Goal: Task Accomplishment & Management: Contribute content

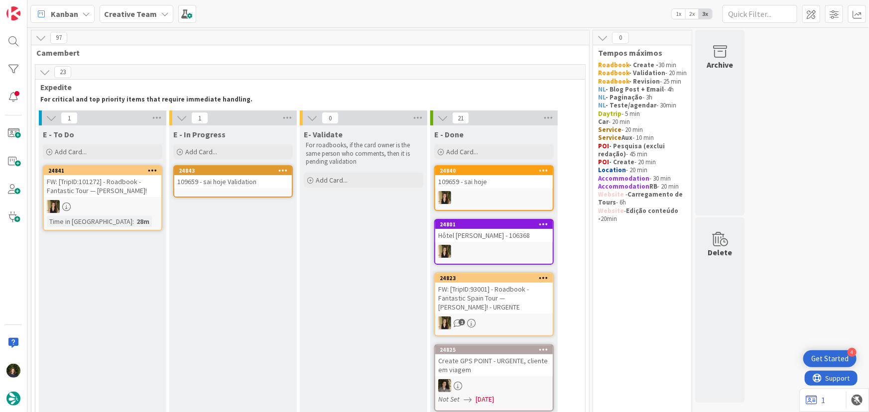
click at [228, 186] on div "109659 - sai hoje Validation" at bounding box center [232, 181] width 117 height 13
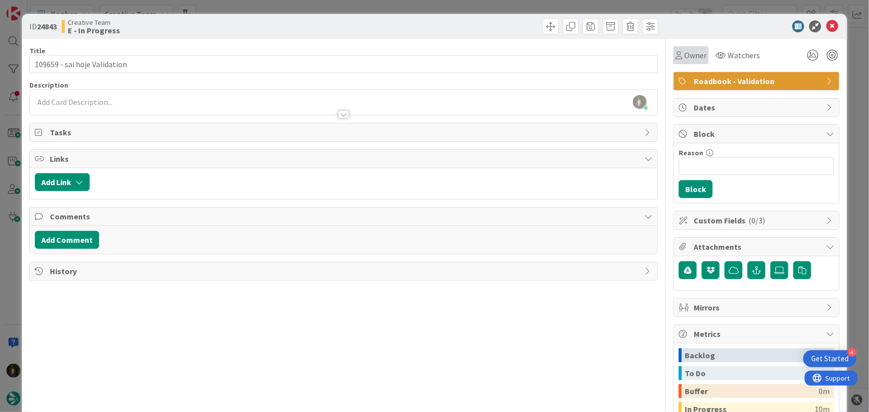
click at [688, 54] on span "Owner" at bounding box center [695, 55] width 22 height 12
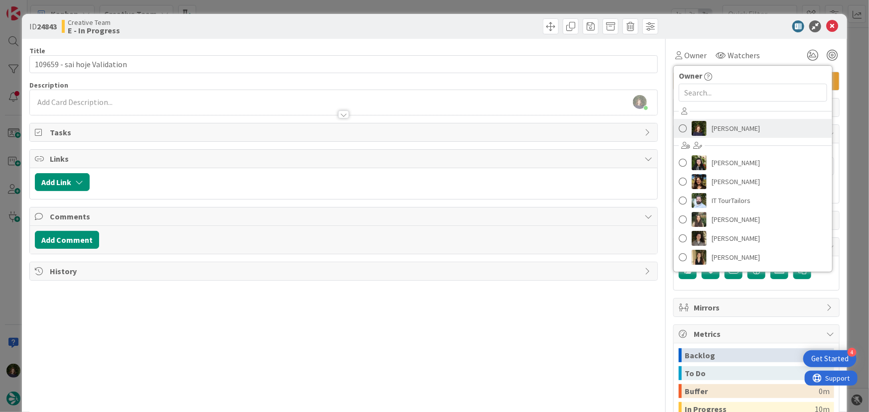
click at [711, 126] on span "[PERSON_NAME]" at bounding box center [735, 128] width 48 height 15
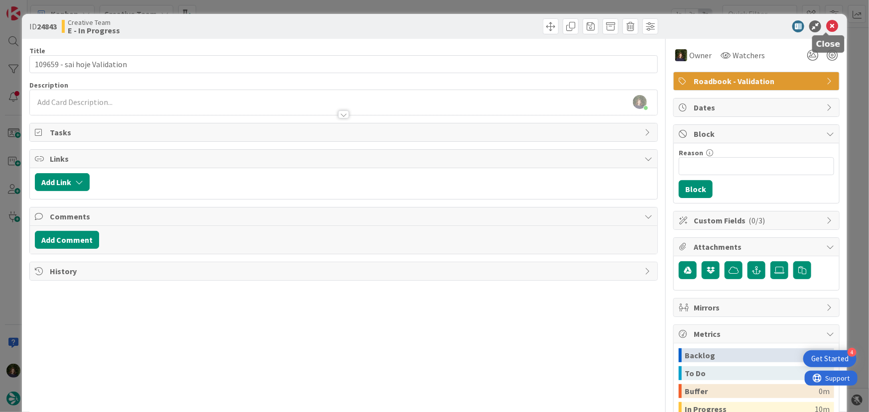
click at [826, 25] on icon at bounding box center [832, 26] width 12 height 12
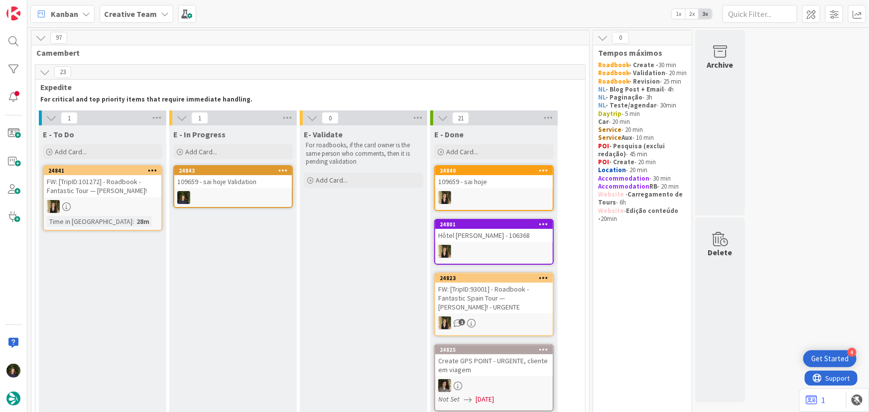
click at [234, 200] on div at bounding box center [232, 197] width 117 height 13
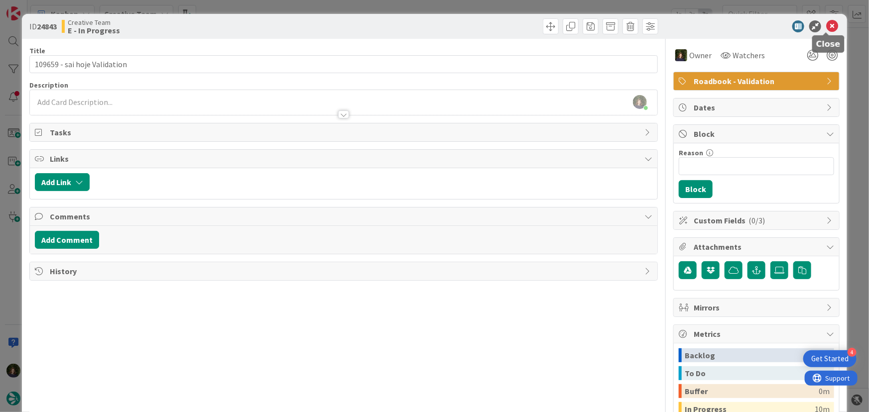
click at [827, 28] on icon at bounding box center [832, 26] width 12 height 12
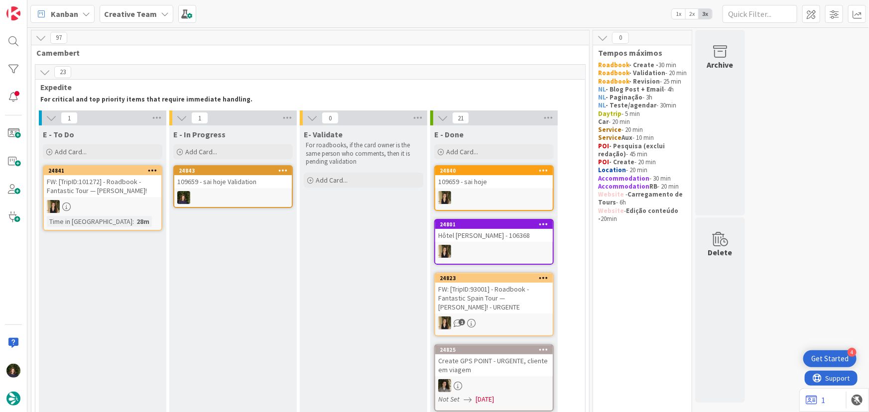
click at [112, 11] on b "Creative Team" at bounding box center [130, 14] width 53 height 10
click at [144, 121] on h4 "Creative Team - Análise" at bounding box center [178, 118] width 135 height 10
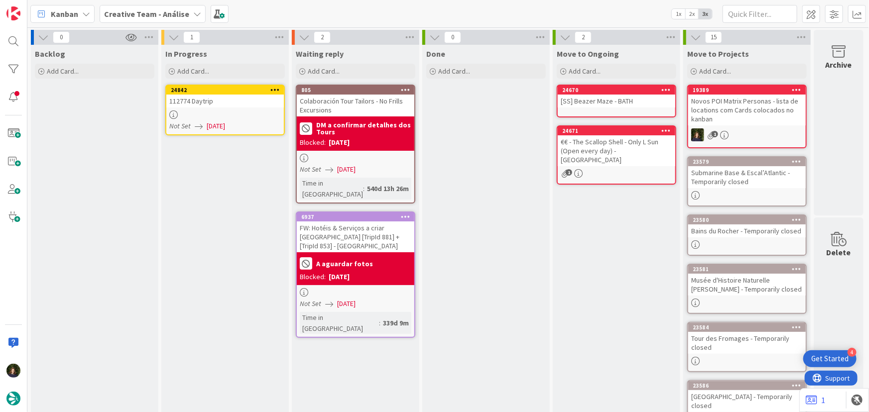
click at [256, 105] on div "112774 Daytrip" at bounding box center [224, 101] width 117 height 13
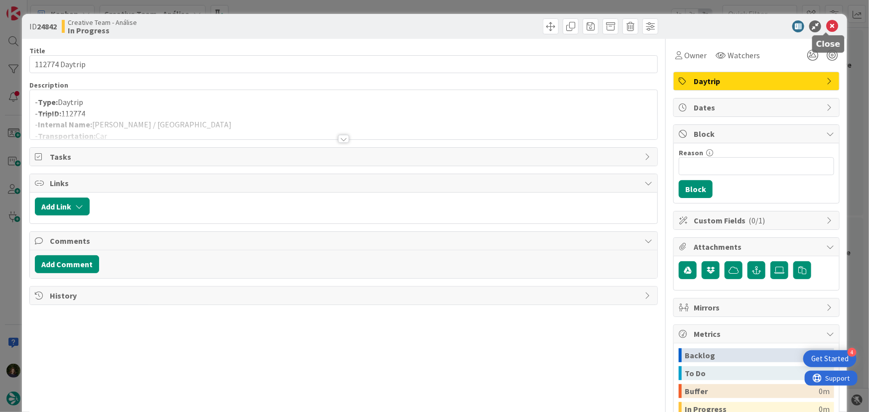
click at [826, 26] on icon at bounding box center [832, 26] width 12 height 12
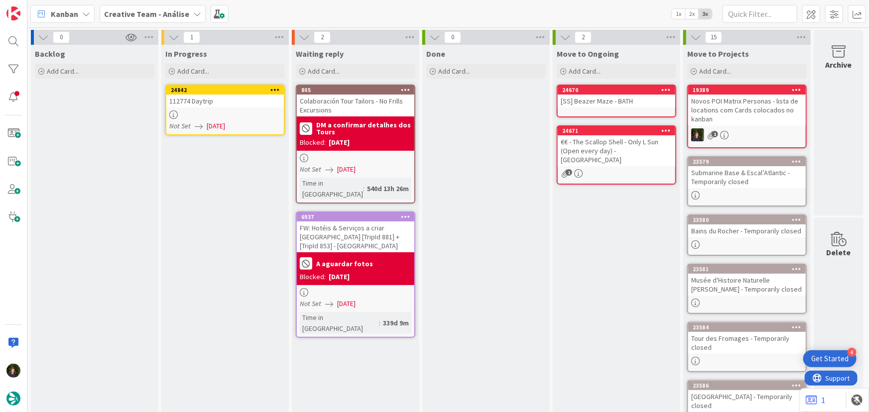
click at [276, 90] on icon at bounding box center [274, 89] width 9 height 7
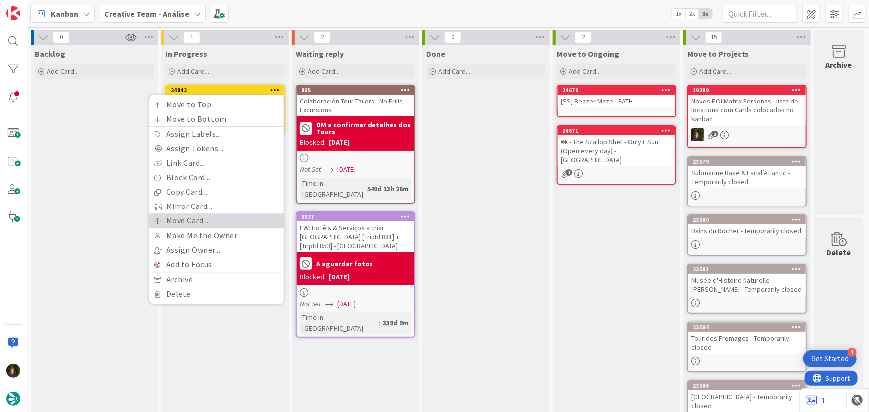
click at [236, 221] on link "Move Card..." at bounding box center [216, 221] width 134 height 14
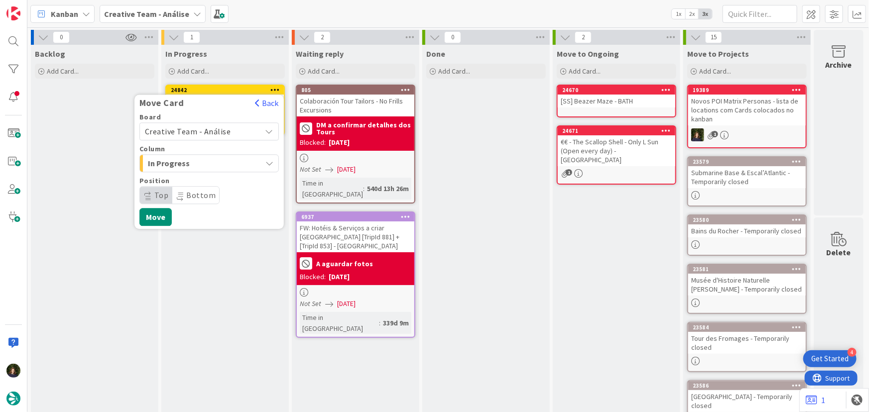
click at [208, 130] on span "Creative Team - Análise" at bounding box center [188, 131] width 86 height 10
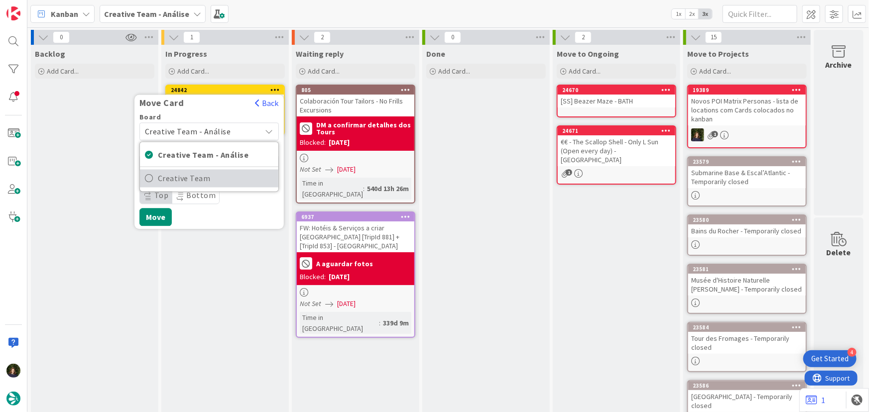
click at [217, 181] on span "Creative Team" at bounding box center [215, 178] width 115 height 15
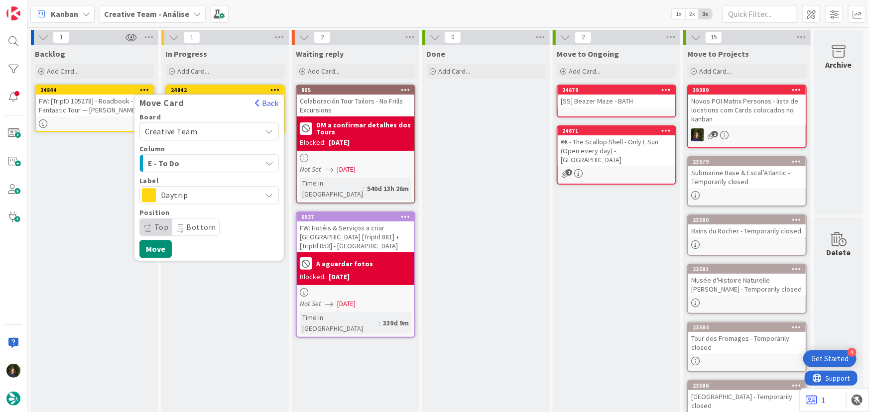
click at [207, 163] on span "E - To Do" at bounding box center [185, 163] width 75 height 13
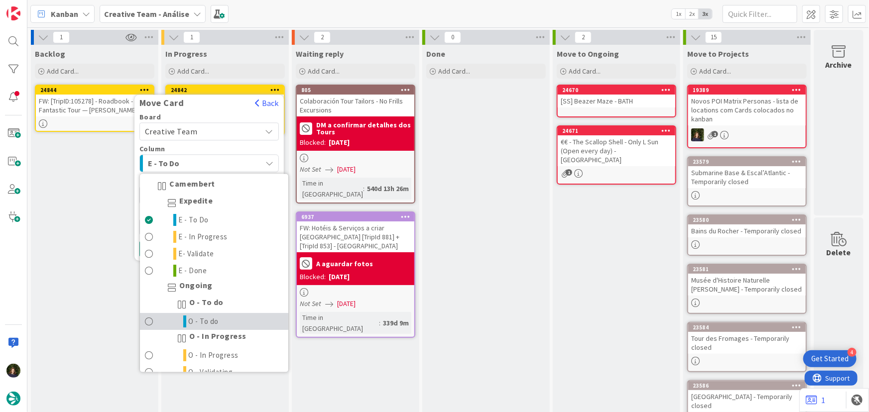
click at [216, 324] on span "O - To do" at bounding box center [204, 322] width 30 height 12
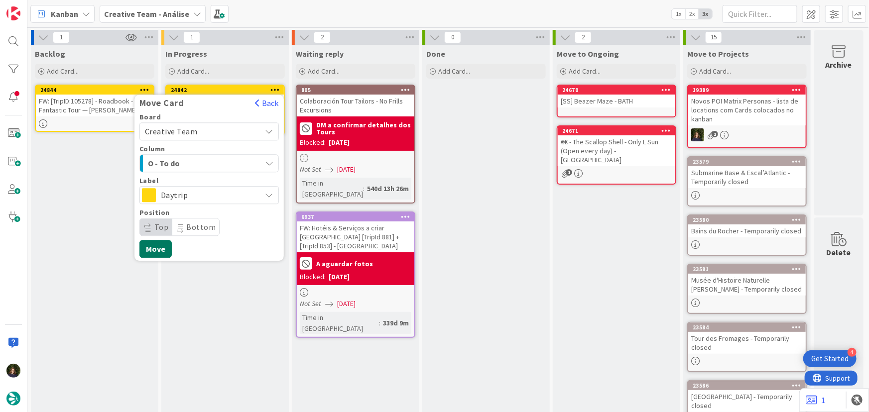
click at [145, 251] on button "Move" at bounding box center [155, 249] width 32 height 18
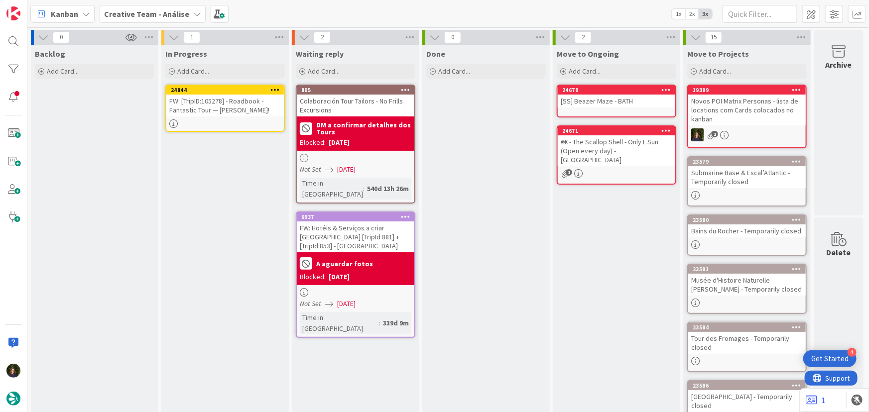
click at [275, 90] on icon at bounding box center [274, 89] width 9 height 7
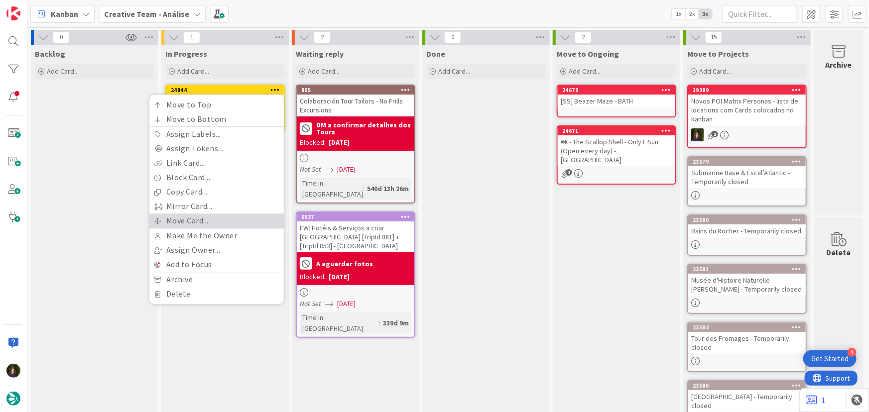
click at [239, 218] on link "Move Card..." at bounding box center [216, 221] width 134 height 14
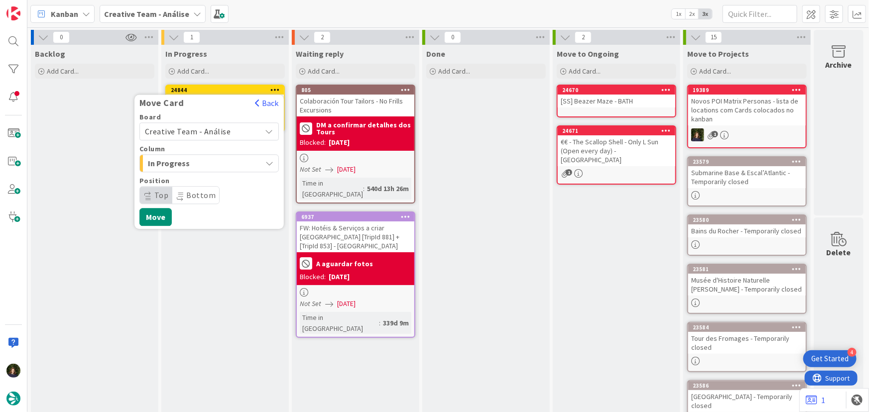
click at [229, 127] on span "Creative Team - Análise" at bounding box center [200, 131] width 111 height 14
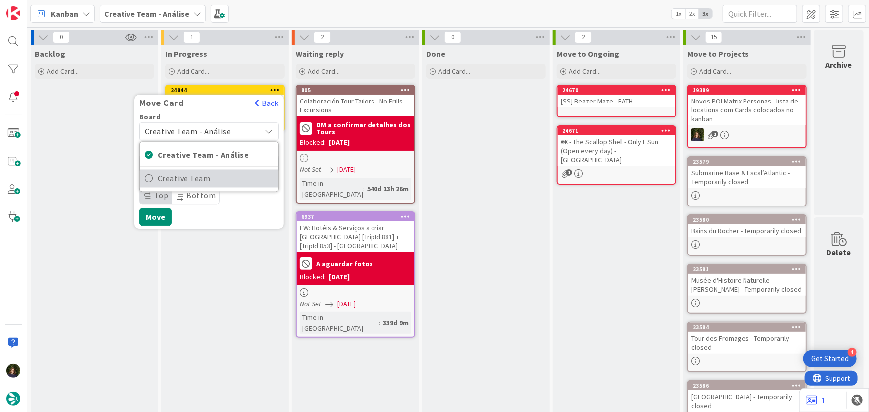
click at [228, 179] on span "Creative Team" at bounding box center [215, 178] width 115 height 15
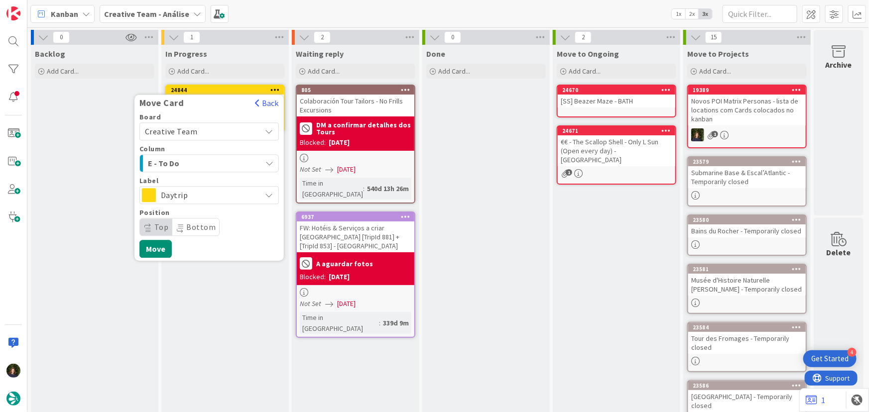
click at [198, 198] on span "Daytrip" at bounding box center [209, 195] width 96 height 14
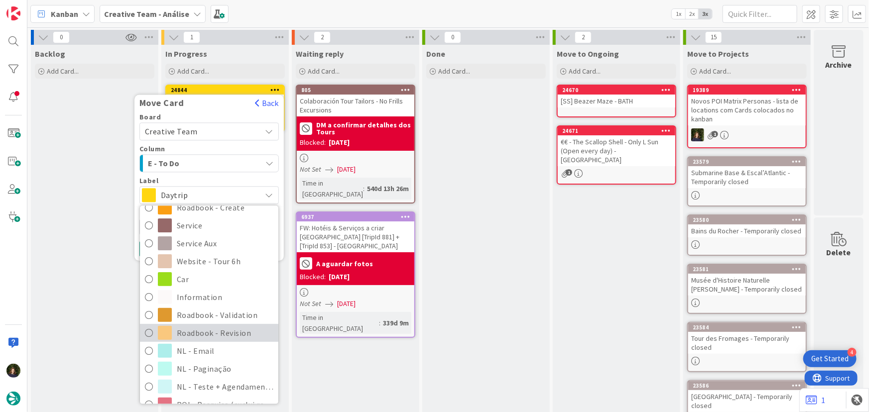
scroll to position [181, 0]
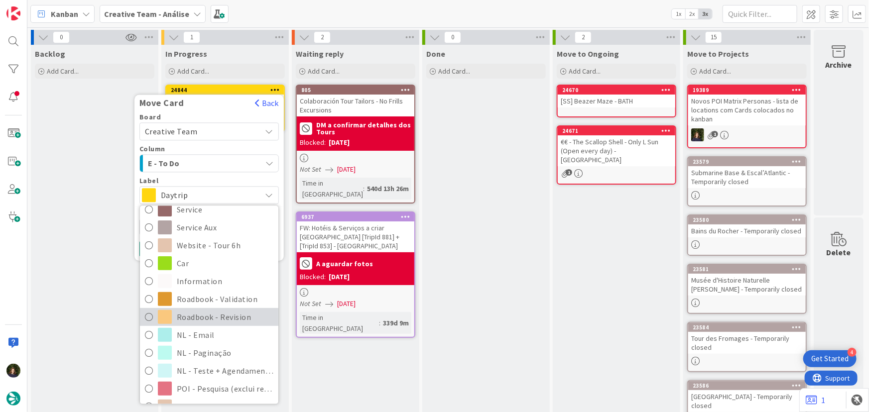
click at [223, 324] on link "Roadbook - Revision" at bounding box center [209, 317] width 138 height 18
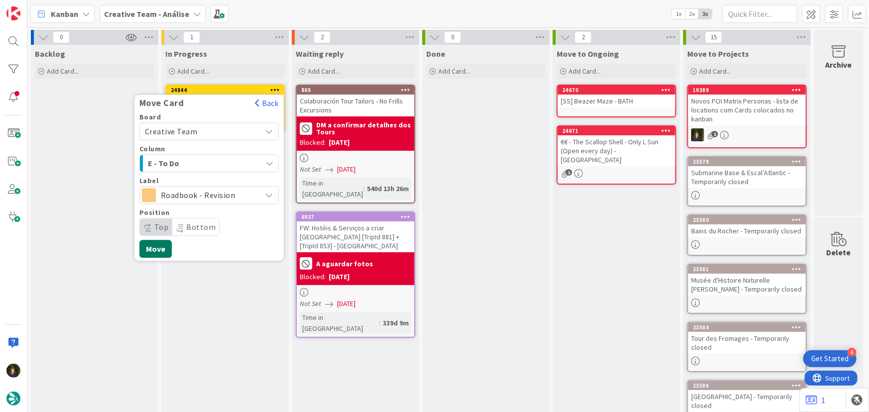
click at [154, 253] on button "Move" at bounding box center [155, 249] width 32 height 18
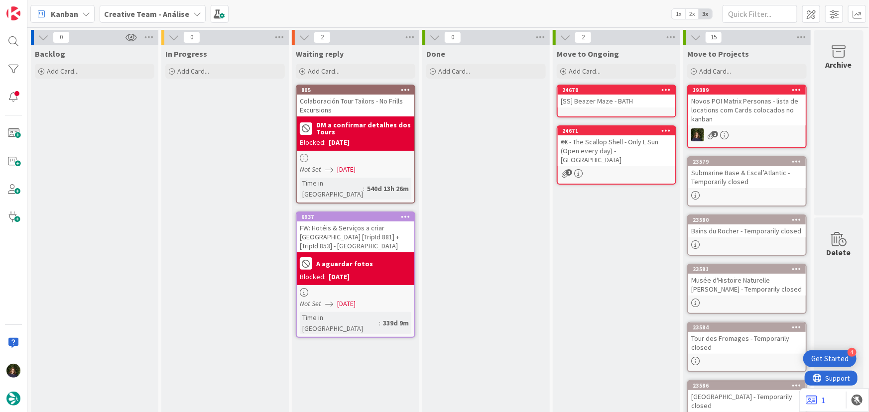
click at [168, 13] on b "Creative Team - Análise" at bounding box center [146, 14] width 85 height 10
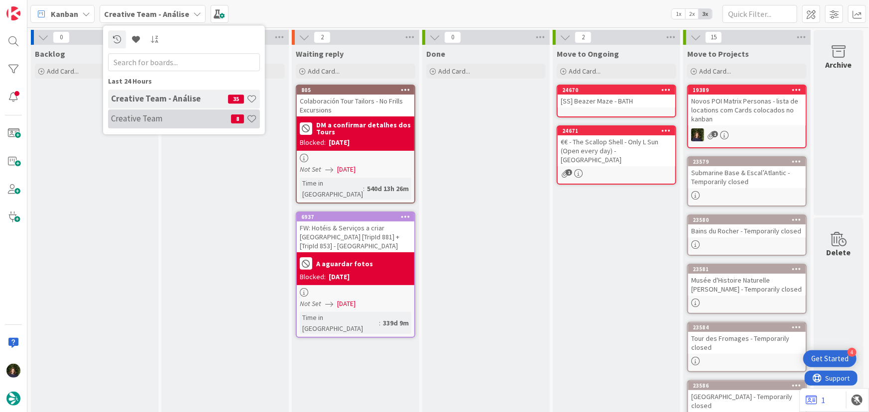
click at [174, 123] on h4 "Creative Team" at bounding box center [171, 118] width 120 height 10
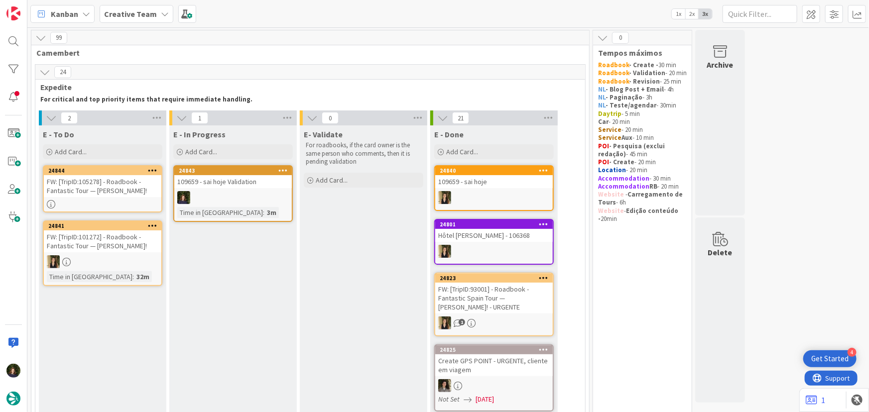
click at [248, 189] on div "24843 109659 - sai hoje Validation Time in [GEOGRAPHIC_DATA] : 3m" at bounding box center [232, 193] width 119 height 57
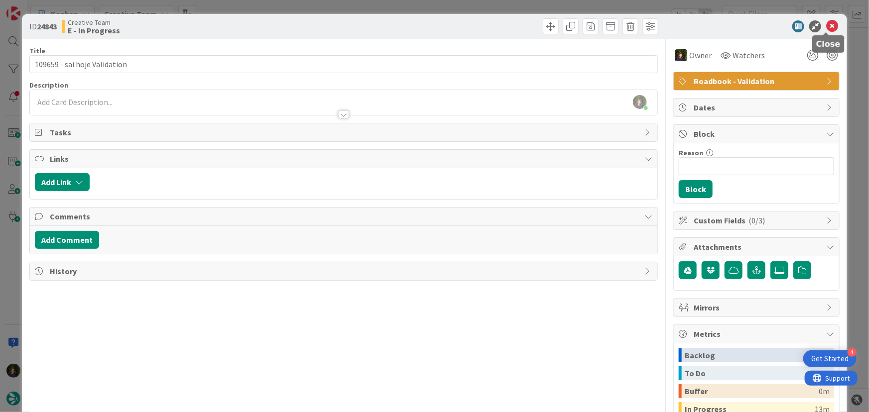
click at [826, 22] on icon at bounding box center [832, 26] width 12 height 12
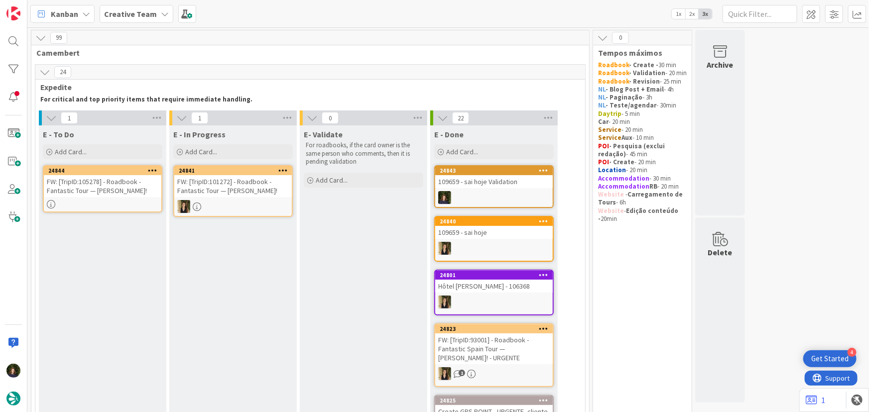
click at [488, 191] on div at bounding box center [493, 197] width 117 height 13
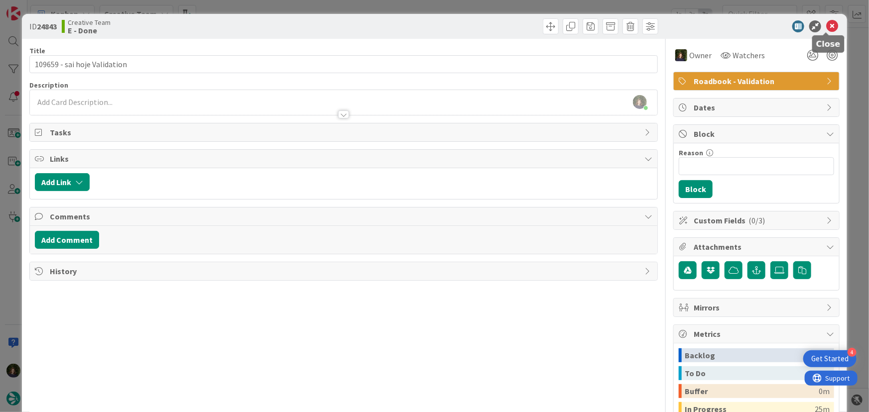
click at [826, 28] on icon at bounding box center [832, 26] width 12 height 12
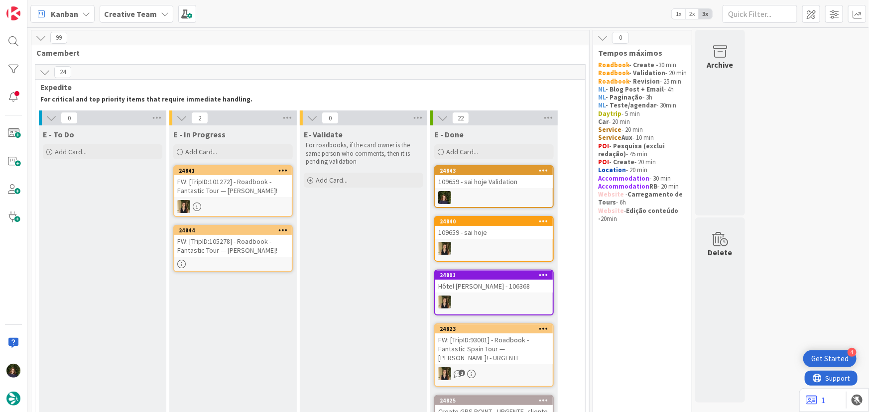
click at [226, 244] on div "FW: [TripID:105278] - Roadbook - Fantastic Tour — [PERSON_NAME]!" at bounding box center [232, 246] width 117 height 22
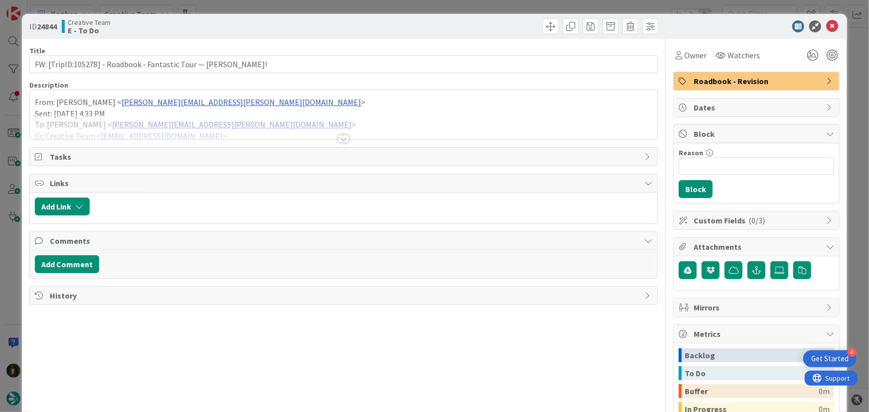
click at [338, 139] on div at bounding box center [343, 139] width 11 height 8
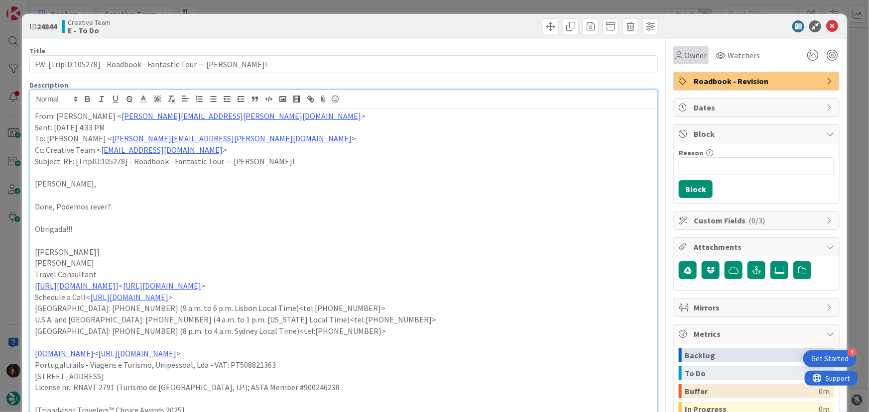
click at [684, 52] on span "Owner" at bounding box center [695, 55] width 22 height 12
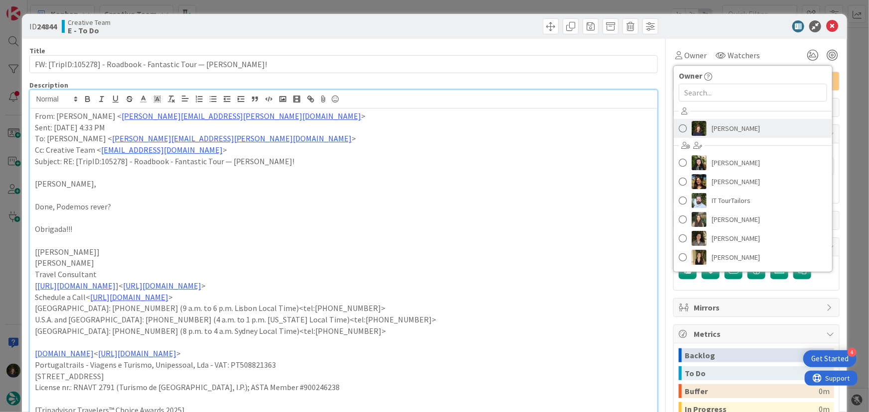
click at [711, 127] on span "[PERSON_NAME]" at bounding box center [735, 128] width 48 height 15
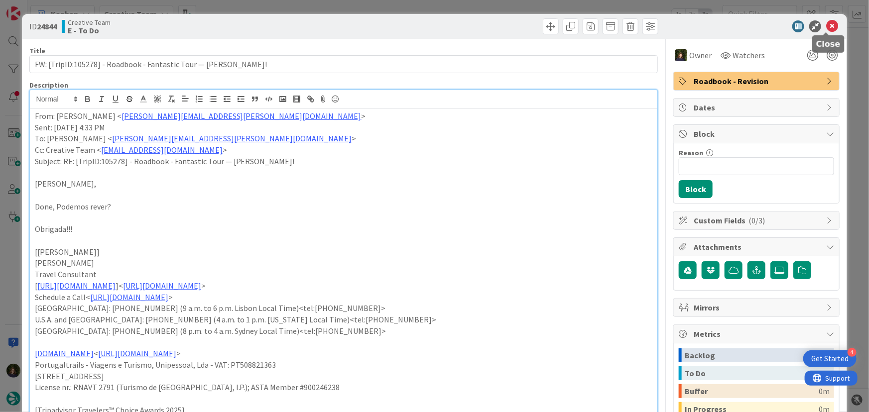
click at [826, 25] on icon at bounding box center [832, 26] width 12 height 12
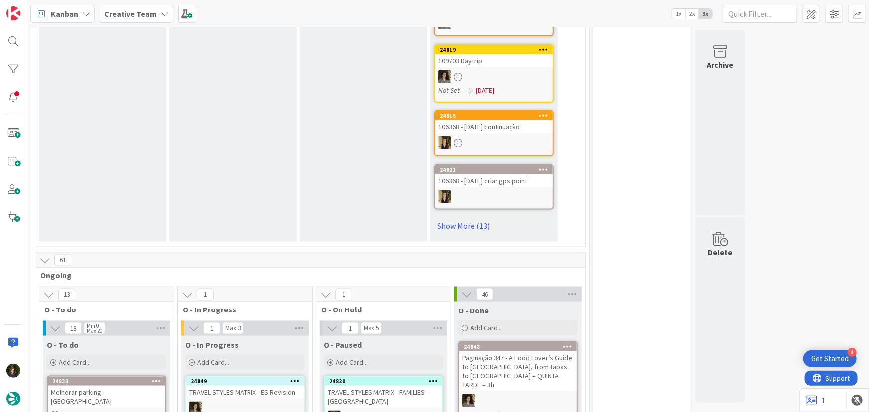
scroll to position [724, 0]
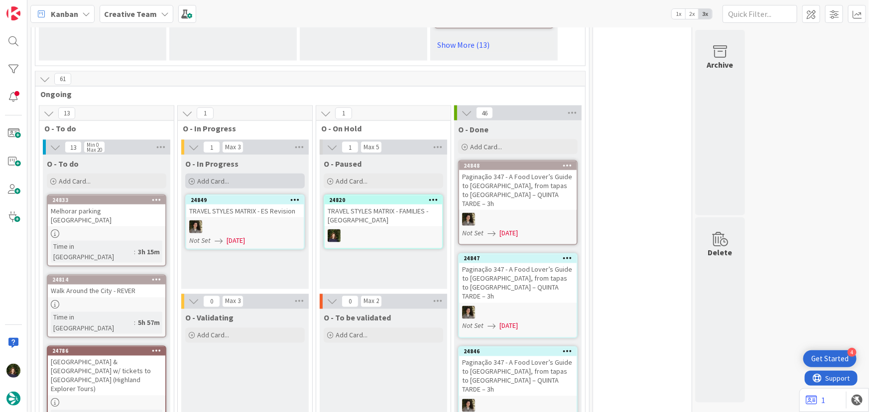
click at [235, 179] on div "Add Card..." at bounding box center [244, 181] width 119 height 15
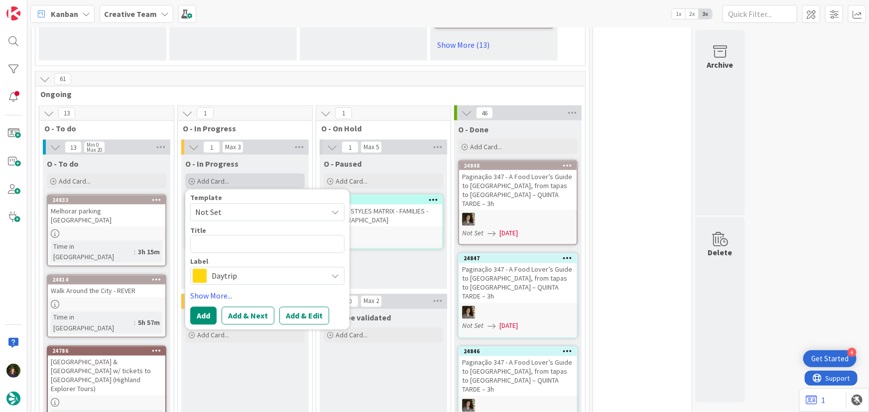
type textarea "x"
type textarea "C"
type textarea "x"
type textarea "Cr"
type textarea "x"
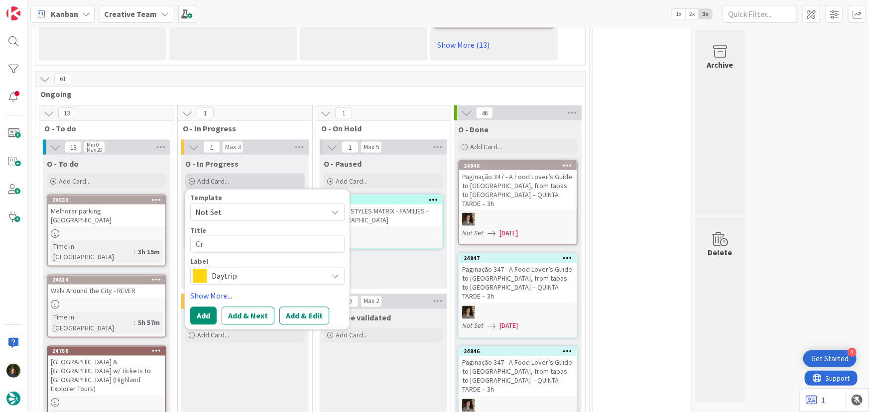
type textarea "Cri"
type textarea "x"
type textarea "Cria"
type textarea "x"
type textarea "Criaç"
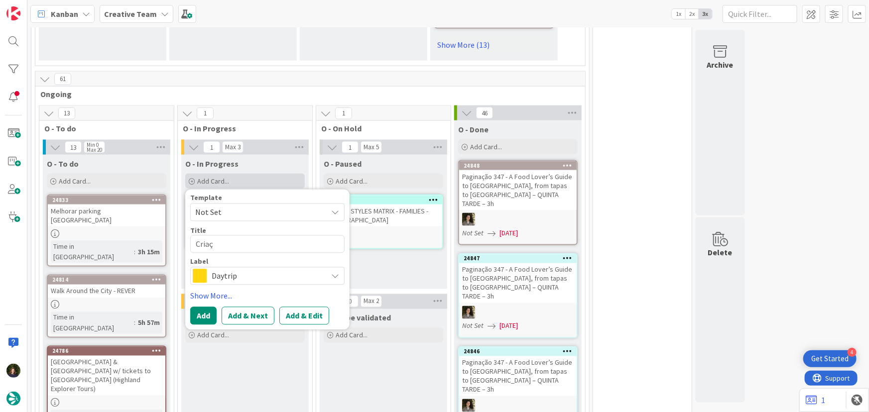
type textarea "x"
type textarea "Criaçã"
type textarea "x"
type textarea "Criação d"
type textarea "x"
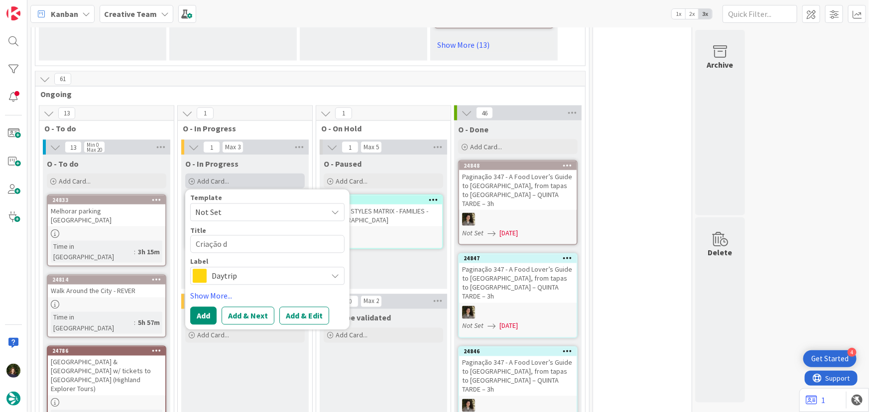
type textarea "Criação de"
type textarea "x"
type textarea "Criação de"
type textarea "x"
type textarea "Criação de C"
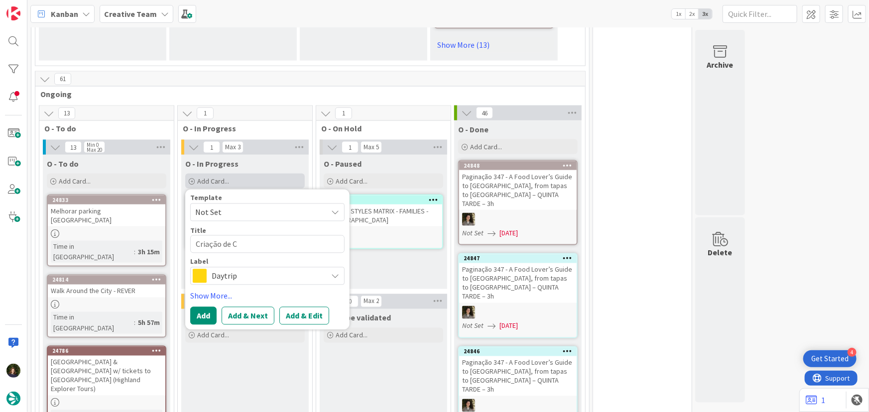
type textarea "x"
type textarea "Criação de Ca"
type textarea "x"
type textarea "Criação de Car"
type textarea "x"
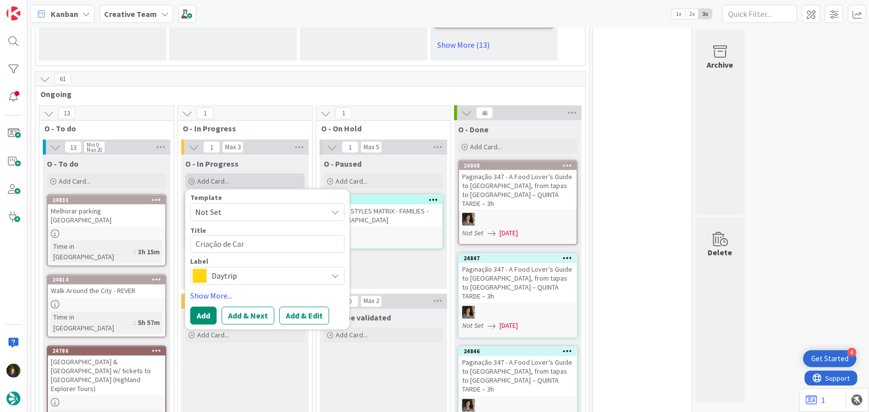
type textarea "Criação de Card"
type textarea "x"
type textarea "Criação de Cards"
type textarea "x"
type textarea "Criação de Cards"
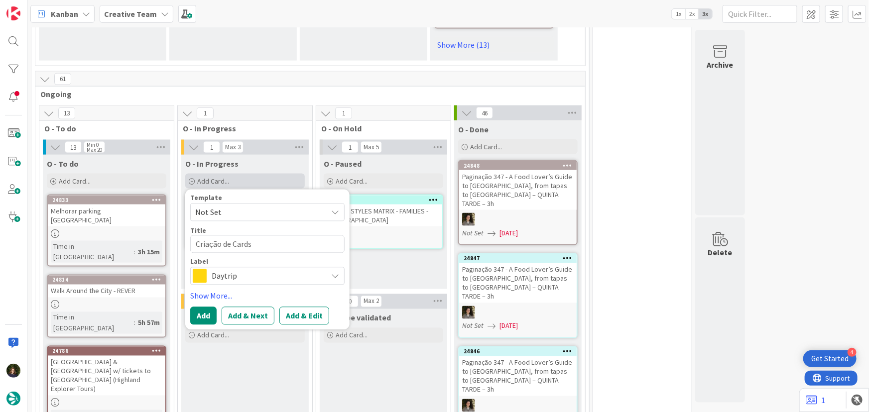
type textarea "x"
type textarea "Criação de Cards c"
type textarea "x"
type textarea "Criação de Cards com"
type textarea "x"
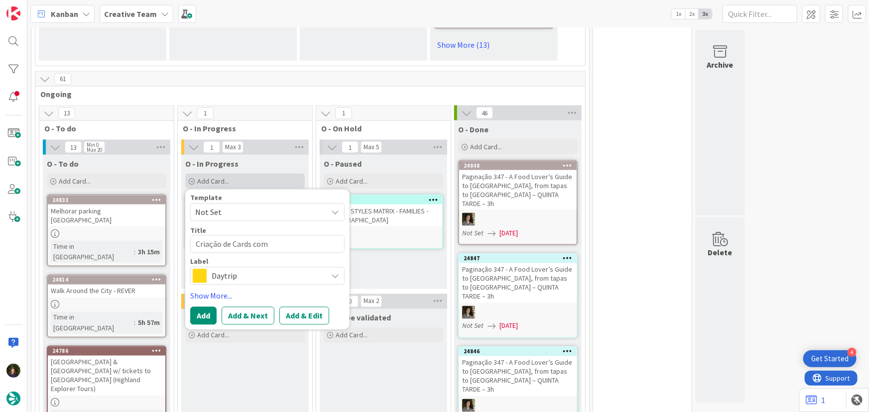
type textarea "Criação de Cards com P"
type textarea "x"
type textarea "Criação de Cards com PO"
type textarea "x"
type textarea "Criação de Cards com POI"
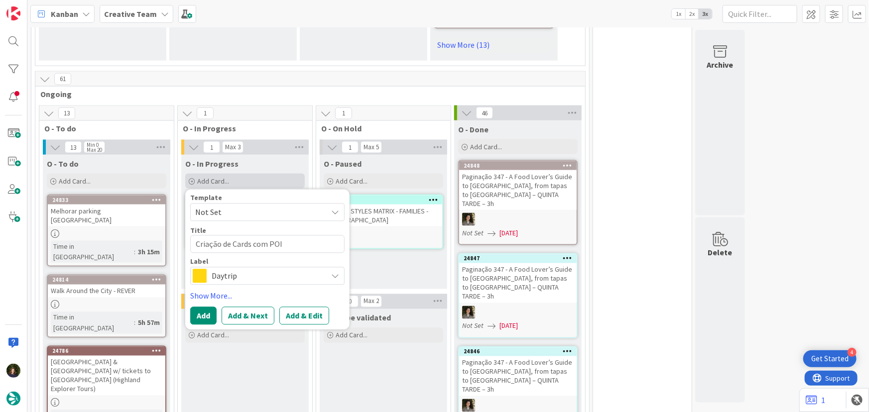
type textarea "x"
type textarea "Criação de Cards com POIs"
type textarea "x"
type textarea "Criação de Cards com POIs"
type textarea "x"
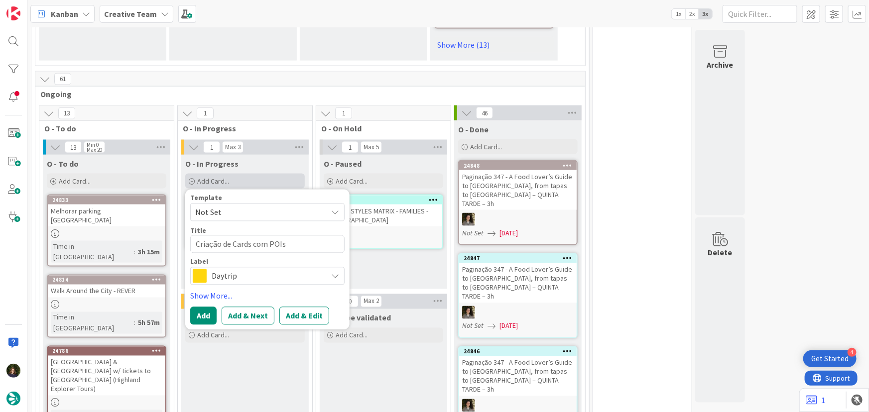
type textarea "Criação de Cards com POIs M"
type textarea "x"
type textarea "Criação de Cards com POIs Ma"
type textarea "x"
type textarea "Criação de Cards com POIs Mat"
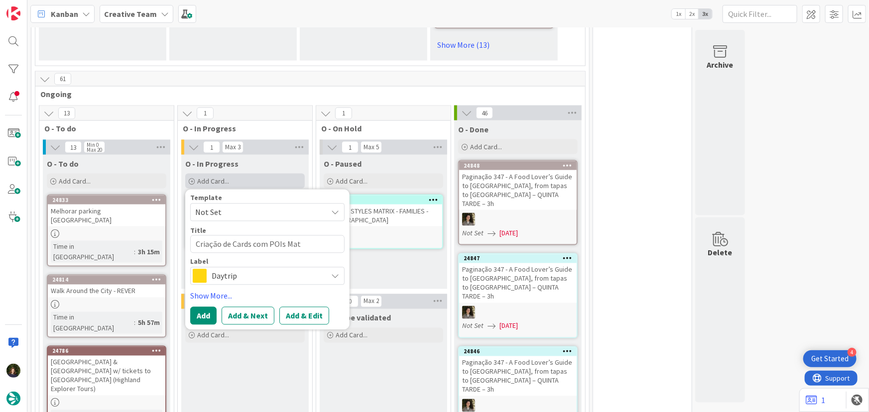
type textarea "x"
type textarea "Criação de Cards com POIs Matr"
type textarea "x"
type textarea "Criação de Cards com POIs Matri"
type textarea "x"
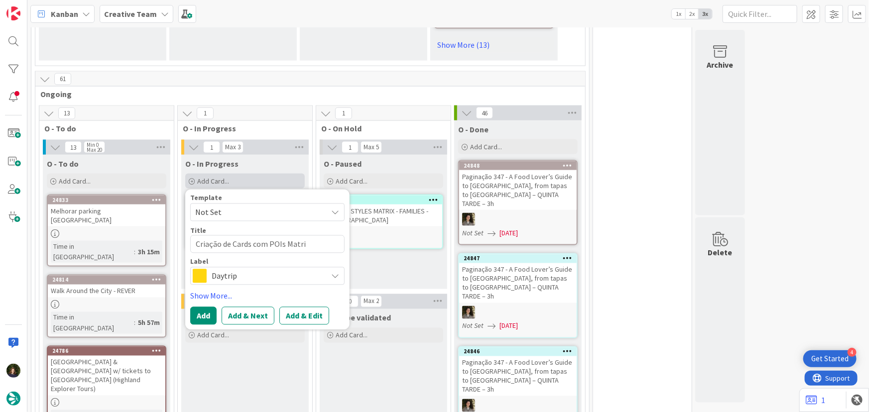
type textarea "Criação de Cards com POIs Matrix"
type textarea "x"
type textarea "Criação de Cards com POIs Matrix"
type textarea "x"
type textarea "Criação de Cards com POIs Matrix U"
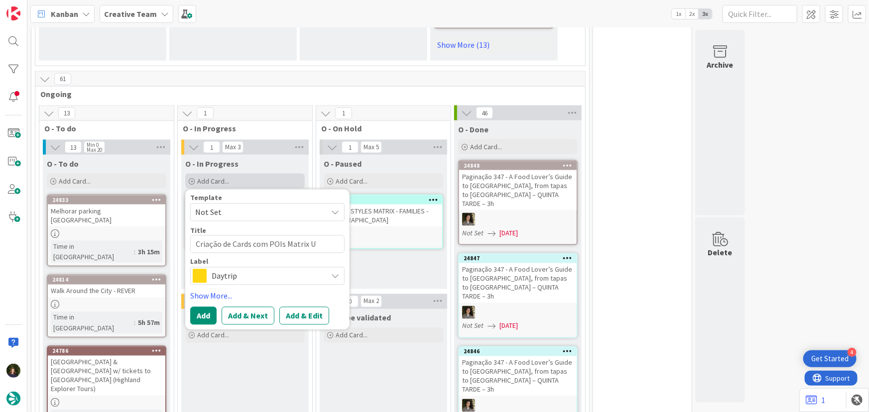
type textarea "x"
type textarea "Criação de Cards com POIs Matrix UK"
click at [247, 274] on span "Daytrip" at bounding box center [267, 276] width 111 height 14
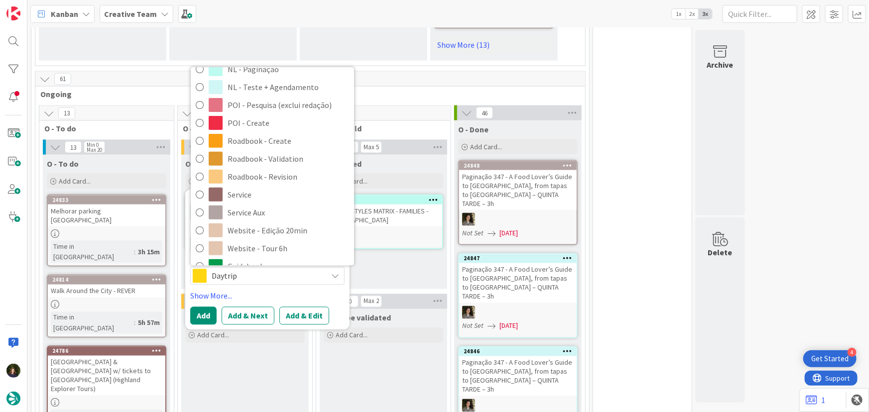
scroll to position [181, 0]
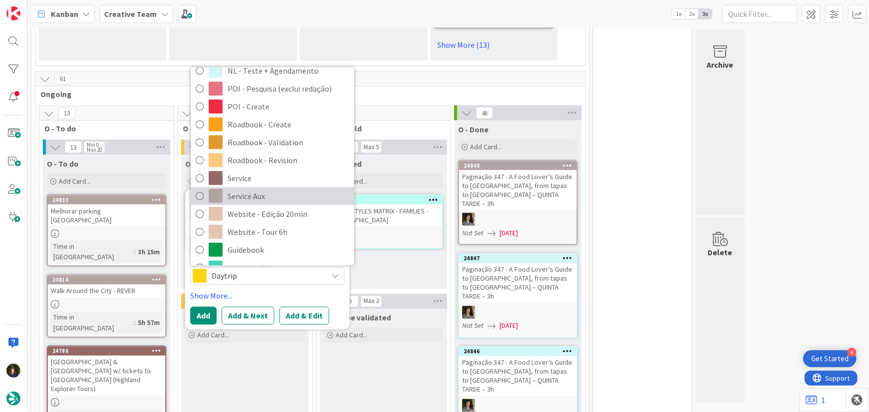
click at [253, 193] on span "Service Aux" at bounding box center [287, 196] width 121 height 15
type textarea "x"
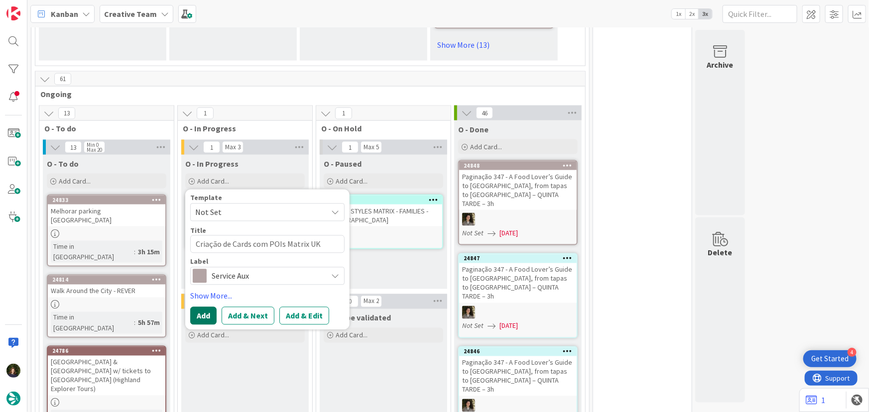
click at [202, 313] on button "Add" at bounding box center [203, 316] width 26 height 18
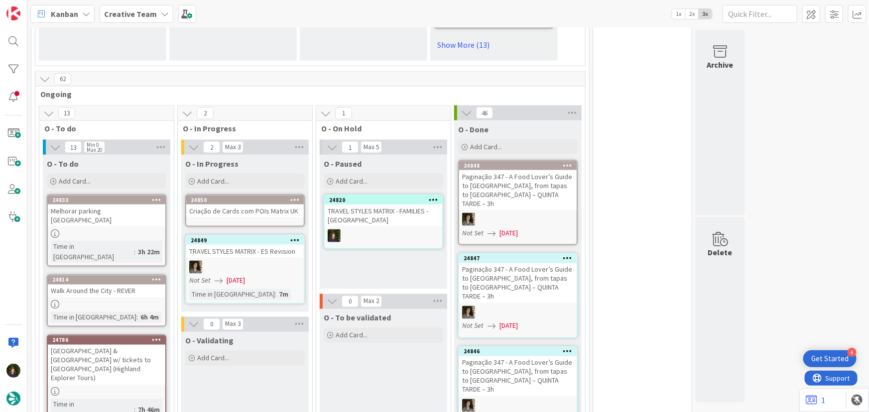
click at [222, 210] on div "Criação de Cards com POIs Matrix UK" at bounding box center [244, 211] width 117 height 13
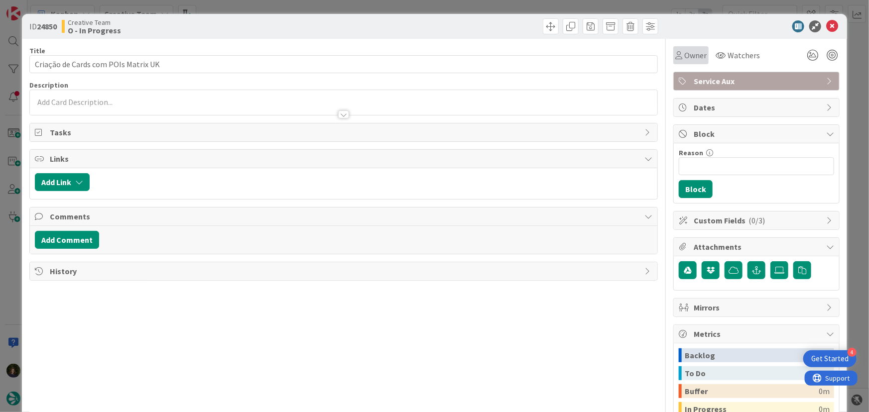
click at [695, 54] on span "Owner" at bounding box center [695, 55] width 22 height 12
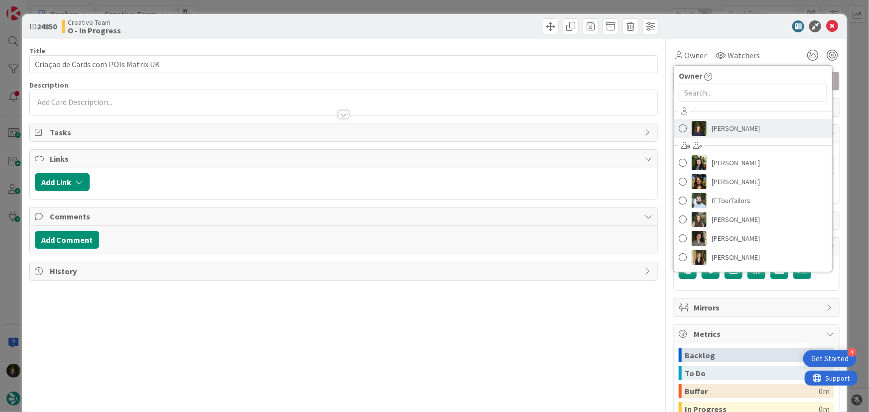
click at [718, 124] on span "[PERSON_NAME]" at bounding box center [735, 128] width 48 height 15
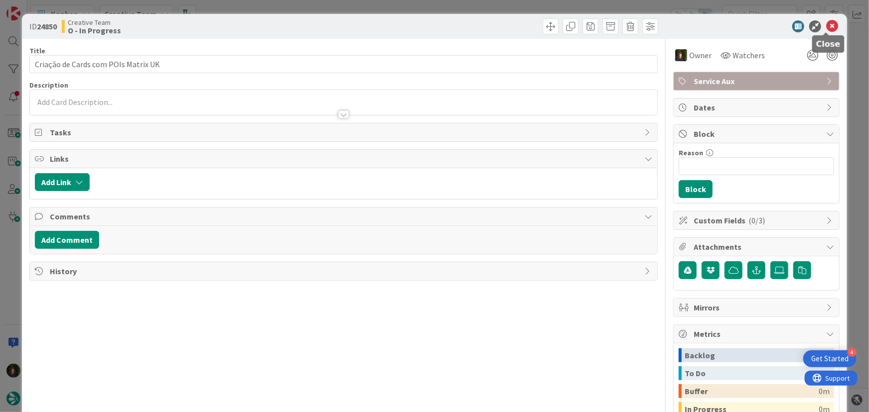
click at [826, 27] on icon at bounding box center [832, 26] width 12 height 12
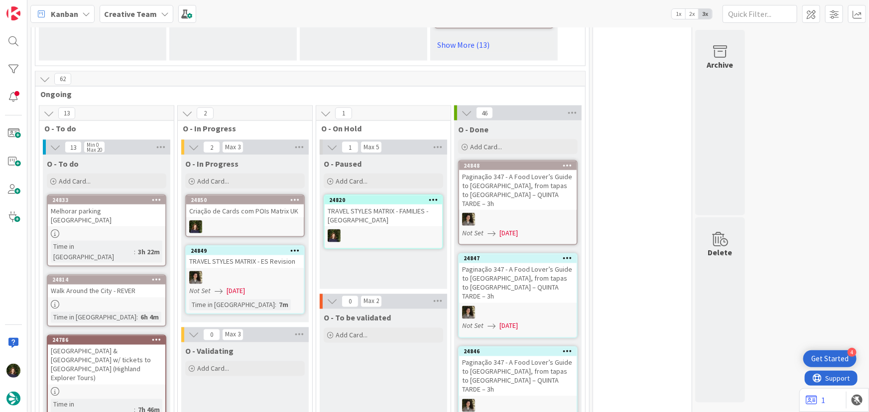
drag, startPoint x: 158, startPoint y: 8, endPoint x: 154, endPoint y: 21, distance: 13.9
click at [158, 8] on div "Creative Team" at bounding box center [137, 14] width 74 height 18
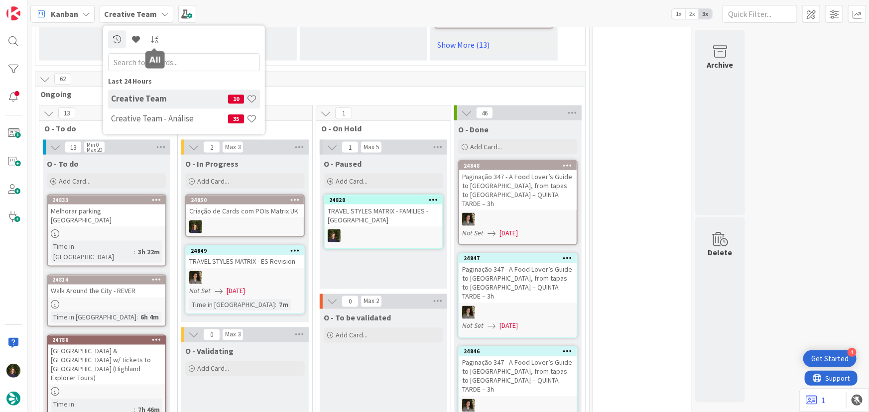
click at [145, 117] on h4 "Creative Team - Análise" at bounding box center [169, 118] width 117 height 10
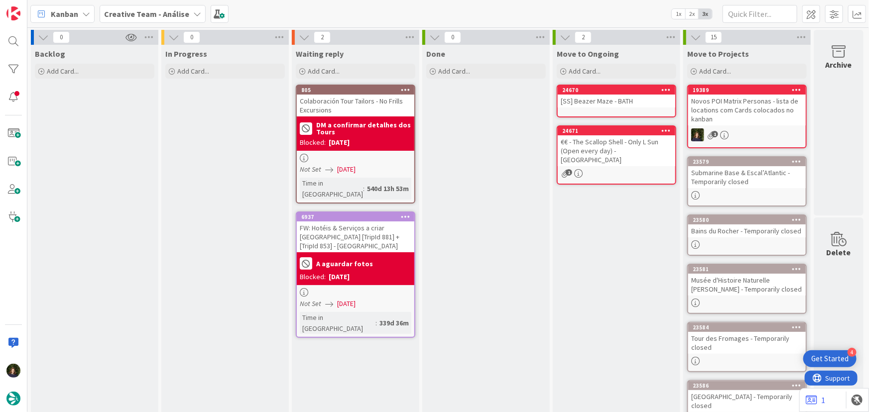
click at [139, 14] on b "Creative Team - Análise" at bounding box center [146, 14] width 85 height 10
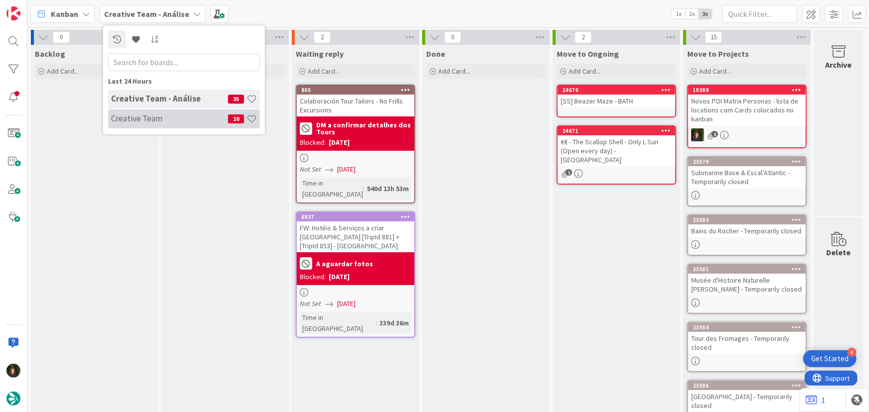
click at [138, 116] on h4 "Creative Team" at bounding box center [169, 118] width 117 height 10
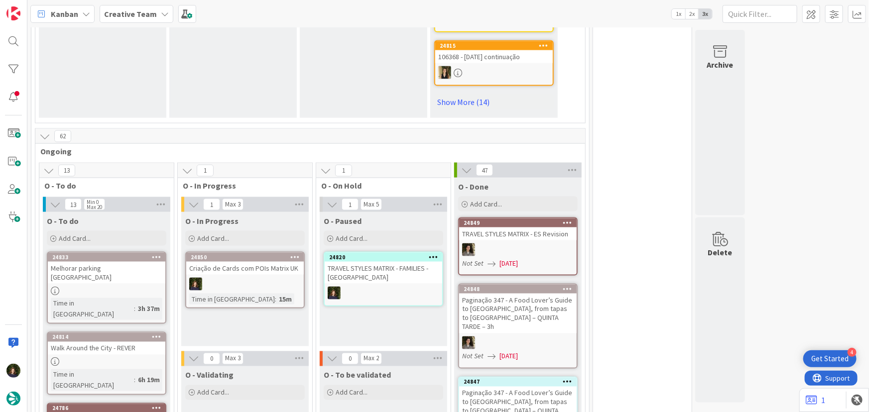
scroll to position [724, 0]
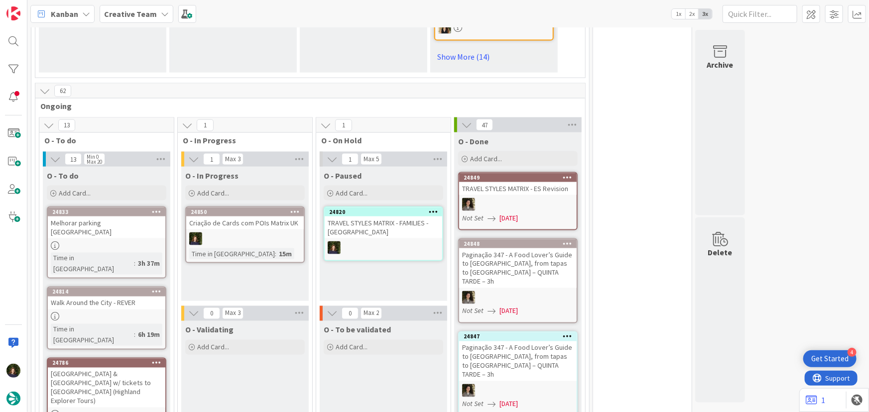
click at [126, 18] on b "Creative Team" at bounding box center [130, 14] width 53 height 10
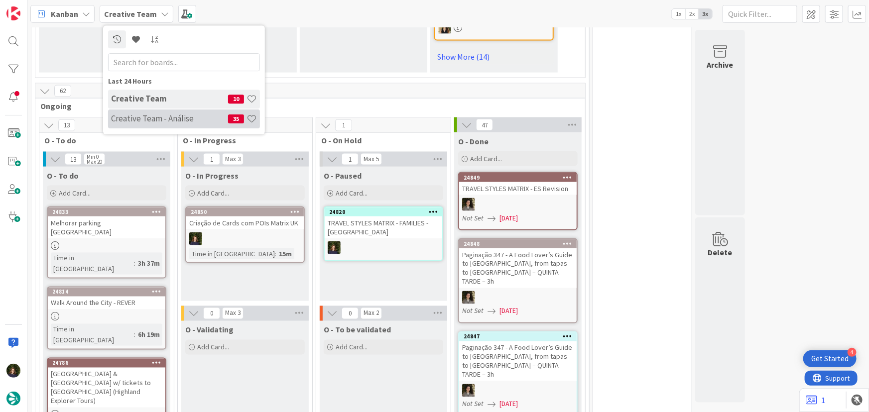
click at [140, 116] on h4 "Creative Team - Análise" at bounding box center [169, 118] width 117 height 10
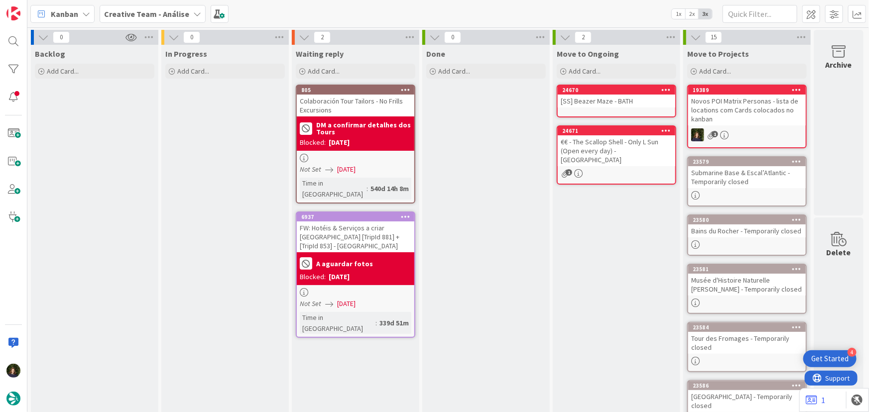
click at [147, 12] on b "Creative Team - Análise" at bounding box center [146, 14] width 85 height 10
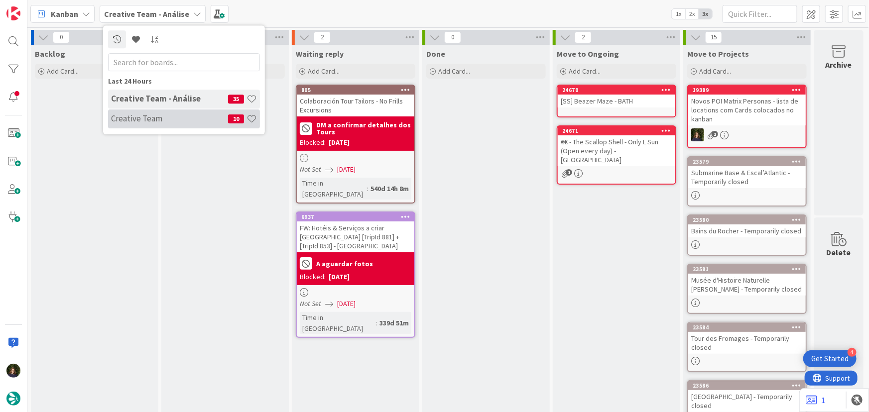
click at [155, 117] on h4 "Creative Team" at bounding box center [169, 118] width 117 height 10
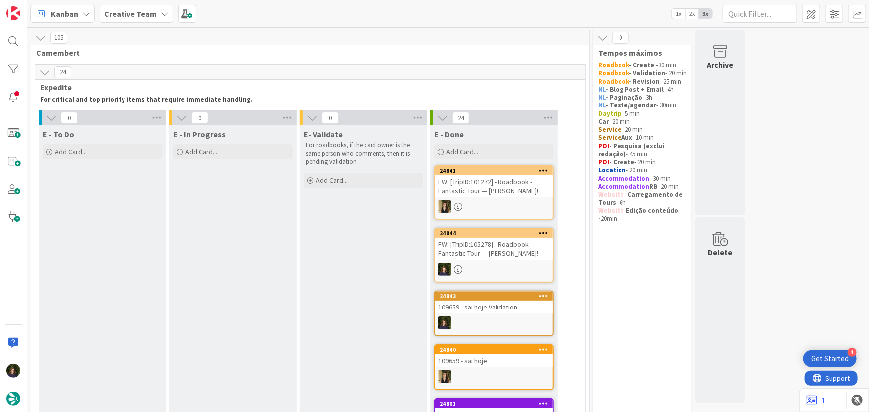
click at [135, 11] on b "Creative Team" at bounding box center [130, 14] width 53 height 10
click at [161, 116] on h4 "Creative Team - Análise" at bounding box center [169, 118] width 117 height 10
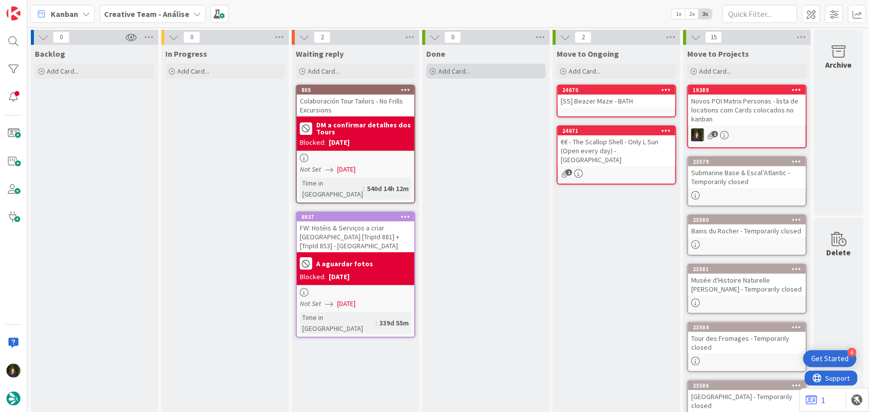
click at [468, 71] on span "Add Card..." at bounding box center [454, 71] width 32 height 9
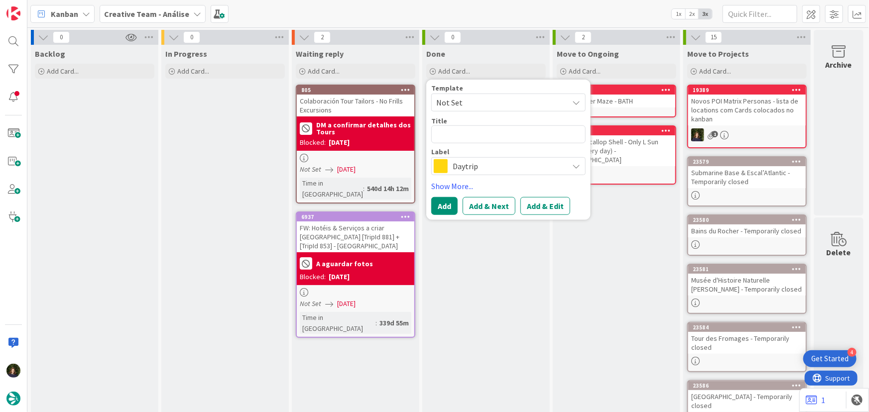
type textarea "["
type textarea "x"
type textarea "[S"
type textarea "x"
type textarea "[SS"
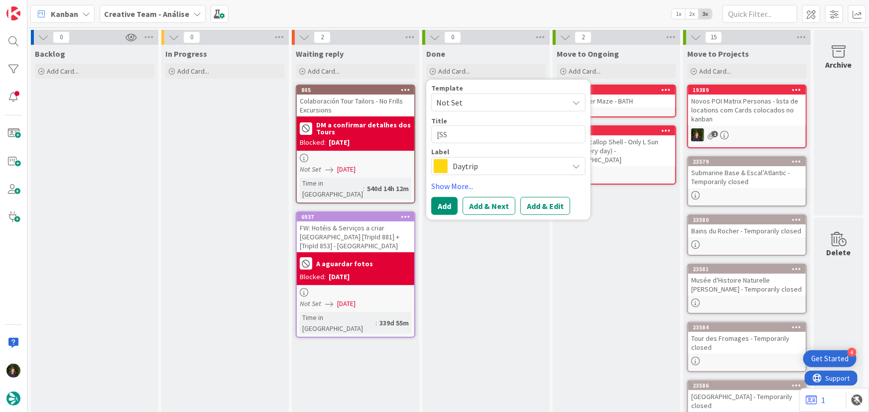
type textarea "x"
type textarea "[SS]"
type textarea "x"
type textarea "[SS]"
click at [487, 130] on textarea "[SS]" at bounding box center [508, 134] width 154 height 18
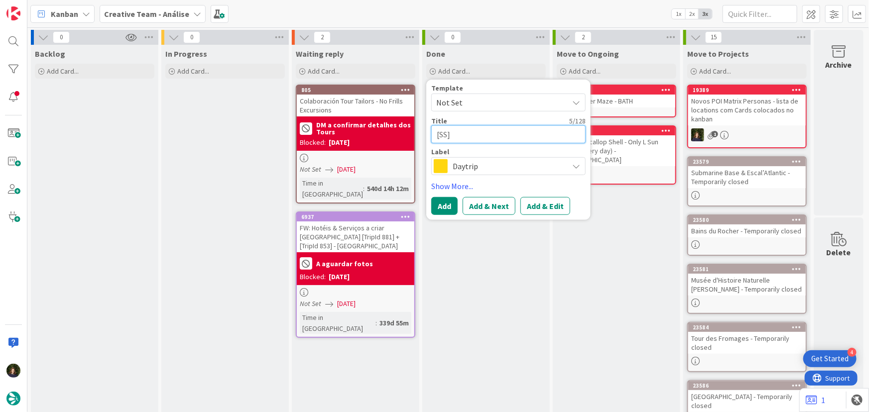
paste textarea "[GEOGRAPHIC_DATA]"
type textarea "x"
type textarea "[SS] [GEOGRAPHIC_DATA]"
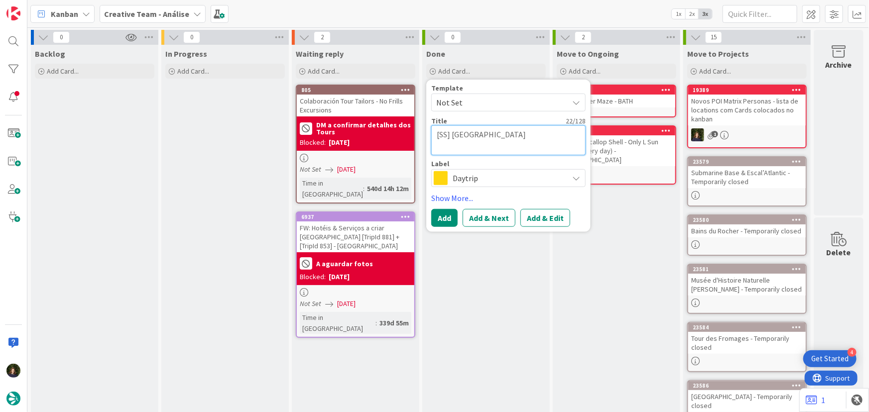
type textarea "x"
type textarea "[SS] [GEOGRAPHIC_DATA]"
type textarea "x"
type textarea "[SS] [GEOGRAPHIC_DATA] -"
type textarea "x"
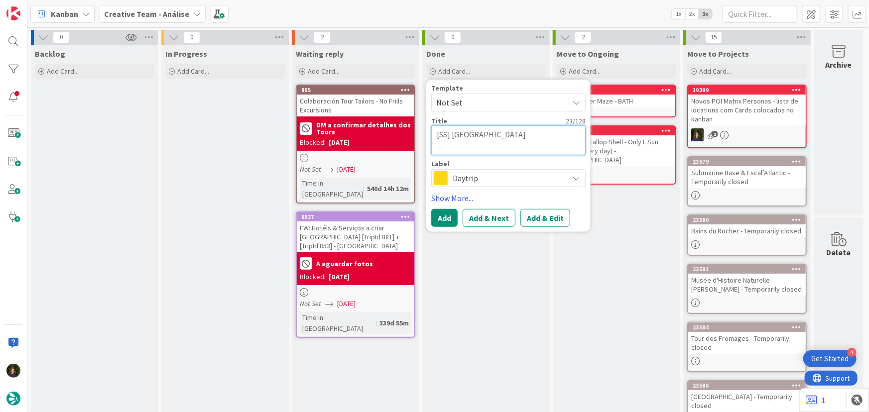
type textarea "[SS] [GEOGRAPHIC_DATA] -"
type textarea "x"
type textarea "[SS] [GEOGRAPHIC_DATA] -"
type textarea "x"
type textarea "[SS] [GEOGRAPHIC_DATA]"
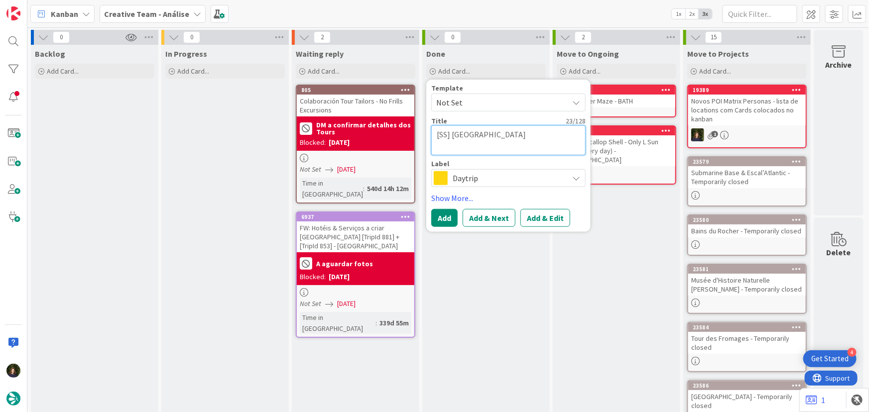
type textarea "x"
type textarea "[SS] [GEOGRAPHIC_DATA]"
type textarea "x"
type textarea "[SS] [GEOGRAPHIC_DATA]"
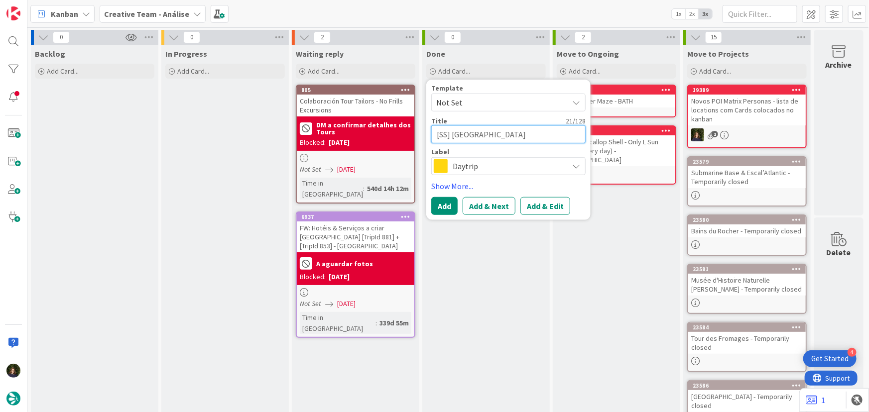
type textarea "x"
type textarea "[SS] [GEOGRAPHIC_DATA]"
type textarea "x"
type textarea "[SS] [GEOGRAPHIC_DATA] B"
type textarea "x"
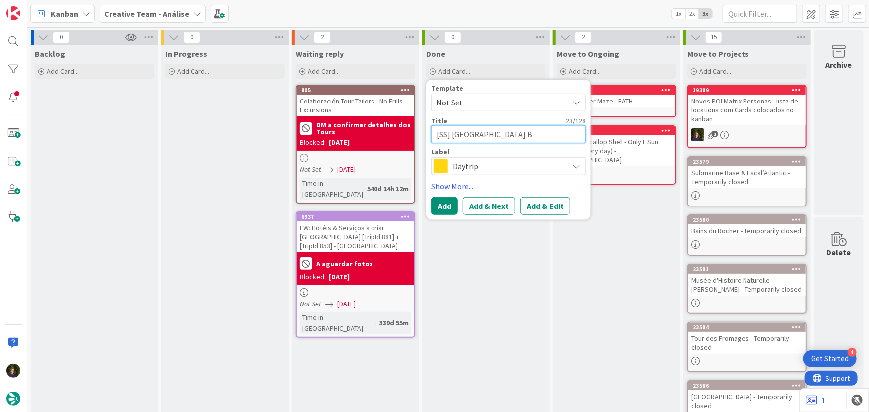
type textarea "[SS] [GEOGRAPHIC_DATA] BR"
type textarea "x"
type textarea "[SS] [GEOGRAPHIC_DATA] BRI"
type textarea "x"
type textarea "[SS] [GEOGRAPHIC_DATA] BRIS"
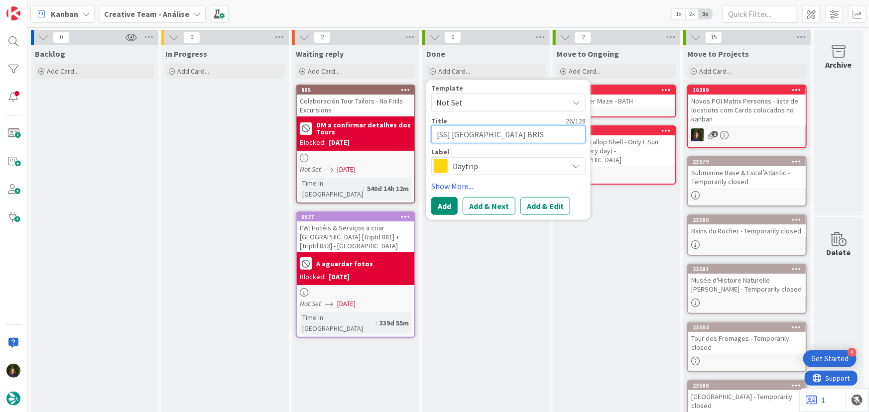
type textarea "x"
type textarea "[SS] [GEOGRAPHIC_DATA] [PERSON_NAME]"
type textarea "x"
type textarea "[SS] [GEOGRAPHIC_DATA] BRISTO"
type textarea "x"
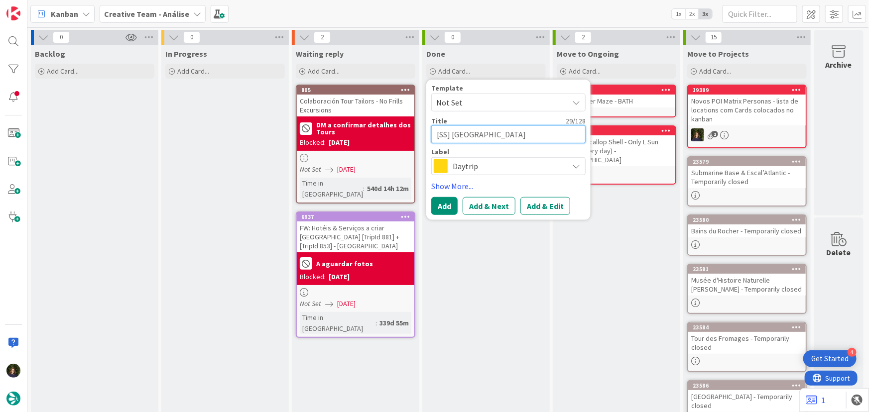
type textarea "[SS] [GEOGRAPHIC_DATA]"
click at [474, 165] on span "Daytrip" at bounding box center [507, 166] width 111 height 14
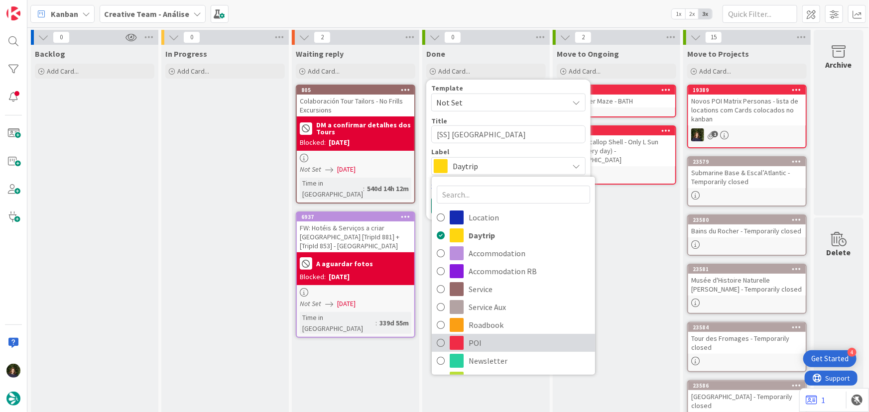
click at [491, 339] on span "POI" at bounding box center [528, 342] width 121 height 15
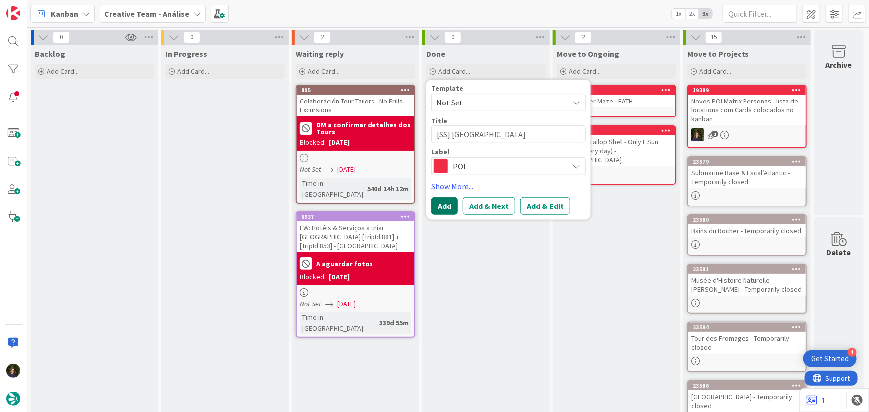
click at [449, 198] on button "Add" at bounding box center [444, 206] width 26 height 18
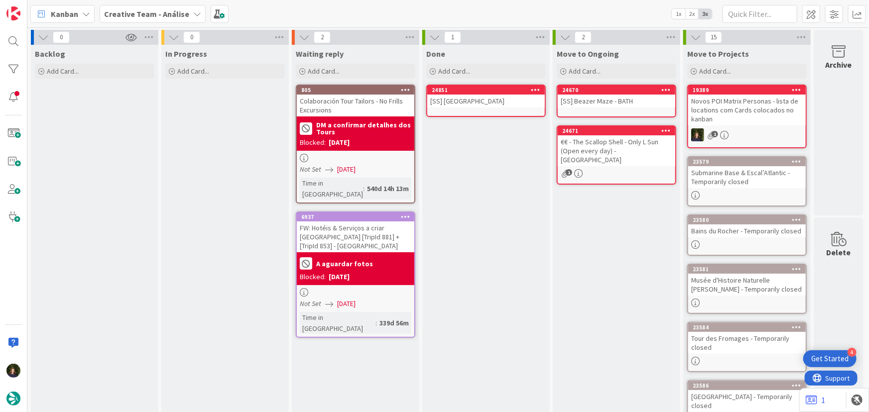
click at [480, 95] on div "[SS] [GEOGRAPHIC_DATA]" at bounding box center [485, 101] width 117 height 13
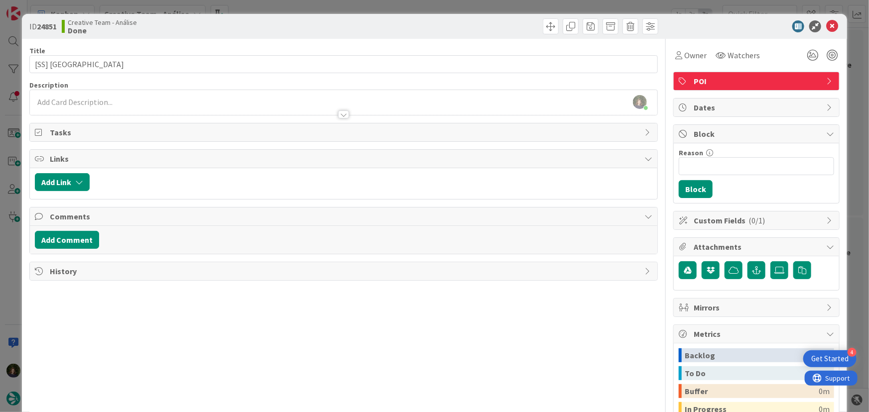
click at [175, 91] on div "[PERSON_NAME] just joined" at bounding box center [344, 102] width 628 height 25
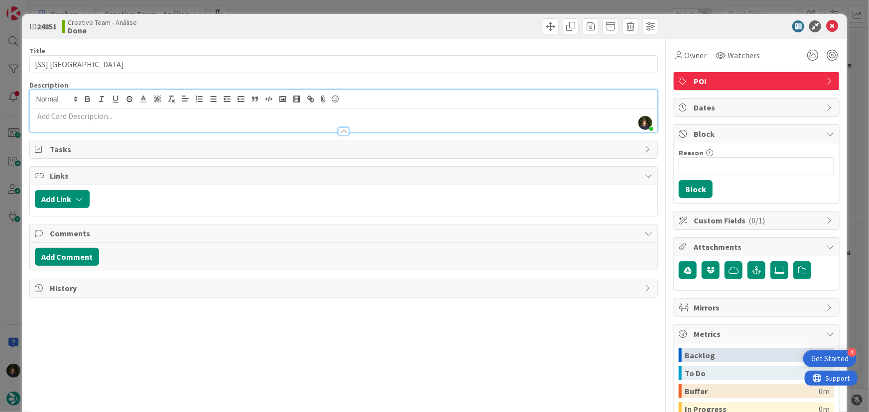
click at [145, 119] on p at bounding box center [344, 116] width 618 height 11
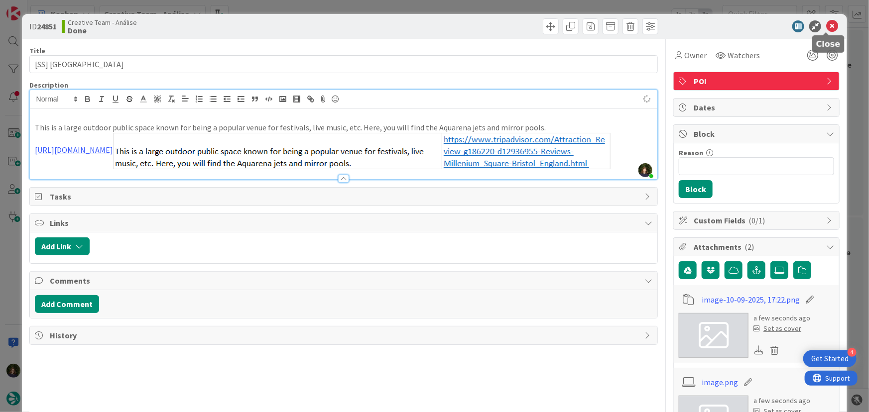
click at [829, 25] on icon at bounding box center [832, 26] width 12 height 12
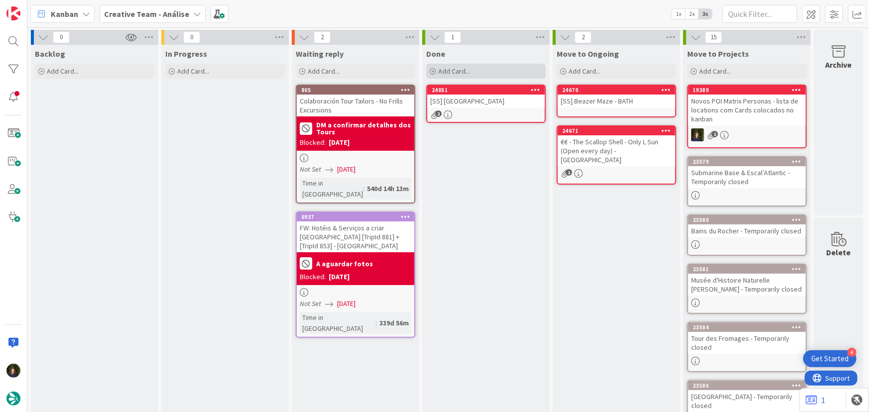
click at [451, 70] on span "Add Card..." at bounding box center [454, 71] width 32 height 9
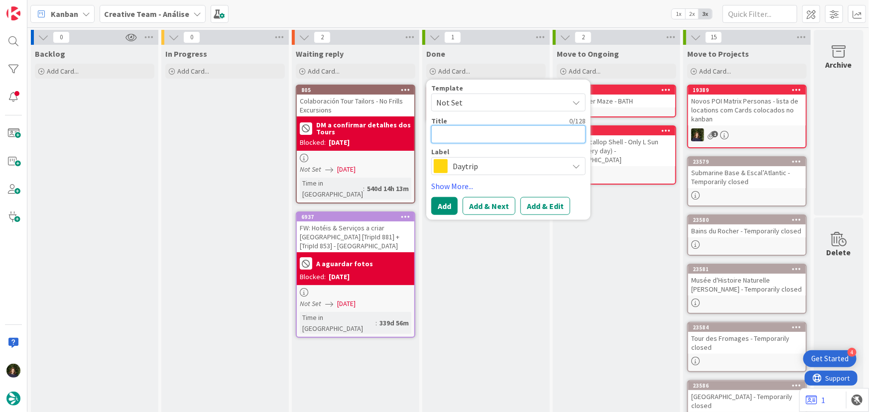
type textarea "x"
type textarea "["
type textarea "x"
type textarea "[S"
type textarea "x"
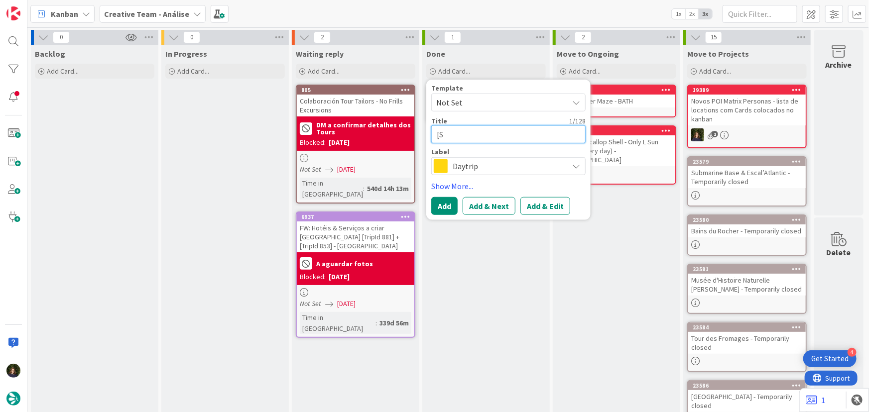
type textarea "[SS"
type textarea "x"
type textarea "[SS]"
type textarea "x"
type textarea "[SS]"
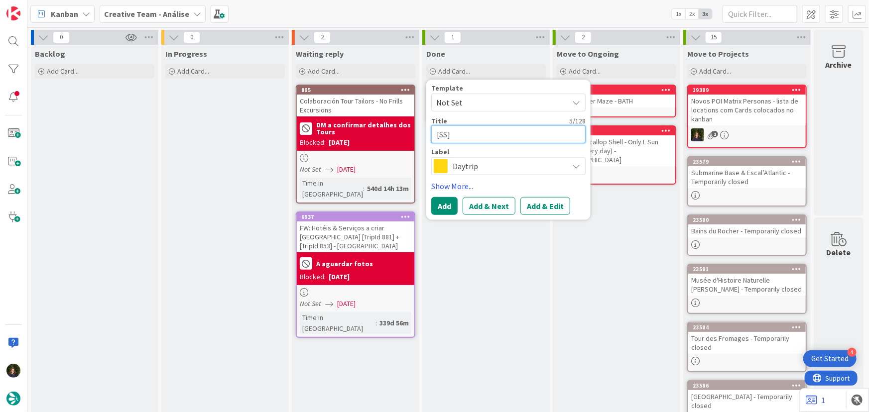
click at [465, 133] on textarea "[SS]" at bounding box center [508, 134] width 154 height 18
paste textarea "[GEOGRAPHIC_DATA] - Sun only AM"
type textarea "x"
type textarea "[SS] [GEOGRAPHIC_DATA] - Sun only AM"
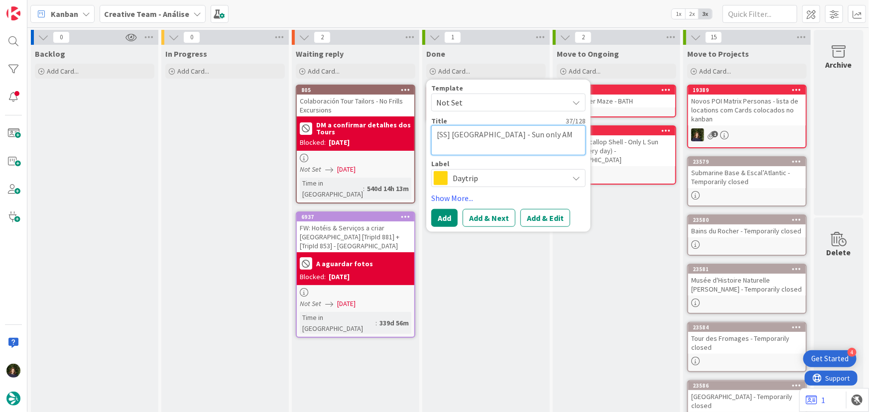
type textarea "x"
type textarea "[SS] [GEOGRAPHIC_DATA] - Sun only AM"
type textarea "x"
type textarea "[SS] [GEOGRAPHIC_DATA] - Sun only AM B"
type textarea "x"
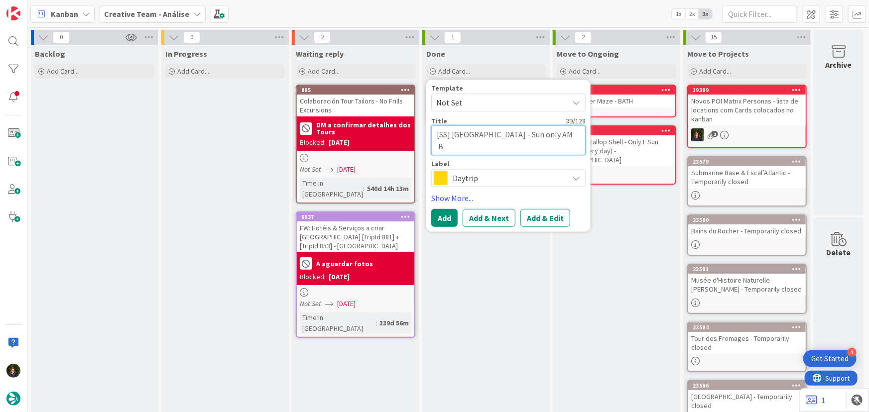
type textarea "[SS] [GEOGRAPHIC_DATA] - Sun only AM BR"
type textarea "x"
type textarea "[SS] [GEOGRAPHIC_DATA] - Sun only AM BRI"
type textarea "x"
type textarea "[SS] [GEOGRAPHIC_DATA] - Sun only AM BRIS"
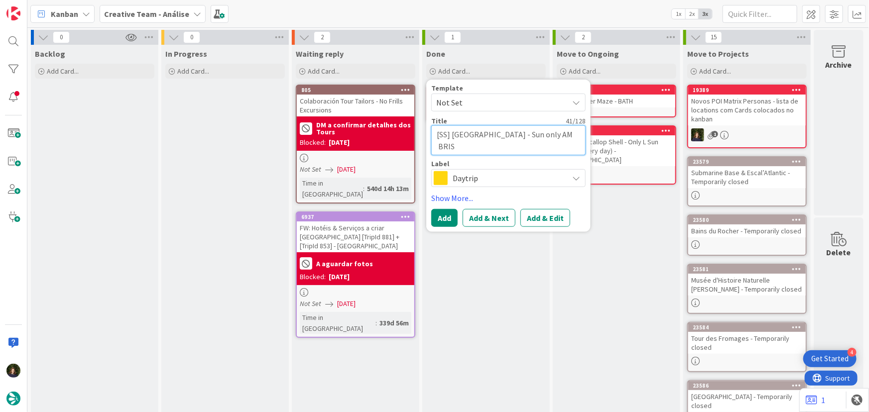
type textarea "x"
type textarea "[SS] [GEOGRAPHIC_DATA] - Sun only AM [PERSON_NAME]"
type textarea "x"
type textarea "[SS] [GEOGRAPHIC_DATA] - Sun only AM BRISTO"
type textarea "x"
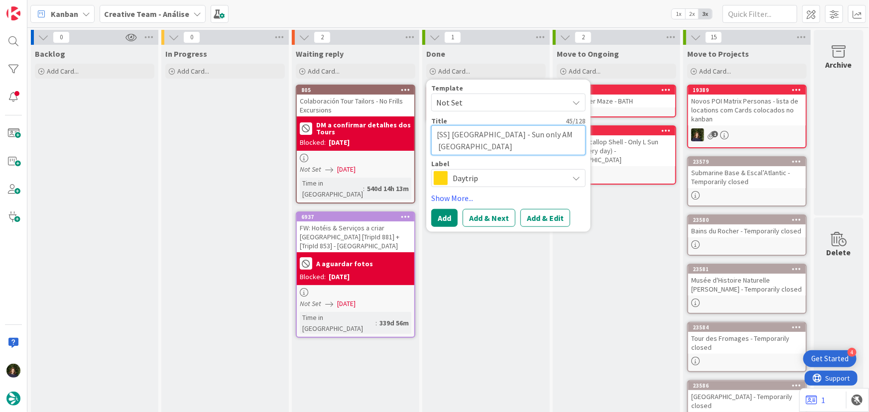
type textarea "[SS] [GEOGRAPHIC_DATA] - Sun only AM [GEOGRAPHIC_DATA]"
click at [467, 173] on span "Daytrip" at bounding box center [507, 178] width 111 height 14
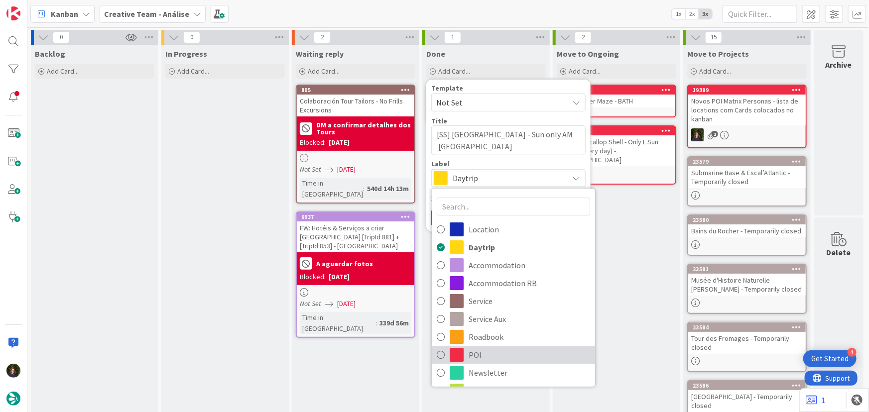
drag, startPoint x: 488, startPoint y: 350, endPoint x: 485, endPoint y: 344, distance: 6.9
click at [488, 350] on span "POI" at bounding box center [528, 354] width 121 height 15
type textarea "x"
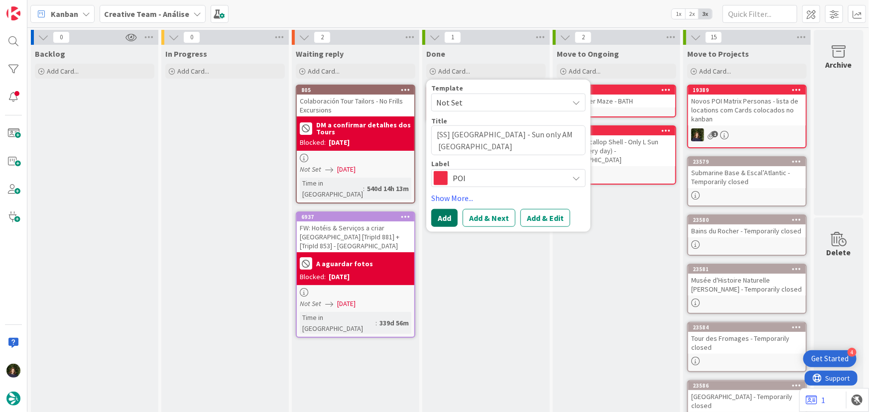
click at [444, 222] on button "Add" at bounding box center [444, 218] width 26 height 18
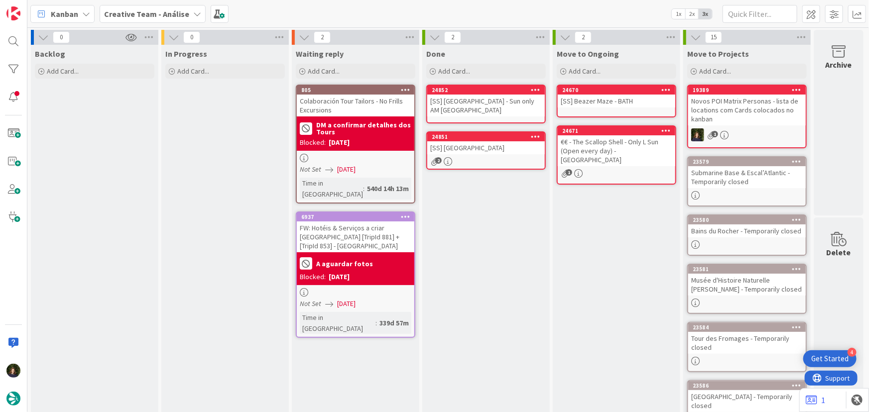
click at [470, 108] on div "[SS] [GEOGRAPHIC_DATA] - Sun only AM [GEOGRAPHIC_DATA]" at bounding box center [485, 106] width 117 height 22
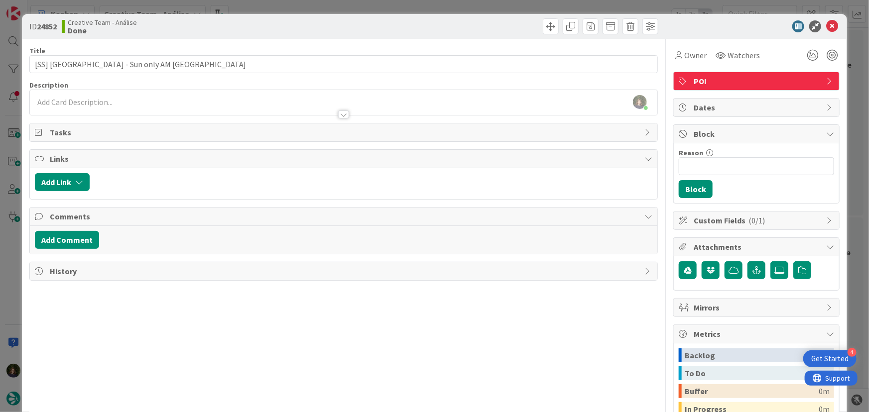
click at [95, 103] on div "[PERSON_NAME] just joined" at bounding box center [344, 102] width 628 height 25
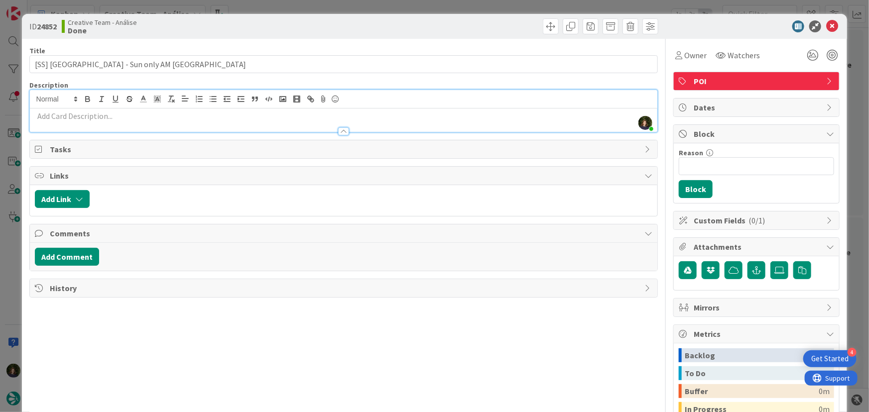
click at [90, 120] on p at bounding box center [344, 116] width 618 height 11
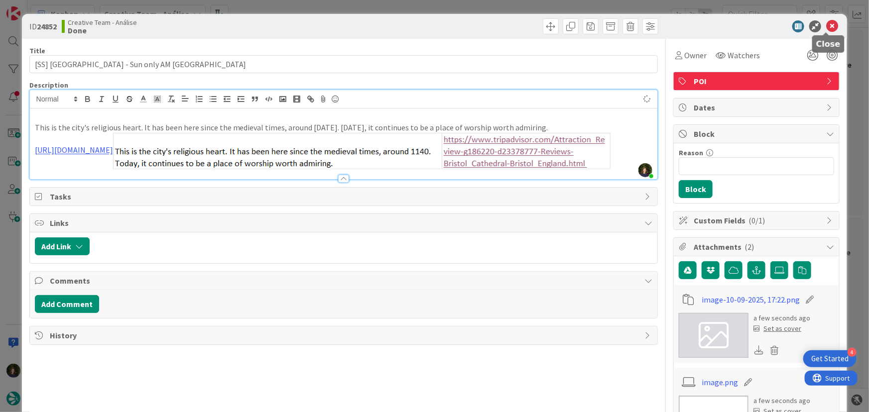
type input "[SS] [GEOGRAPHIC_DATA] - Sun only AM [GEOGRAPHIC_DATA]"
click at [826, 24] on icon at bounding box center [832, 26] width 12 height 12
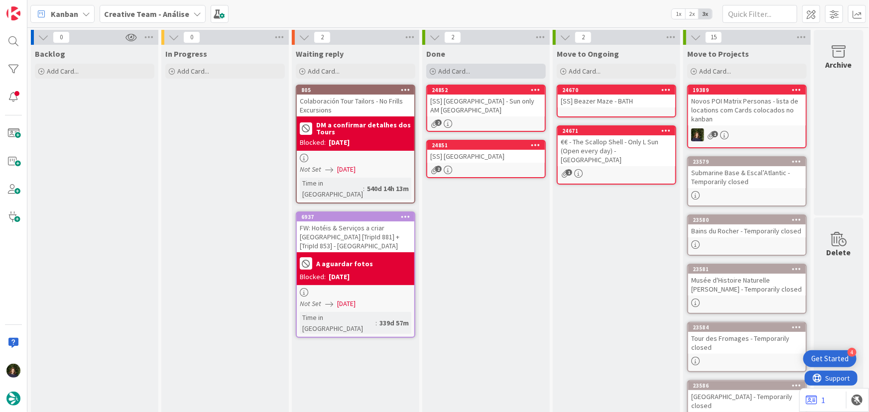
click at [484, 70] on div "Add Card..." at bounding box center [485, 71] width 119 height 15
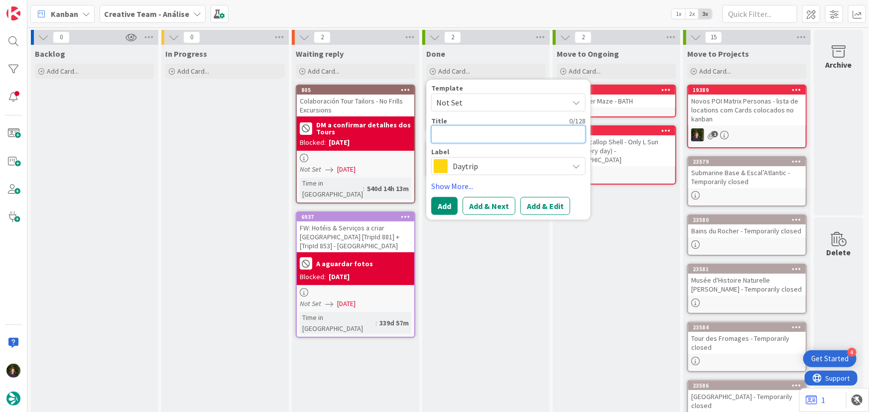
click at [451, 129] on textarea at bounding box center [508, 134] width 154 height 18
type textarea "x"
type textarea "["
type textarea "x"
type textarea "[S"
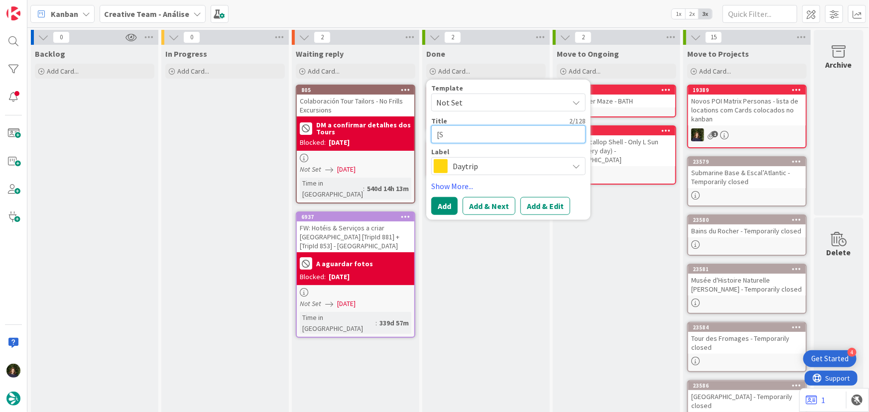
type textarea "x"
type textarea "[SS]"
type textarea "x"
type textarea "[SS]"
paste textarea "Walk along the Harbourside Promenade"
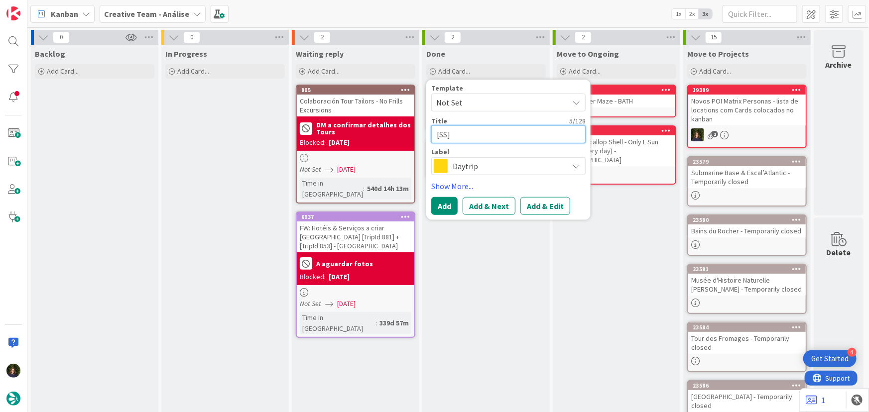
type textarea "x"
type textarea "[SS] Walk along the Harbourside Promenade"
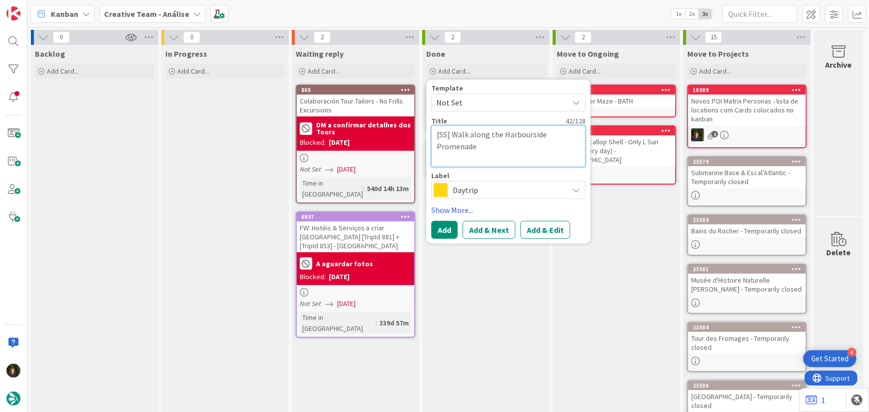
type textarea "x"
type textarea "[SS] Walk along the Harbourside Promenade B"
type textarea "x"
type textarea "[SS] Walk along the Harbourside Promenade BR"
type textarea "x"
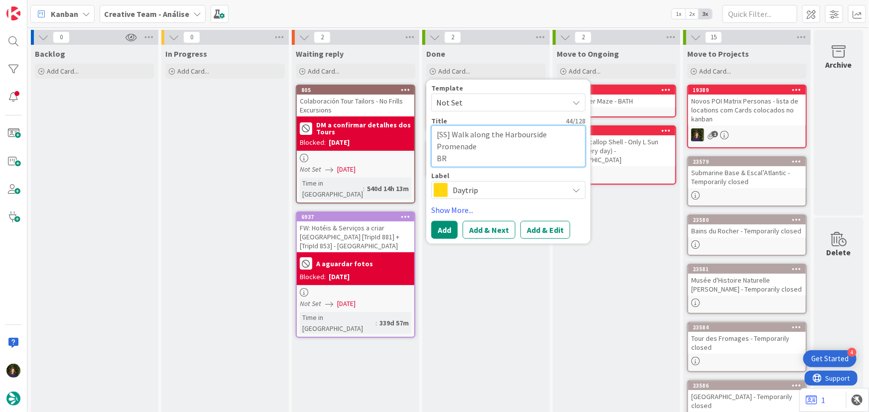
type textarea "[SS] Walk along the Harbourside Promenade BRI"
type textarea "x"
type textarea "[SS] Walk along the Harbourside Promenade BRIS"
type textarea "x"
type textarea "[SS] Walk along the Harbourside Promenade [PERSON_NAME]"
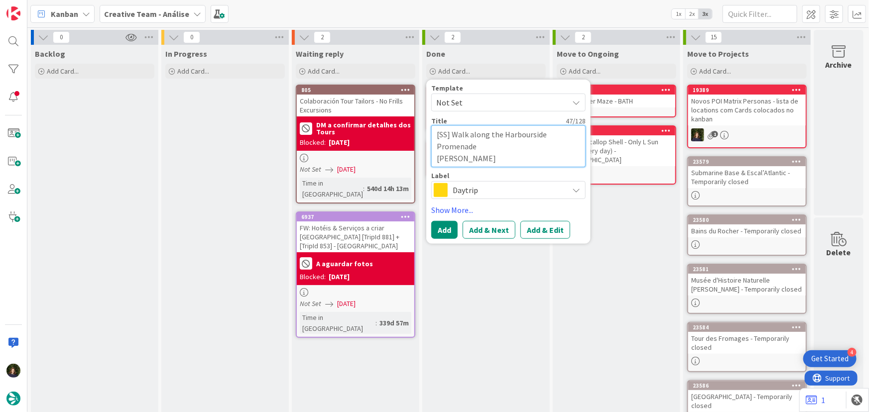
type textarea "x"
type textarea "[SS] Walk along the Harbourside Promenade BRISTO"
type textarea "x"
type textarea "[SS] Walk along the Harbourside Promenade BRISTOL"
click at [486, 188] on span "Daytrip" at bounding box center [507, 190] width 111 height 14
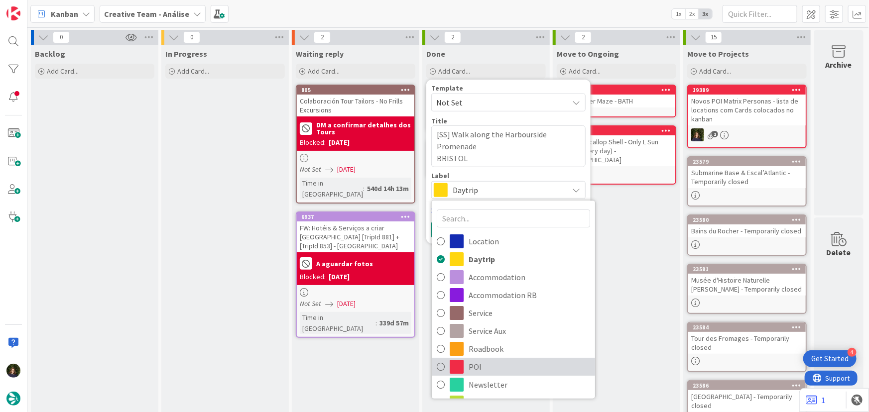
click at [483, 366] on span "POI" at bounding box center [528, 366] width 121 height 15
type textarea "x"
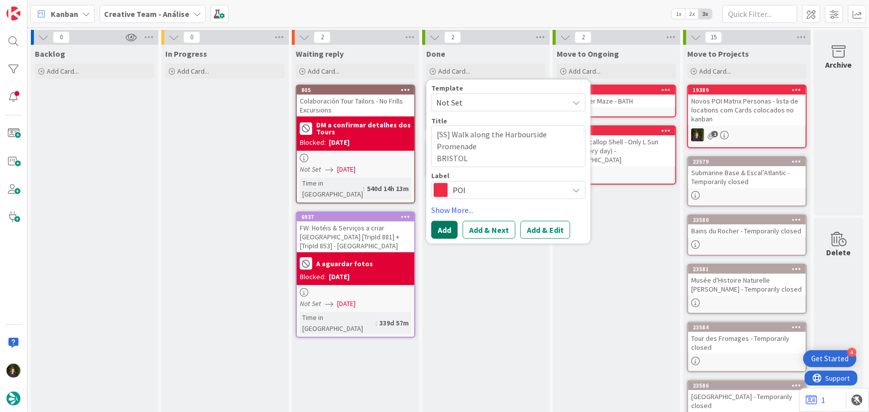
click at [444, 228] on button "Add" at bounding box center [444, 230] width 26 height 18
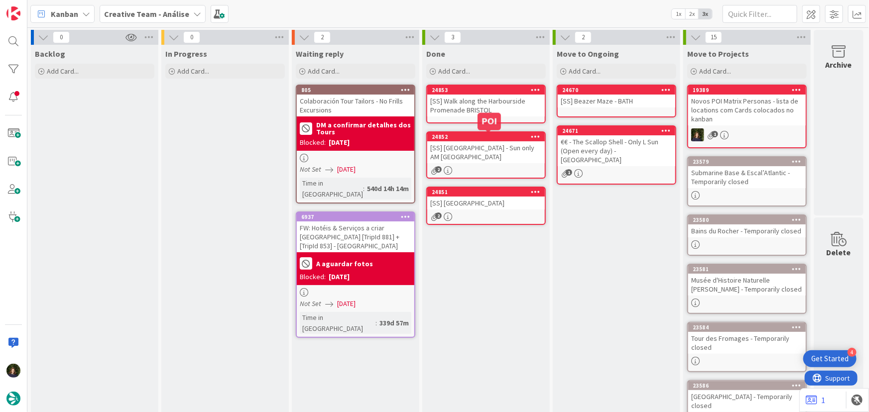
click at [472, 108] on div "[SS] Walk along the Harbourside Promenade BRISTOL" at bounding box center [485, 106] width 117 height 22
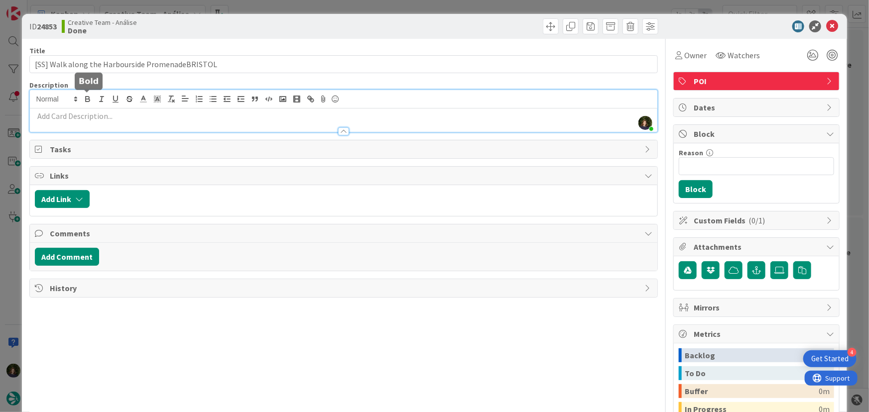
click at [93, 102] on div "[PERSON_NAME] just joined" at bounding box center [344, 111] width 628 height 42
paste div
type input "[SS] Walk along the Harbourside PromenadeBRISTOL"
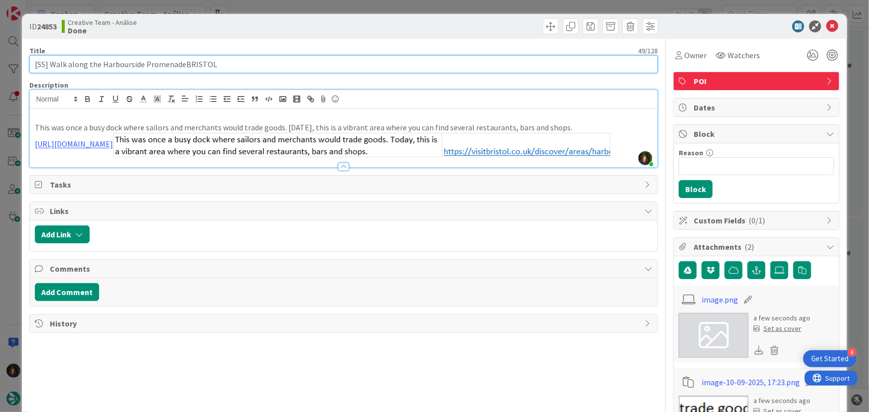
click at [182, 65] on input "[SS] Walk along the Harbourside PromenadeBRISTOL" at bounding box center [343, 64] width 629 height 18
type input "[SS] Walk along the Harbourside Promenade BRISTOL"
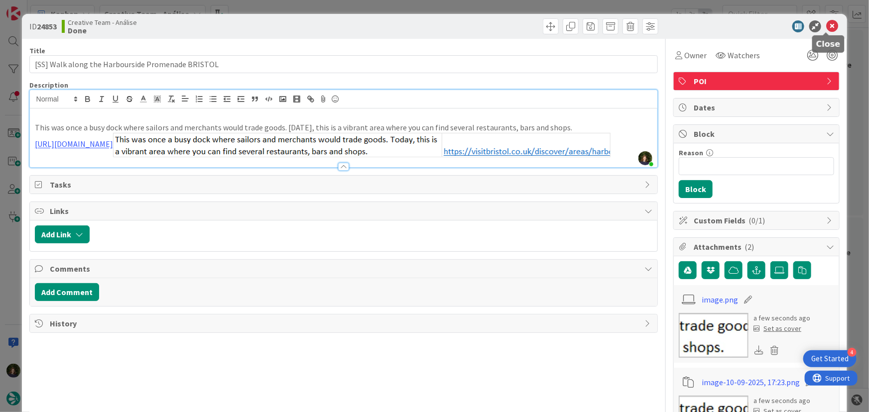
click at [827, 24] on icon at bounding box center [832, 26] width 12 height 12
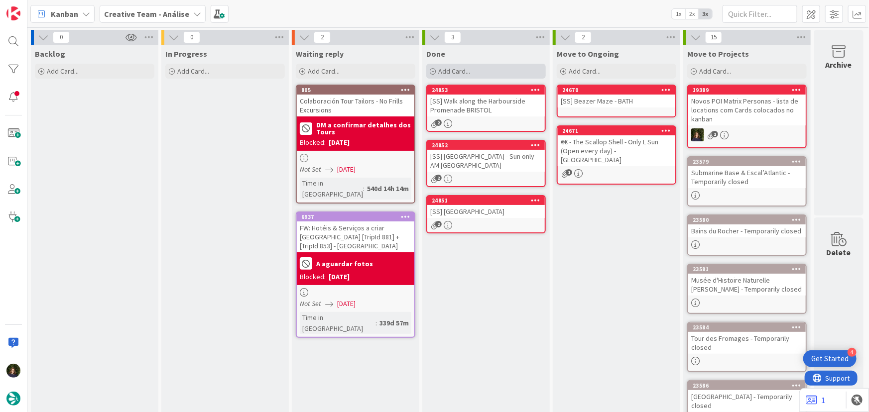
click at [484, 71] on div "Add Card..." at bounding box center [485, 71] width 119 height 15
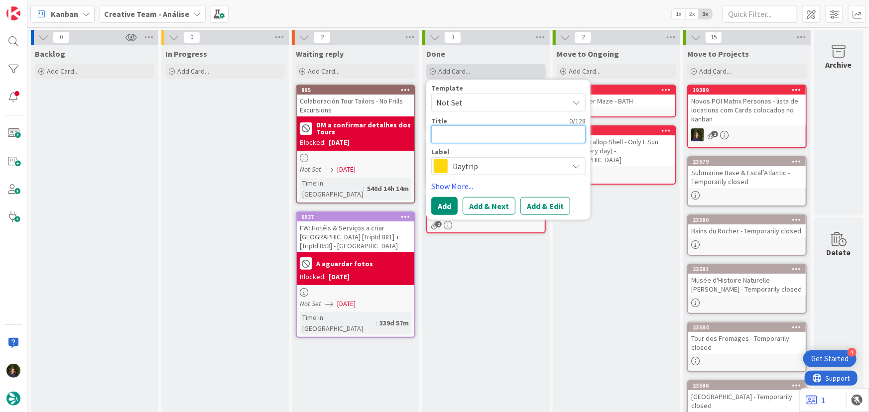
type textarea "x"
type textarea "{"
type textarea "x"
type textarea "["
type textarea "x"
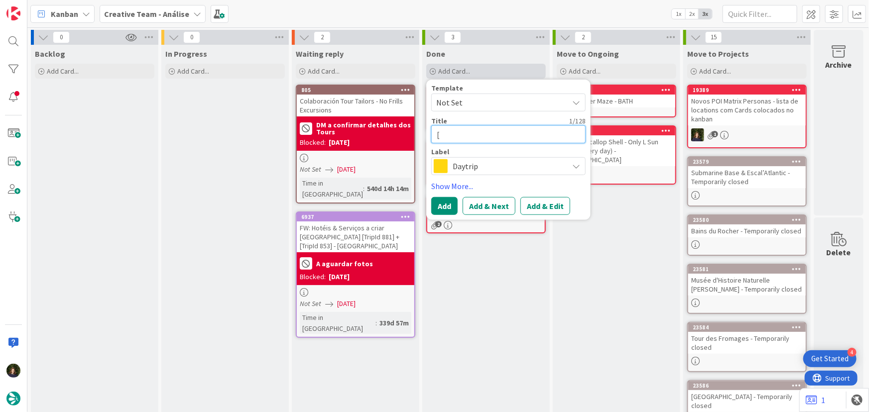
type textarea "[S"
type textarea "x"
type textarea "[SS"
type textarea "x"
type textarea "[SS]"
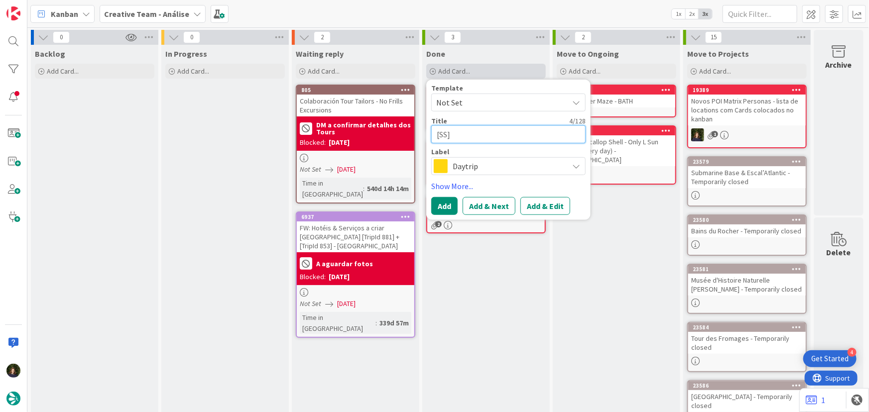
type textarea "x"
paste textarea "Pero's Bridge"
type textarea "[SS] Pero's Bridge"
type textarea "x"
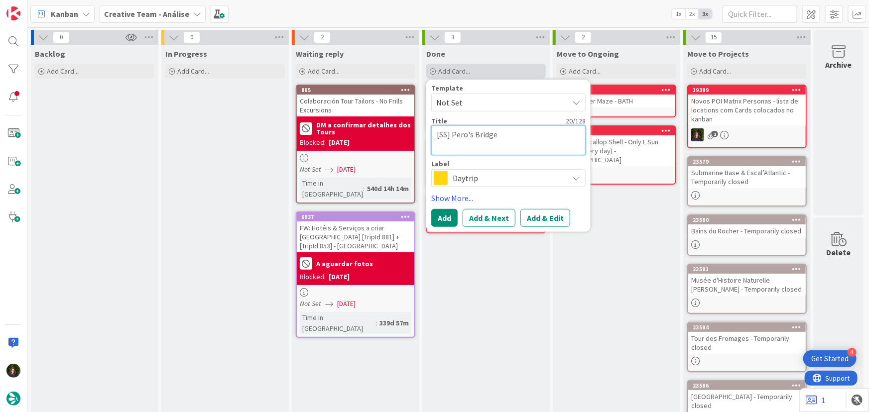
type textarea "[SS] Pero's Bridge"
type textarea "x"
type textarea "[SS] Pero's Bridge «"
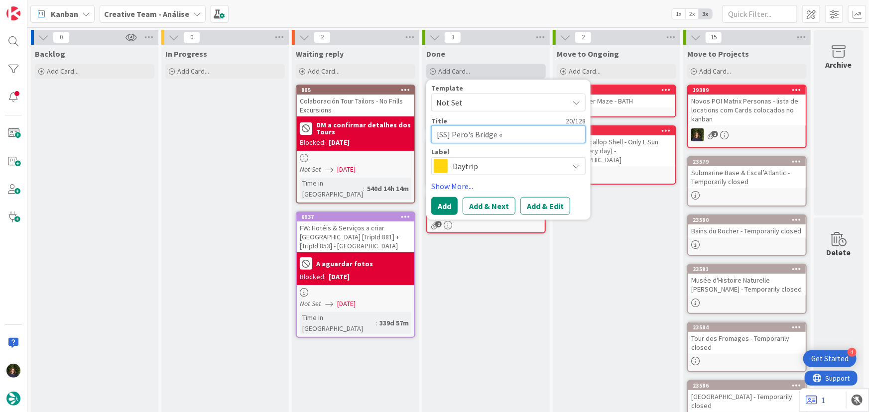
type textarea "x"
type textarea "[SS] Pero's Bridge"
type textarea "x"
type textarea "[SS] Pero's Bridge"
type textarea "x"
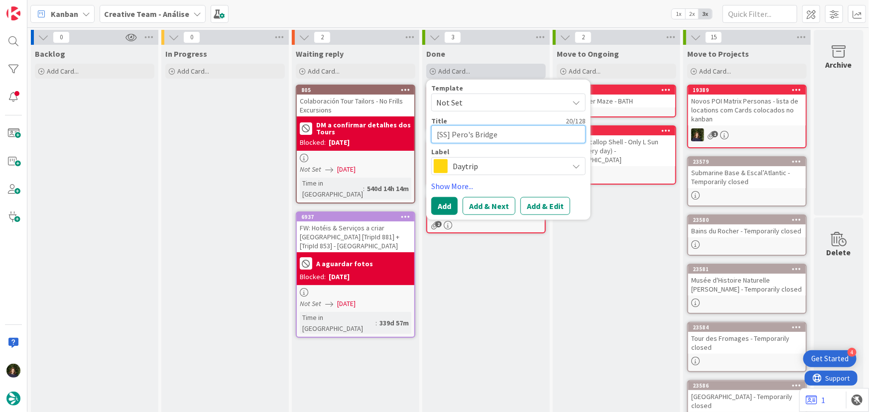
type textarea "[SS] Pero's Bridge B"
type textarea "x"
type textarea "[SS] Pero's Bridge Br"
type textarea "x"
type textarea "[SS] Pero's Bridge B"
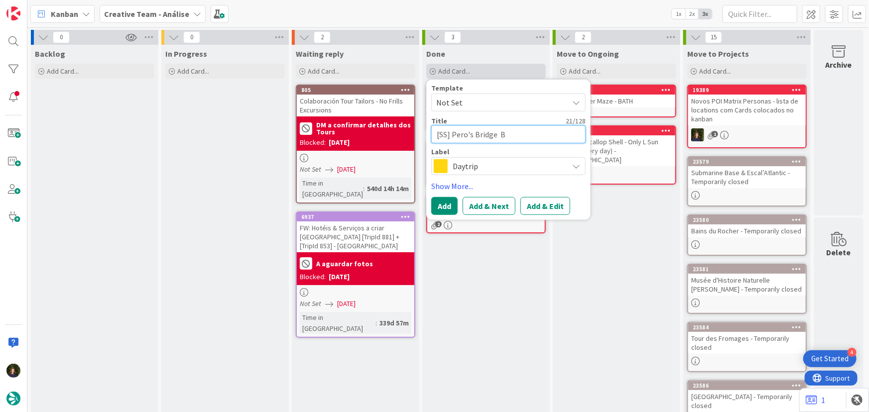
type textarea "x"
type textarea "[SS] Pero's Bridge"
type textarea "x"
type textarea "[SS] Pero's Bridge R"
type textarea "x"
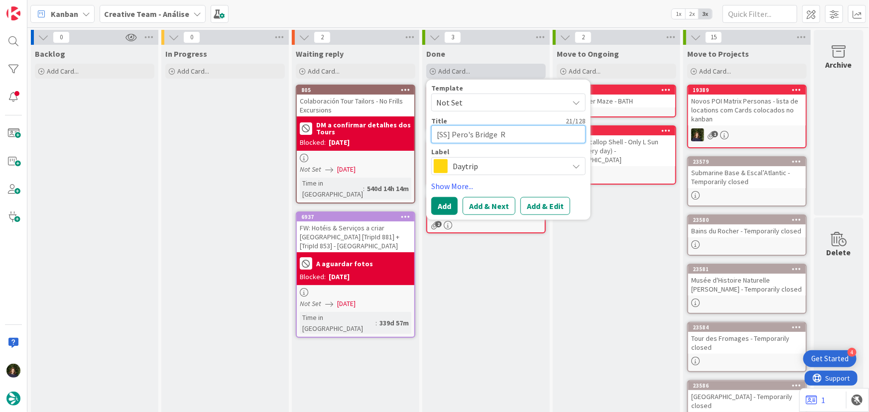
type textarea "[SS] Pero's Bridge"
type textarea "x"
type textarea "[SS] Pero's Bridge B"
type textarea "x"
type textarea "[SS] Pero's Bridge BR"
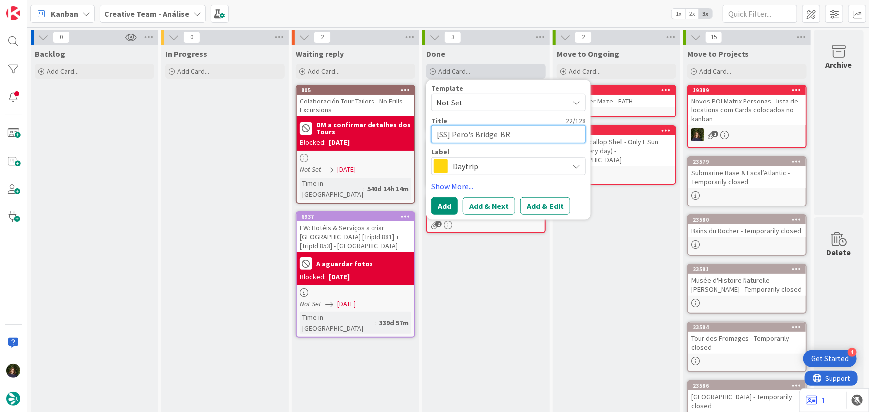
type textarea "x"
click at [491, 171] on span "Daytrip" at bounding box center [507, 166] width 111 height 14
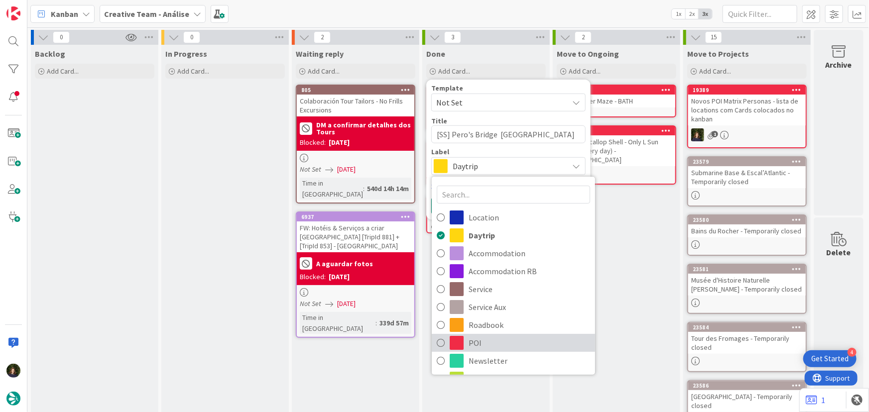
click at [497, 346] on span "POI" at bounding box center [528, 342] width 121 height 15
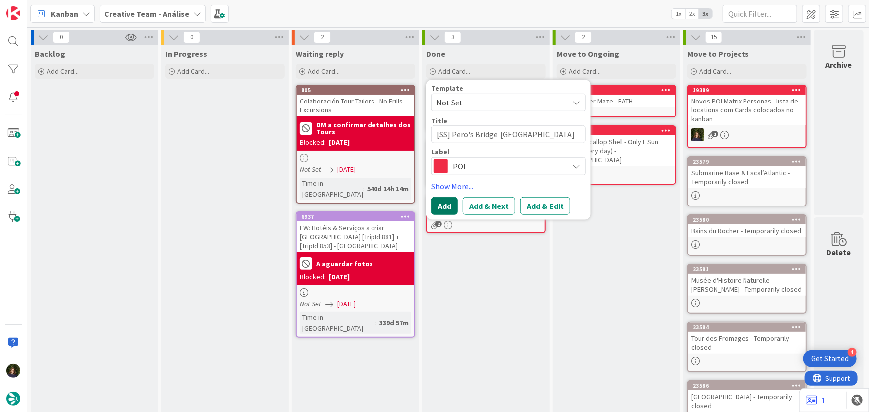
click at [443, 211] on button "Add" at bounding box center [444, 206] width 26 height 18
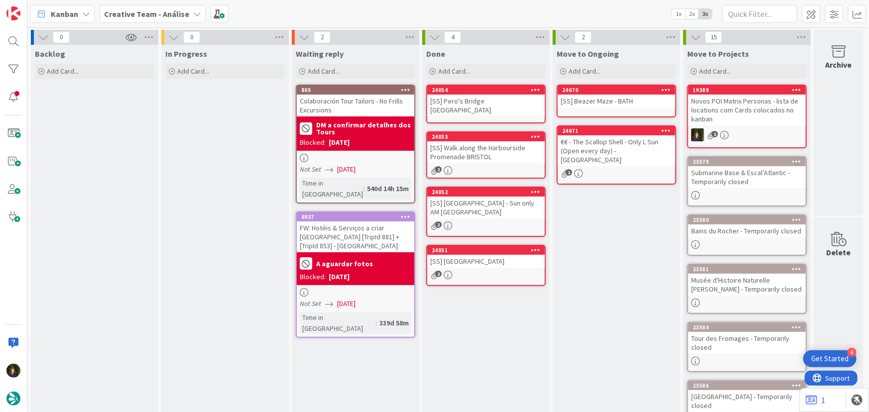
click at [473, 99] on div "[SS] Pero's Bridge [GEOGRAPHIC_DATA]" at bounding box center [485, 106] width 117 height 22
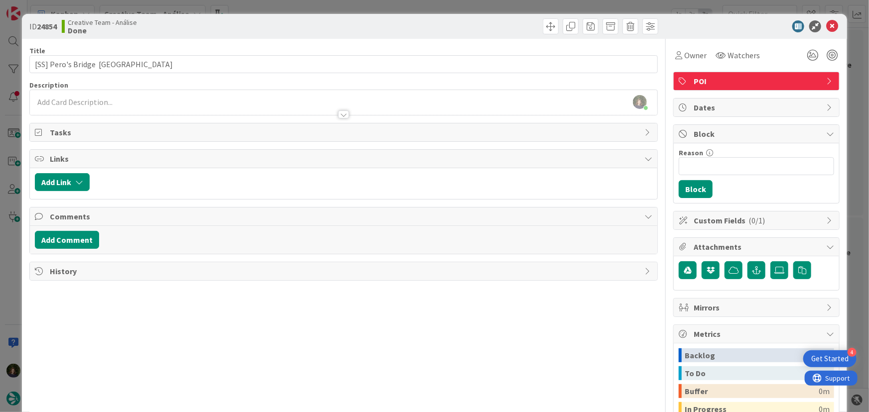
click at [75, 99] on div "[PERSON_NAME] just joined" at bounding box center [344, 102] width 628 height 25
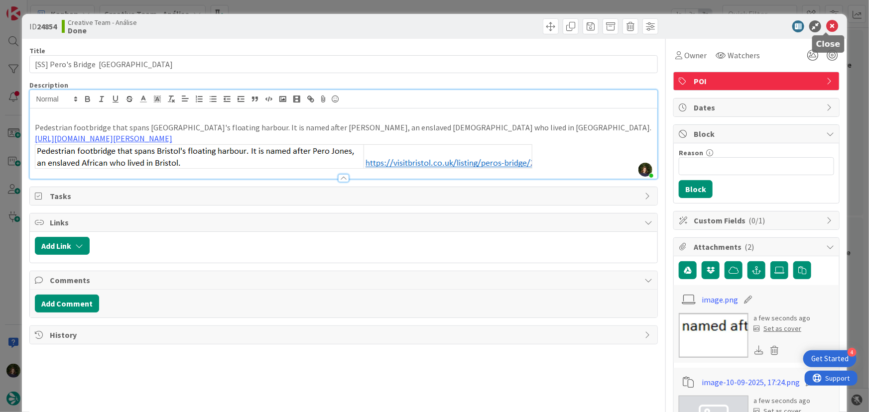
click at [826, 27] on icon at bounding box center [832, 26] width 12 height 12
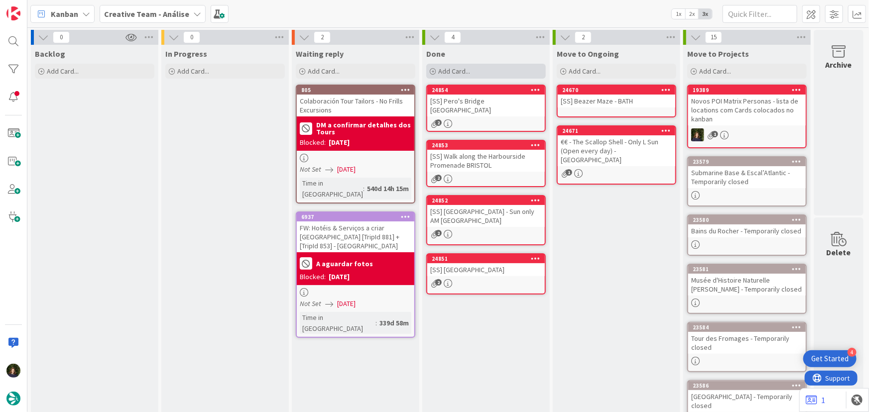
click at [484, 72] on div "Add Card..." at bounding box center [485, 71] width 119 height 15
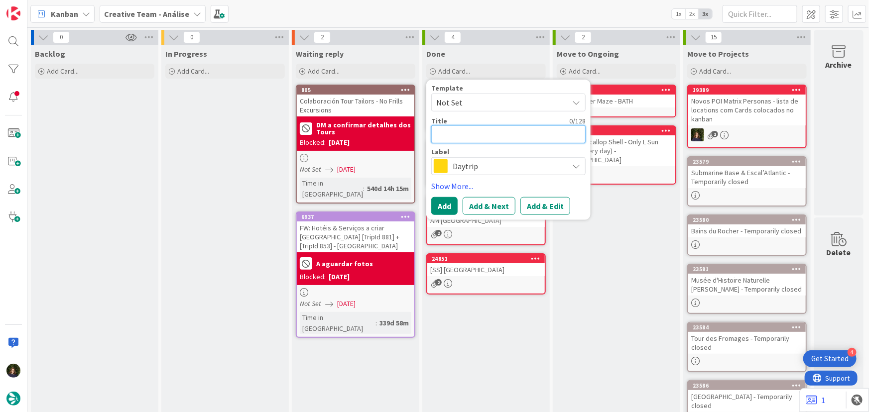
paste textarea "€€ - Root - Only D. MON & TUE (Open every day)"
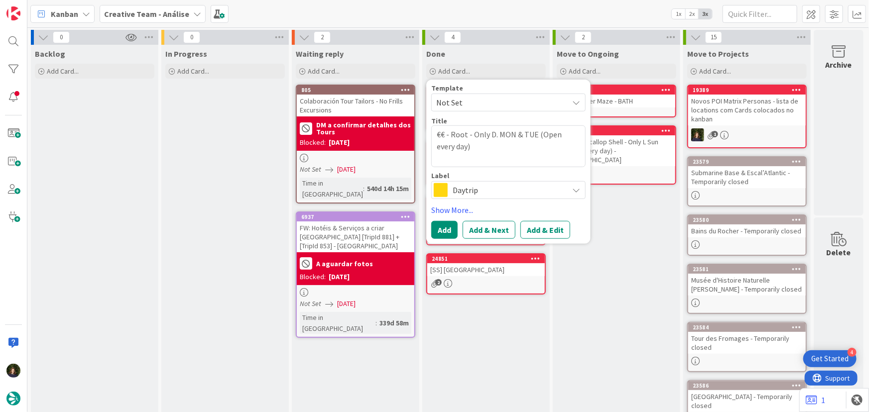
click at [448, 189] on div "Daytrip" at bounding box center [508, 190] width 154 height 18
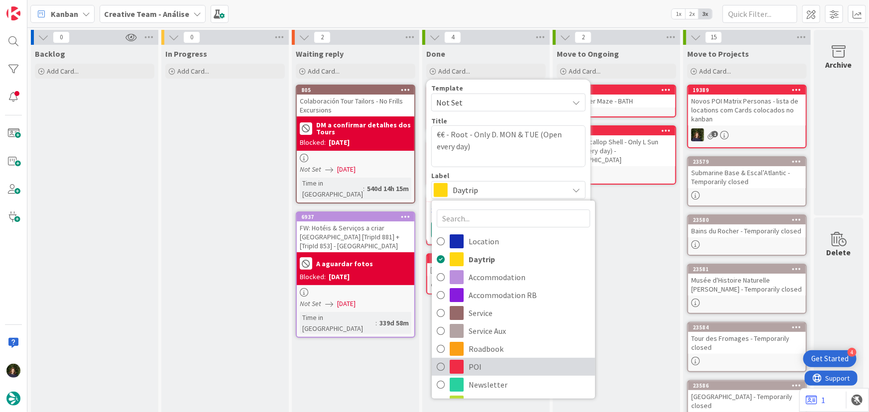
click at [471, 366] on span "POI" at bounding box center [528, 366] width 121 height 15
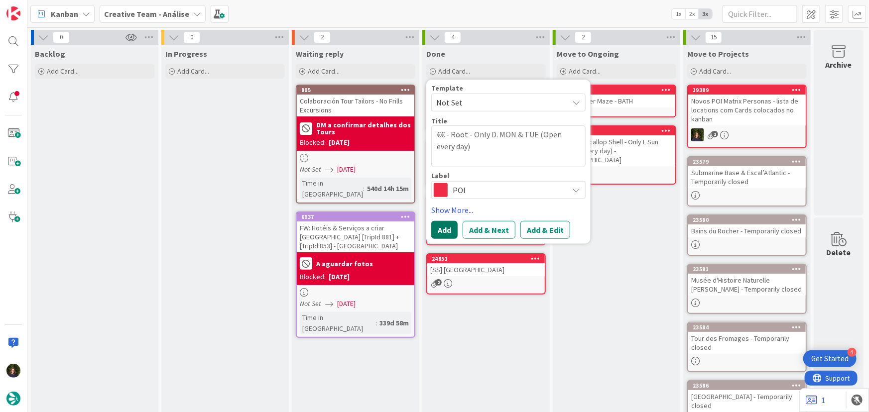
click at [445, 227] on button "Add" at bounding box center [444, 230] width 26 height 18
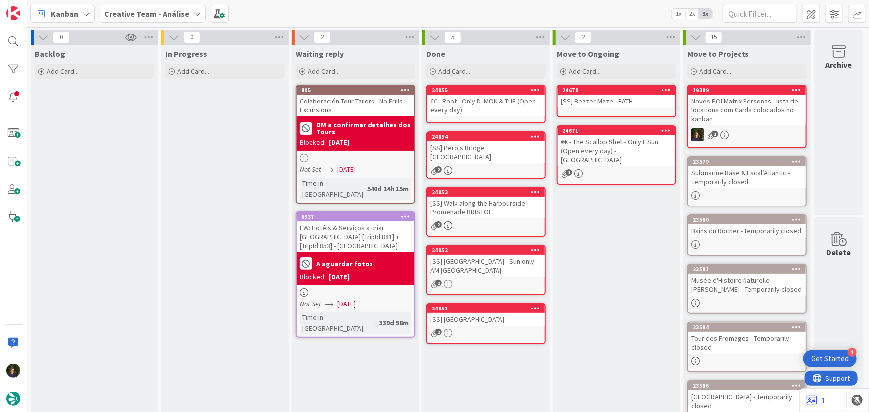
click at [477, 108] on div "€€ - Root - Only D. MON & TUE (Open every day)" at bounding box center [485, 106] width 117 height 22
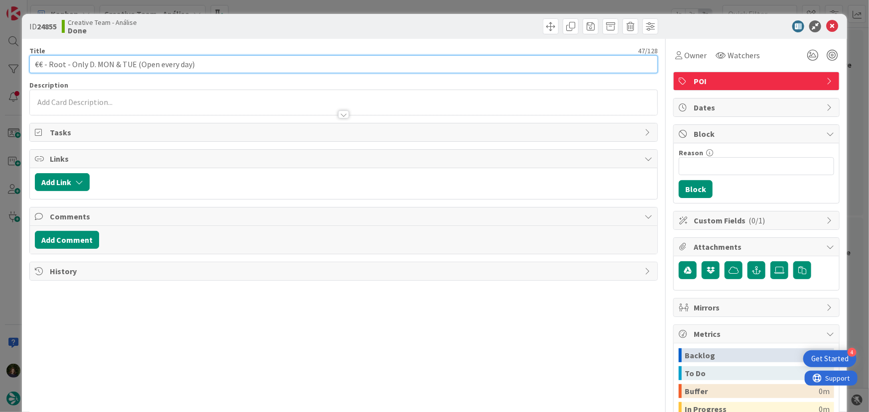
click at [226, 60] on input "€€ - Root - Only D. MON & TUE (Open every day)" at bounding box center [343, 64] width 629 height 18
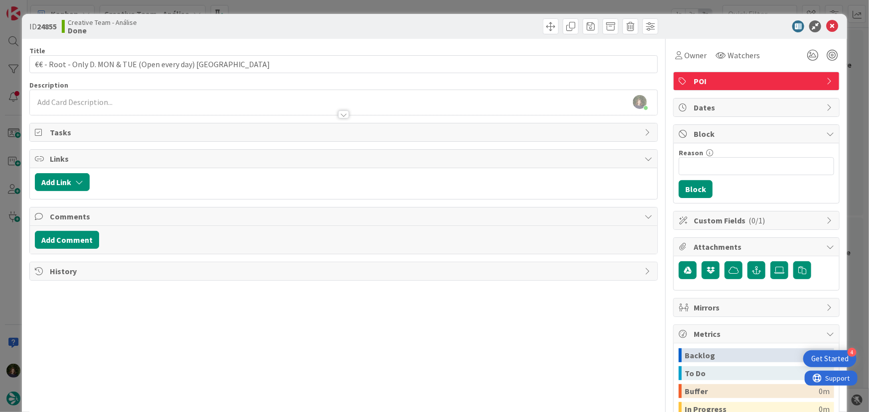
click at [91, 105] on div at bounding box center [344, 110] width 628 height 10
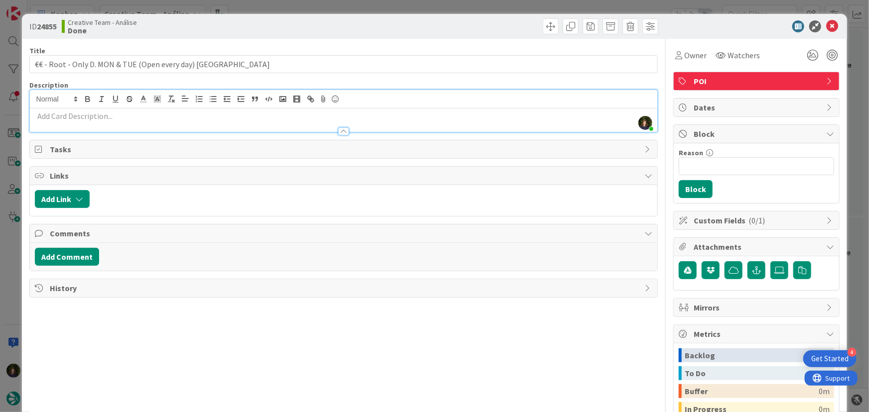
click at [95, 119] on p at bounding box center [344, 116] width 618 height 11
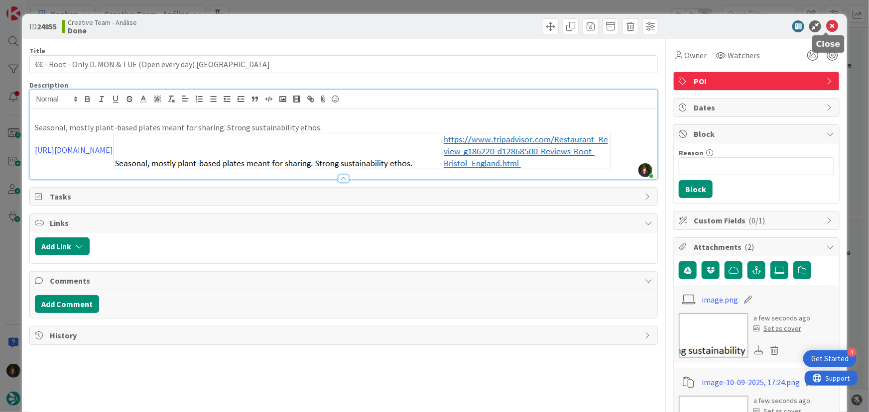
drag, startPoint x: 826, startPoint y: 26, endPoint x: 808, endPoint y: 38, distance: 21.7
click at [826, 26] on icon at bounding box center [832, 26] width 12 height 12
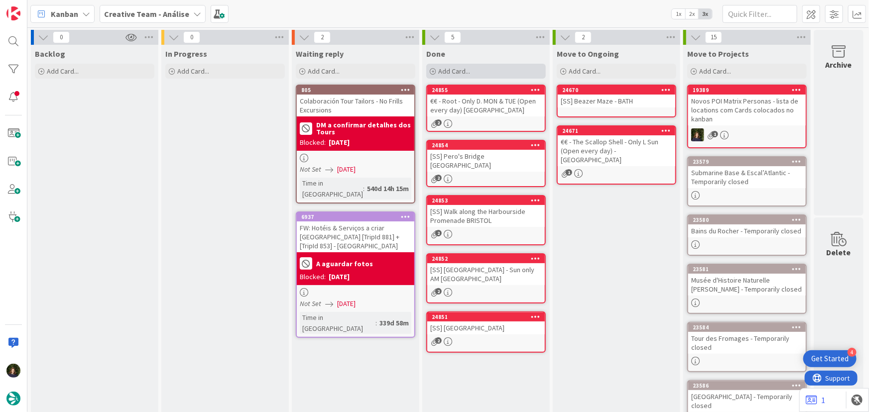
click at [471, 65] on div "Add Card..." at bounding box center [485, 71] width 119 height 15
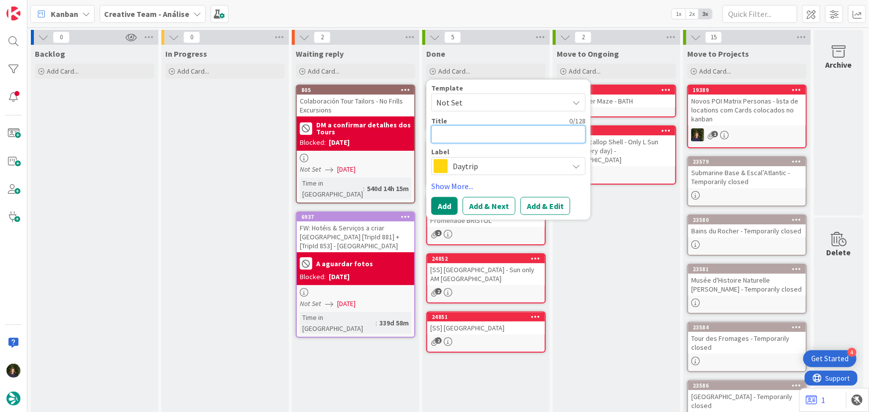
click at [443, 129] on textarea at bounding box center [508, 134] width 154 height 18
paste textarea "€€ - The Olive Shed - Only L. SUN"
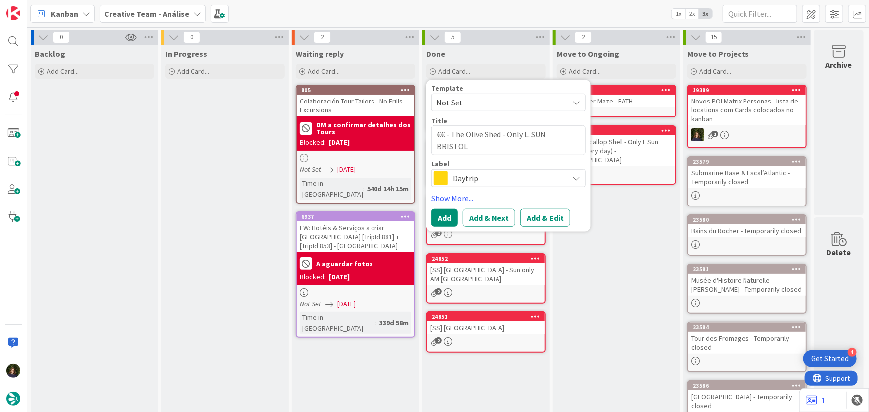
click at [487, 174] on span "Daytrip" at bounding box center [507, 178] width 111 height 14
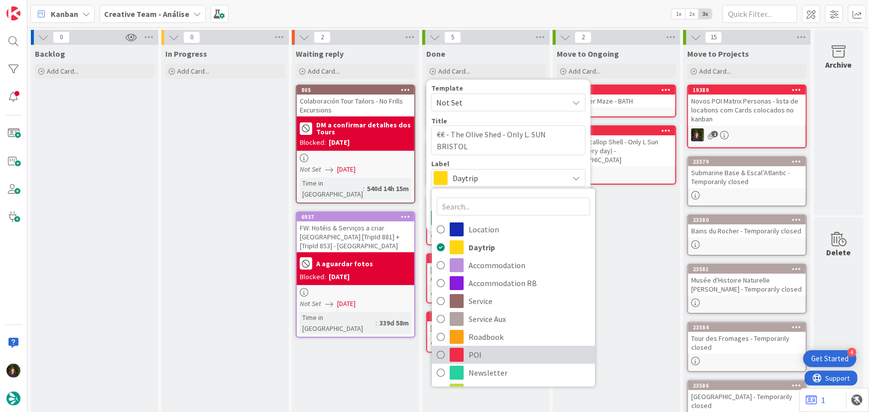
click at [488, 353] on span "POI" at bounding box center [528, 354] width 121 height 15
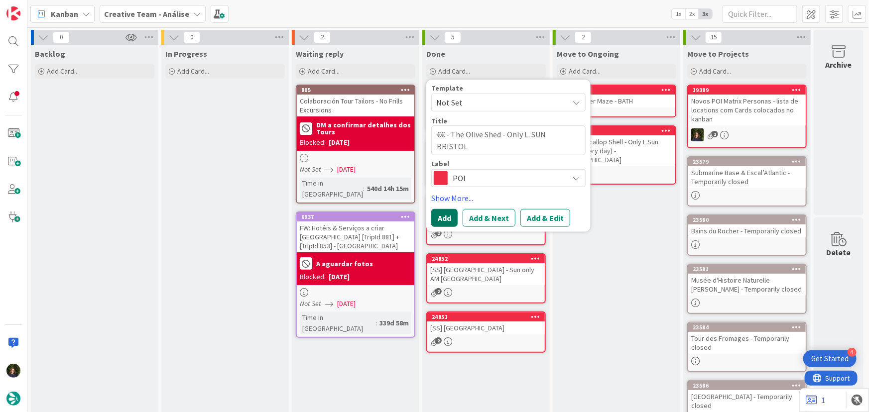
click at [435, 219] on button "Add" at bounding box center [444, 218] width 26 height 18
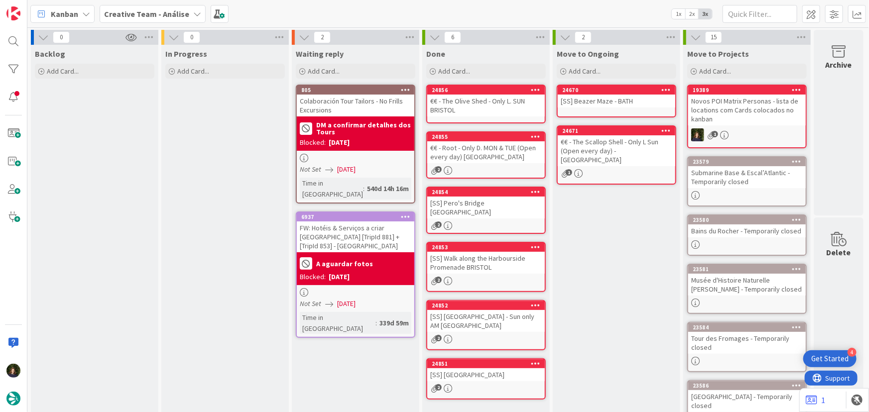
click at [459, 109] on div "€€ - The Olive Shed - Only L. SUN BRISTOL" at bounding box center [485, 106] width 117 height 22
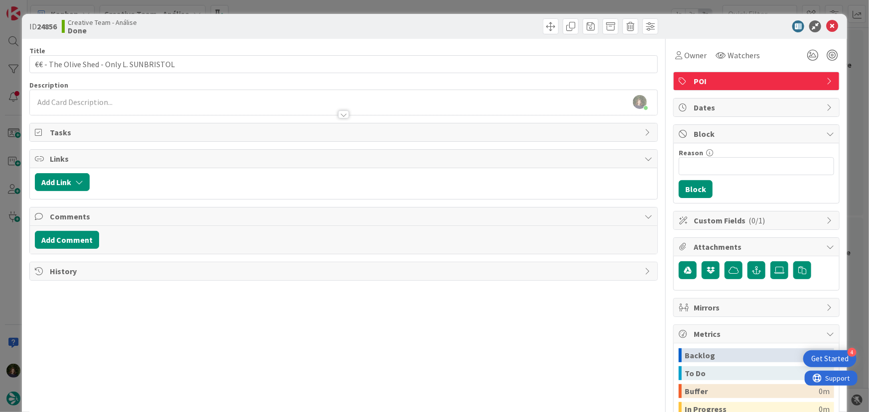
click at [184, 90] on div "[PERSON_NAME] just joined" at bounding box center [343, 103] width 629 height 26
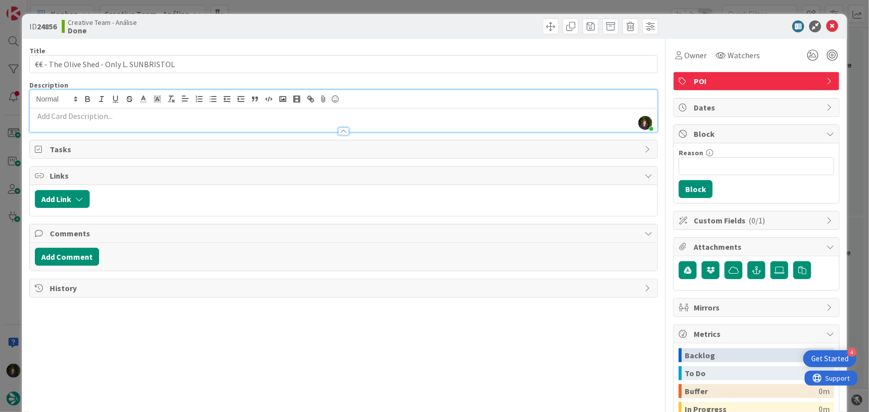
click at [164, 115] on p at bounding box center [344, 116] width 618 height 11
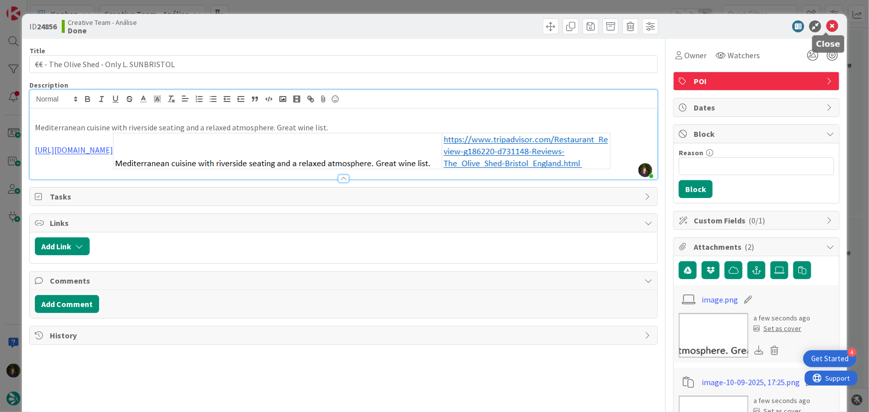
click at [829, 26] on icon at bounding box center [832, 26] width 12 height 12
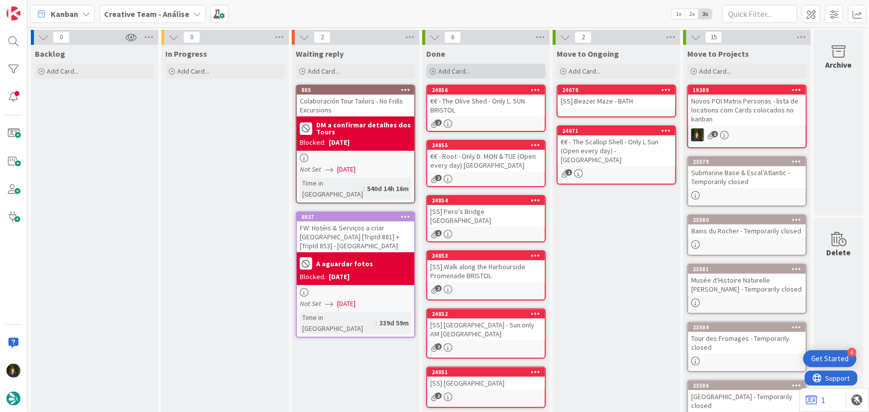
click at [459, 72] on span "Add Card..." at bounding box center [454, 71] width 32 height 9
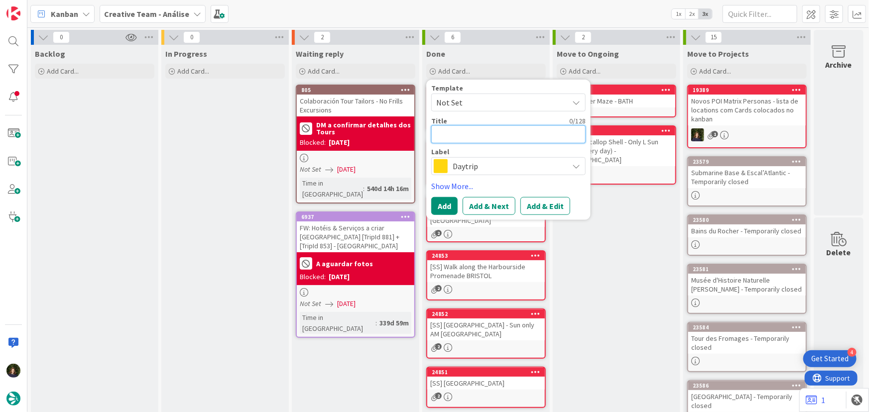
paste textarea "€€/ €€€ - [PERSON_NAME] - Closed SUN, [PERSON_NAME] & TUE"
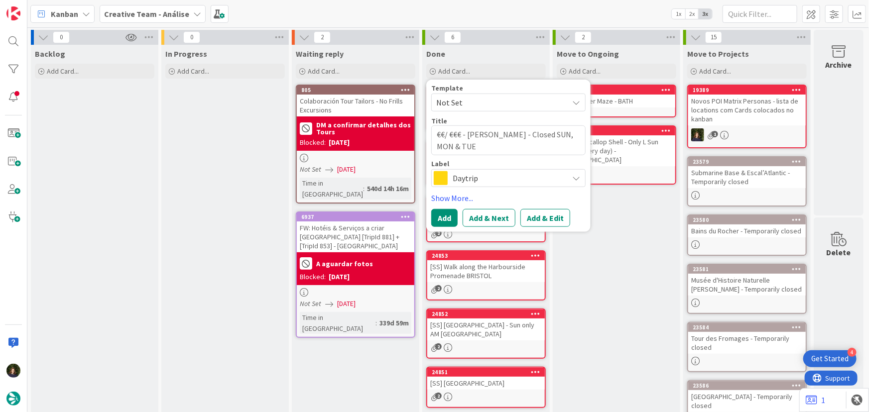
click at [474, 181] on span "Daytrip" at bounding box center [507, 178] width 111 height 14
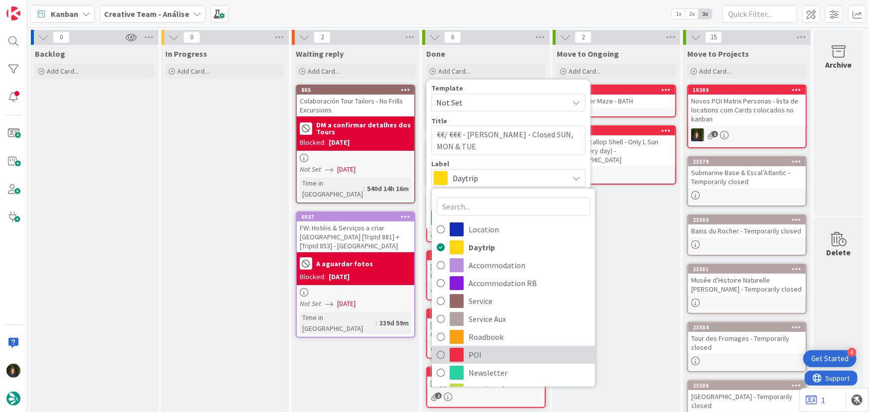
click at [477, 349] on span "POI" at bounding box center [528, 354] width 121 height 15
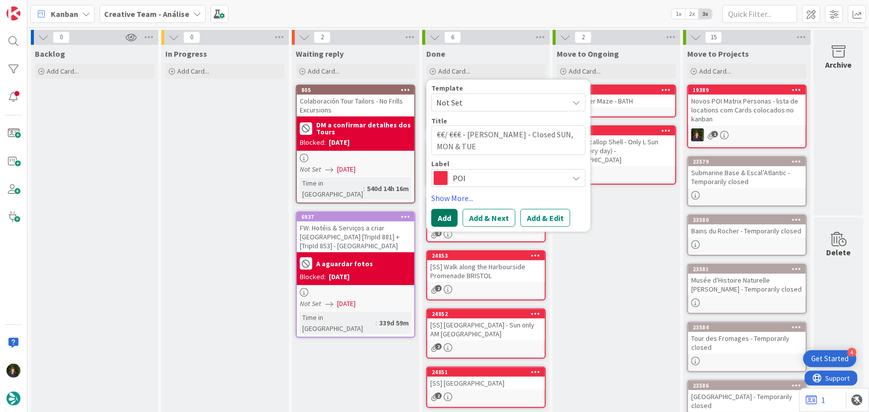
click at [445, 212] on button "Add" at bounding box center [444, 218] width 26 height 18
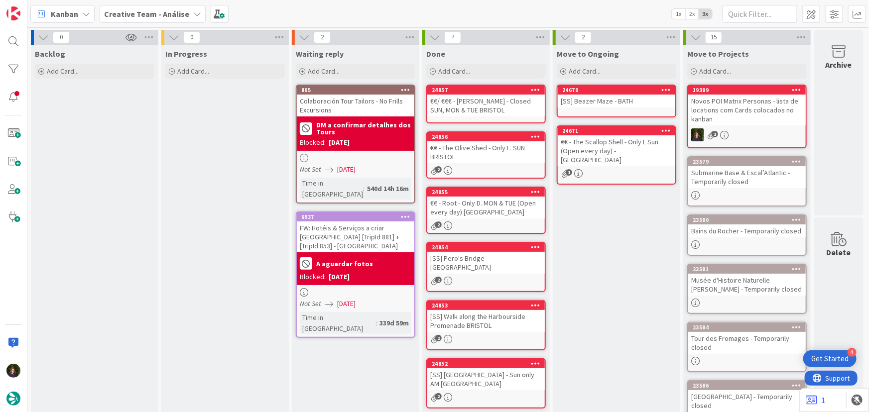
click at [463, 107] on div "€€/ €€€ - [PERSON_NAME] - Closed SUN, MON & TUE BRISTOL" at bounding box center [485, 106] width 117 height 22
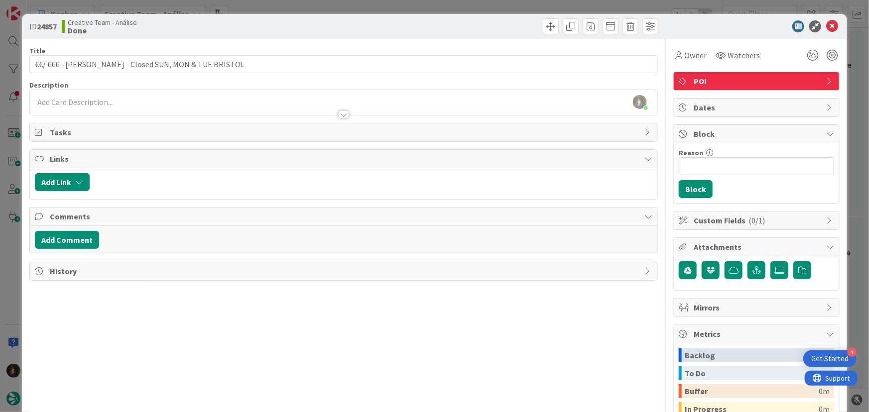
click at [91, 95] on div "[PERSON_NAME] just joined" at bounding box center [344, 102] width 628 height 25
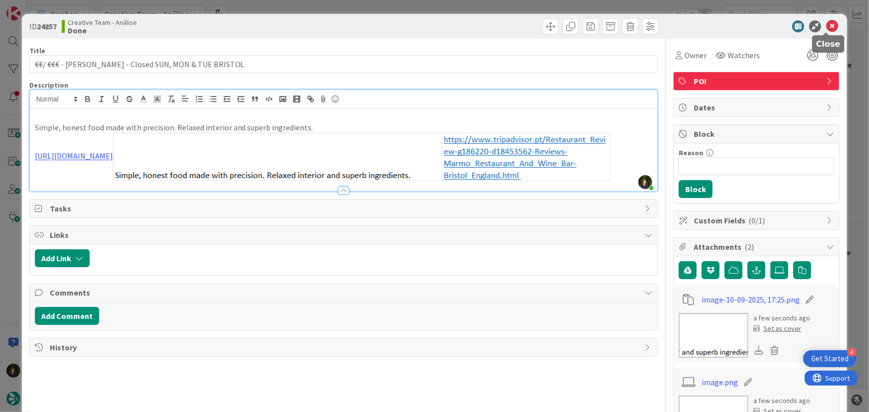
click at [826, 29] on icon at bounding box center [832, 26] width 12 height 12
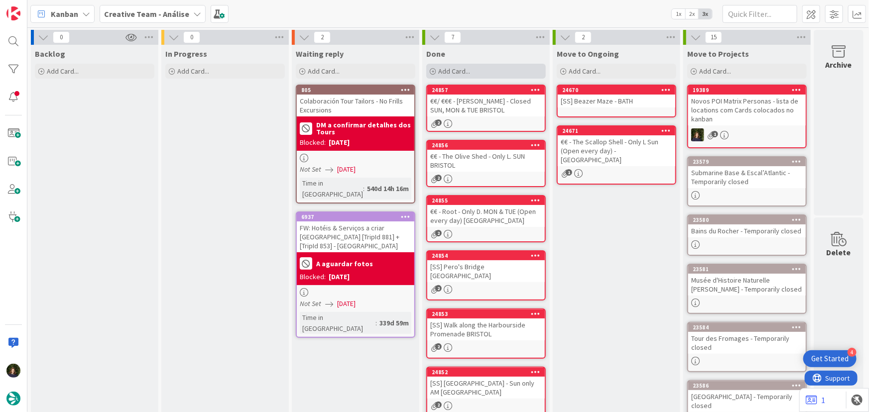
click at [464, 67] on span "Add Card..." at bounding box center [454, 71] width 32 height 9
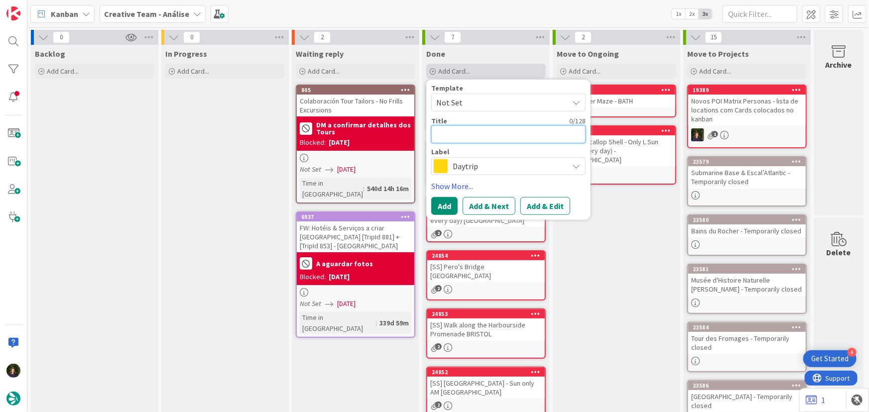
paste textarea "€ - Cosy Club - Open every day"
click at [480, 166] on span "Daytrip" at bounding box center [507, 166] width 111 height 14
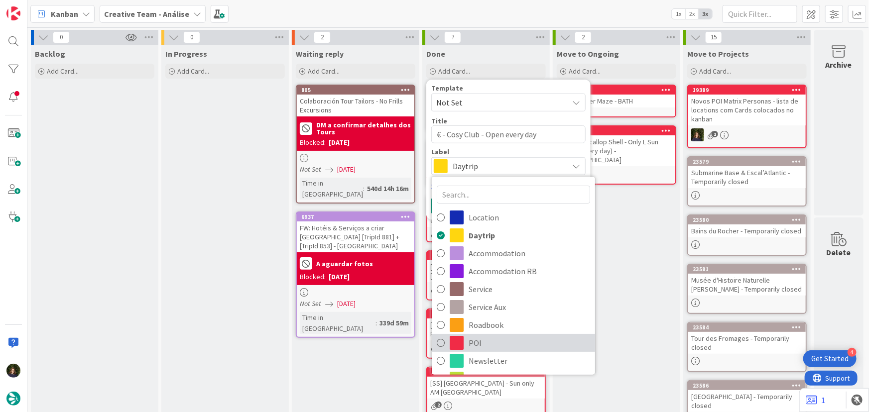
click at [492, 342] on span "POI" at bounding box center [528, 342] width 121 height 15
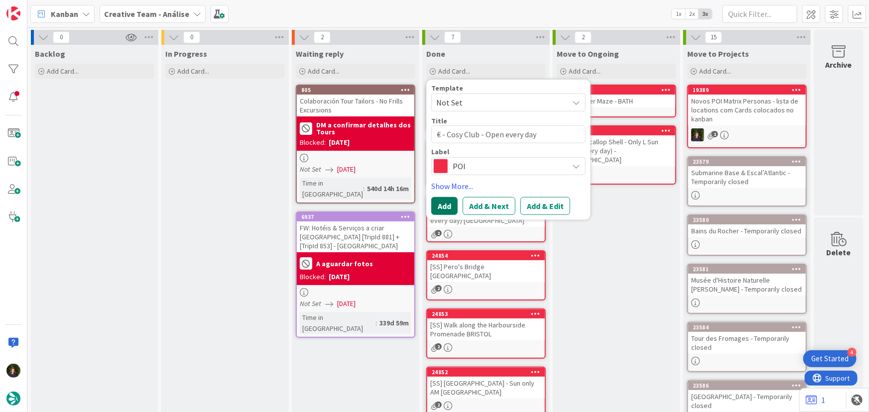
click at [448, 206] on button "Add" at bounding box center [444, 206] width 26 height 18
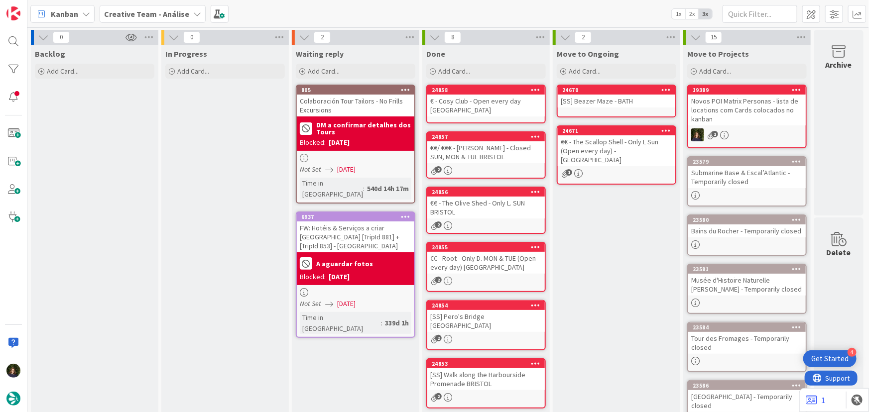
click at [469, 109] on div "€ - Cosy Club - Open every day [GEOGRAPHIC_DATA]" at bounding box center [485, 106] width 117 height 22
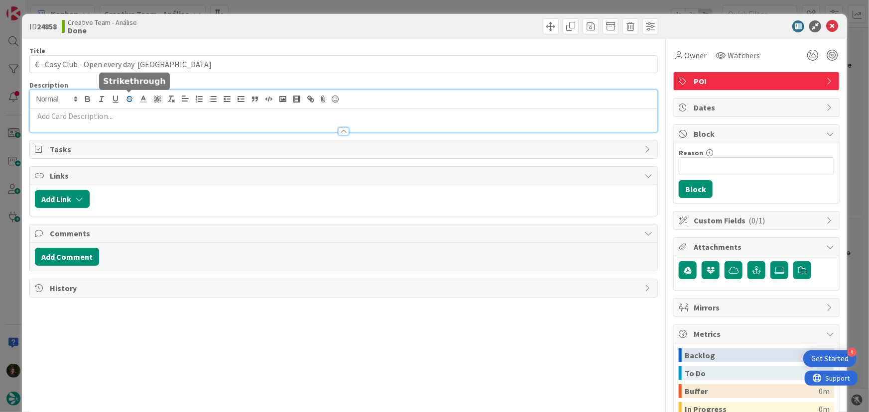
click at [130, 103] on div at bounding box center [344, 111] width 628 height 42
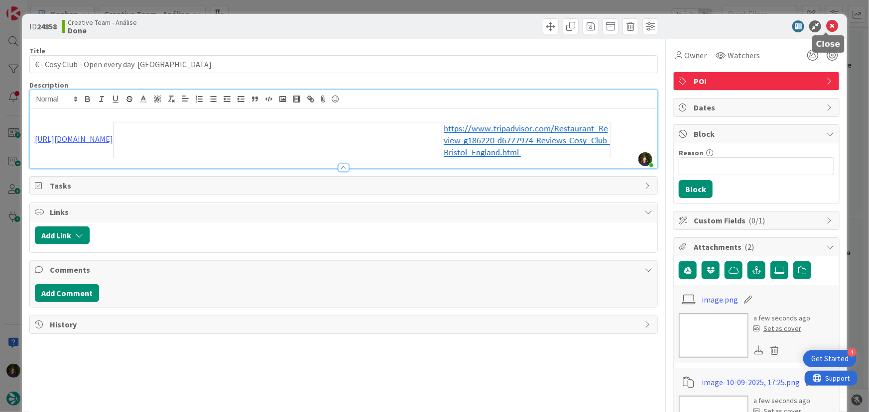
click at [826, 29] on icon at bounding box center [832, 26] width 12 height 12
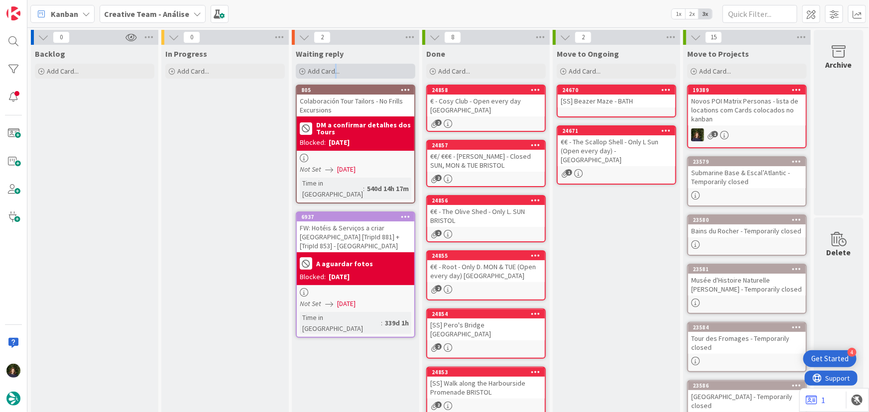
click at [335, 75] on span "Add Card..." at bounding box center [324, 71] width 32 height 9
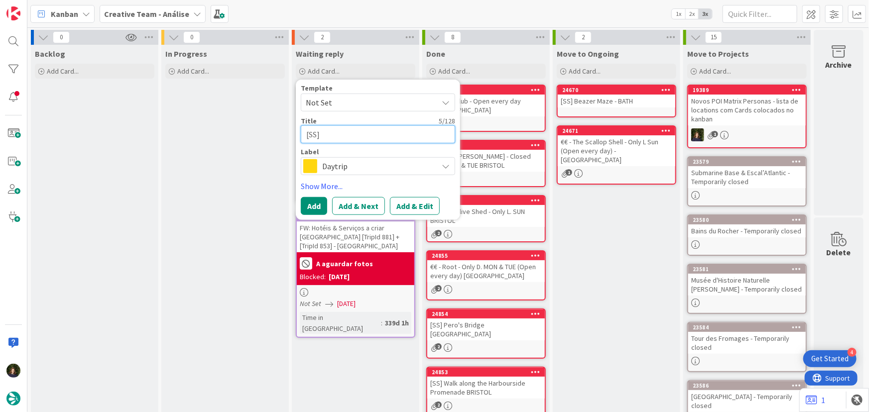
click at [342, 133] on textarea "[SS]" at bounding box center [378, 134] width 154 height 18
paste textarea "Explore the [GEOGRAPHIC_DATA]"
click at [332, 164] on span "Daytrip" at bounding box center [377, 166] width 111 height 14
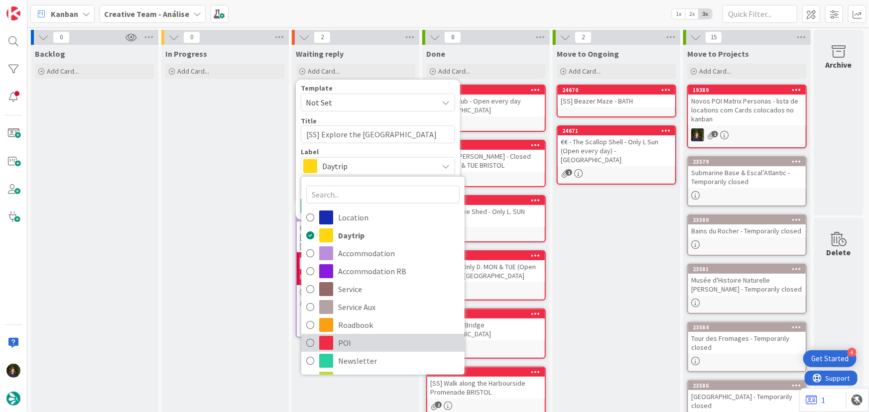
click at [341, 342] on span "POI" at bounding box center [398, 342] width 121 height 15
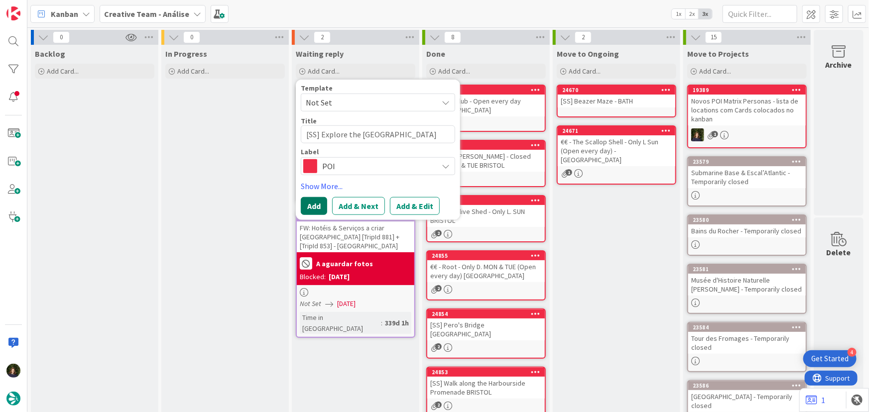
click at [316, 206] on button "Add" at bounding box center [314, 206] width 26 height 18
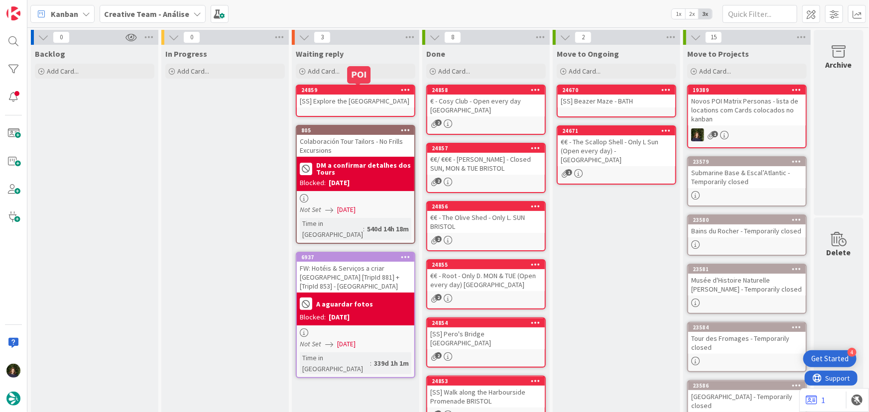
click at [320, 95] on div "[SS] Explore the [GEOGRAPHIC_DATA]" at bounding box center [355, 101] width 117 height 13
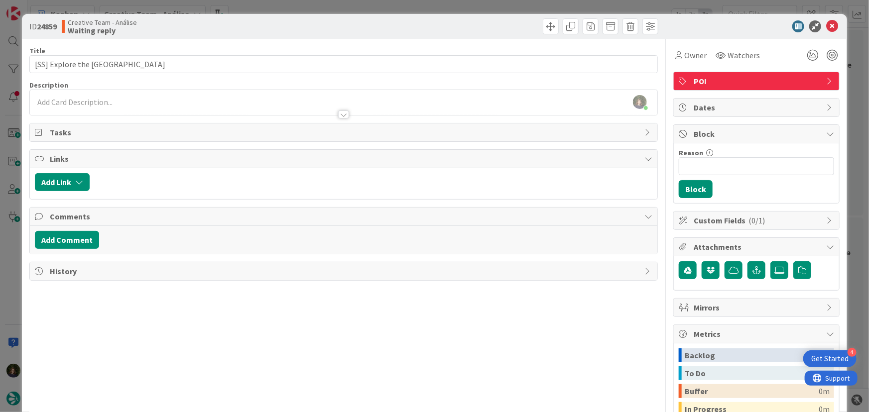
click at [100, 106] on div at bounding box center [344, 110] width 628 height 10
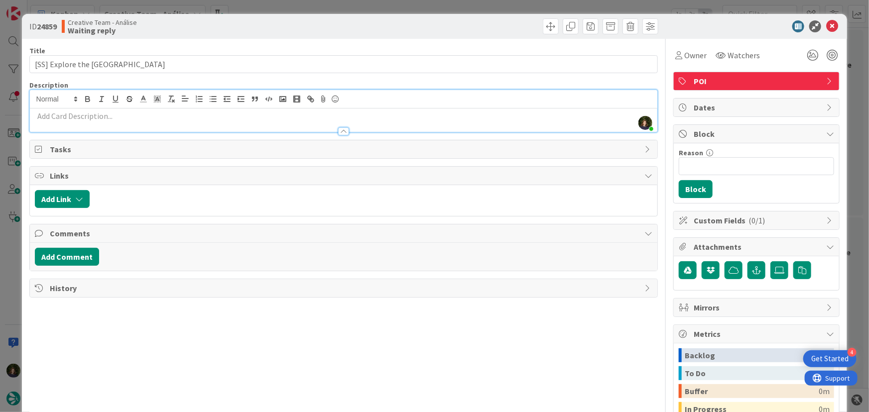
click at [89, 116] on p at bounding box center [344, 116] width 618 height 11
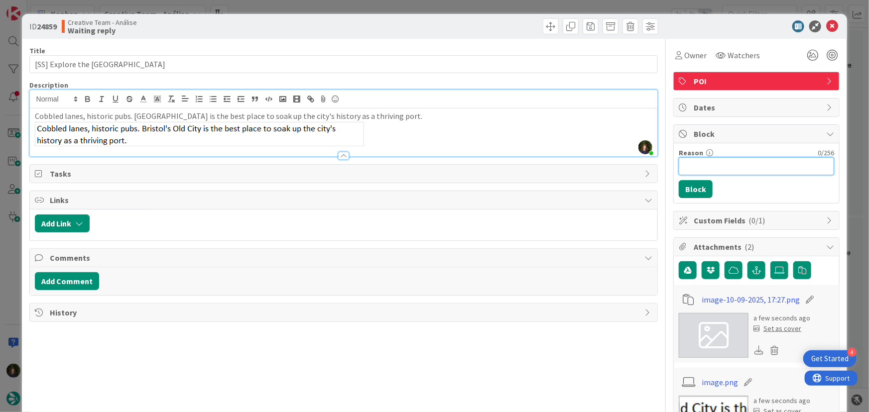
click at [701, 167] on input "Reason" at bounding box center [755, 166] width 155 height 18
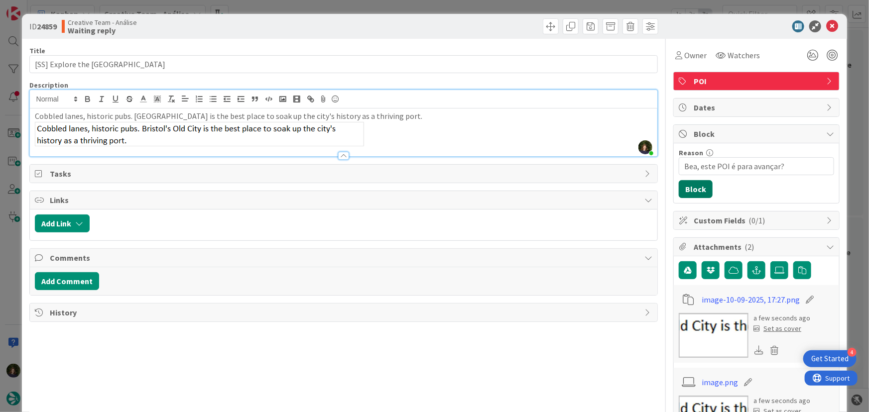
click at [688, 190] on button "Block" at bounding box center [695, 189] width 34 height 18
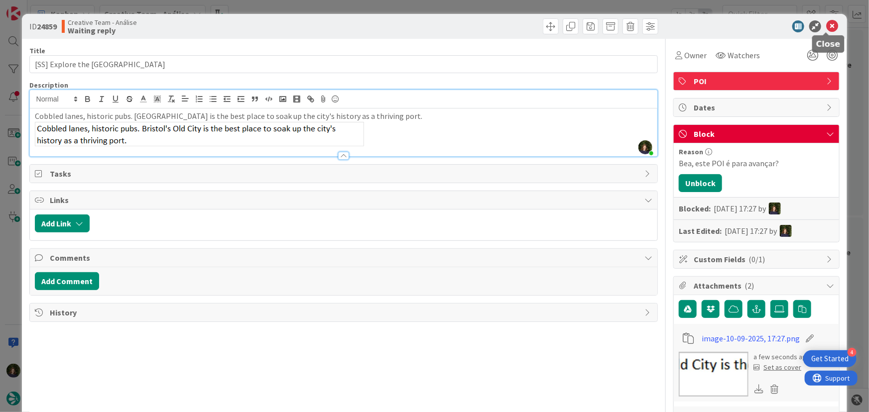
click at [826, 27] on icon at bounding box center [832, 26] width 12 height 12
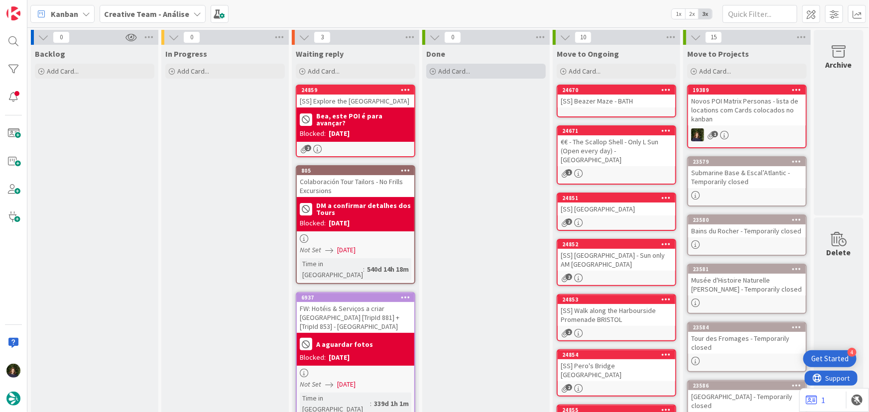
click at [457, 74] on span "Add Card..." at bounding box center [454, 71] width 32 height 9
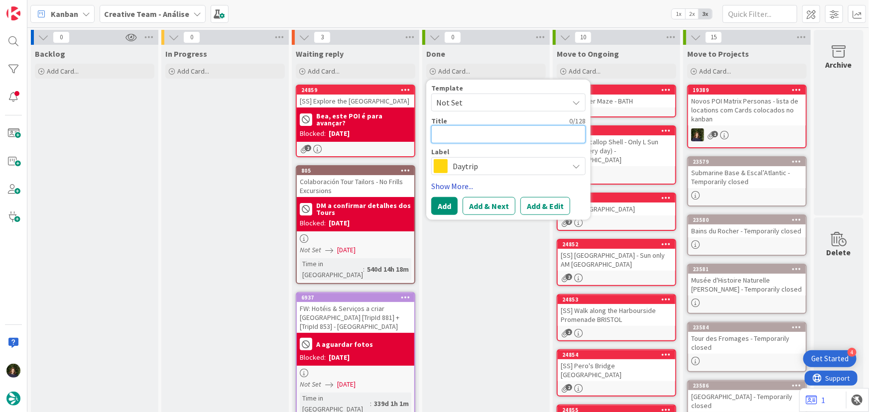
paste textarea "€€ - Sign of the Angel (Veg-Friendly) - Only L. Sun"
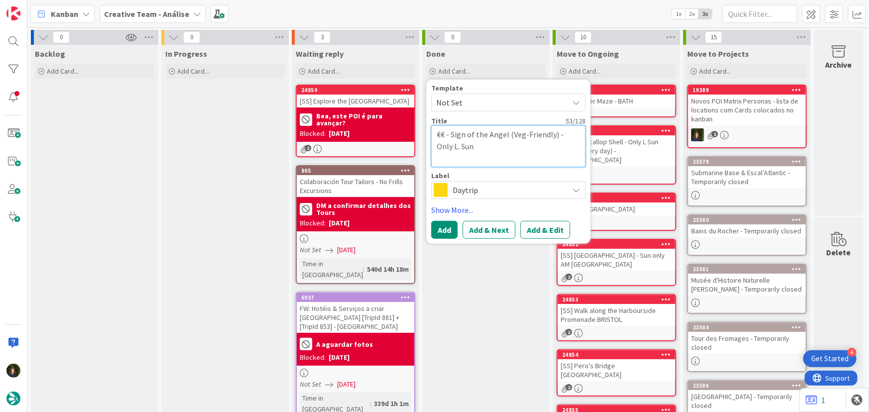
click at [496, 147] on textarea "€€ - Sign of the Angel (Veg-Friendly) - Only L. Sun" at bounding box center [508, 146] width 154 height 42
click at [474, 194] on span "Daytrip" at bounding box center [507, 190] width 111 height 14
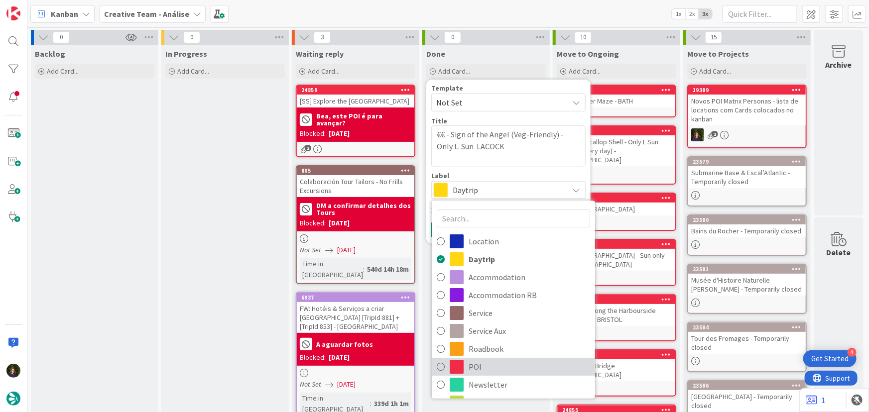
click at [474, 367] on span "POI" at bounding box center [528, 366] width 121 height 15
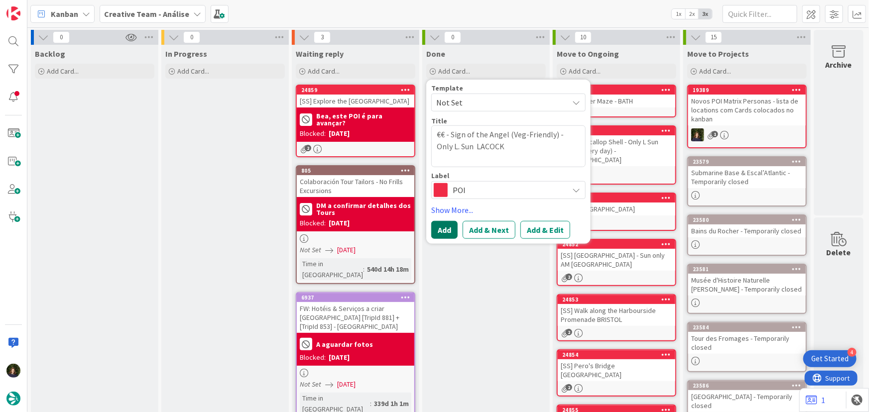
click at [452, 226] on button "Add" at bounding box center [444, 230] width 26 height 18
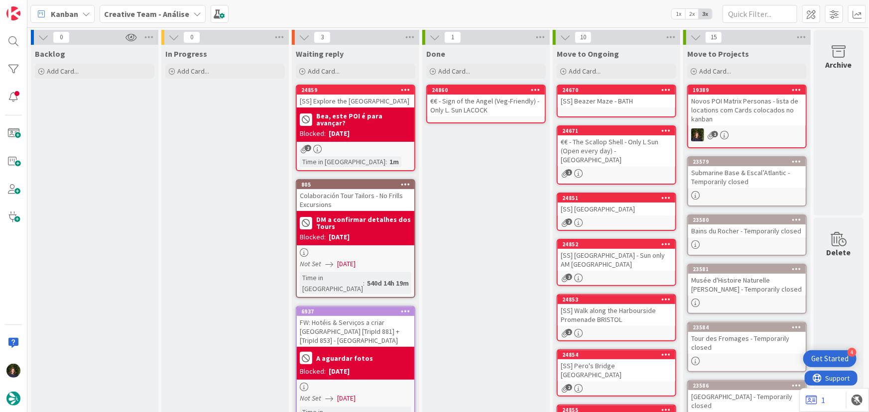
click at [474, 105] on div "€€ - Sign of the Angel (Veg-Friendly) - Only L. Sun LACOCK" at bounding box center [485, 106] width 117 height 22
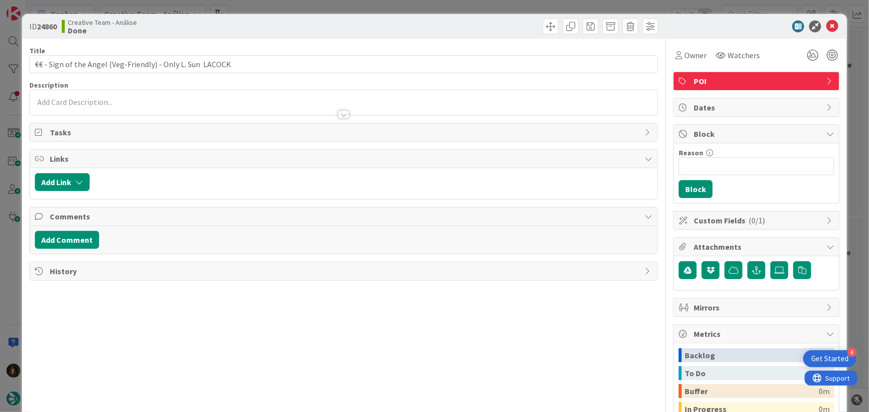
click at [98, 107] on div at bounding box center [344, 110] width 628 height 10
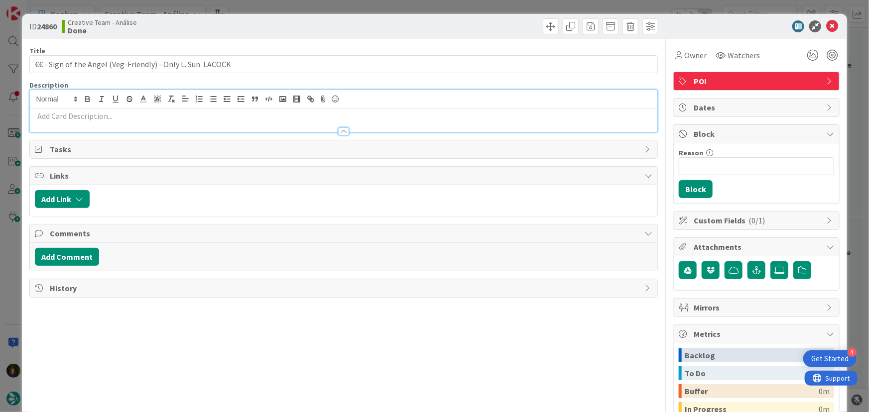
click at [103, 115] on p at bounding box center [344, 116] width 618 height 11
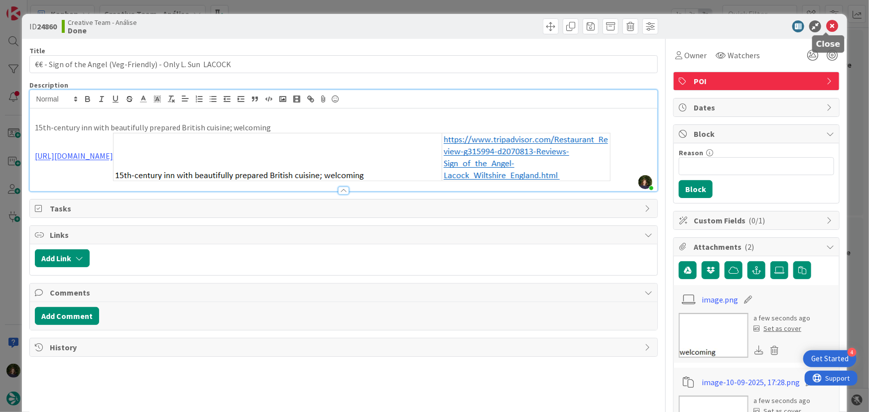
click at [827, 21] on icon at bounding box center [832, 26] width 12 height 12
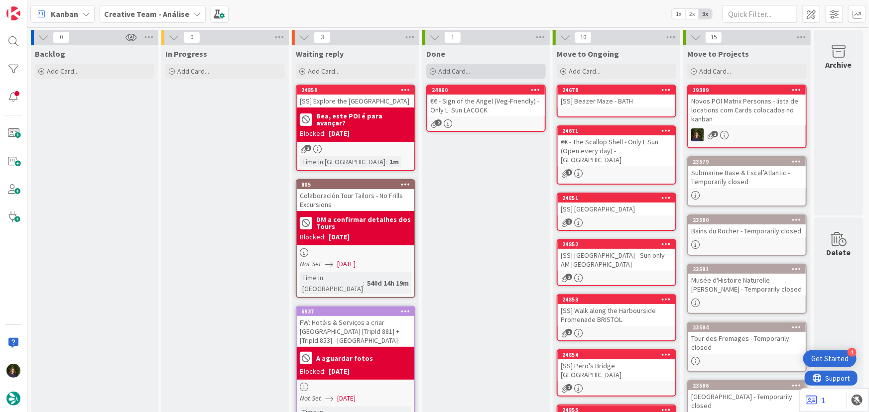
click at [456, 73] on span "Add Card..." at bounding box center [454, 71] width 32 height 9
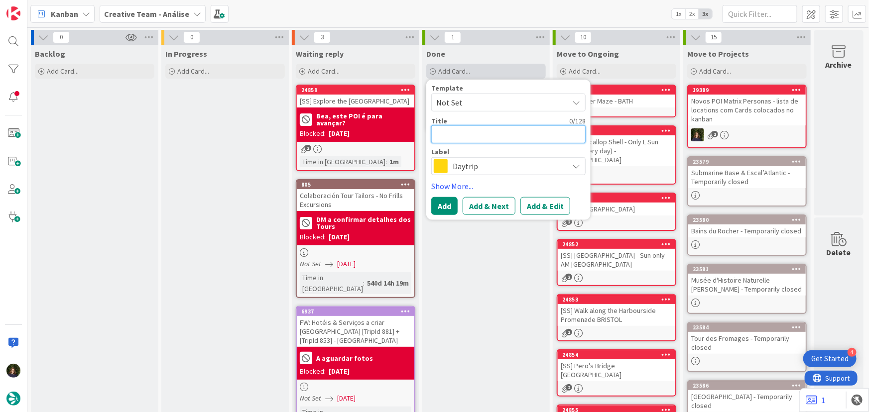
paste textarea "€€ - The Red Lion (Veg-Friendly & GF-friendly) - Open every day"
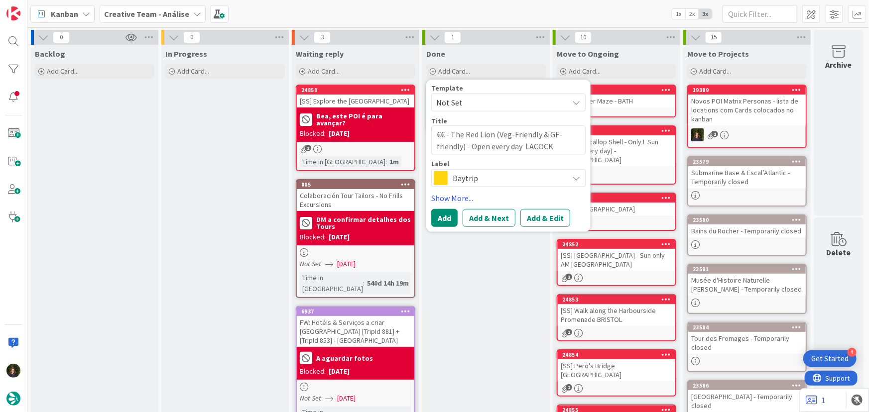
click at [455, 183] on span "Daytrip" at bounding box center [507, 178] width 111 height 14
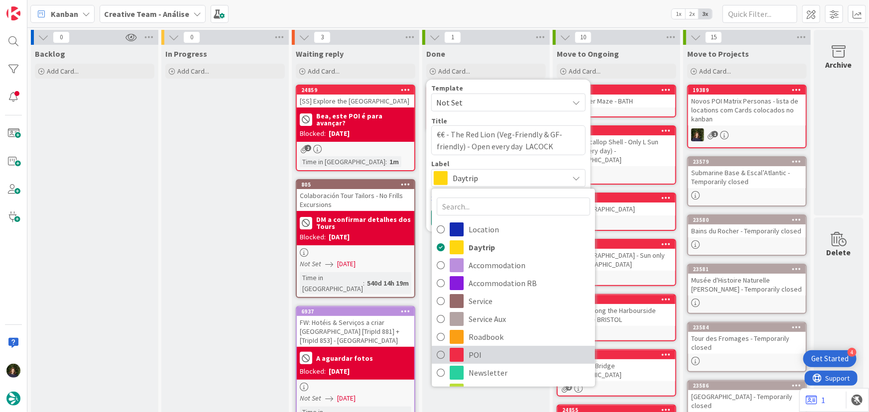
click at [481, 358] on span "POI" at bounding box center [528, 354] width 121 height 15
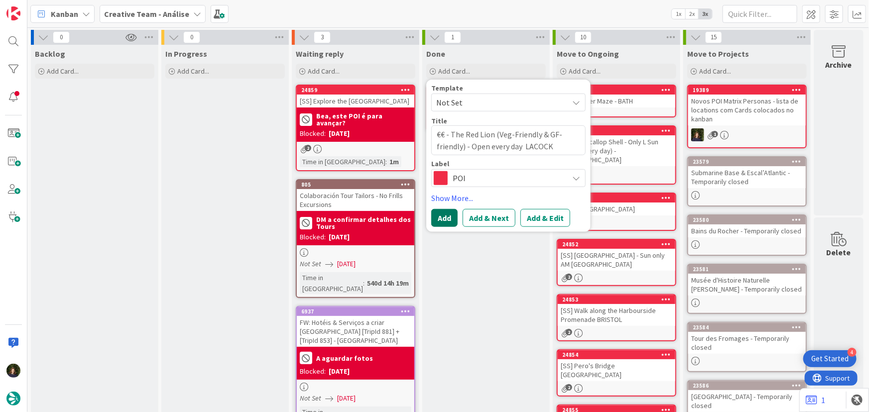
click at [452, 219] on button "Add" at bounding box center [444, 218] width 26 height 18
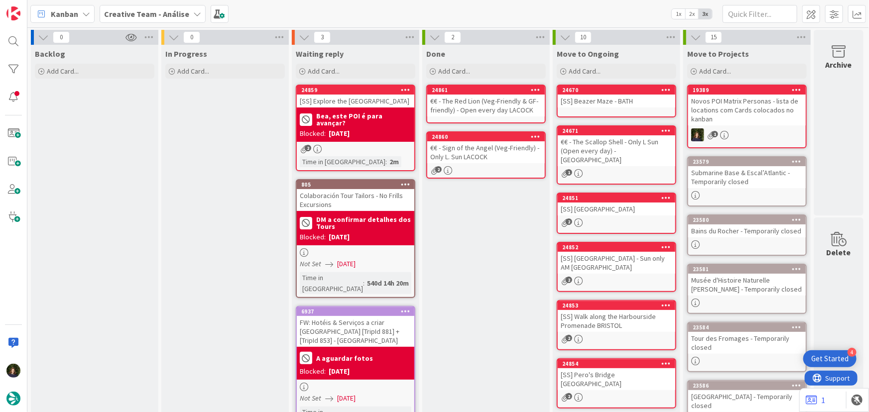
click at [467, 109] on div "€€ - The Red Lion (Veg-Friendly & GF-friendly) - Open every day LACOCK" at bounding box center [485, 106] width 117 height 22
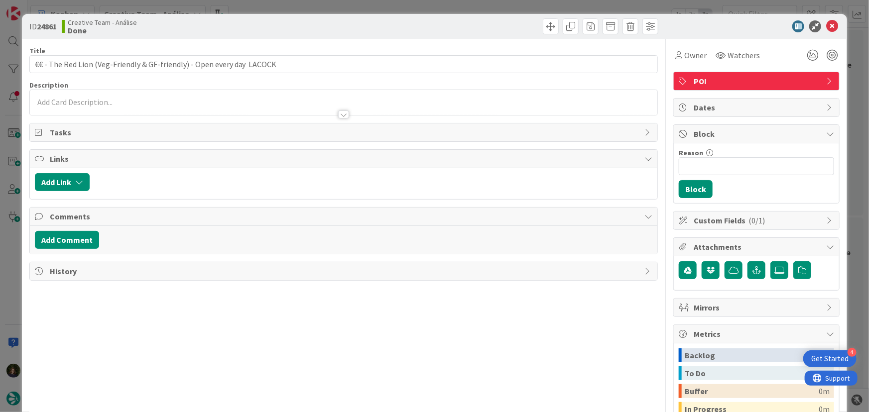
click at [127, 134] on span "Tasks" at bounding box center [345, 132] width 590 height 12
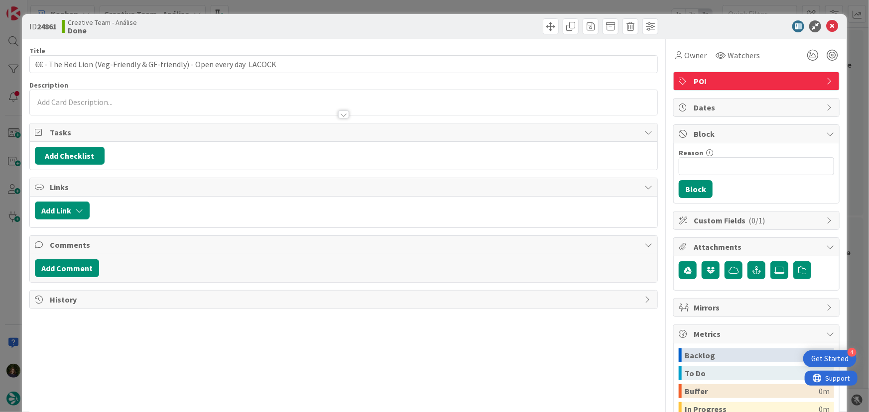
click at [108, 104] on p at bounding box center [344, 102] width 618 height 11
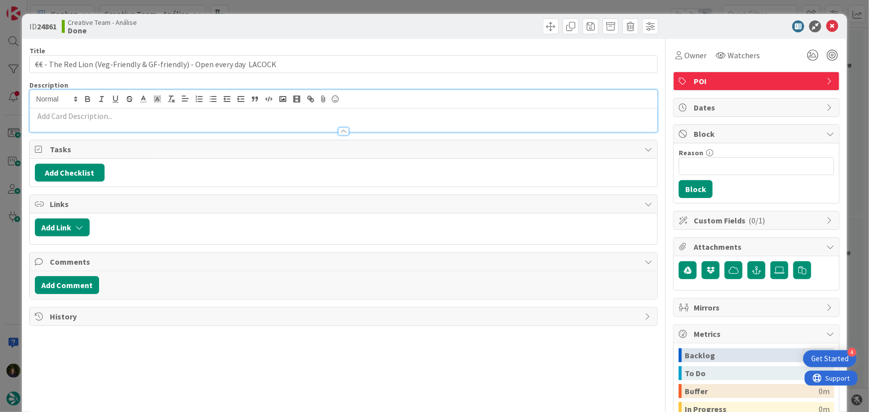
click at [112, 119] on p at bounding box center [344, 116] width 618 height 11
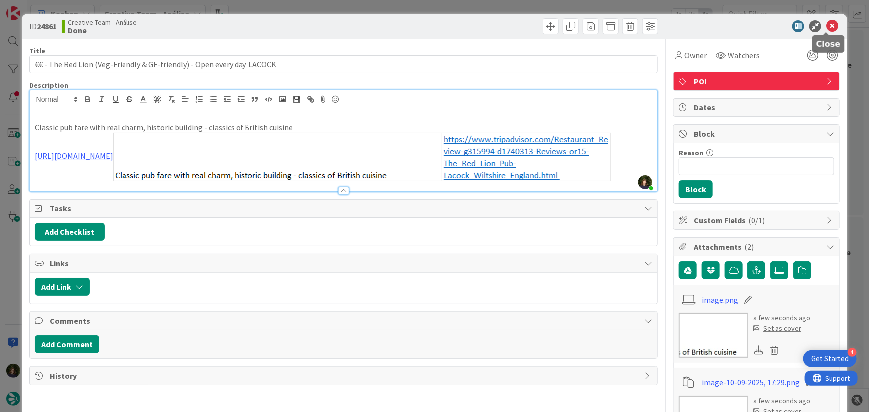
click at [826, 26] on icon at bounding box center [832, 26] width 12 height 12
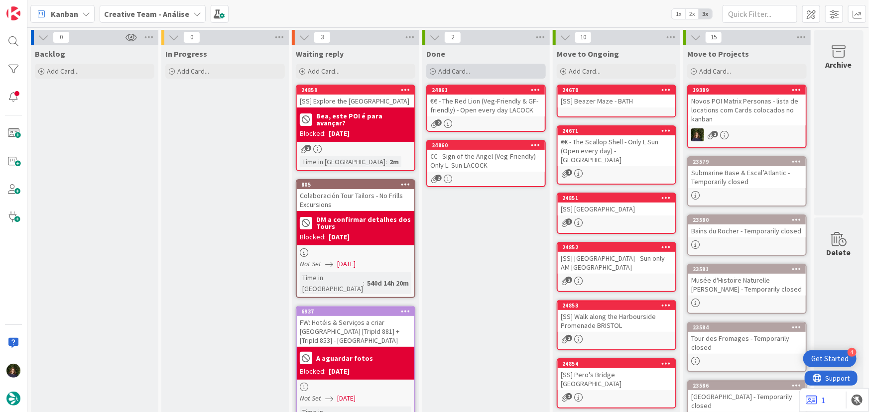
click at [473, 73] on div "Add Card..." at bounding box center [485, 71] width 119 height 15
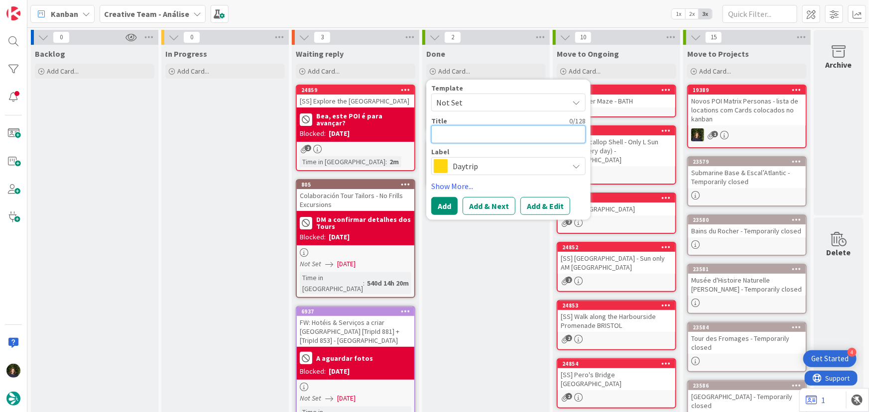
click at [459, 128] on textarea at bounding box center [508, 134] width 154 height 18
paste textarea "€/€€ - The Bell (Veg Friendly) - Open every day"
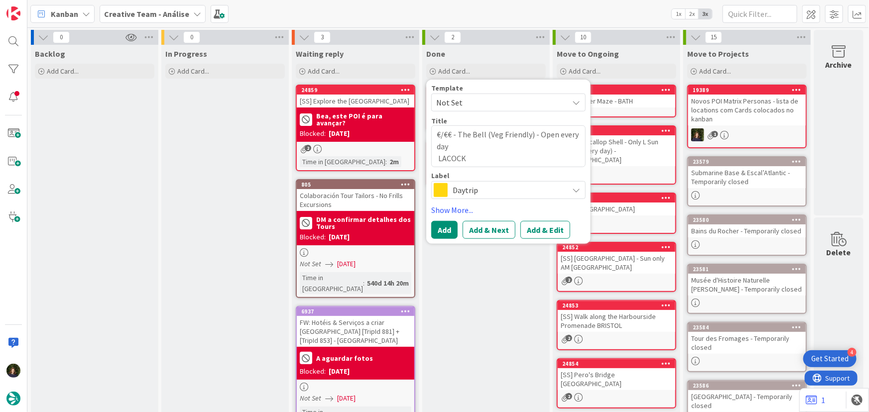
click at [462, 197] on div "Daytrip" at bounding box center [508, 190] width 154 height 18
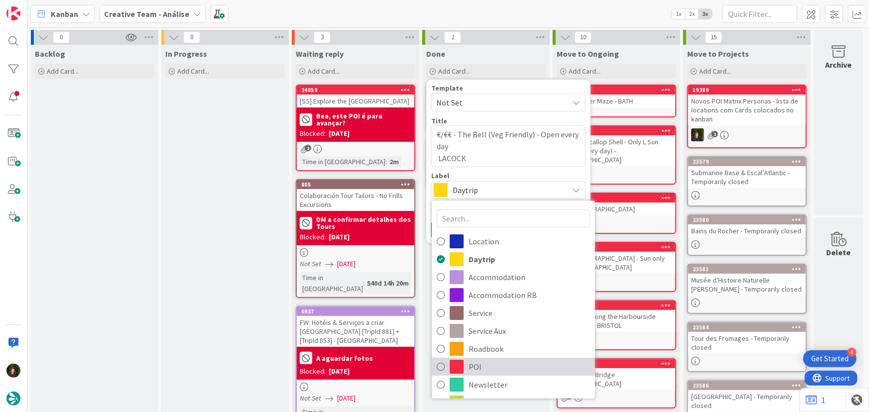
click at [465, 370] on link "POI" at bounding box center [513, 367] width 163 height 18
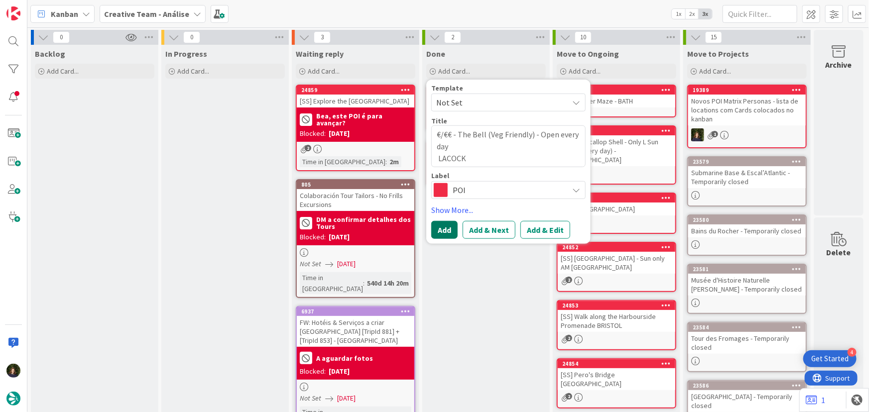
click at [451, 227] on button "Add" at bounding box center [444, 230] width 26 height 18
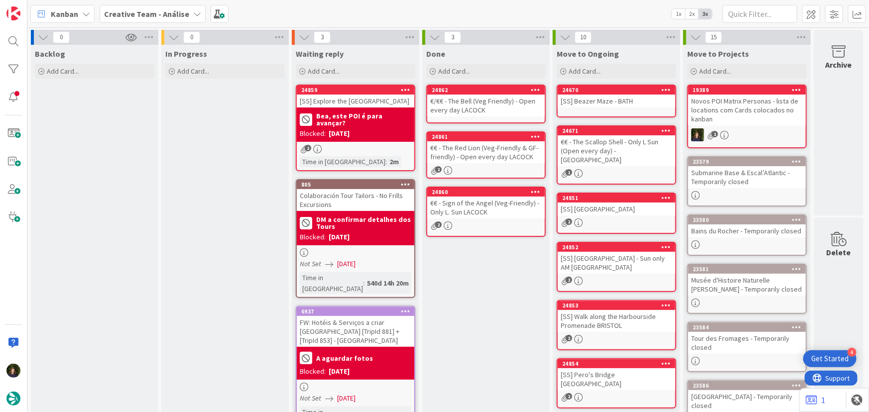
click at [467, 102] on div "€/€€ - The Bell (Veg Friendly) - Open every day LACOCK" at bounding box center [485, 106] width 117 height 22
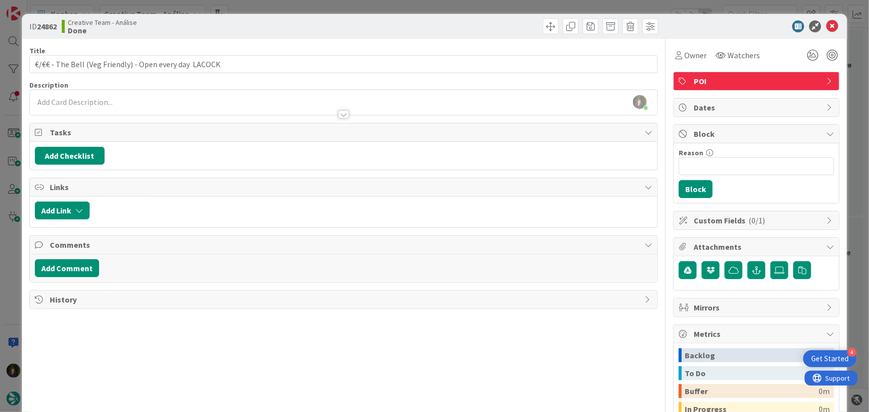
click at [81, 94] on div "[PERSON_NAME] just joined" at bounding box center [344, 102] width 628 height 25
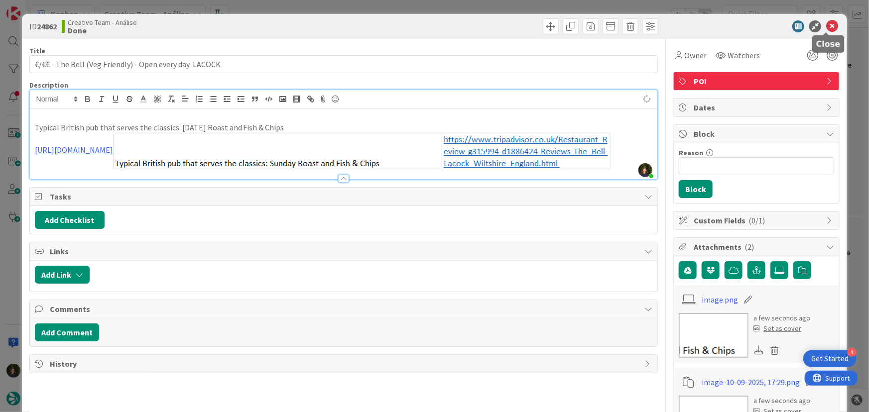
click at [826, 24] on icon at bounding box center [832, 26] width 12 height 12
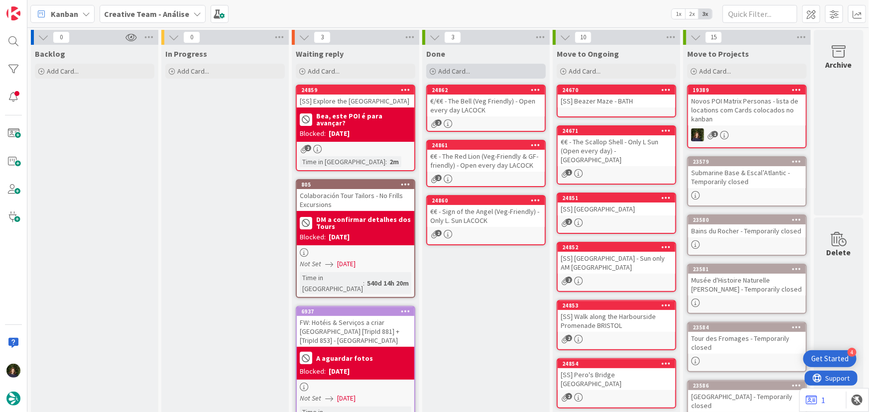
click at [477, 75] on div "Add Card..." at bounding box center [485, 71] width 119 height 15
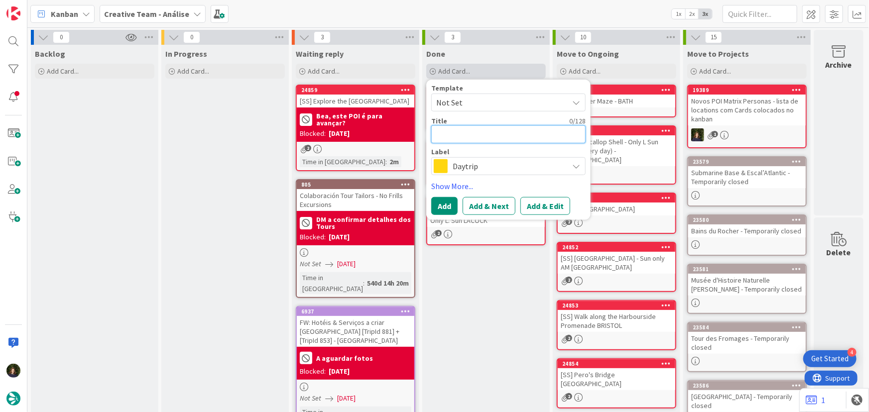
paste textarea "€ - [PERSON_NAME] (Veg Friendly) - Closed Tue & Only Fri-Mon"
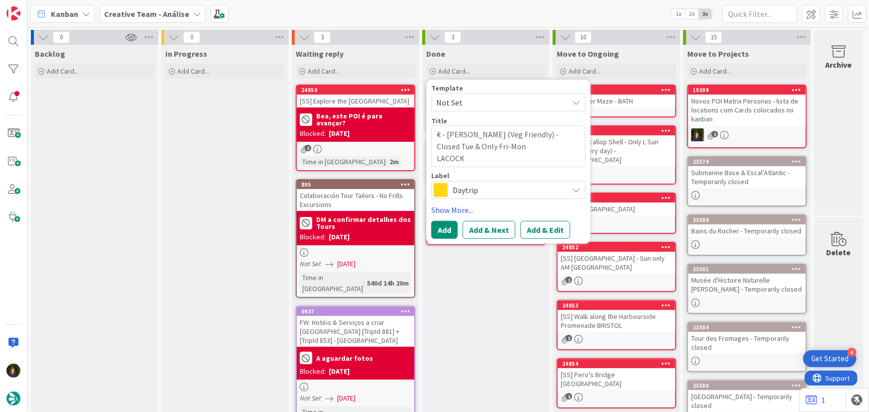
click at [462, 188] on span "Daytrip" at bounding box center [507, 190] width 111 height 14
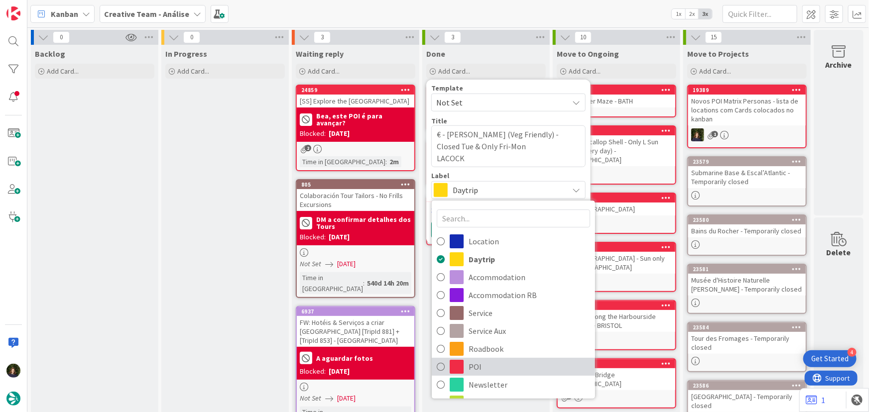
click at [488, 366] on span "POI" at bounding box center [528, 366] width 121 height 15
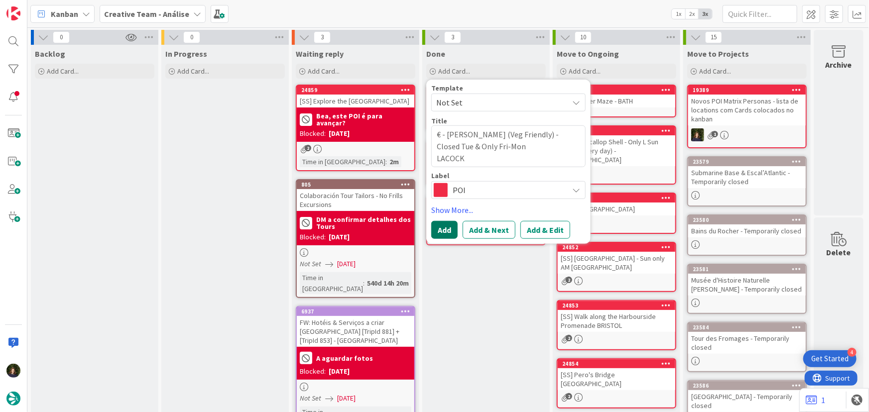
click at [437, 236] on button "Add" at bounding box center [444, 230] width 26 height 18
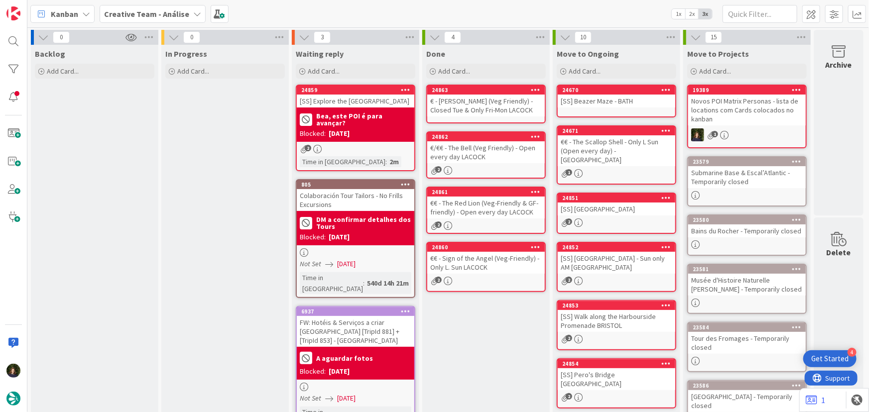
click at [461, 106] on div "€ - [PERSON_NAME] (Veg Friendly) - Closed Tue & Only Fri-Mon LACOCK" at bounding box center [485, 106] width 117 height 22
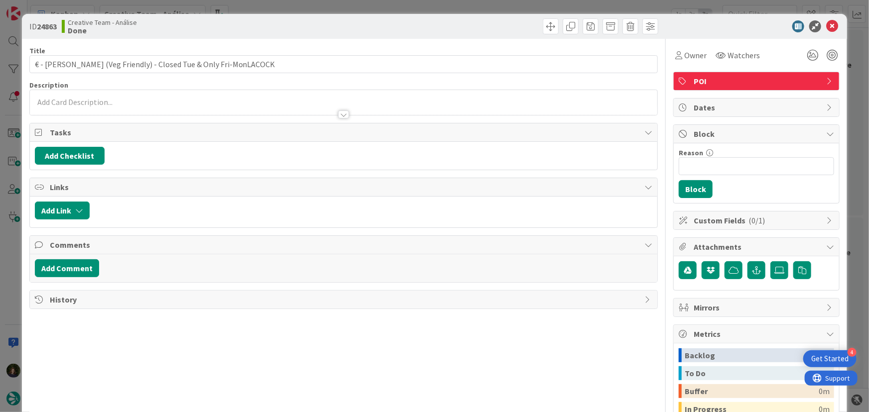
click at [120, 101] on p at bounding box center [344, 102] width 618 height 11
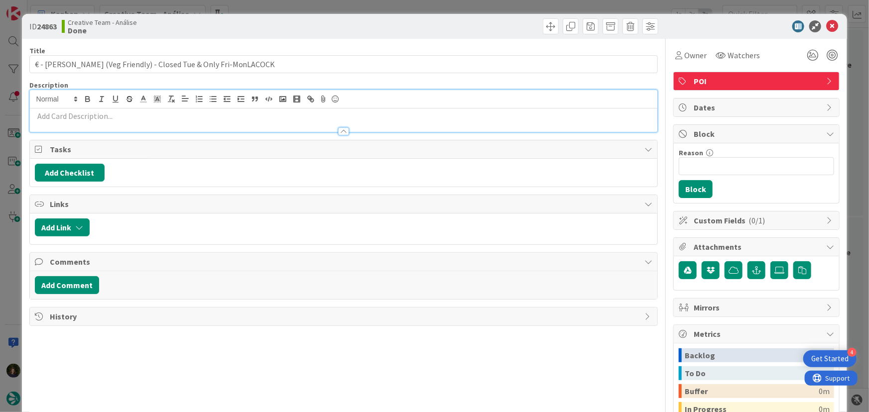
click at [122, 116] on p at bounding box center [344, 116] width 618 height 11
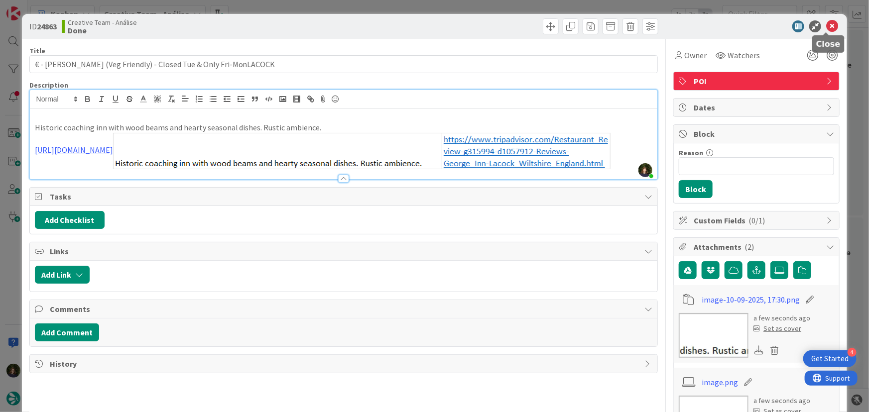
click at [826, 25] on icon at bounding box center [832, 26] width 12 height 12
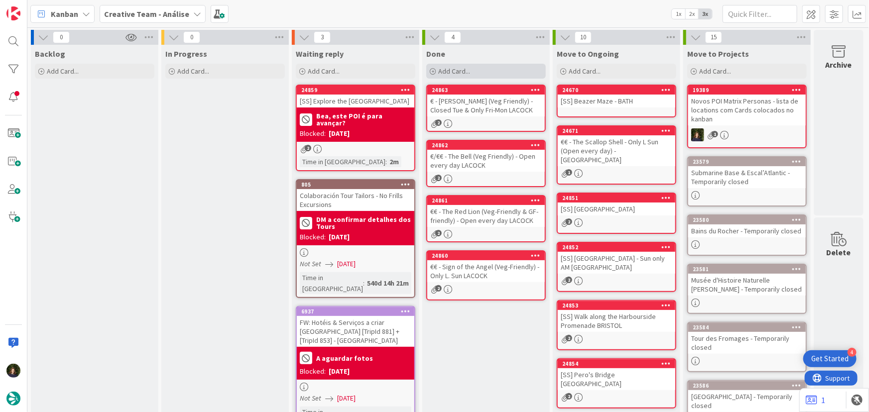
click at [468, 70] on span "Add Card..." at bounding box center [454, 71] width 32 height 9
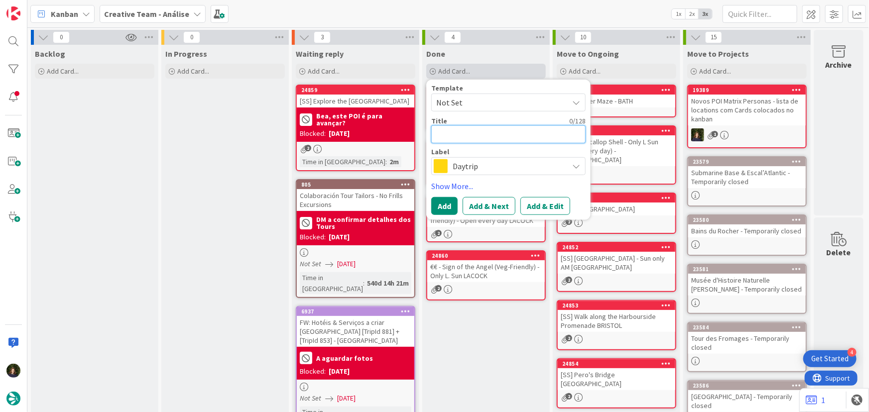
paste textarea "€ - [PERSON_NAME] (Veg Friendly) - Closed Tue & Only Fri-Mon"
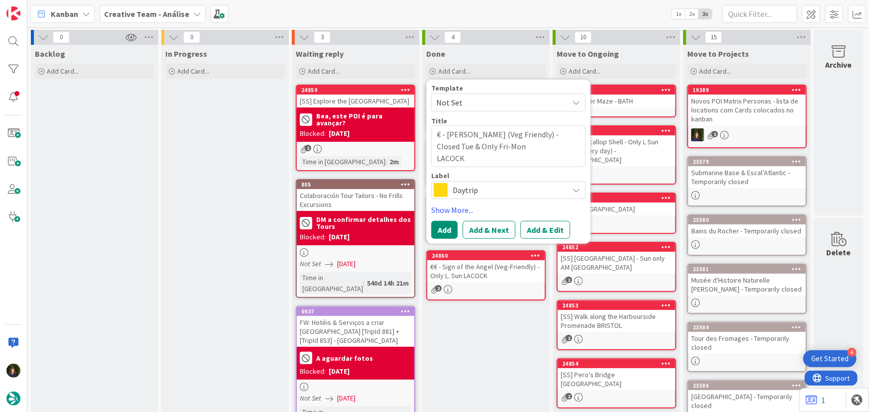
click at [484, 184] on div "Daytrip" at bounding box center [508, 190] width 154 height 18
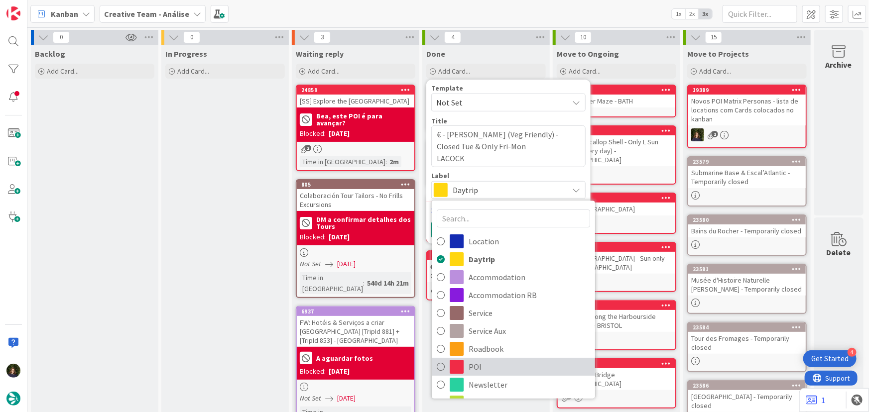
click at [486, 371] on span "POI" at bounding box center [528, 366] width 121 height 15
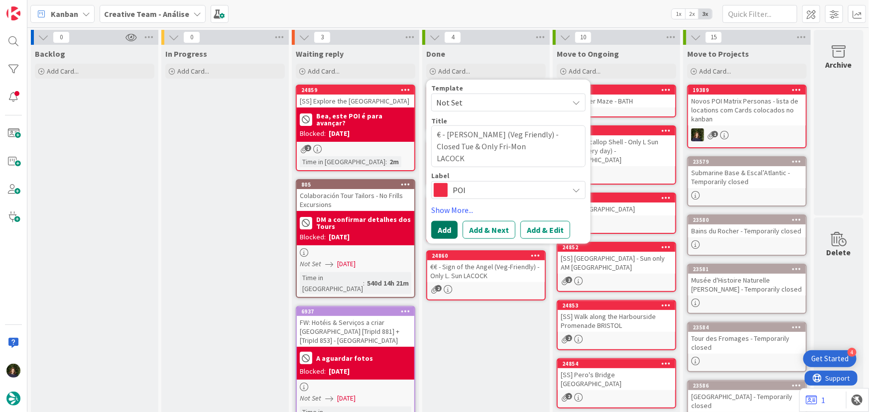
click at [443, 228] on button "Add" at bounding box center [444, 230] width 26 height 18
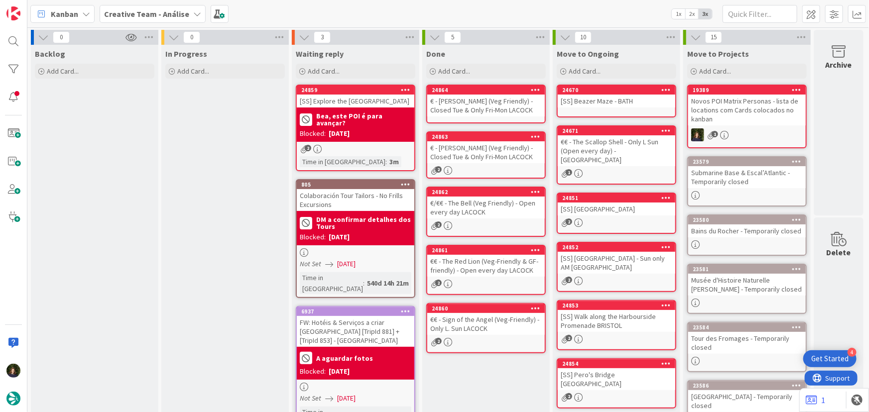
click at [453, 106] on div "€ - [PERSON_NAME] (Veg Friendly) - Closed Tue & Only Fri-Mon LACOCK" at bounding box center [485, 106] width 117 height 22
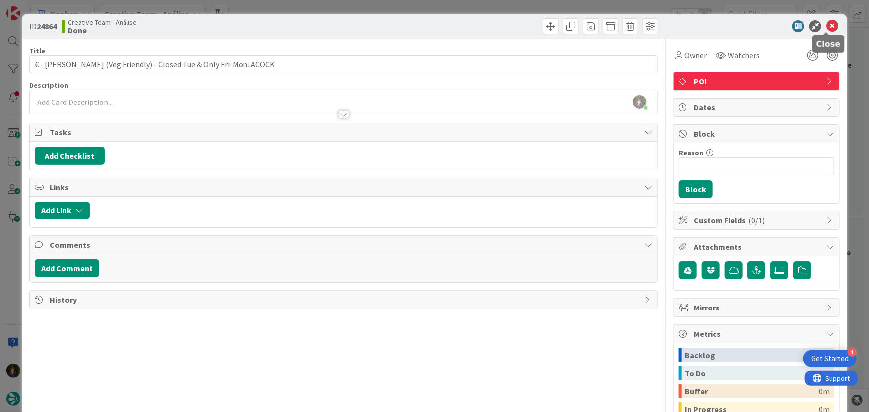
click at [826, 25] on icon at bounding box center [832, 26] width 12 height 12
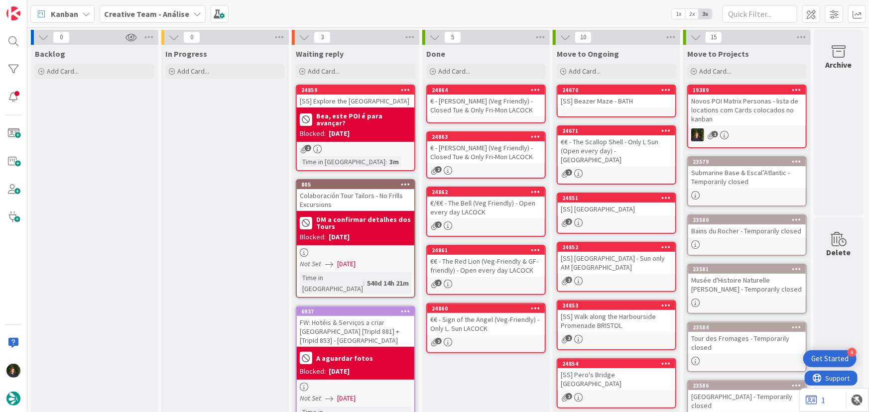
click at [539, 90] on icon at bounding box center [535, 89] width 9 height 7
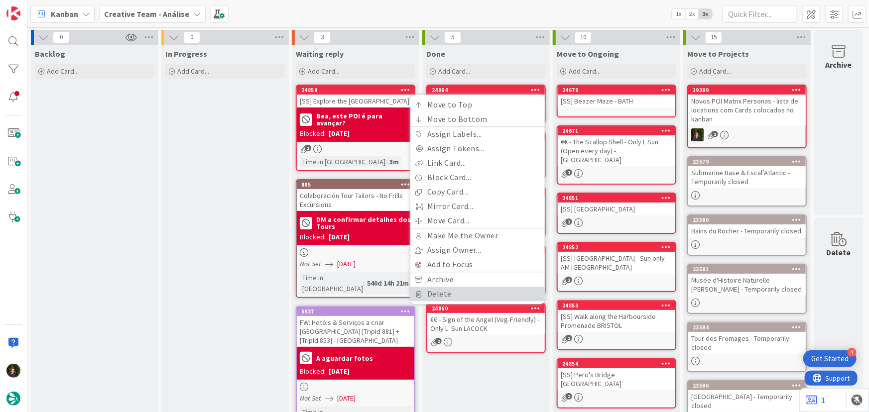
click at [480, 291] on link "Delete" at bounding box center [477, 294] width 134 height 14
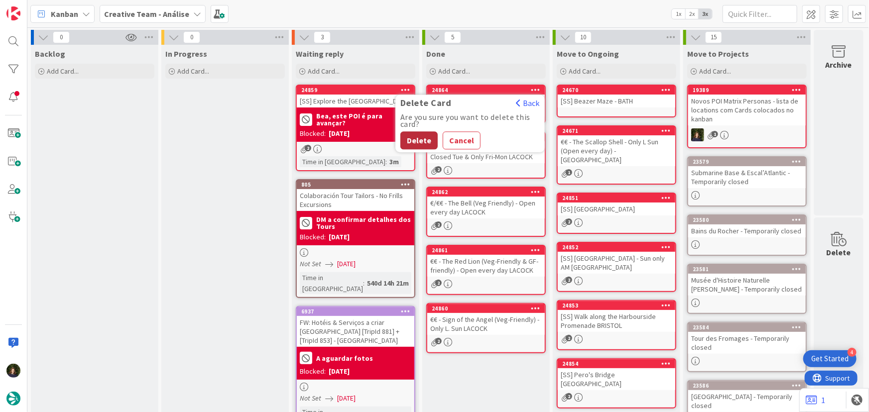
click at [412, 142] on button "Delete" at bounding box center [418, 140] width 37 height 18
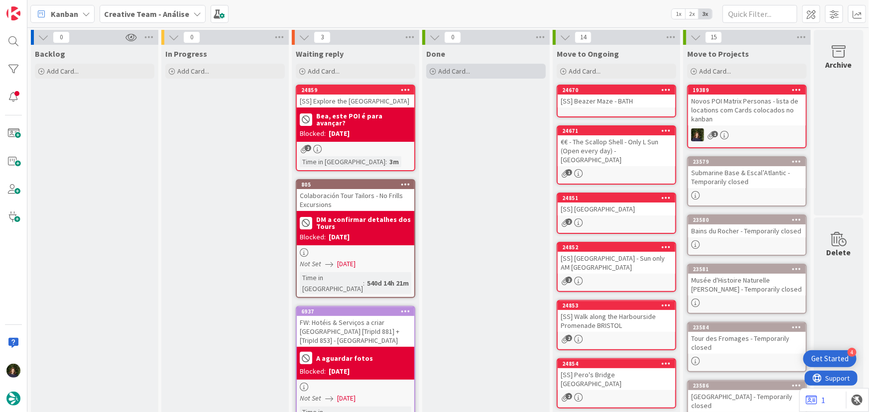
click at [476, 72] on div "Add Card..." at bounding box center [485, 71] width 119 height 15
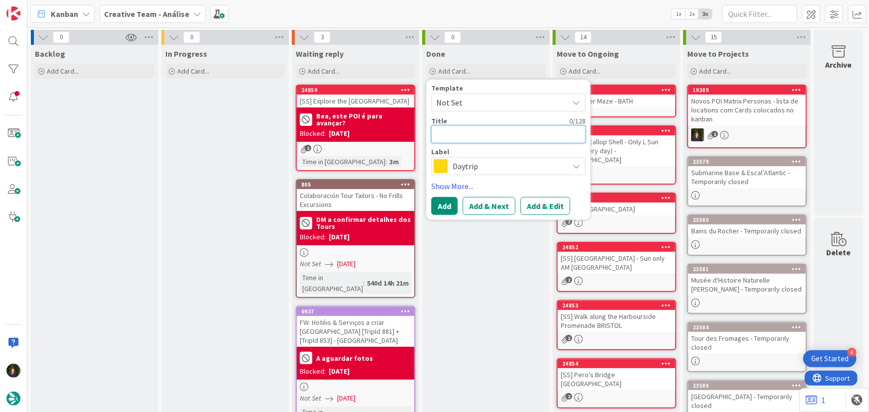
click at [467, 132] on textarea at bounding box center [508, 134] width 154 height 18
paste textarea "[GEOGRAPHIC_DATA]"
click at [523, 163] on span "Daytrip" at bounding box center [507, 166] width 111 height 14
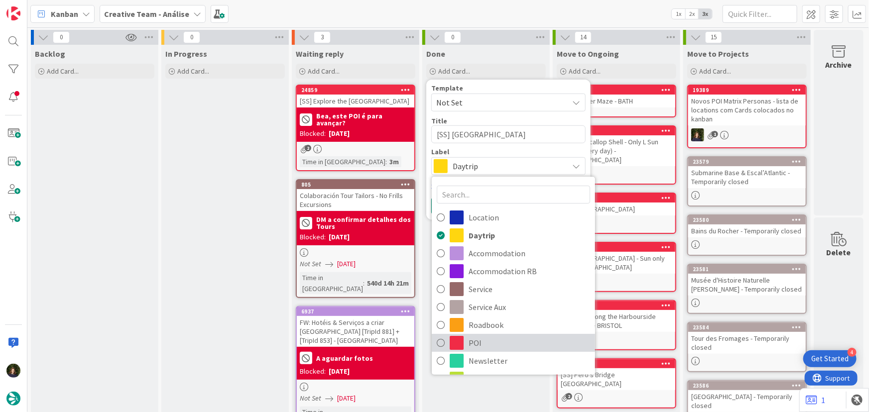
click at [479, 343] on span "POI" at bounding box center [528, 342] width 121 height 15
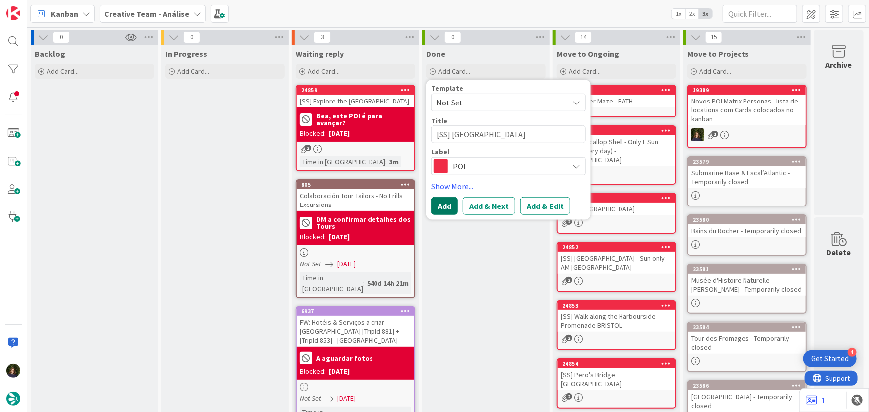
click at [444, 208] on button "Add" at bounding box center [444, 206] width 26 height 18
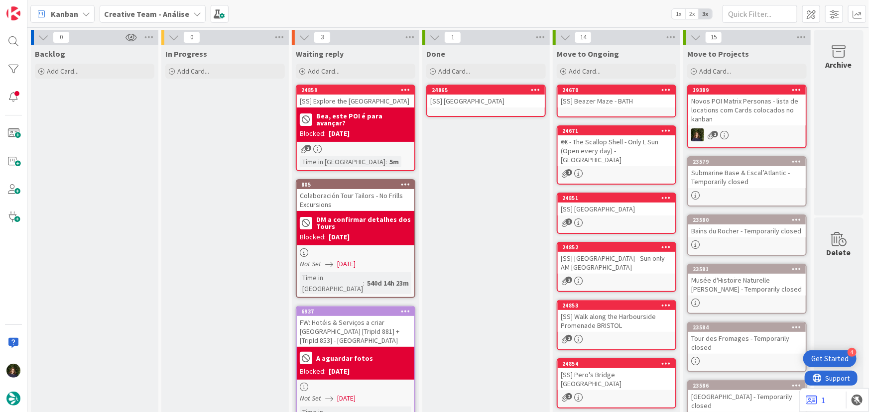
click at [473, 100] on div "[SS] [GEOGRAPHIC_DATA]" at bounding box center [485, 101] width 117 height 13
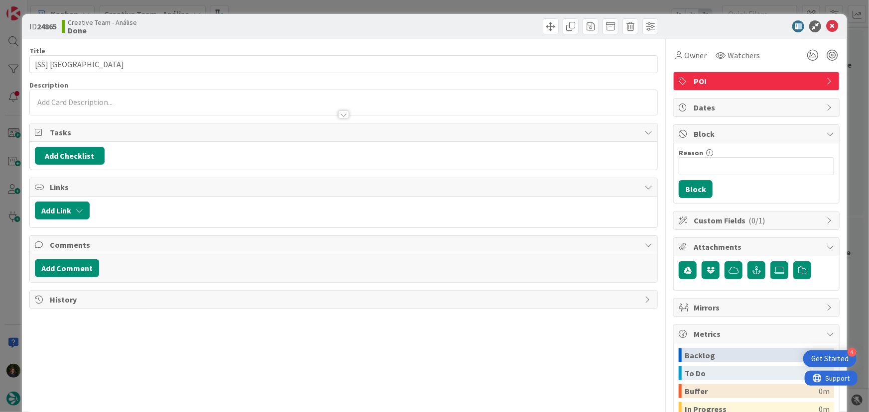
click at [400, 104] on div at bounding box center [344, 102] width 628 height 25
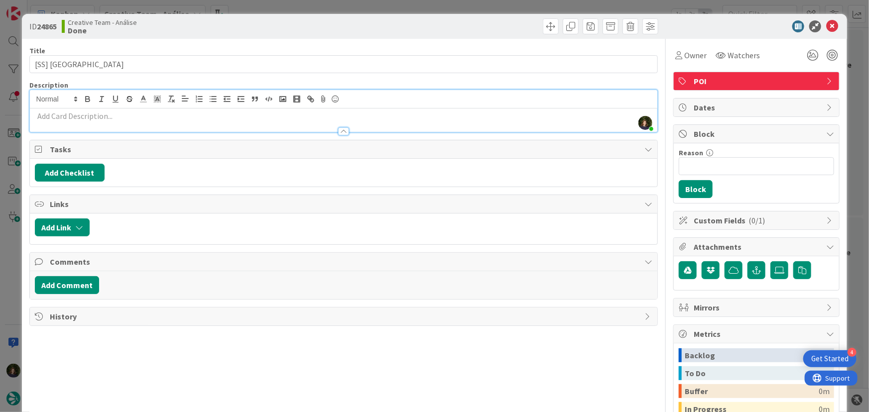
click at [102, 123] on div at bounding box center [344, 126] width 628 height 10
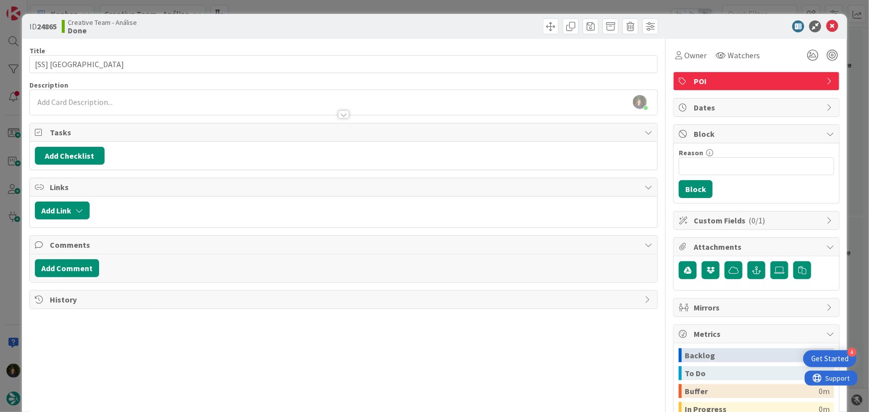
click at [135, 101] on p at bounding box center [344, 102] width 618 height 11
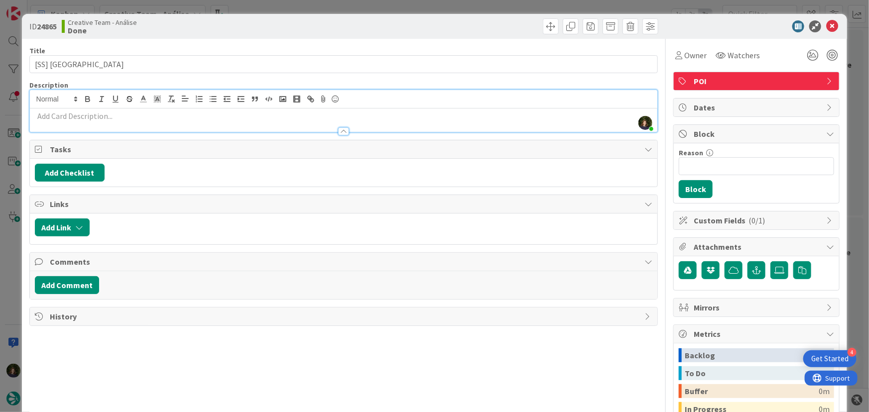
click at [130, 115] on p at bounding box center [344, 116] width 618 height 11
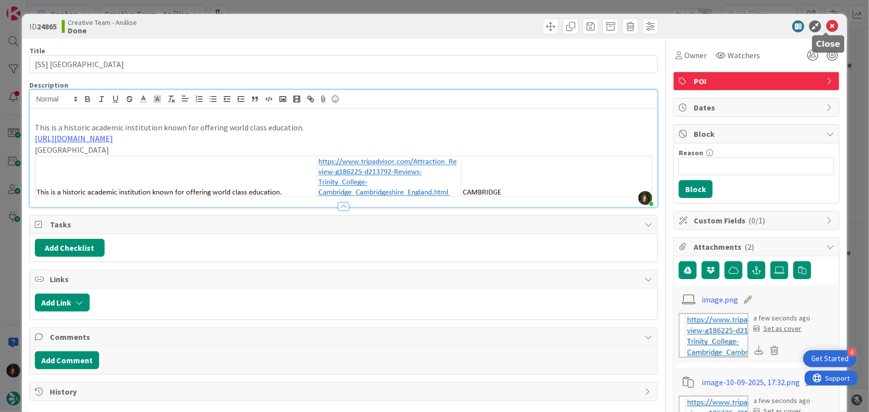
click at [826, 25] on icon at bounding box center [832, 26] width 12 height 12
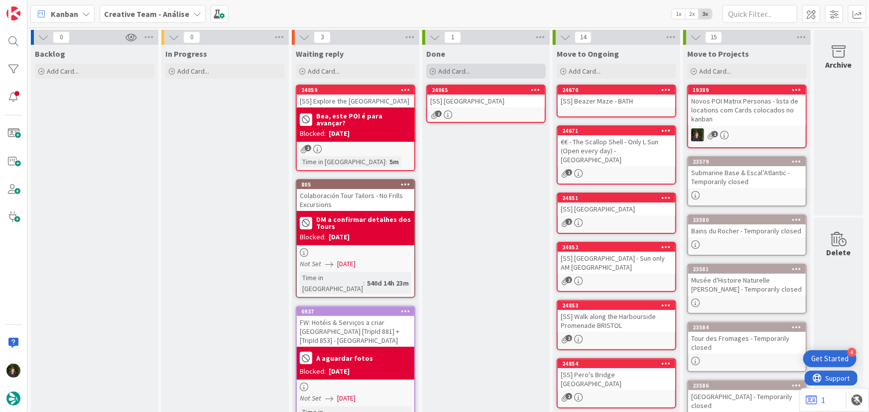
click at [465, 70] on span "Add Card..." at bounding box center [454, 71] width 32 height 9
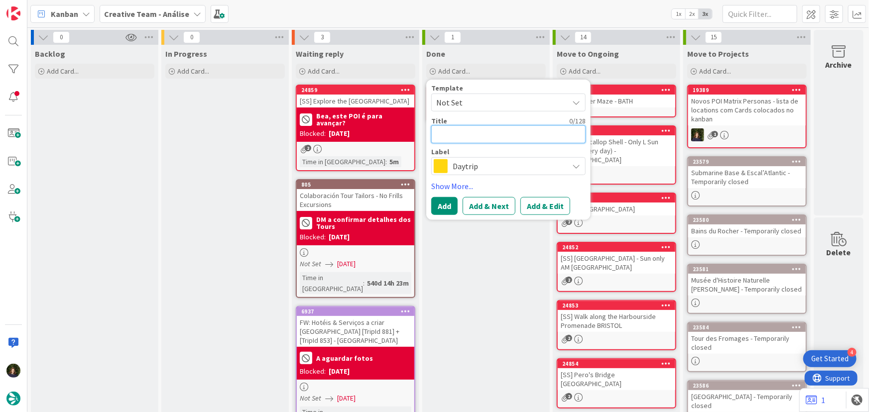
click at [457, 136] on textarea at bounding box center [508, 134] width 154 height 18
paste textarea "Lacock Abbey - Open Every day + [GEOGRAPHIC_DATA]"
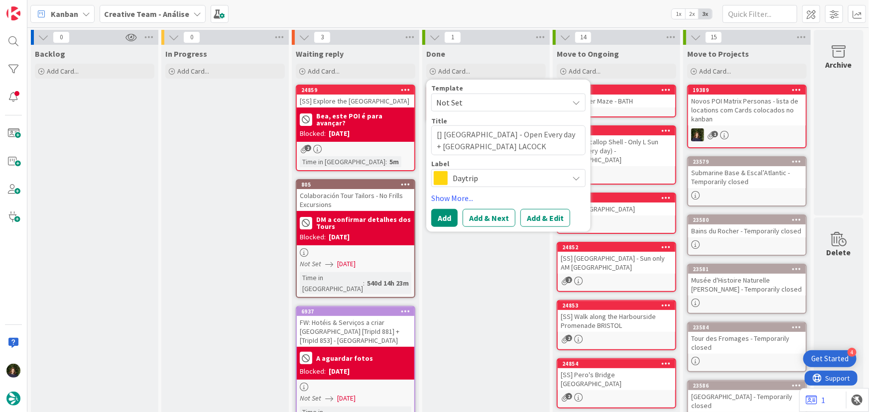
click at [490, 179] on span "Daytrip" at bounding box center [507, 178] width 111 height 14
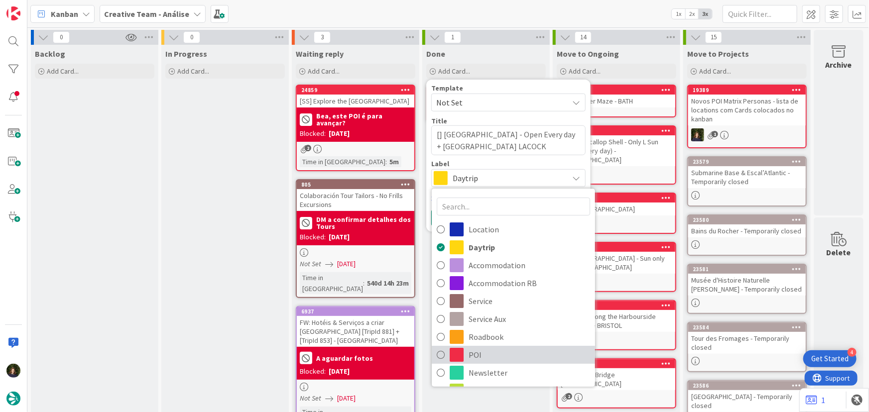
click at [476, 362] on span "POI" at bounding box center [528, 354] width 121 height 15
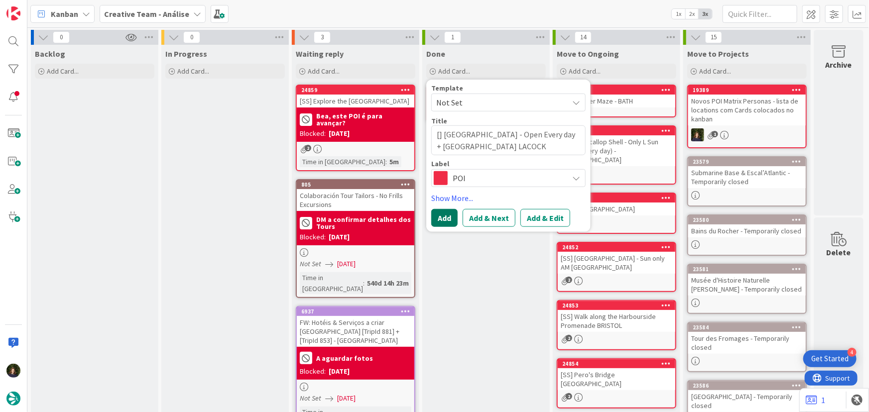
click at [446, 222] on button "Add" at bounding box center [444, 218] width 26 height 18
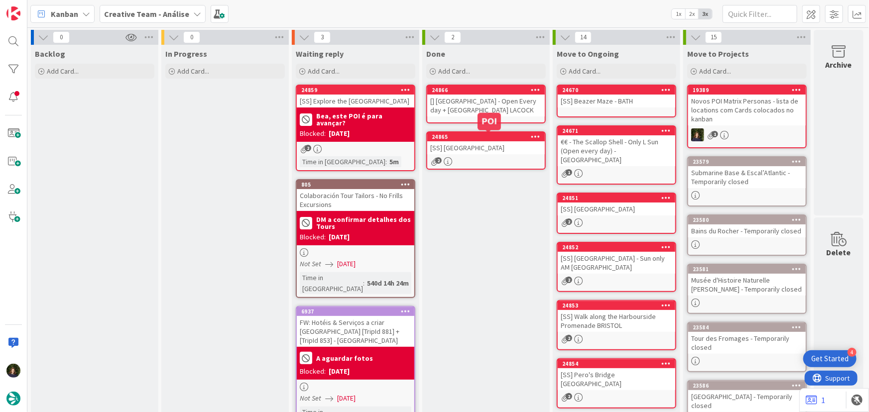
click at [451, 103] on div "[] [GEOGRAPHIC_DATA] - Open Every day + [GEOGRAPHIC_DATA] LACOCK" at bounding box center [485, 106] width 117 height 22
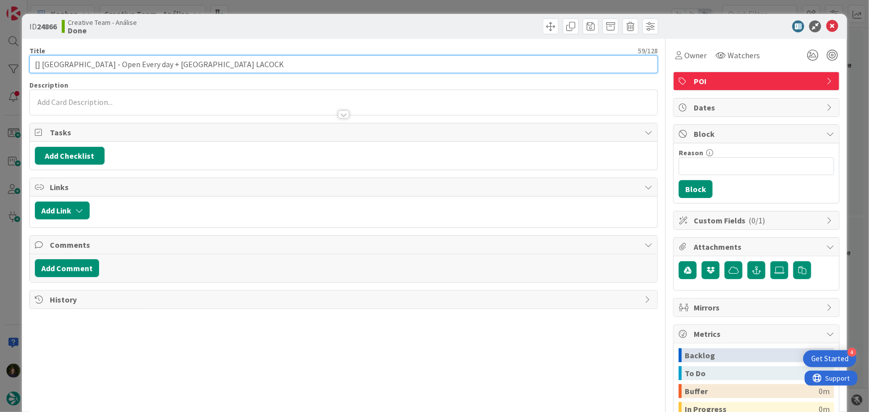
click at [38, 65] on input "[] [GEOGRAPHIC_DATA] - Open Every day + [GEOGRAPHIC_DATA] LACOCK" at bounding box center [343, 64] width 629 height 18
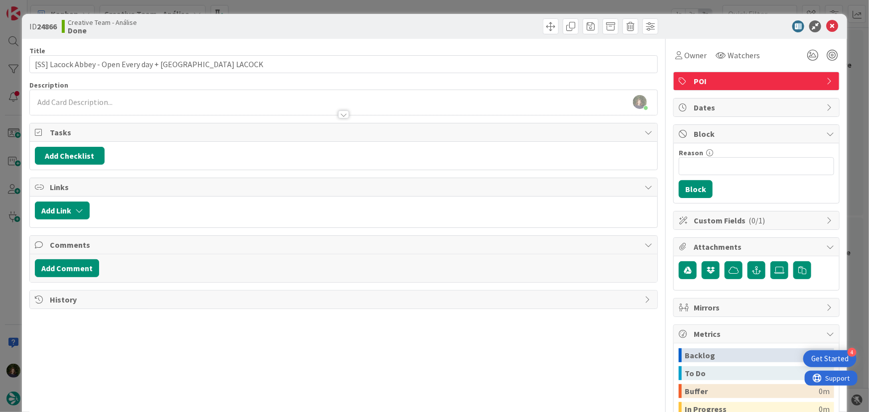
click at [283, 108] on div at bounding box center [344, 110] width 628 height 10
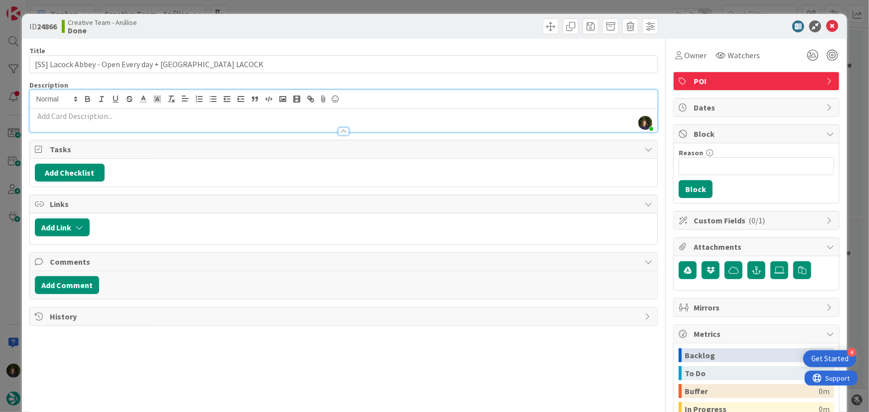
click at [94, 111] on p at bounding box center [344, 116] width 618 height 11
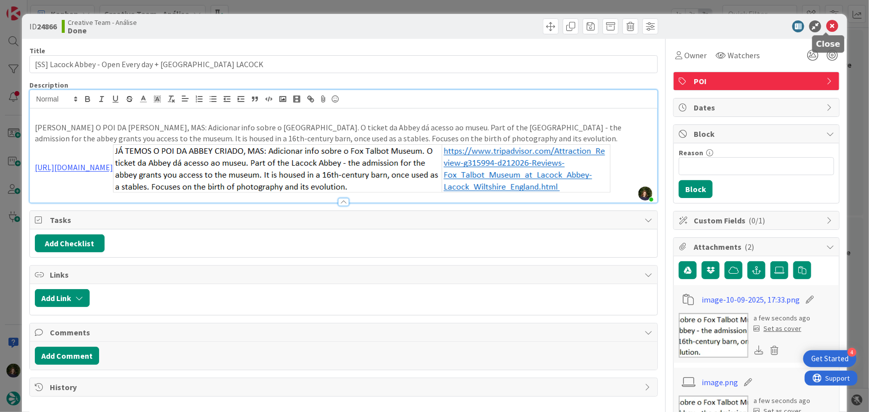
drag, startPoint x: 823, startPoint y: 25, endPoint x: 781, endPoint y: 49, distance: 48.0
click at [826, 25] on icon at bounding box center [832, 26] width 12 height 12
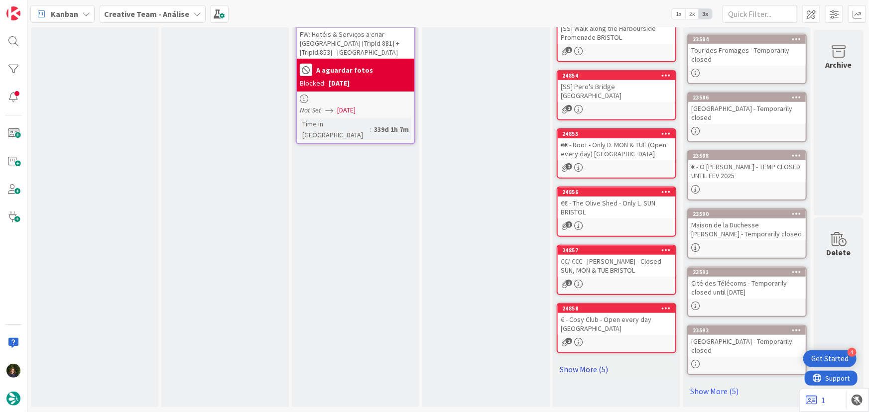
scroll to position [293, 0]
click at [579, 361] on link "Show More (5)" at bounding box center [615, 369] width 119 height 16
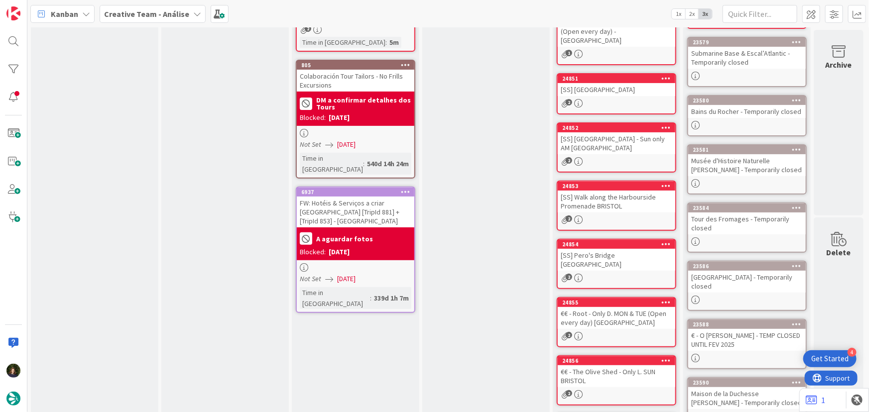
scroll to position [0, 0]
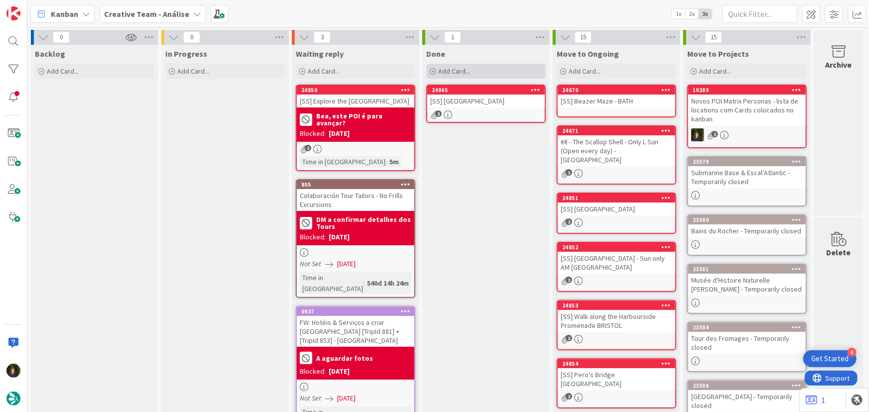
click at [468, 69] on span "Add Card..." at bounding box center [454, 71] width 32 height 9
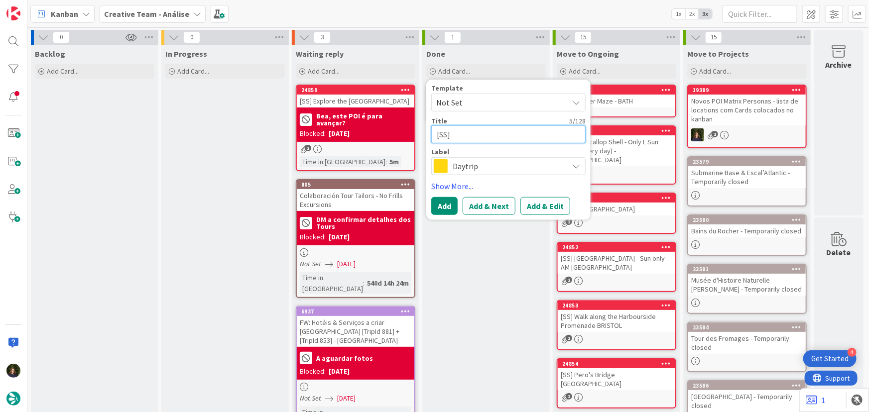
paste textarea "[GEOGRAPHIC_DATA]"
click at [462, 164] on span "Daytrip" at bounding box center [507, 166] width 111 height 14
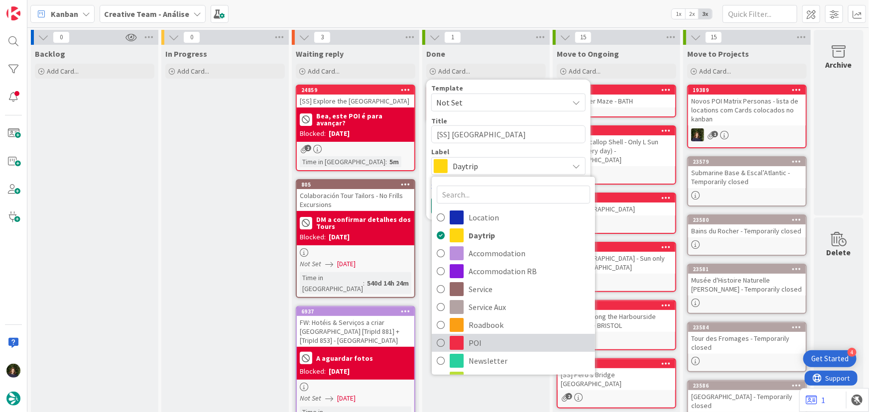
click at [473, 344] on span "POI" at bounding box center [528, 342] width 121 height 15
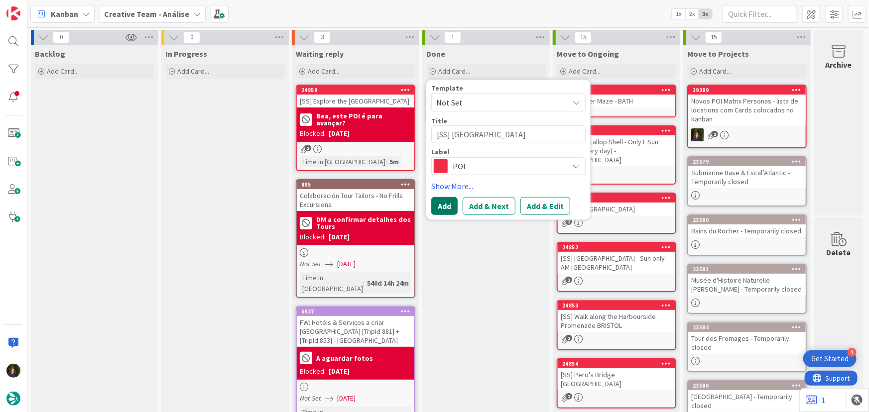
click at [444, 209] on button "Add" at bounding box center [444, 206] width 26 height 18
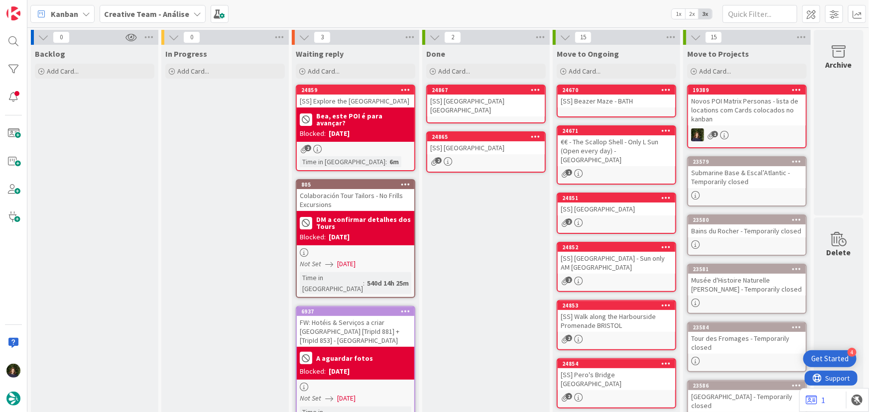
click at [477, 109] on div "[SS] [GEOGRAPHIC_DATA] [GEOGRAPHIC_DATA]" at bounding box center [485, 106] width 117 height 22
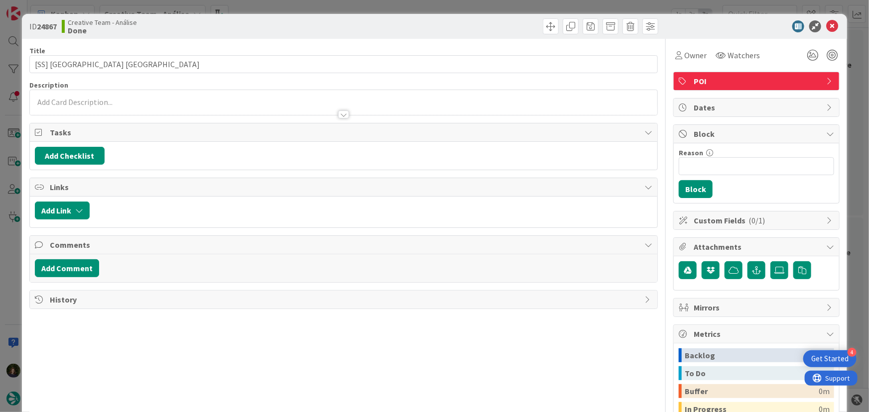
click at [211, 101] on p at bounding box center [344, 102] width 618 height 11
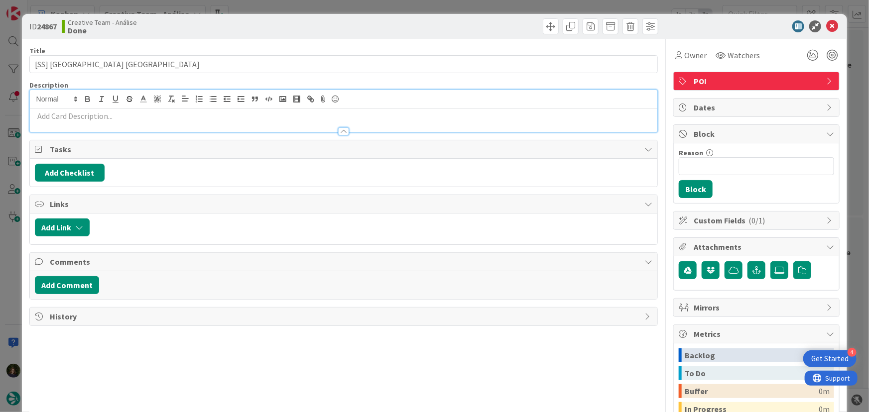
click at [220, 115] on p at bounding box center [344, 116] width 618 height 11
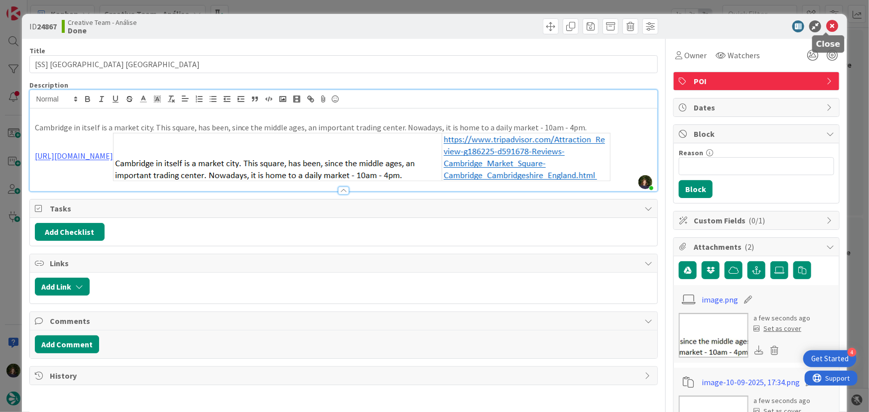
click at [826, 26] on icon at bounding box center [832, 26] width 12 height 12
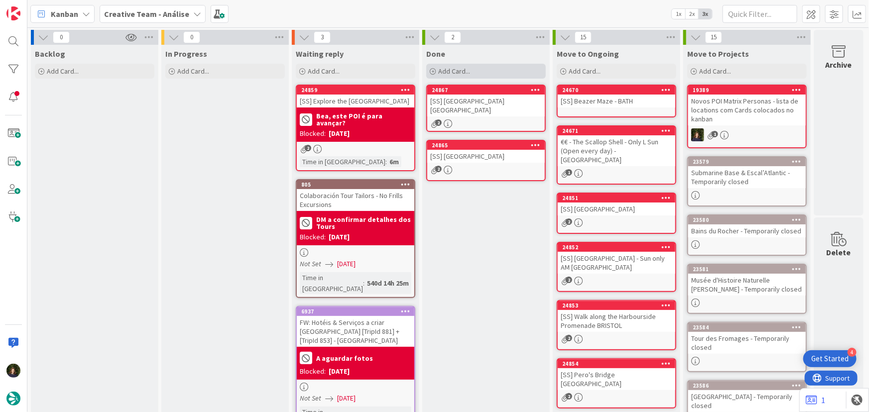
click at [453, 70] on span "Add Card..." at bounding box center [454, 71] width 32 height 9
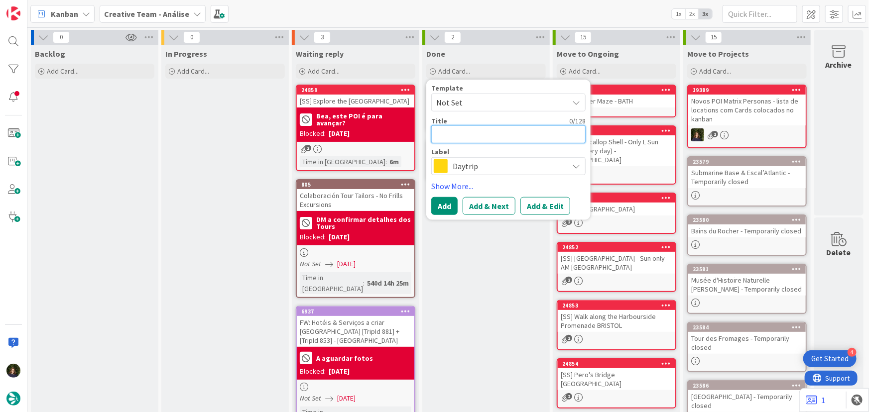
click at [449, 138] on textarea at bounding box center [508, 134] width 154 height 18
paste textarea "[GEOGRAPHIC_DATA]"
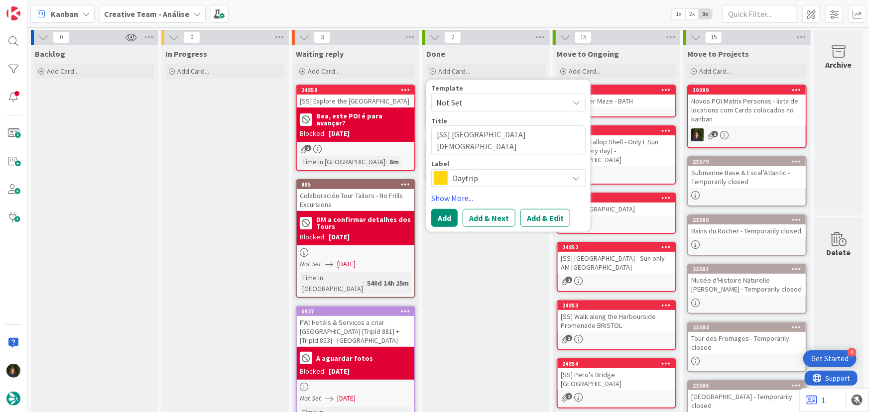
click at [470, 177] on span "Daytrip" at bounding box center [507, 178] width 111 height 14
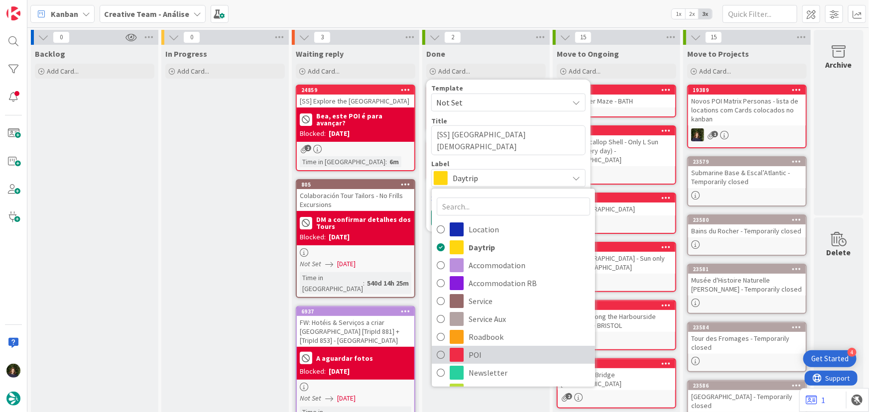
click at [489, 346] on link "POI" at bounding box center [513, 355] width 163 height 18
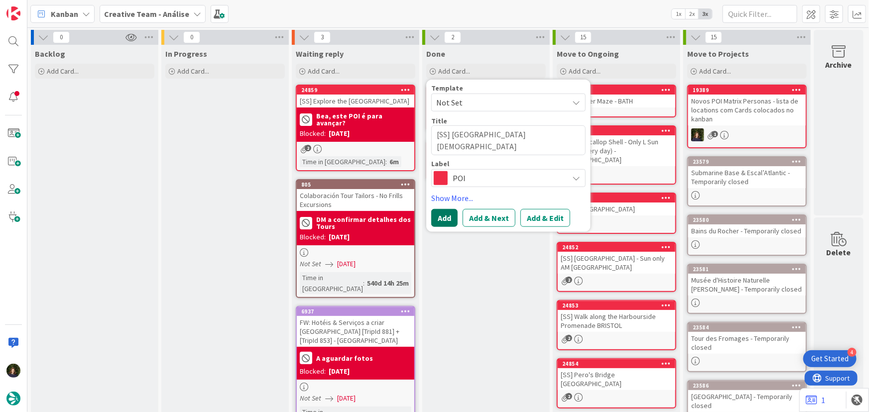
click at [447, 217] on button "Add" at bounding box center [444, 218] width 26 height 18
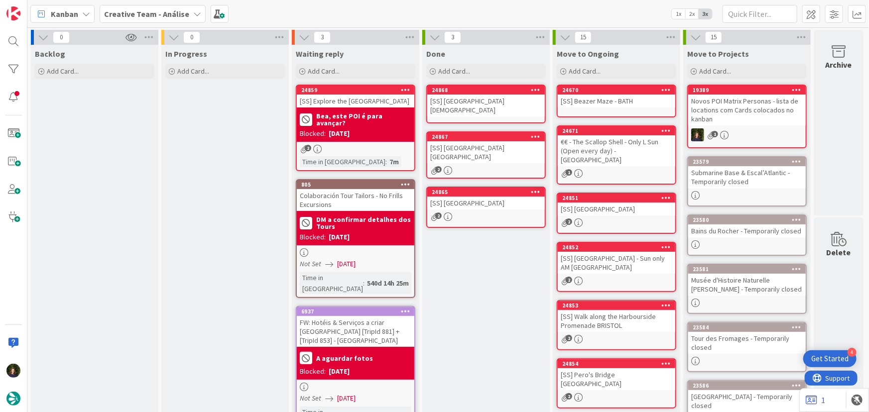
click at [451, 109] on div "[SS] [GEOGRAPHIC_DATA][DEMOGRAPHIC_DATA]" at bounding box center [485, 106] width 117 height 22
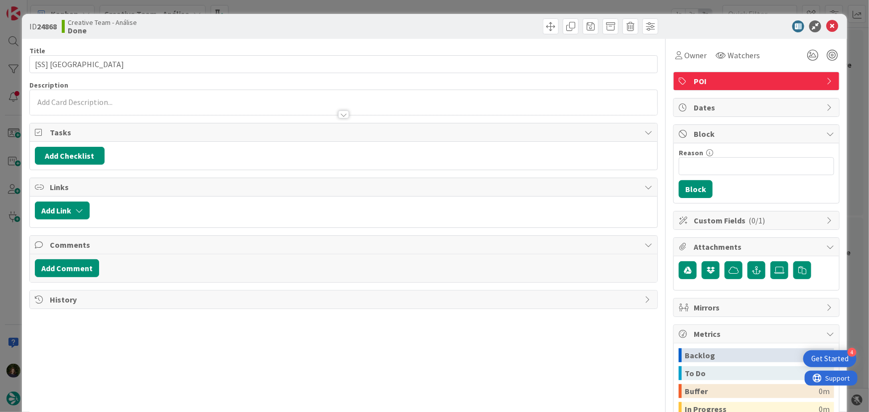
click at [137, 100] on p at bounding box center [344, 102] width 618 height 11
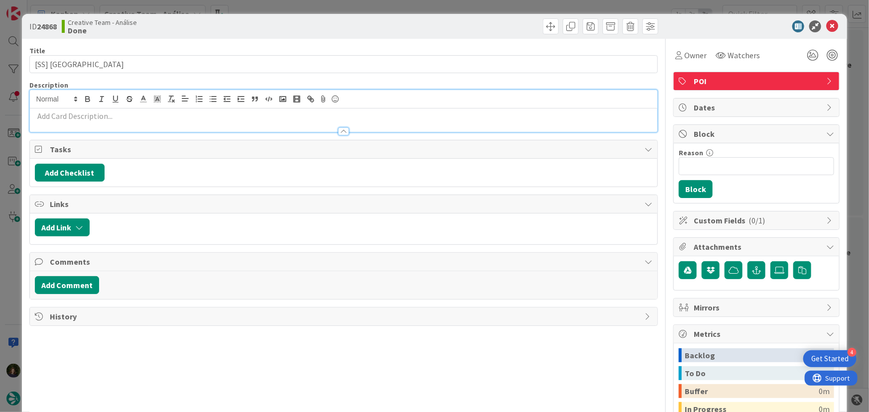
click at [151, 117] on p at bounding box center [344, 116] width 618 height 11
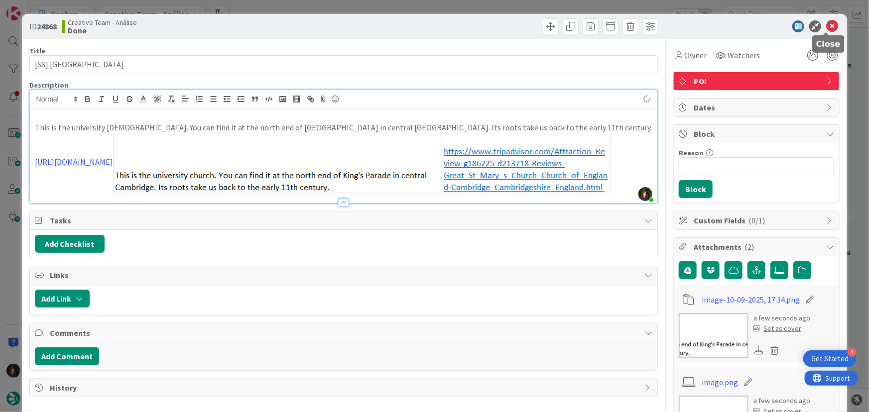
click at [826, 24] on icon at bounding box center [832, 26] width 12 height 12
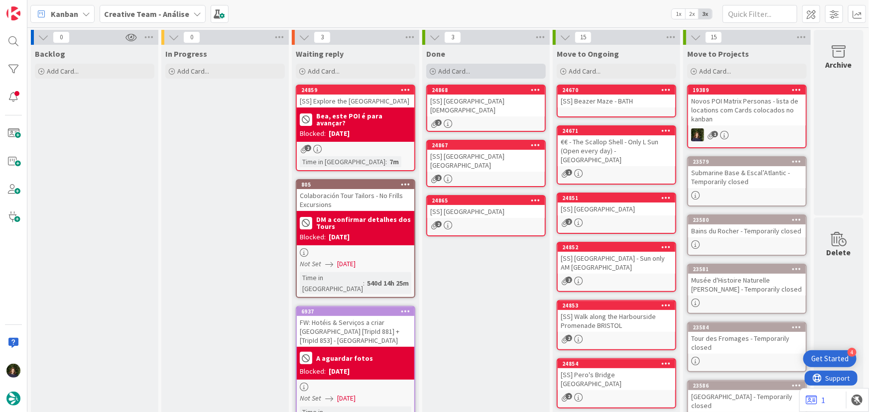
click at [466, 69] on span "Add Card..." at bounding box center [454, 71] width 32 height 9
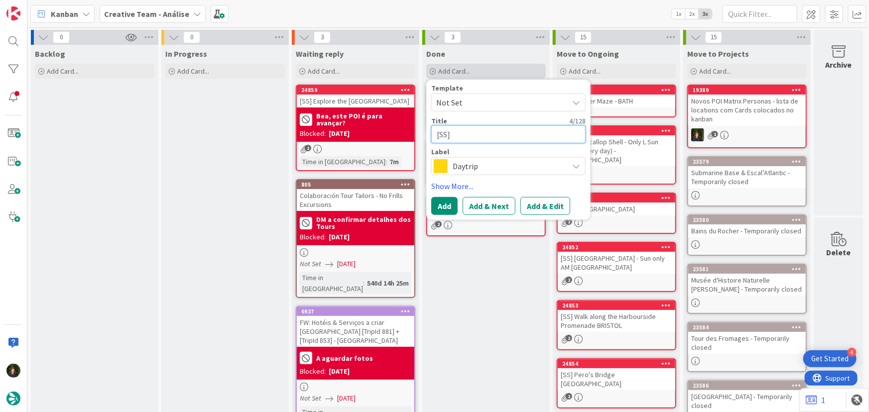
paste textarea "[GEOGRAPHIC_DATA]"
click at [496, 161] on span "Daytrip" at bounding box center [507, 166] width 111 height 14
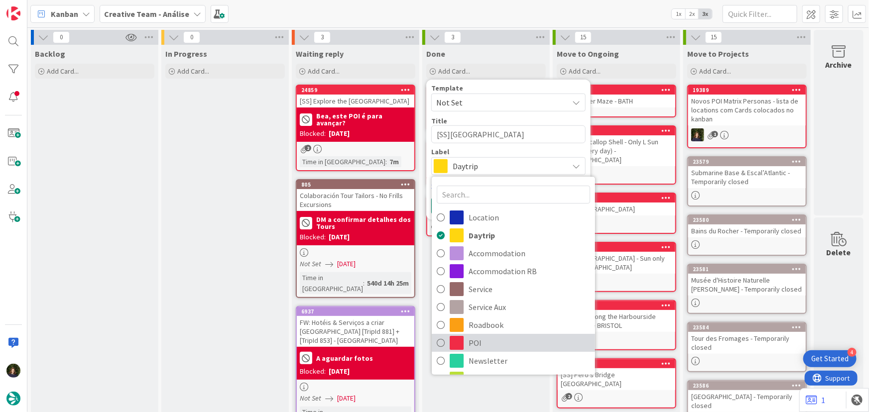
click at [482, 342] on span "POI" at bounding box center [528, 342] width 121 height 15
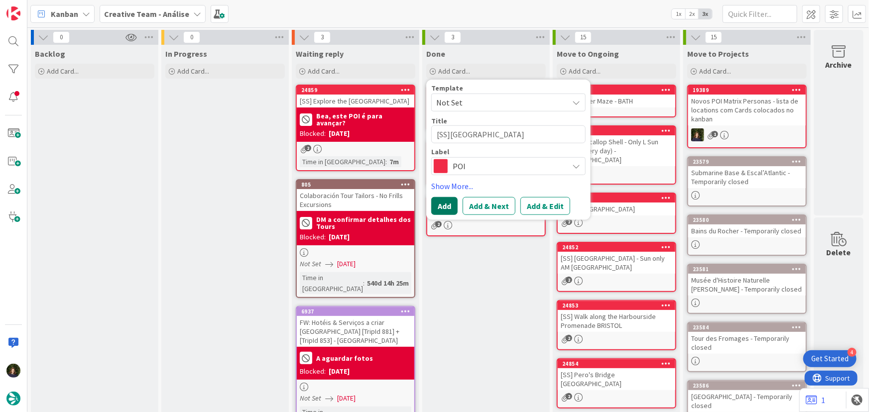
click at [445, 210] on button "Add" at bounding box center [444, 206] width 26 height 18
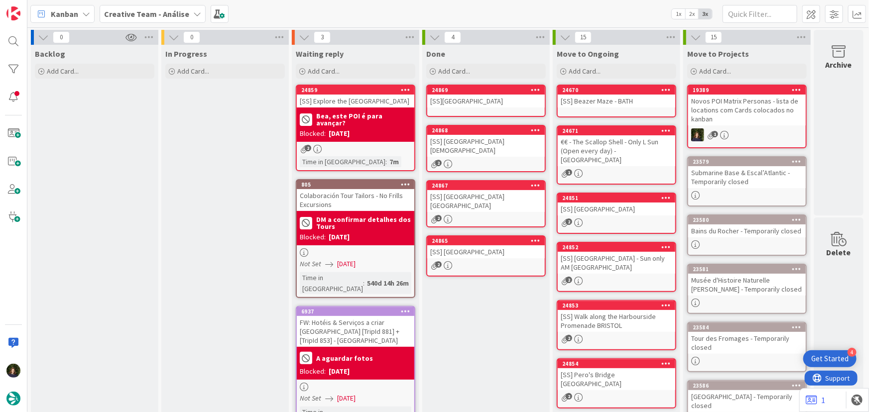
click at [477, 103] on div "[SS][GEOGRAPHIC_DATA]" at bounding box center [485, 101] width 117 height 13
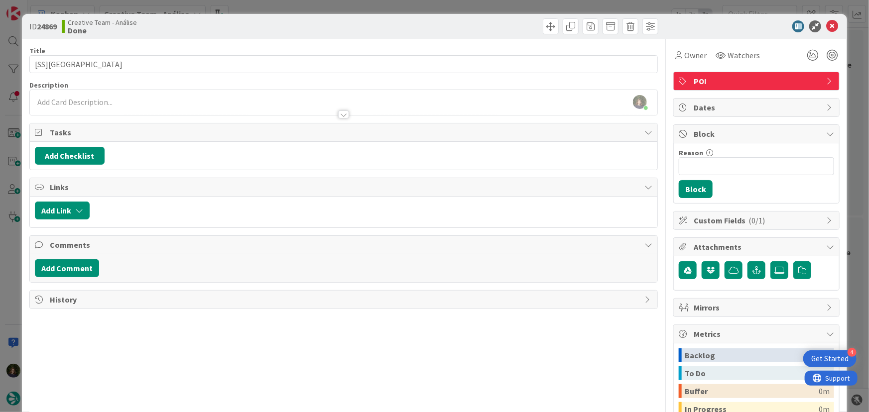
click at [164, 106] on div at bounding box center [344, 110] width 628 height 10
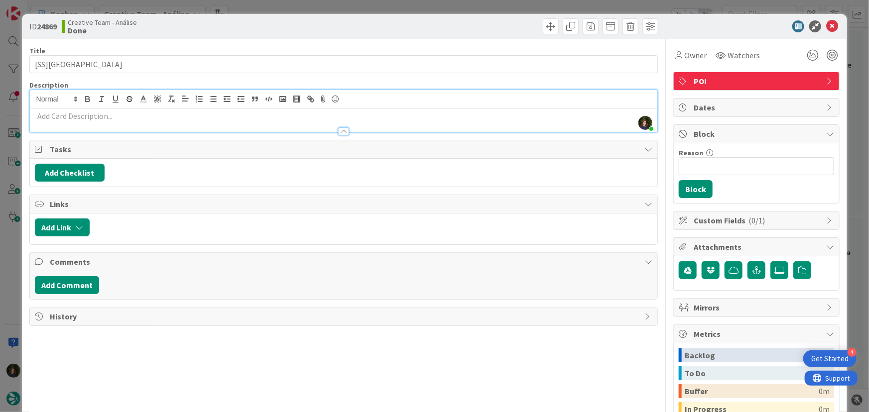
click at [210, 117] on p at bounding box center [344, 116] width 618 height 11
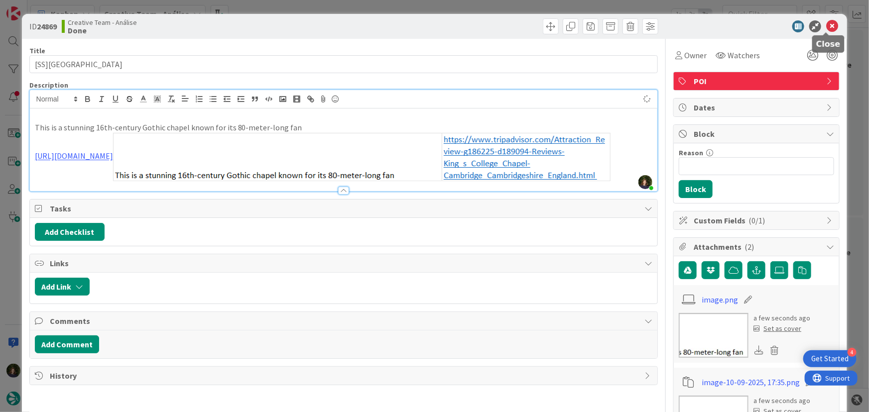
click at [826, 23] on icon at bounding box center [832, 26] width 12 height 12
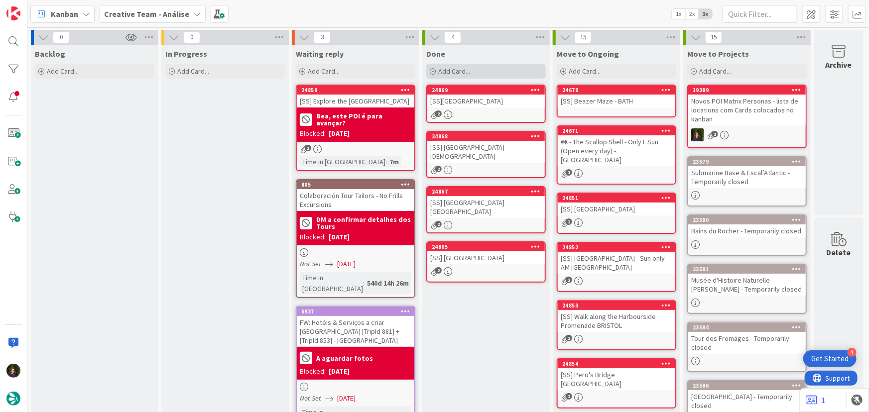
click at [482, 70] on div "Add Card..." at bounding box center [485, 71] width 119 height 15
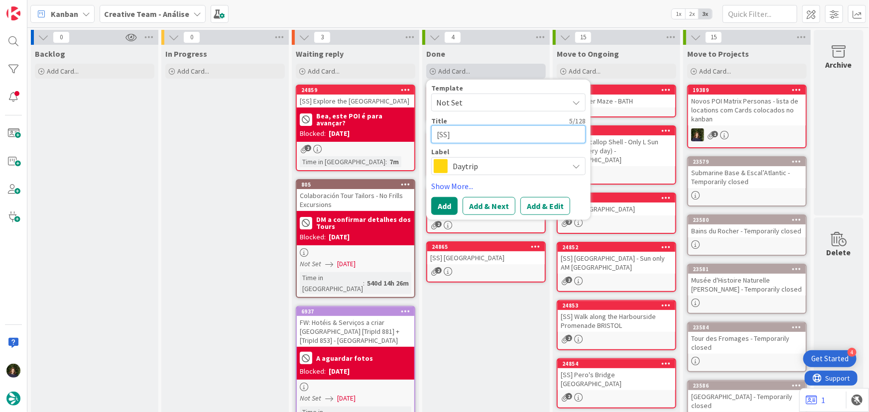
paste textarea "Corpus Clock"
click at [477, 163] on span "Daytrip" at bounding box center [507, 166] width 111 height 14
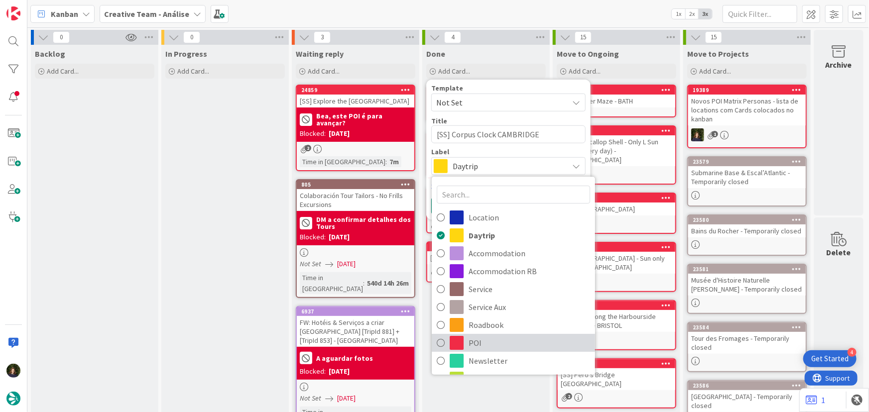
click at [482, 346] on span "POI" at bounding box center [528, 342] width 121 height 15
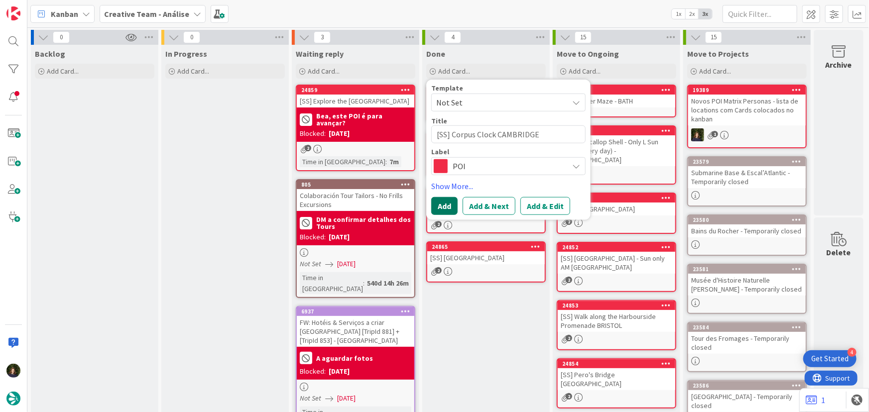
click at [439, 206] on button "Add" at bounding box center [444, 206] width 26 height 18
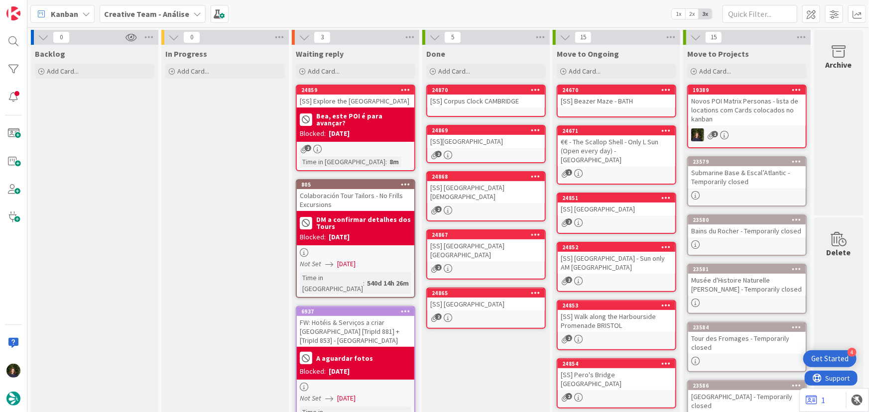
click at [453, 100] on div "[SS] Corpus Clock CAMBRIDGE" at bounding box center [485, 101] width 117 height 13
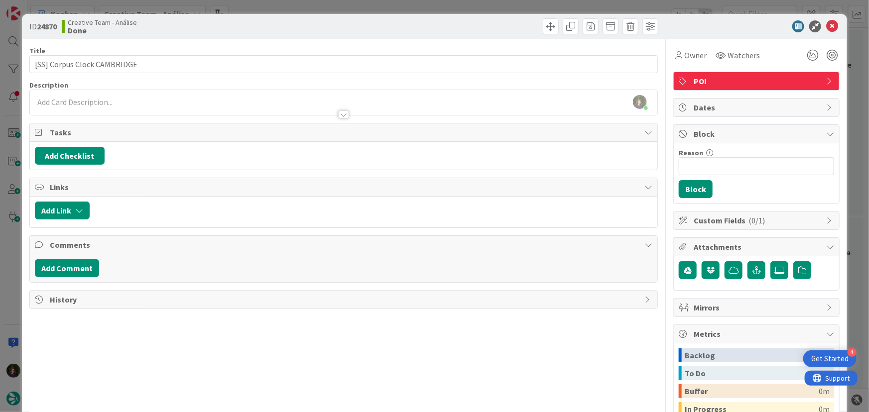
click at [240, 103] on div "[PERSON_NAME] just joined" at bounding box center [344, 102] width 628 height 25
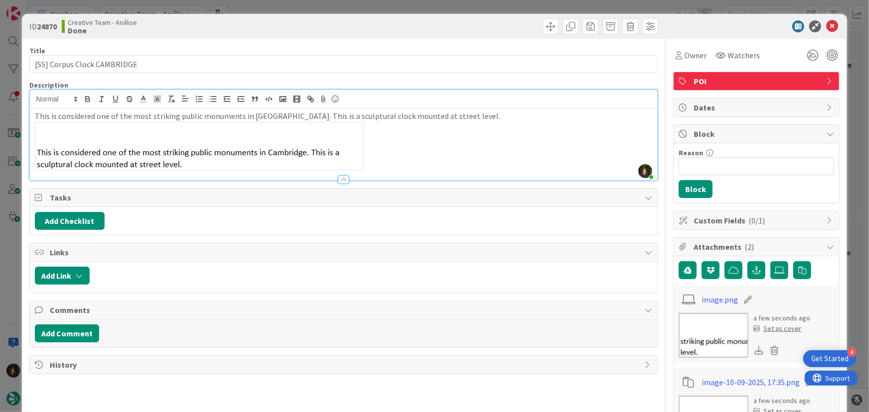
click at [391, 153] on p "This is considered one of the most striking public monuments in [GEOGRAPHIC_DAT…" at bounding box center [344, 141] width 618 height 60
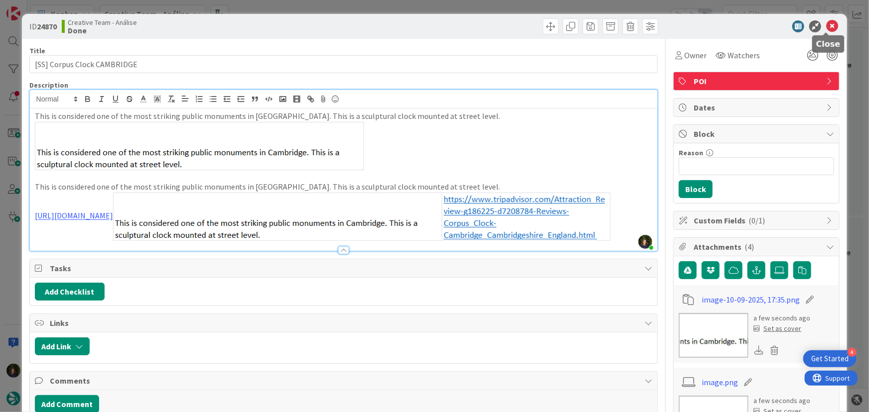
click at [826, 23] on icon at bounding box center [832, 26] width 12 height 12
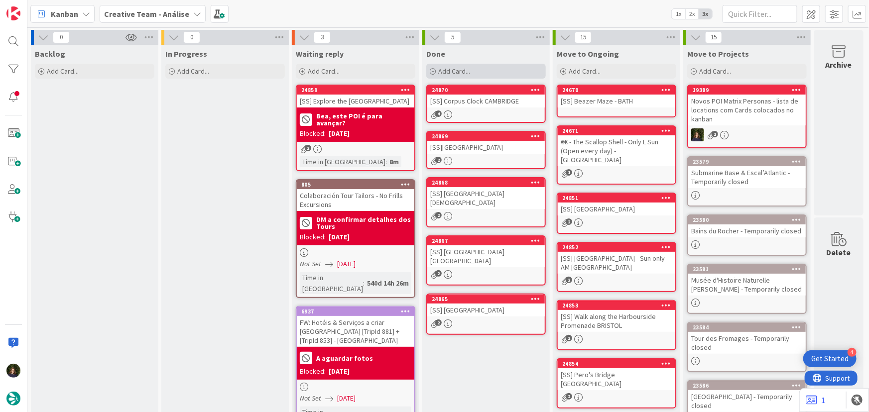
click at [483, 70] on div "Add Card..." at bounding box center [485, 71] width 119 height 15
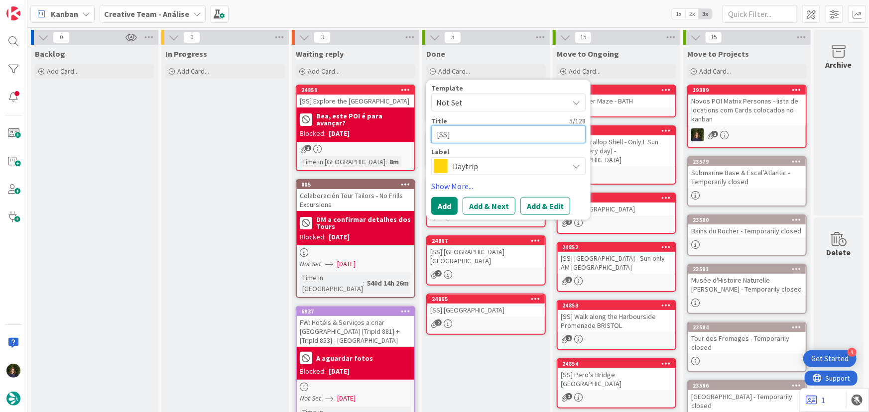
click at [479, 130] on textarea "[SS]" at bounding box center [508, 134] width 154 height 18
paste textarea "[GEOGRAPHIC_DATA]"
click at [455, 172] on span "Daytrip" at bounding box center [507, 166] width 111 height 14
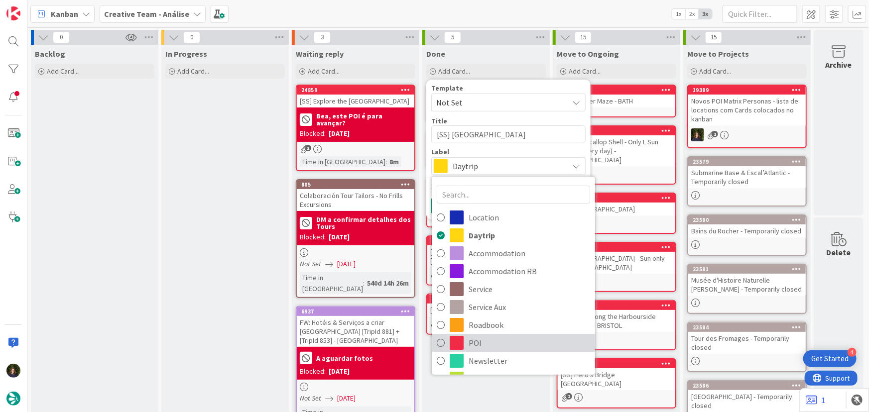
click at [475, 340] on span "POI" at bounding box center [528, 342] width 121 height 15
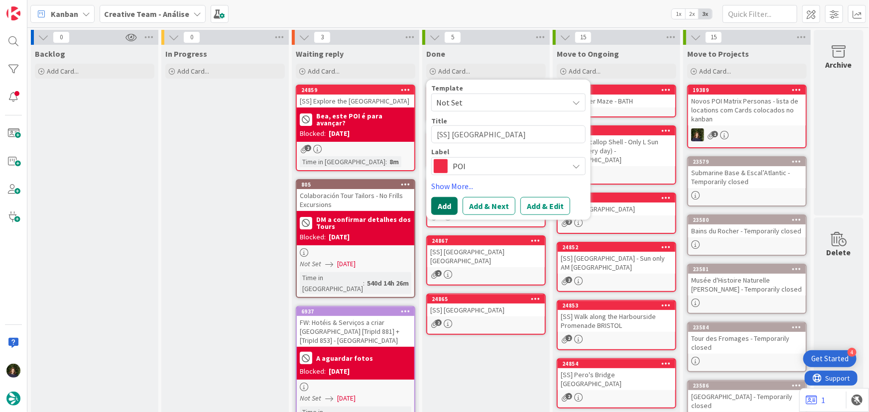
click at [449, 204] on button "Add" at bounding box center [444, 206] width 26 height 18
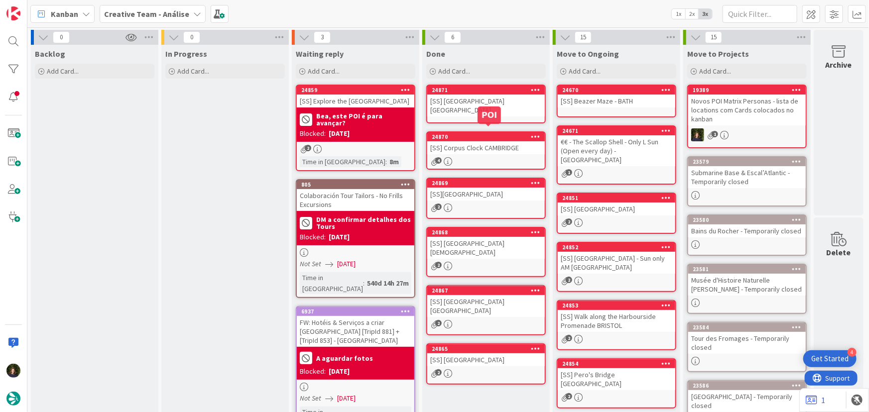
click at [471, 94] on div "24871" at bounding box center [485, 90] width 117 height 9
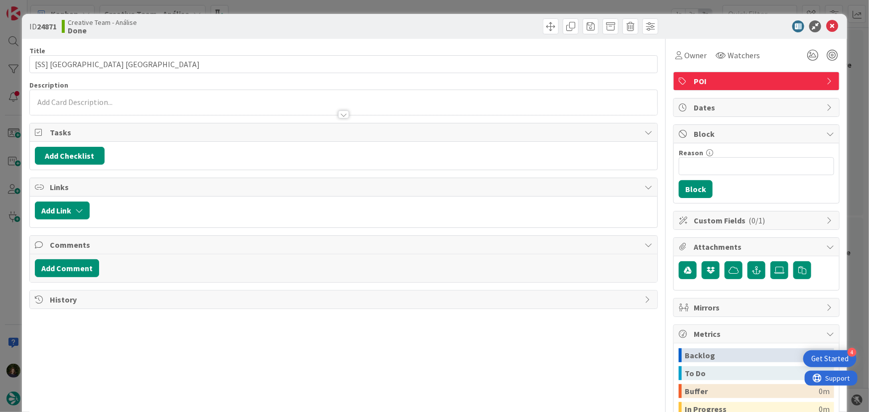
click at [150, 105] on div at bounding box center [344, 110] width 628 height 10
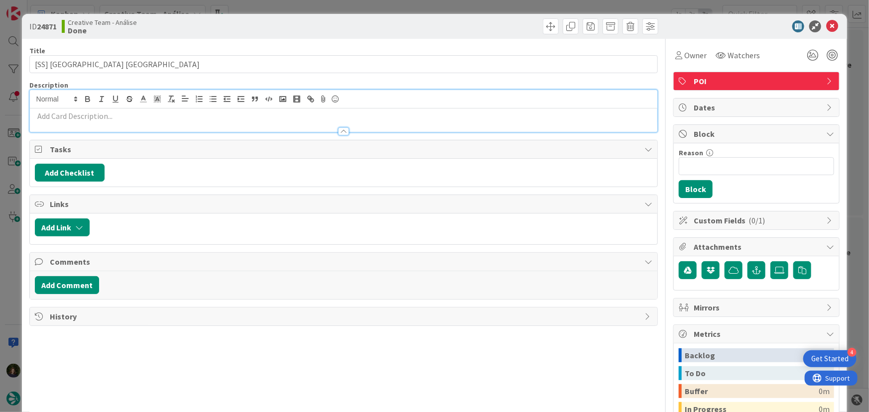
click at [148, 114] on p at bounding box center [344, 116] width 618 height 11
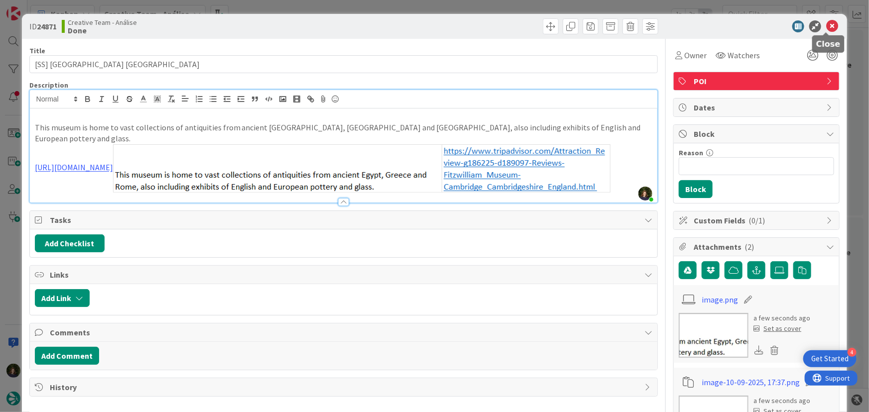
click at [826, 26] on icon at bounding box center [832, 26] width 12 height 12
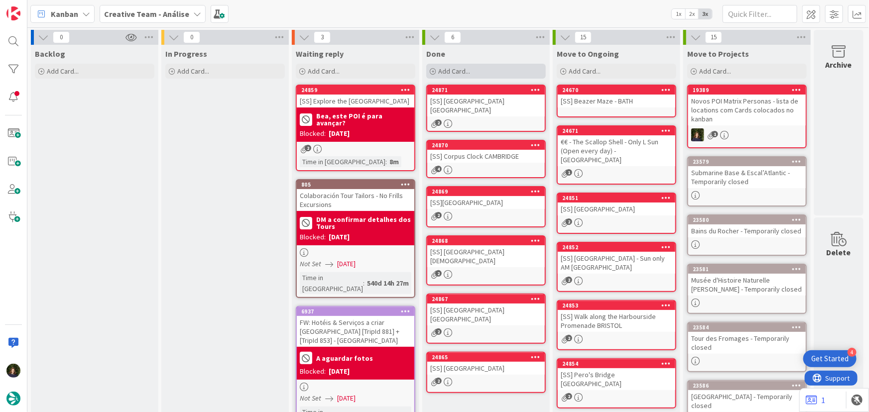
click at [467, 72] on span "Add Card..." at bounding box center [454, 71] width 32 height 9
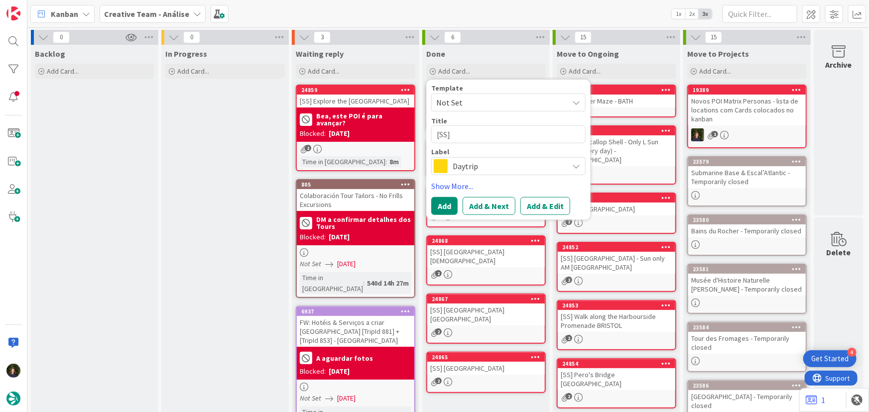
click at [505, 166] on span "Daytrip" at bounding box center [507, 166] width 111 height 14
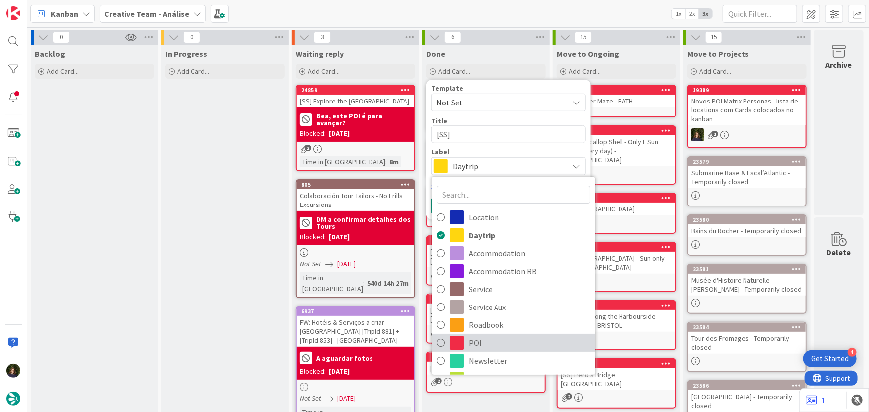
click at [521, 334] on link "POI" at bounding box center [513, 343] width 163 height 18
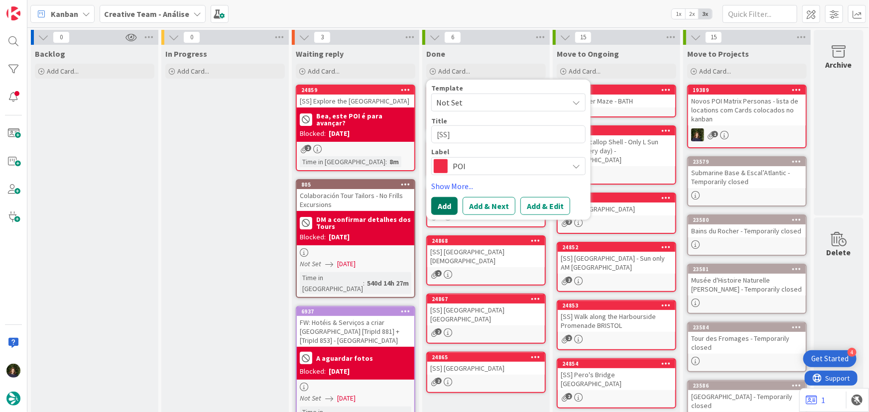
click at [445, 208] on button "Add" at bounding box center [444, 206] width 26 height 18
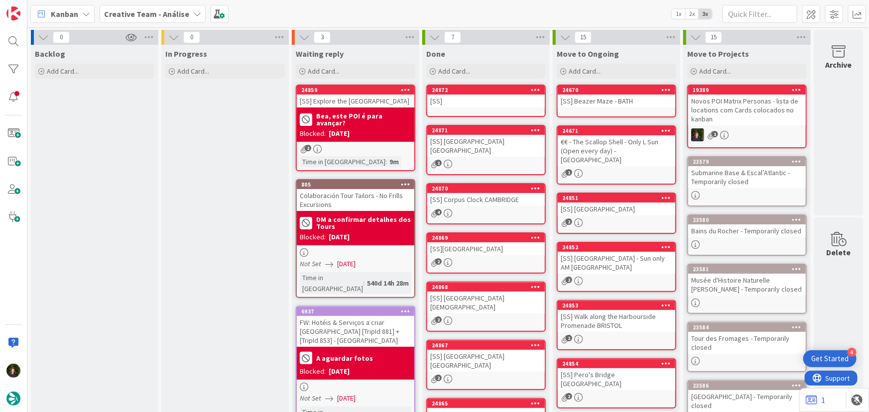
click at [467, 96] on div "[SS]" at bounding box center [485, 101] width 117 height 13
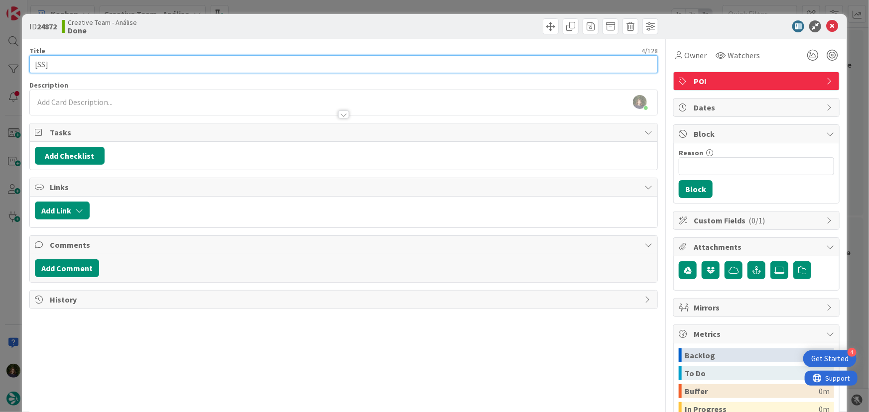
click at [125, 62] on input "[SS]" at bounding box center [343, 64] width 629 height 18
paste input "Mathematical Bridge"
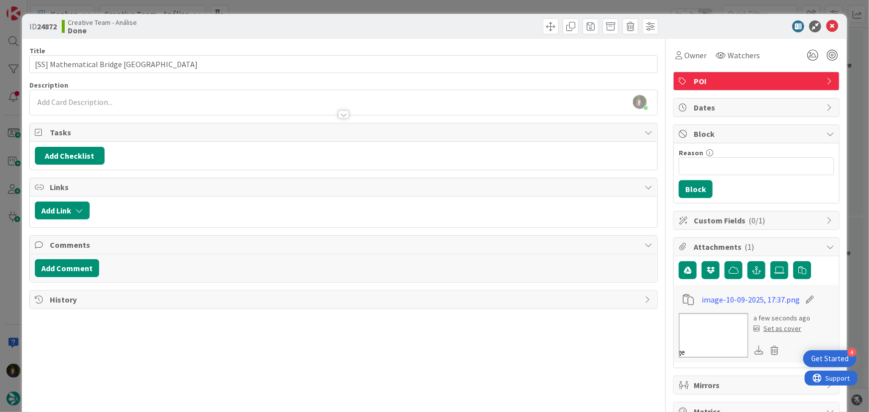
click at [365, 105] on div at bounding box center [344, 110] width 628 height 10
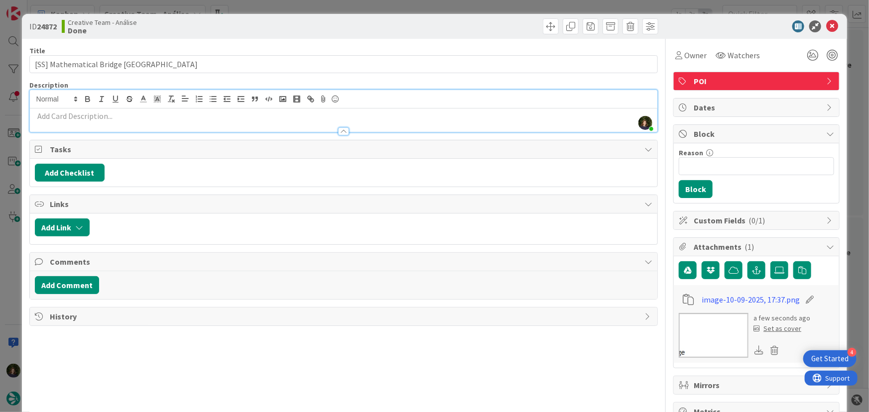
click at [229, 121] on div at bounding box center [344, 126] width 628 height 10
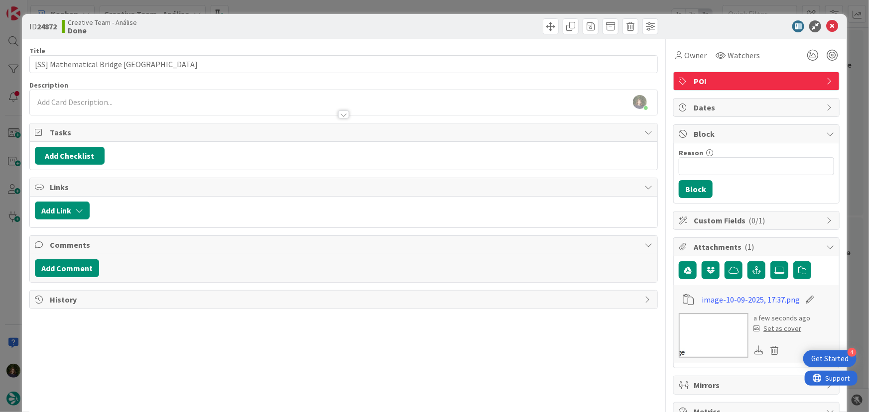
click at [130, 98] on p at bounding box center [344, 102] width 618 height 11
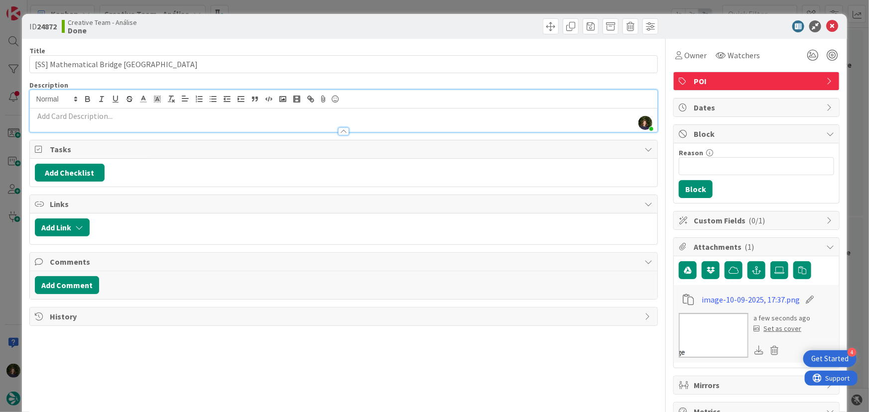
click at [121, 115] on p at bounding box center [344, 116] width 618 height 11
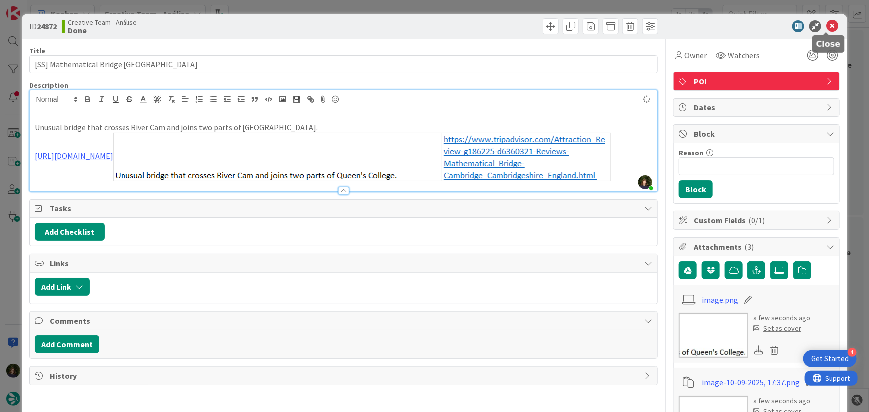
drag, startPoint x: 825, startPoint y: 27, endPoint x: 752, endPoint y: 105, distance: 106.7
click at [826, 27] on icon at bounding box center [832, 26] width 12 height 12
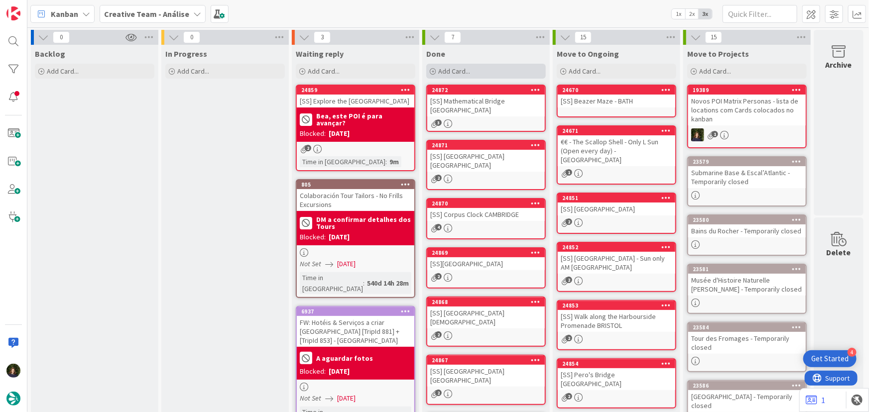
click at [465, 68] on span "Add Card..." at bounding box center [454, 71] width 32 height 9
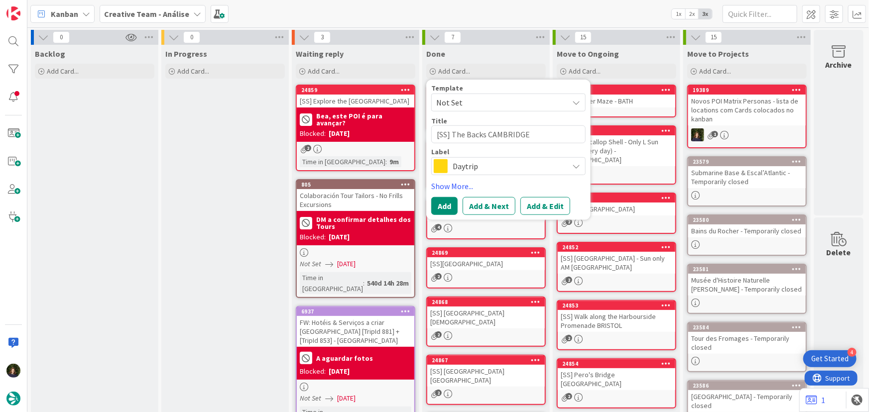
click at [463, 164] on span "Daytrip" at bounding box center [507, 166] width 111 height 14
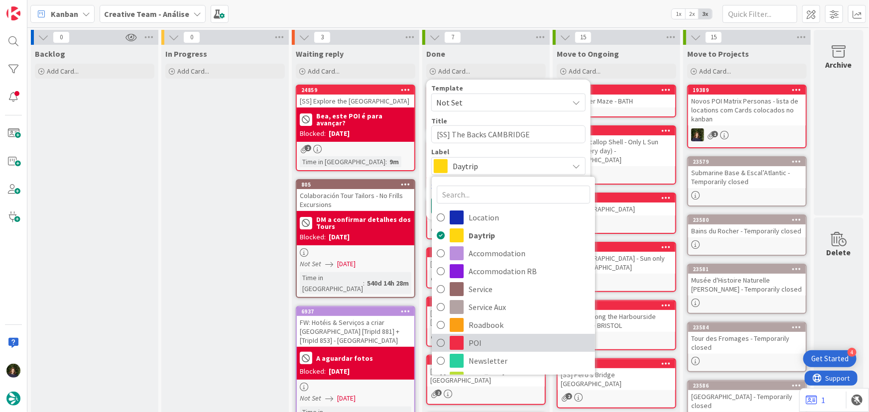
click at [490, 341] on span "POI" at bounding box center [528, 342] width 121 height 15
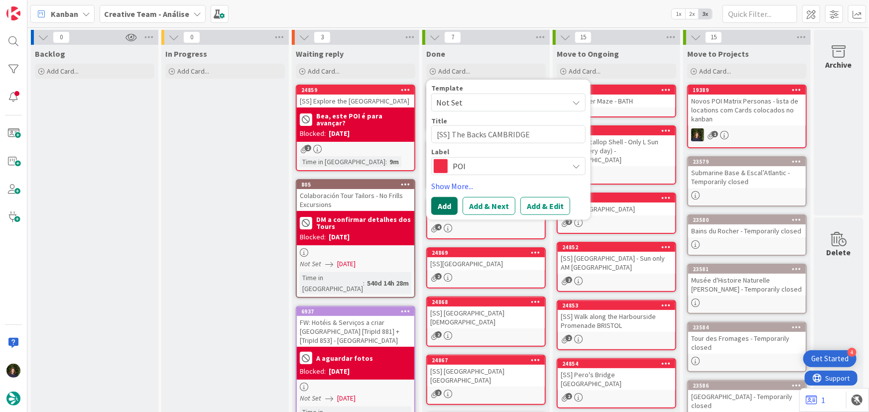
click at [445, 209] on button "Add" at bounding box center [444, 206] width 26 height 18
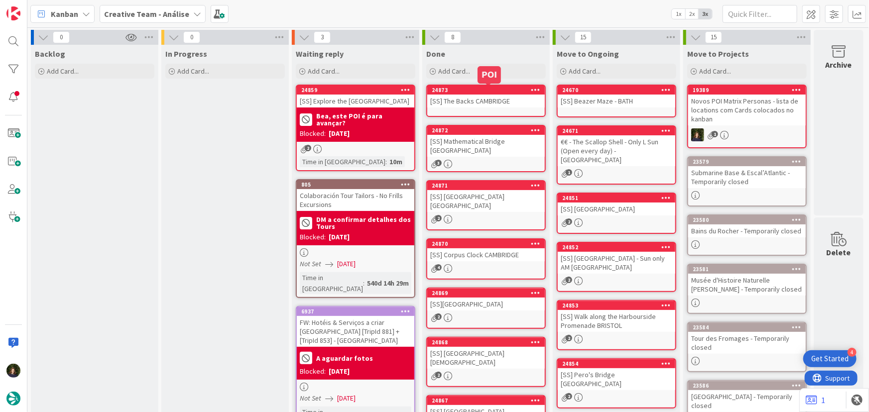
click at [465, 87] on div "24873" at bounding box center [488, 90] width 113 height 7
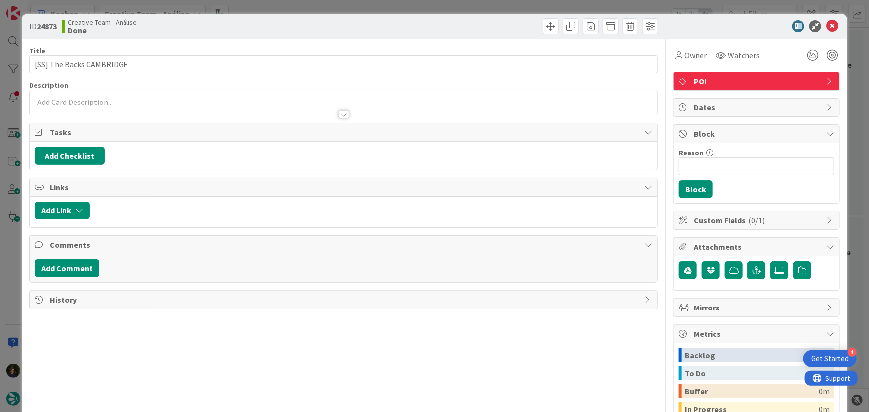
click at [176, 110] on div at bounding box center [344, 110] width 628 height 10
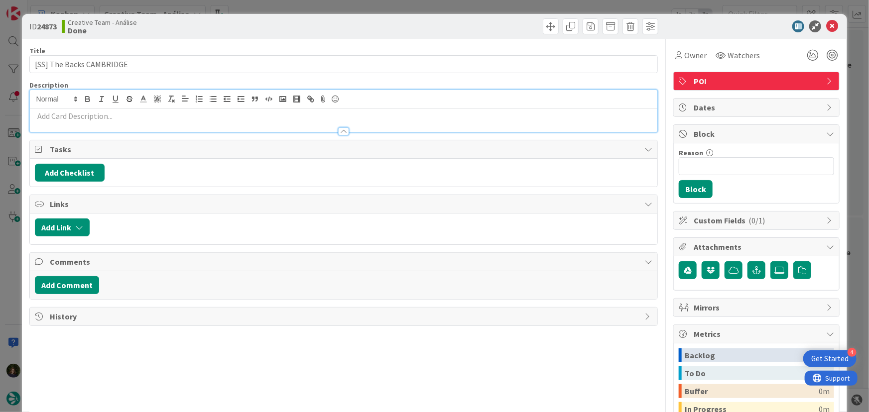
click at [189, 114] on p at bounding box center [344, 116] width 618 height 11
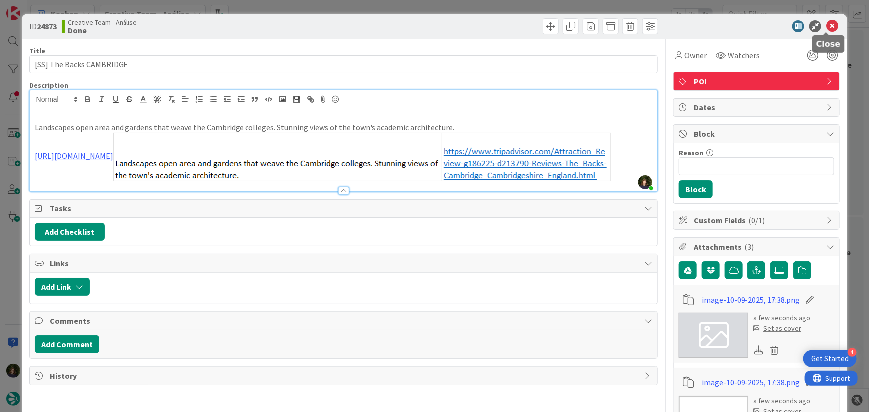
click at [826, 28] on icon at bounding box center [832, 26] width 12 height 12
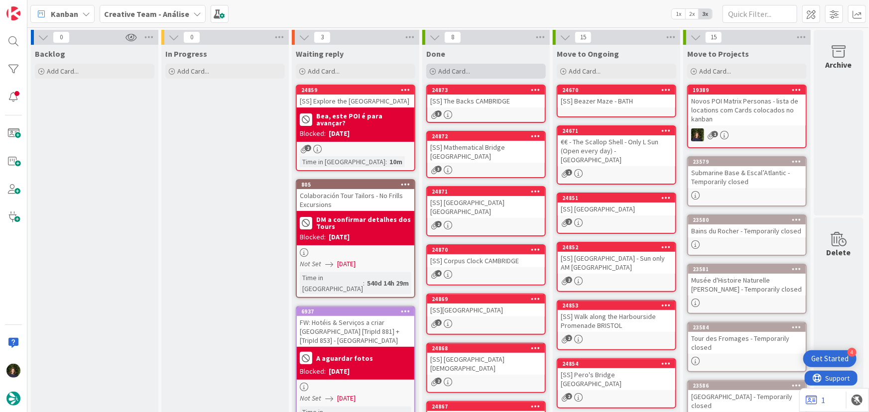
click at [458, 72] on span "Add Card..." at bounding box center [454, 71] width 32 height 9
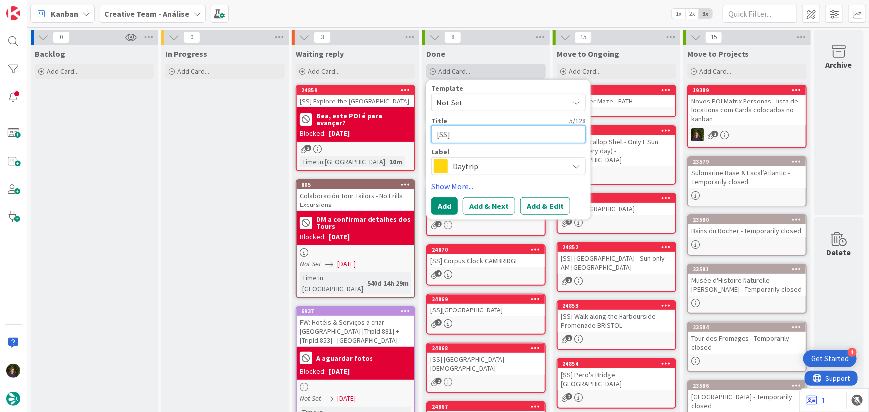
paste textarea "[GEOGRAPHIC_DATA]"
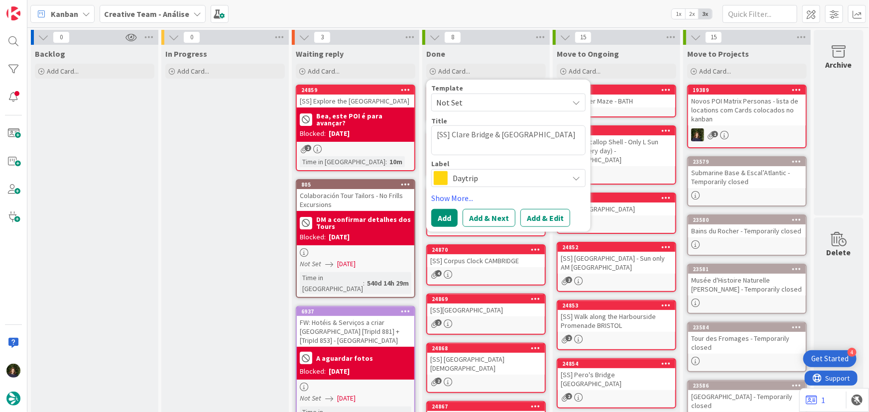
click at [539, 179] on span "Daytrip" at bounding box center [507, 178] width 111 height 14
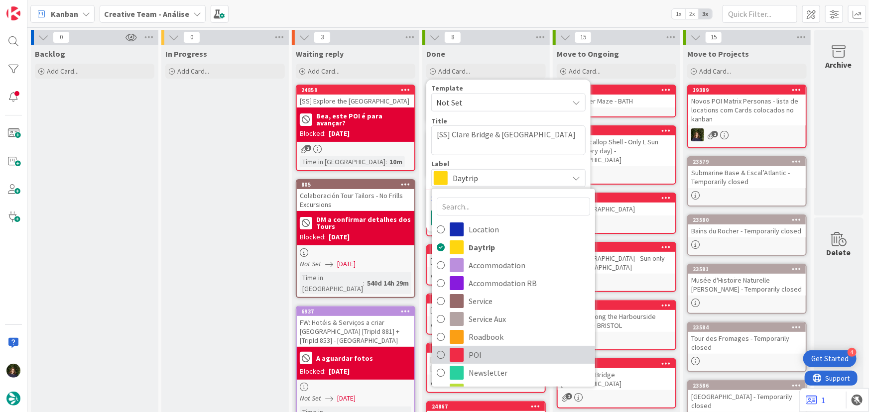
click at [493, 357] on span "POI" at bounding box center [528, 354] width 121 height 15
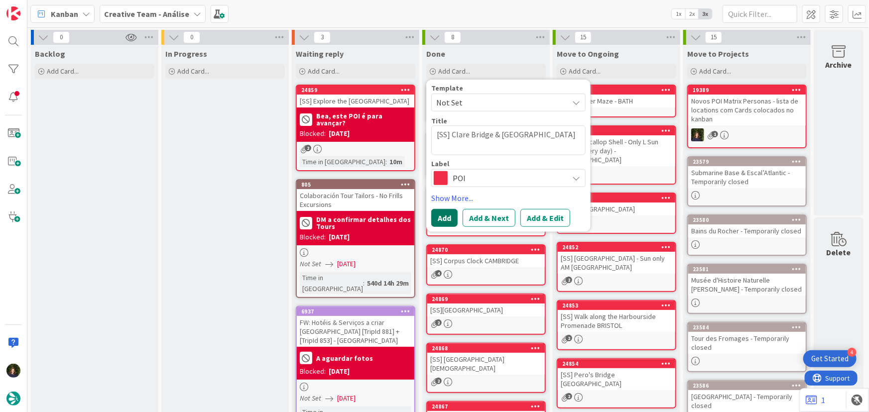
click at [444, 222] on button "Add" at bounding box center [444, 218] width 26 height 18
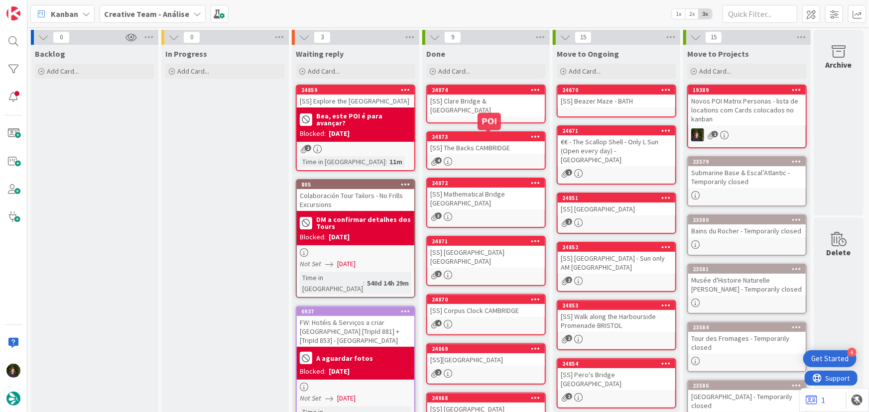
click at [469, 111] on div "[SS] Clare Bridge & [GEOGRAPHIC_DATA]" at bounding box center [485, 106] width 117 height 22
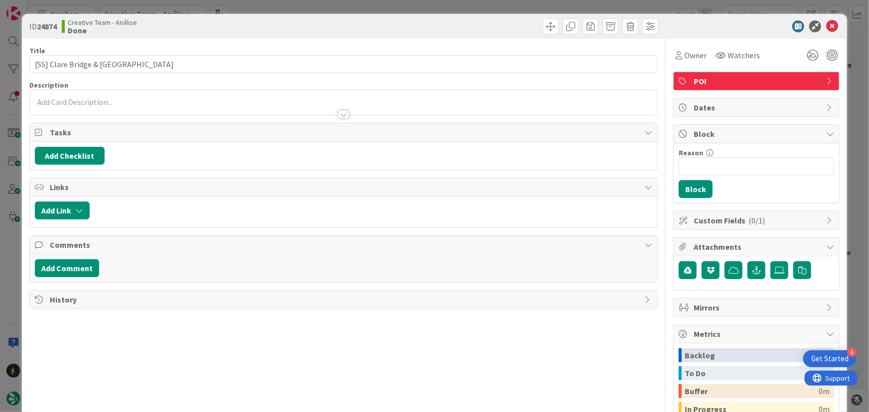
click at [147, 105] on div at bounding box center [344, 110] width 628 height 10
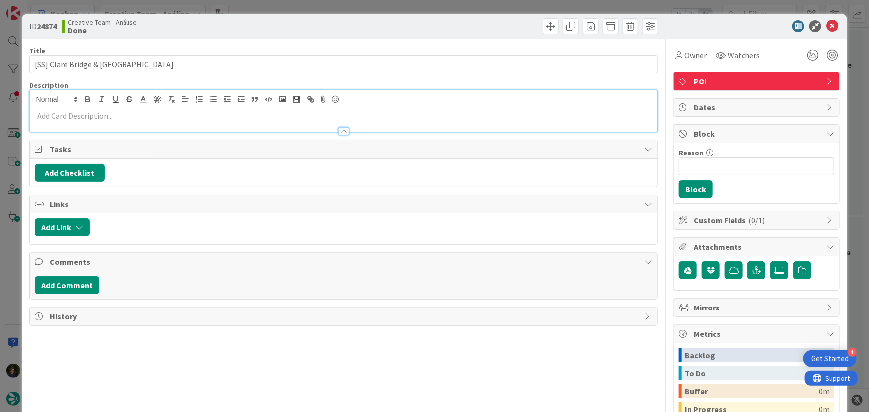
click at [147, 118] on p at bounding box center [344, 116] width 618 height 11
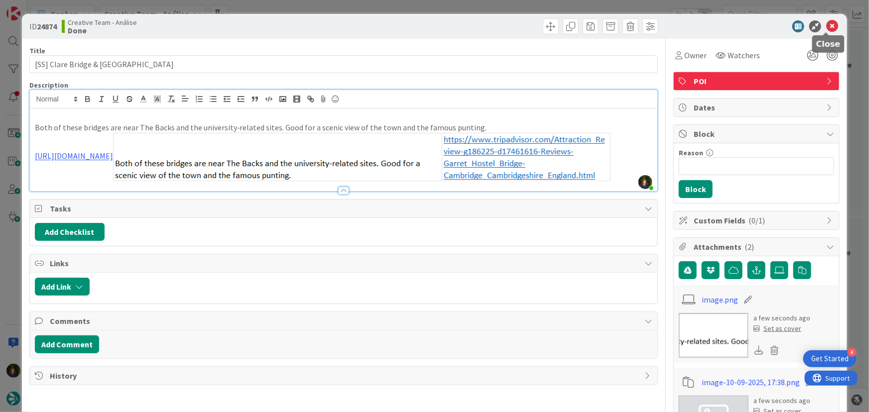
click at [826, 26] on icon at bounding box center [832, 26] width 12 height 12
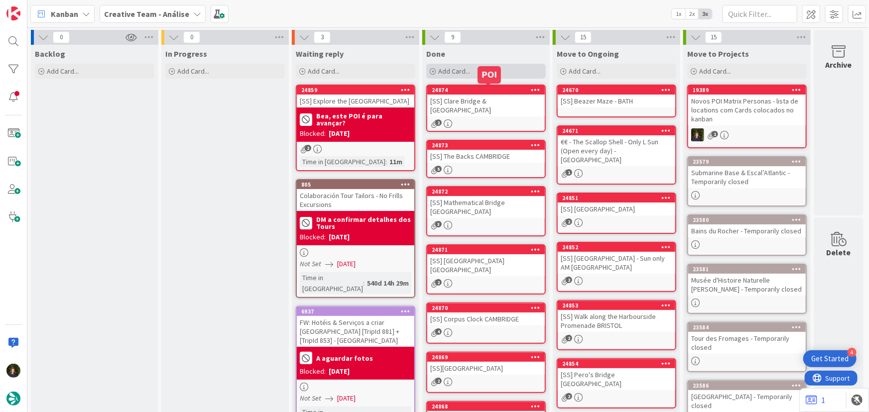
click at [462, 74] on span "Add Card..." at bounding box center [454, 71] width 32 height 9
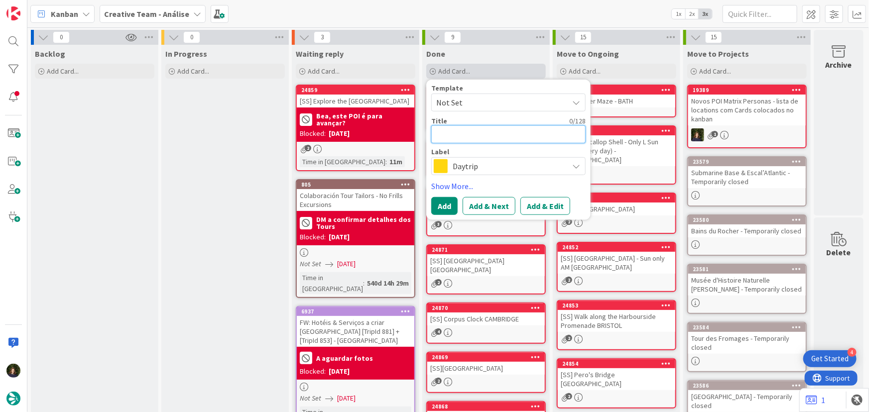
paste textarea "€€ - Trinity Restaurant - Closed Mon & Tue"
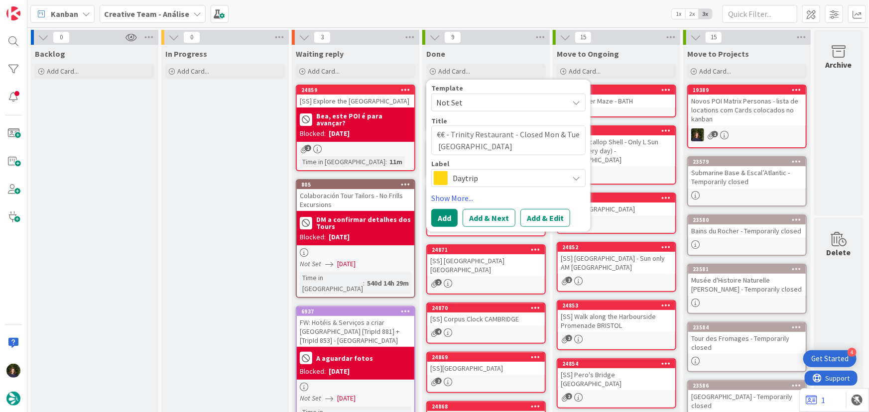
click at [468, 173] on span "Daytrip" at bounding box center [507, 178] width 111 height 14
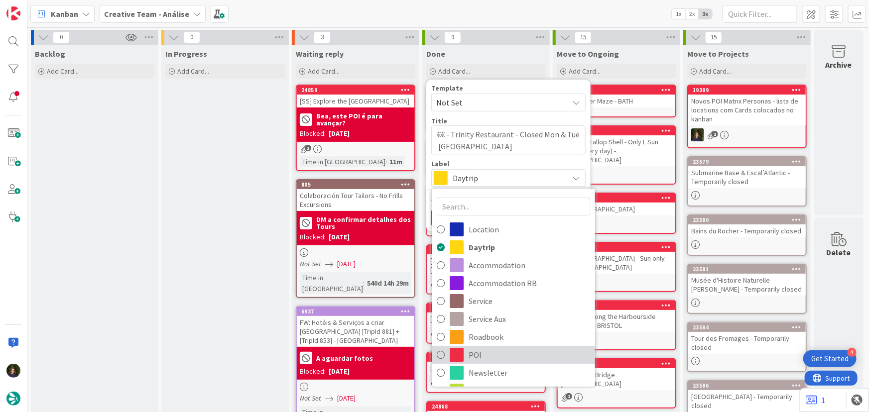
click at [505, 356] on span "POI" at bounding box center [528, 354] width 121 height 15
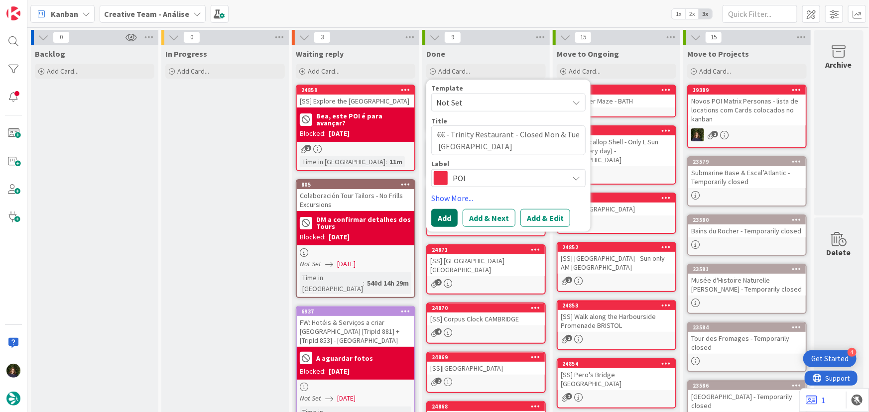
click at [443, 220] on button "Add" at bounding box center [444, 218] width 26 height 18
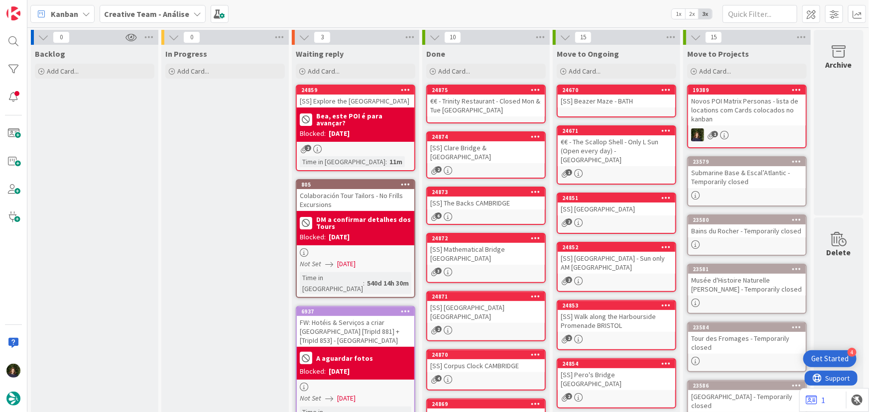
click at [470, 108] on div "€€ - Trinity Restaurant - Closed Mon & Tue [GEOGRAPHIC_DATA]" at bounding box center [485, 106] width 117 height 22
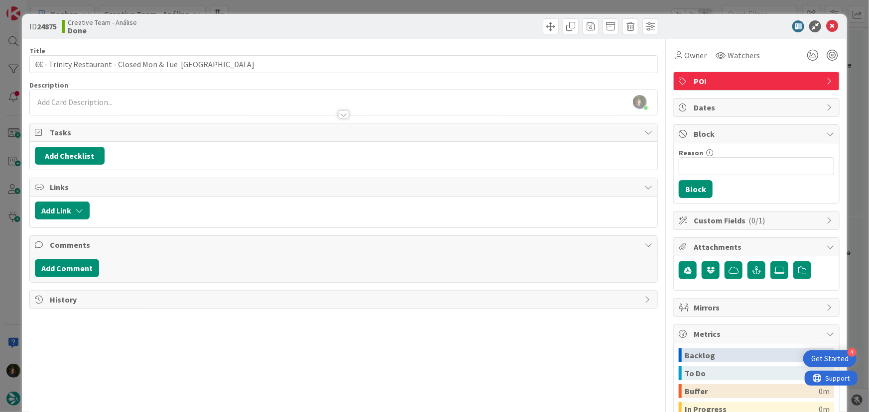
click at [316, 95] on div "[PERSON_NAME] just joined" at bounding box center [344, 102] width 628 height 25
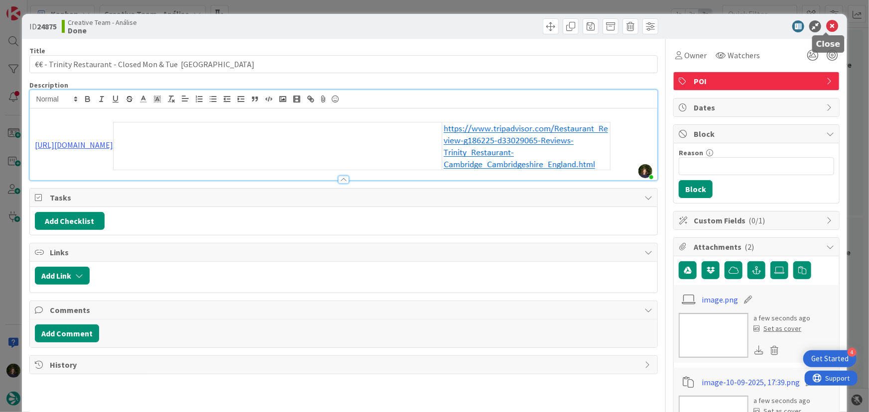
click at [826, 26] on icon at bounding box center [832, 26] width 12 height 12
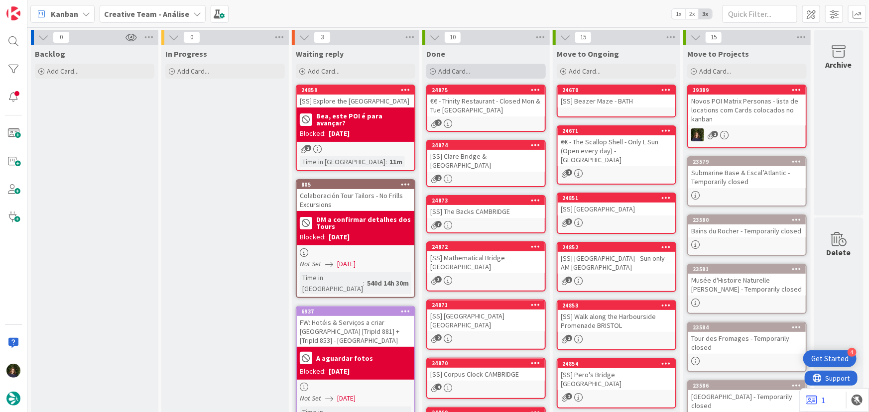
click at [484, 70] on div "Add Card..." at bounding box center [485, 71] width 119 height 15
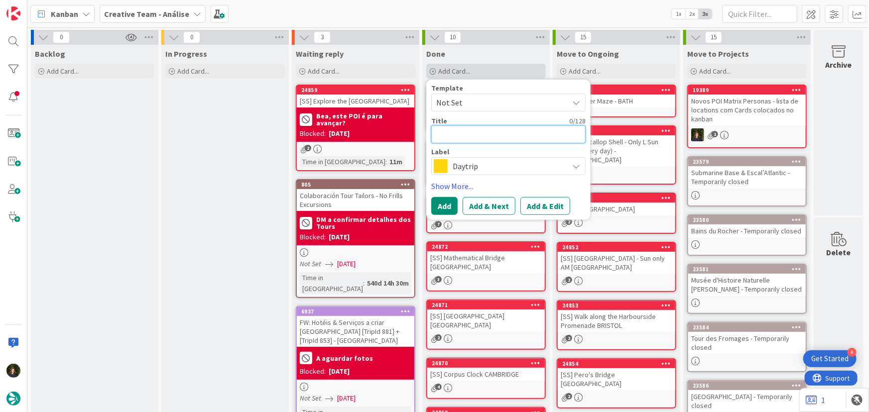
paste textarea "€€ - Galleria Restaurant - Open every day"
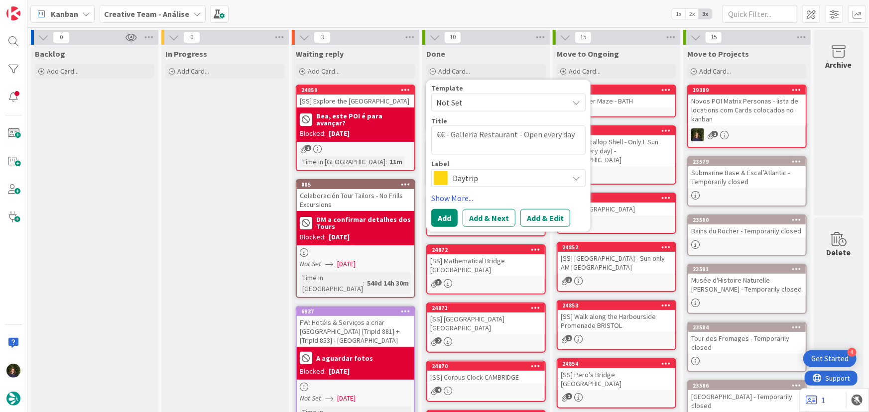
click at [466, 184] on span "Daytrip" at bounding box center [507, 178] width 111 height 14
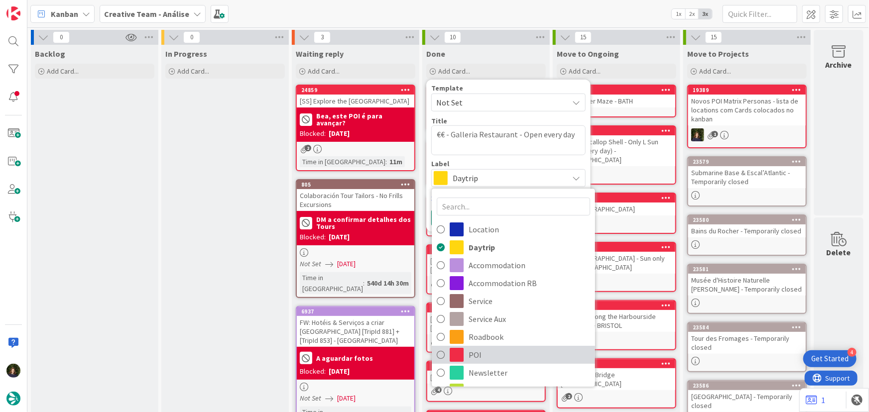
click at [510, 353] on span "POI" at bounding box center [528, 354] width 121 height 15
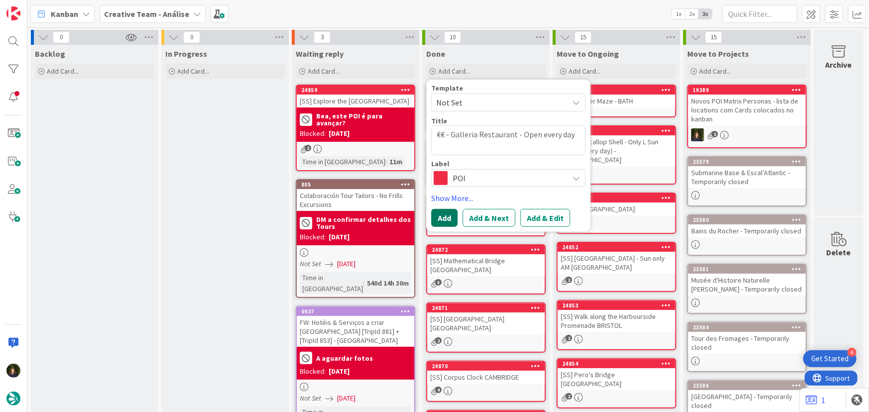
click at [440, 220] on button "Add" at bounding box center [444, 218] width 26 height 18
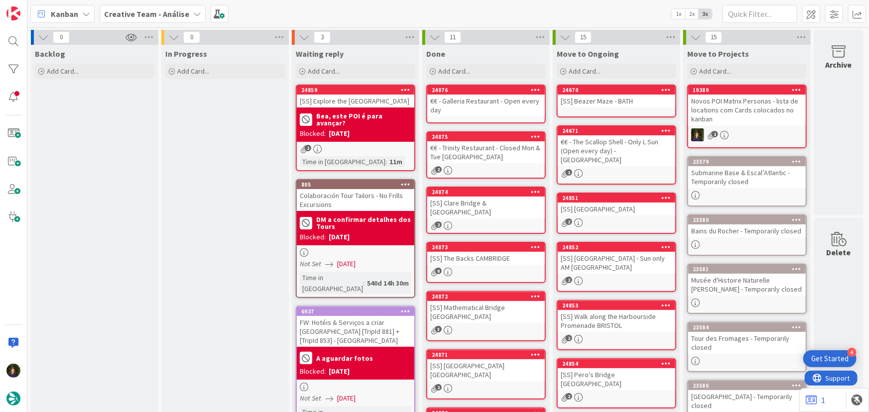
click at [464, 107] on div "€€ - Galleria Restaurant - Open every day" at bounding box center [485, 106] width 117 height 22
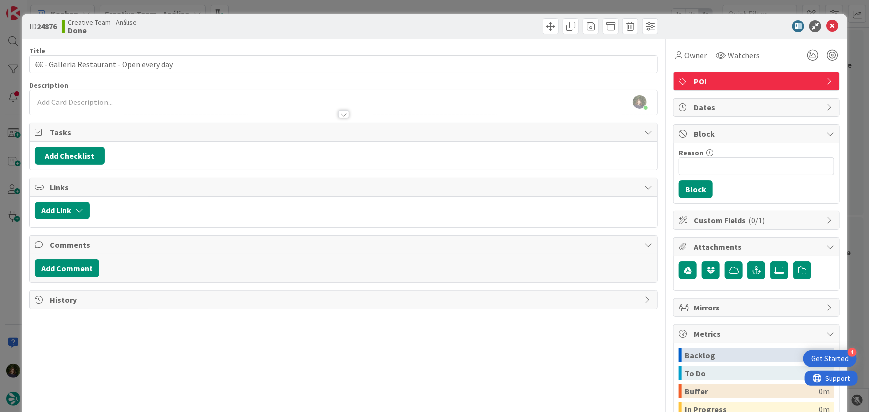
drag, startPoint x: 99, startPoint y: 101, endPoint x: 118, endPoint y: 125, distance: 31.6
click at [99, 101] on div "[PERSON_NAME] just joined" at bounding box center [344, 102] width 628 height 25
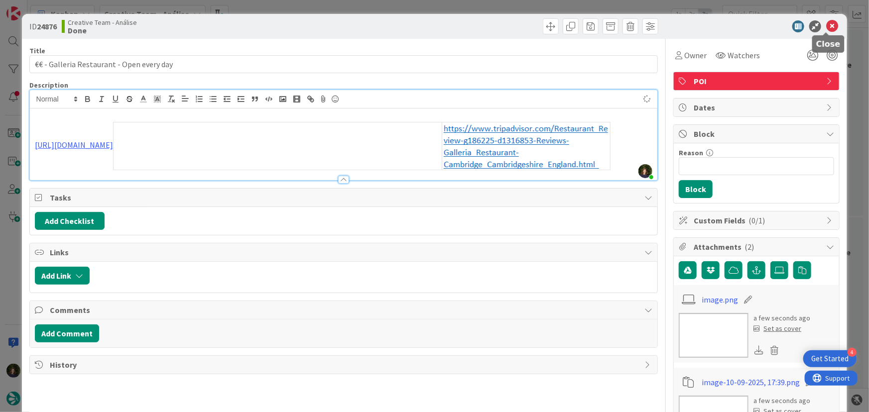
click at [826, 25] on icon at bounding box center [832, 26] width 12 height 12
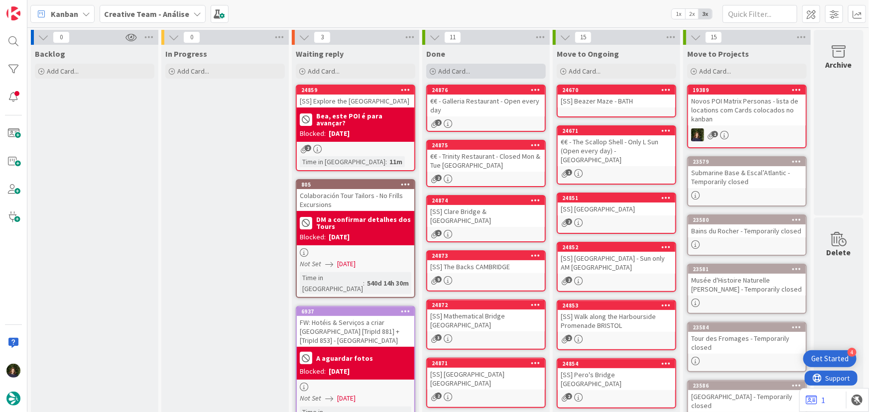
click at [485, 71] on div "Add Card..." at bounding box center [485, 71] width 119 height 15
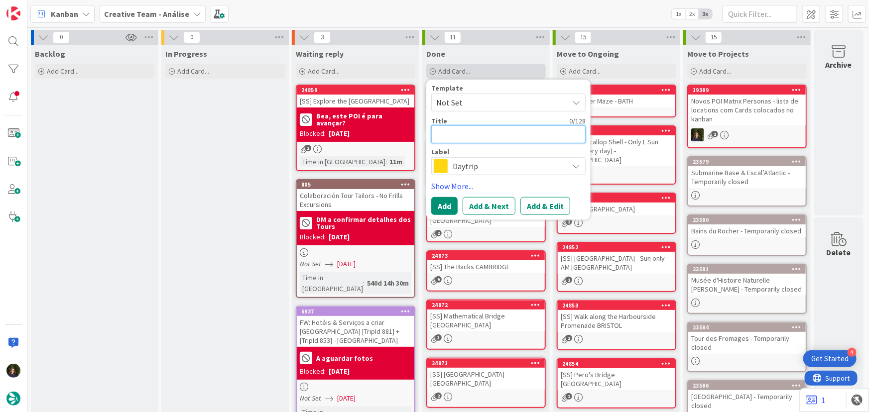
paste textarea "€€€ - The Oak Bistro - Closed Sun (Only D. Mon)"
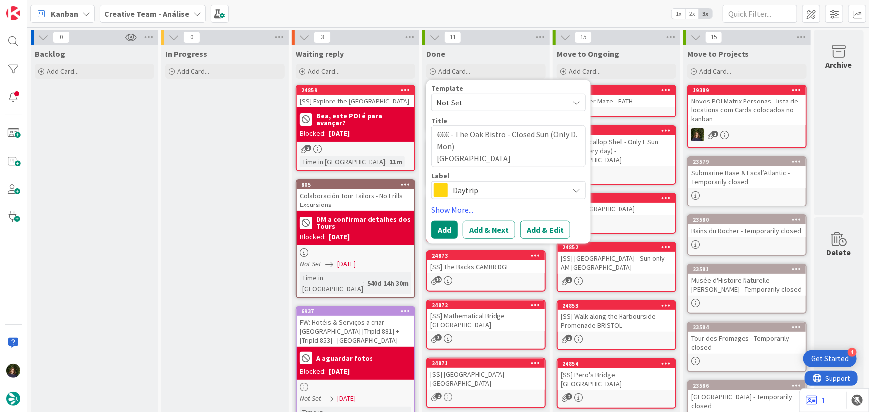
click at [503, 195] on span "Daytrip" at bounding box center [507, 190] width 111 height 14
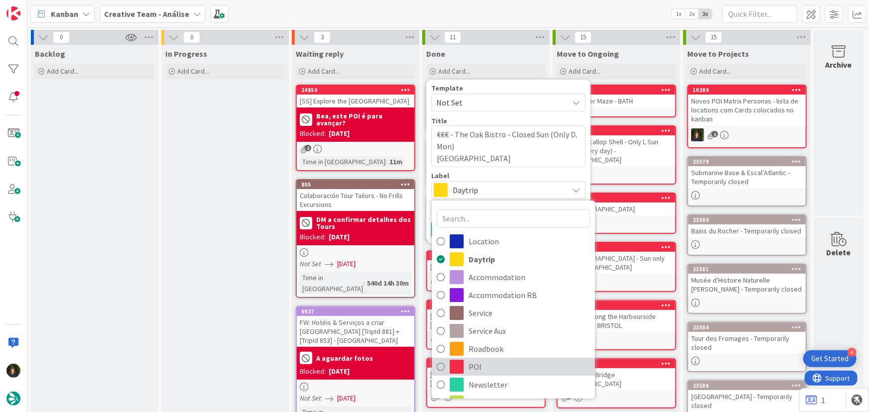
click at [497, 362] on span "POI" at bounding box center [528, 366] width 121 height 15
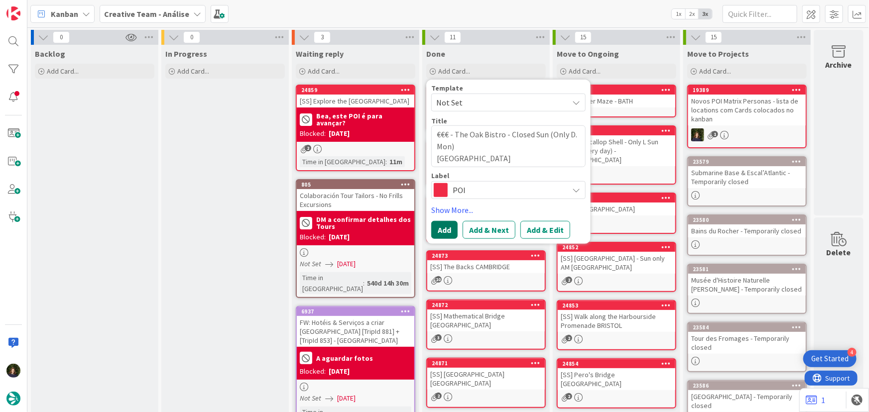
click at [439, 230] on button "Add" at bounding box center [444, 230] width 26 height 18
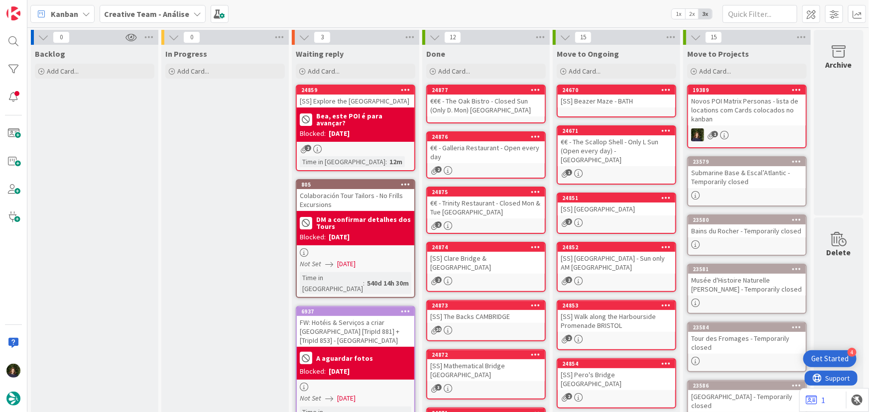
click at [462, 100] on div "€€€ - The Oak Bistro - Closed Sun (Only D. Mon) [GEOGRAPHIC_DATA]" at bounding box center [485, 106] width 117 height 22
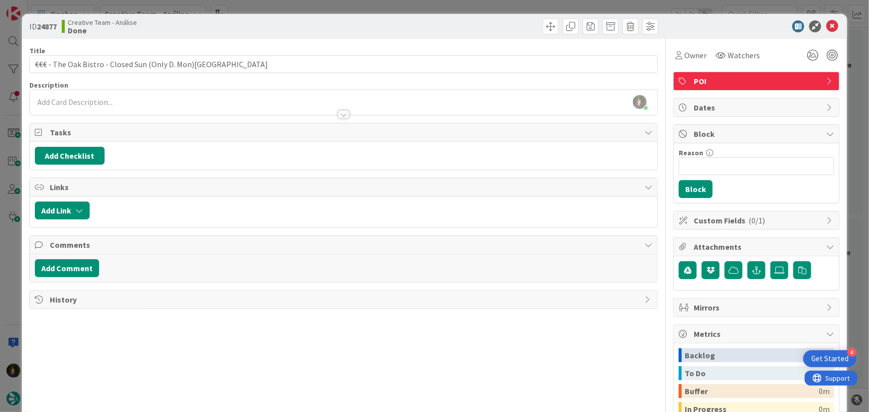
click at [111, 101] on div "[PERSON_NAME] just joined" at bounding box center [344, 102] width 628 height 25
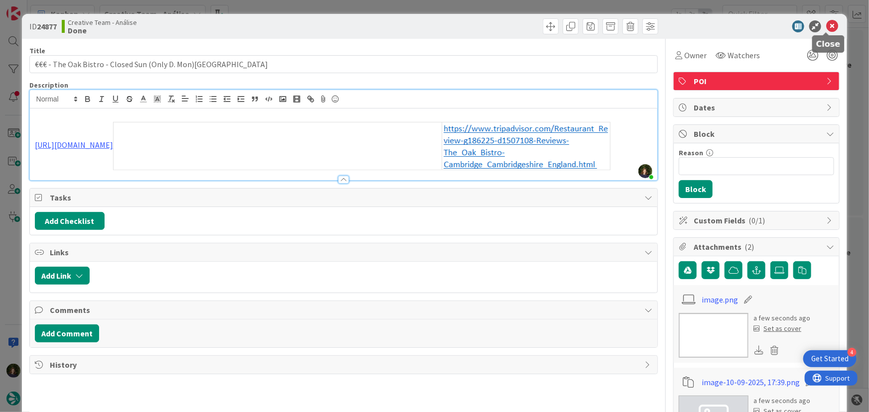
click at [829, 29] on icon at bounding box center [832, 26] width 12 height 12
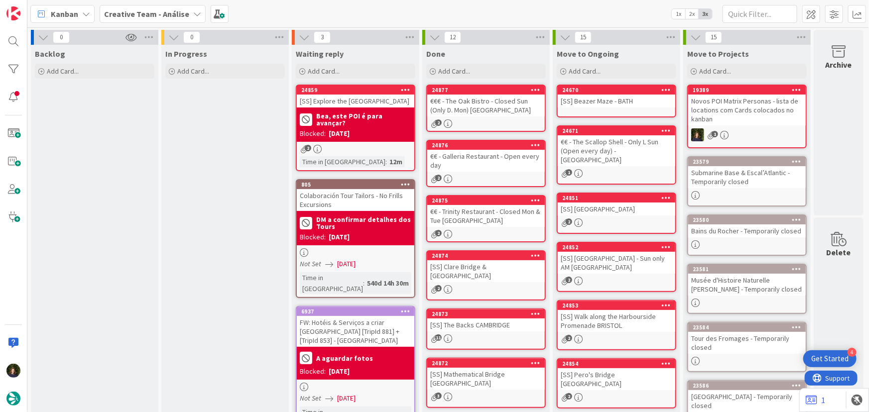
click at [475, 164] on div "€€ - Galleria Restaurant - Open every day" at bounding box center [485, 161] width 117 height 22
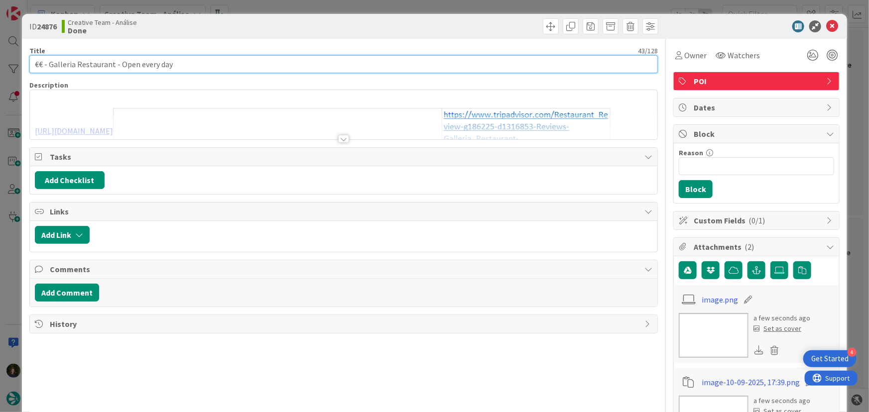
click at [196, 65] on input "€€ - Galleria Restaurant - Open every day" at bounding box center [343, 64] width 629 height 18
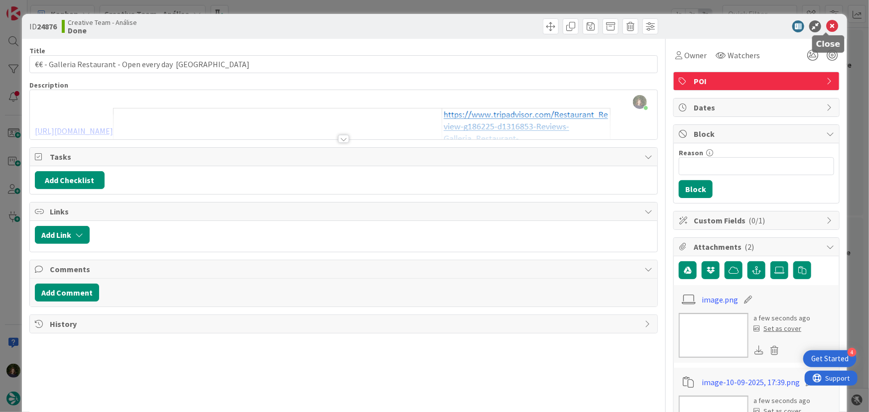
click at [826, 30] on icon at bounding box center [832, 26] width 12 height 12
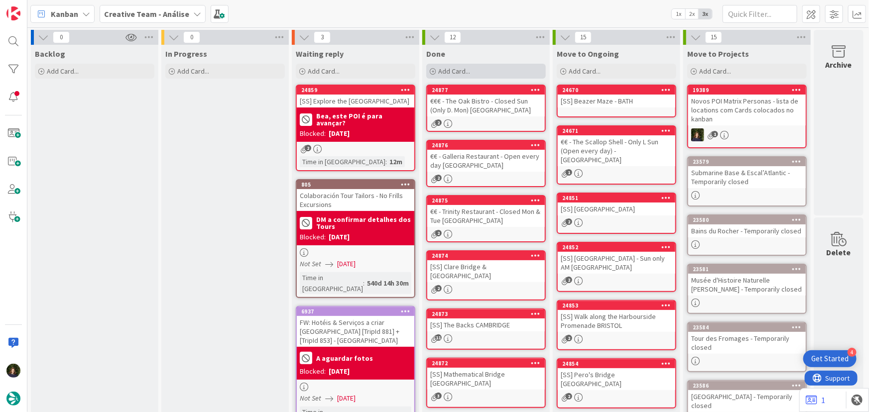
click at [467, 69] on span "Add Card..." at bounding box center [454, 71] width 32 height 9
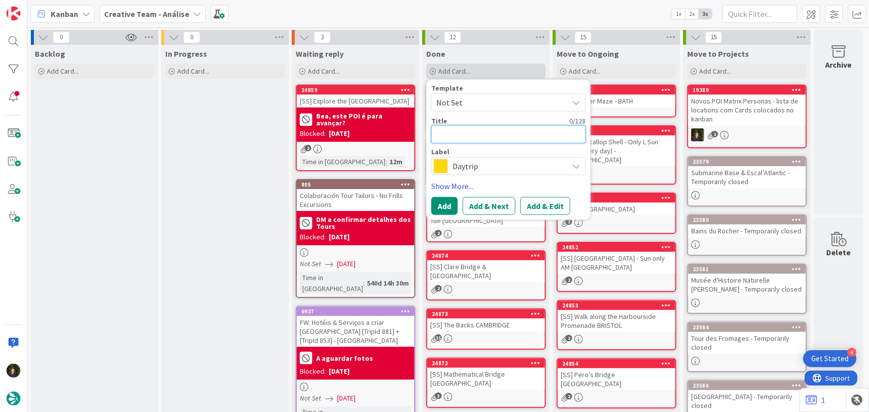
paste textarea "€€ - Millworks - Open every day"
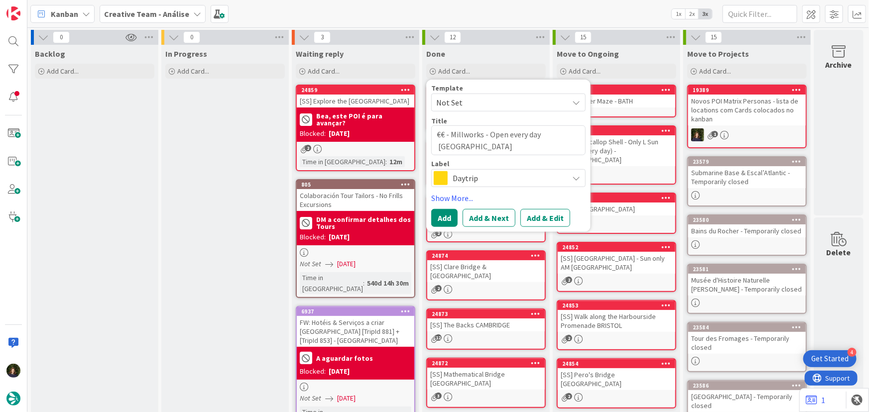
click at [468, 175] on span "Daytrip" at bounding box center [507, 178] width 111 height 14
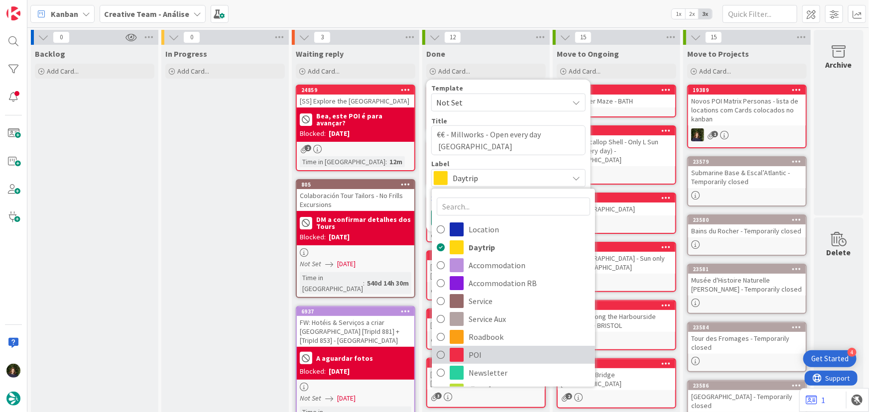
click at [497, 349] on span "POI" at bounding box center [528, 354] width 121 height 15
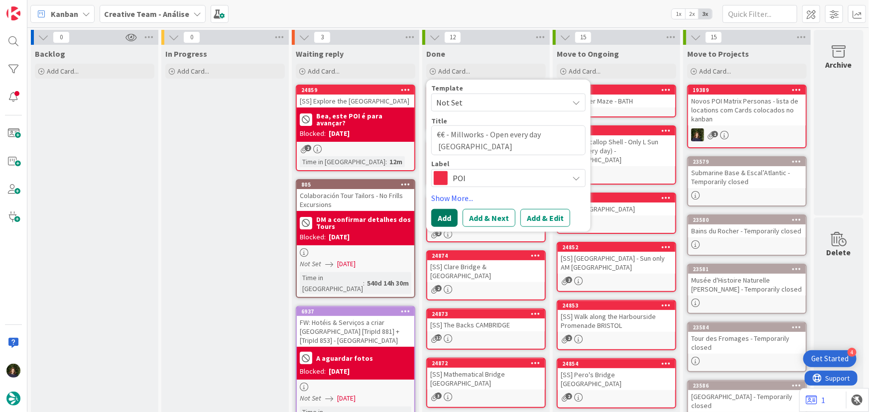
click at [443, 217] on button "Add" at bounding box center [444, 218] width 26 height 18
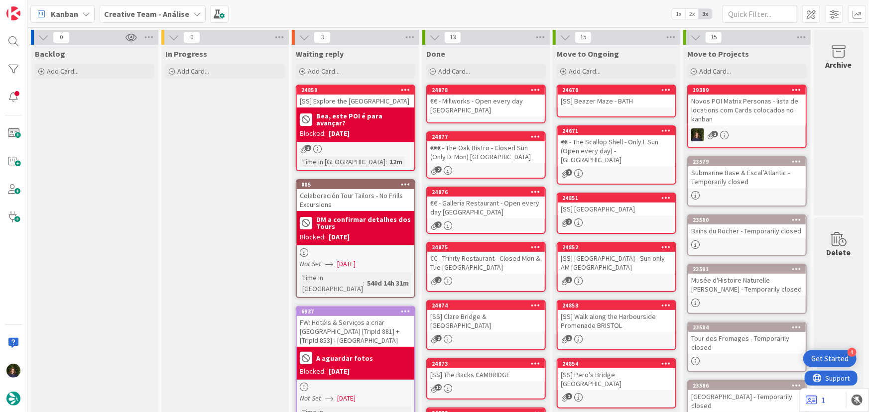
click at [476, 101] on div "€€ - Millworks - Open every day [GEOGRAPHIC_DATA]" at bounding box center [485, 106] width 117 height 22
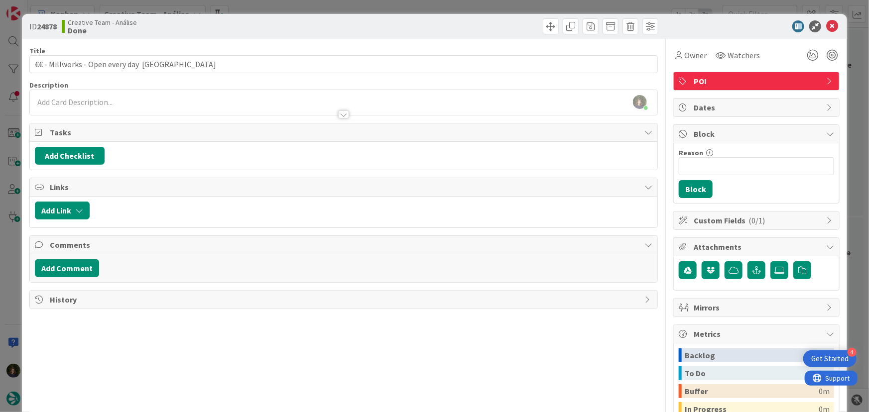
click at [125, 108] on div at bounding box center [344, 110] width 628 height 10
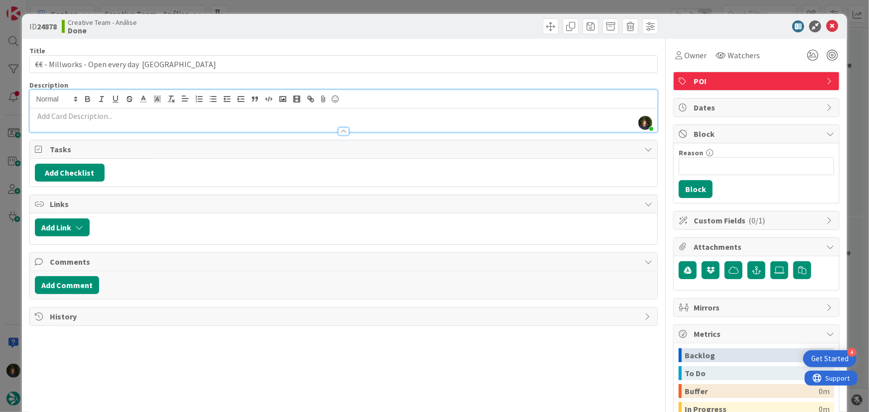
click at [124, 114] on p at bounding box center [344, 116] width 618 height 11
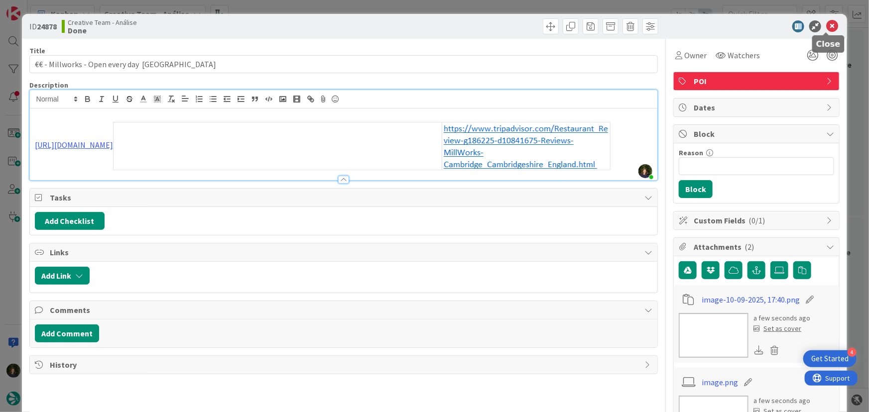
click at [826, 25] on icon at bounding box center [832, 26] width 12 height 12
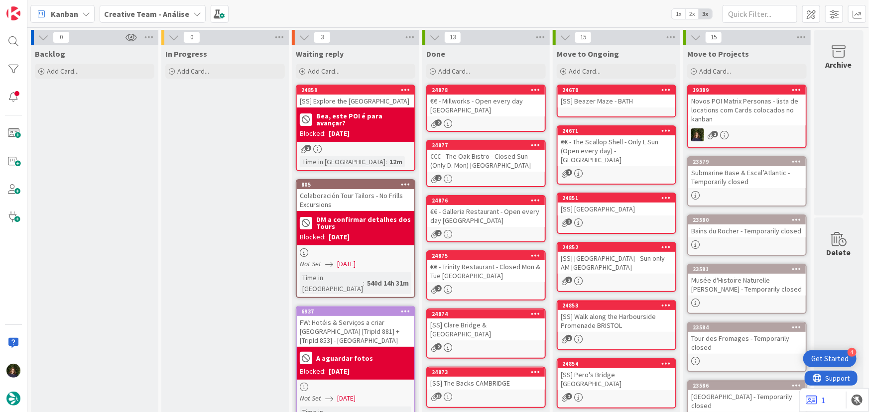
click at [764, 115] on div "Novos POI Matrix Personas - lista de locations com Cards colocados no kanban" at bounding box center [746, 110] width 117 height 31
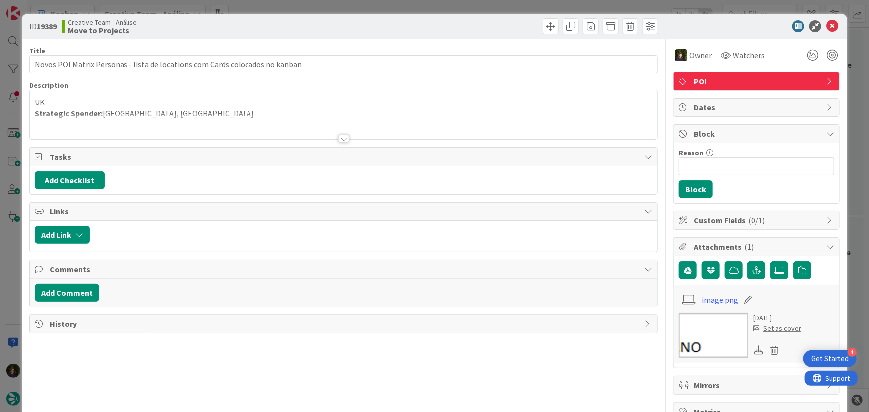
click at [167, 119] on div at bounding box center [344, 126] width 628 height 25
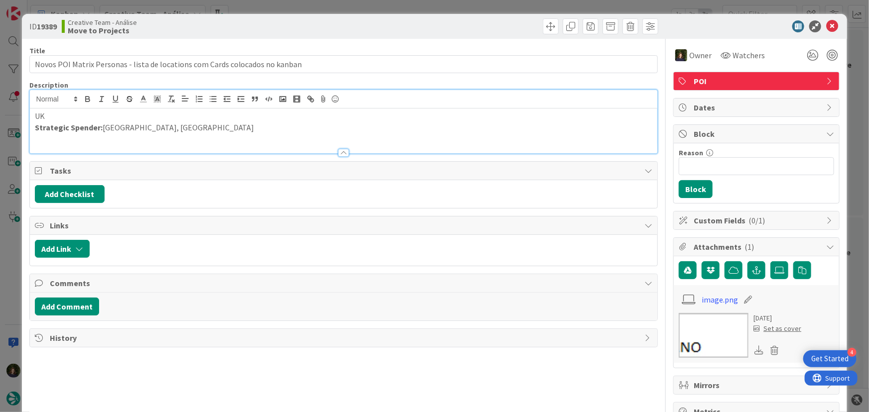
click at [180, 122] on p "Strategic Spender: [GEOGRAPHIC_DATA], [GEOGRAPHIC_DATA]" at bounding box center [344, 127] width 618 height 11
click at [826, 26] on icon at bounding box center [832, 26] width 12 height 12
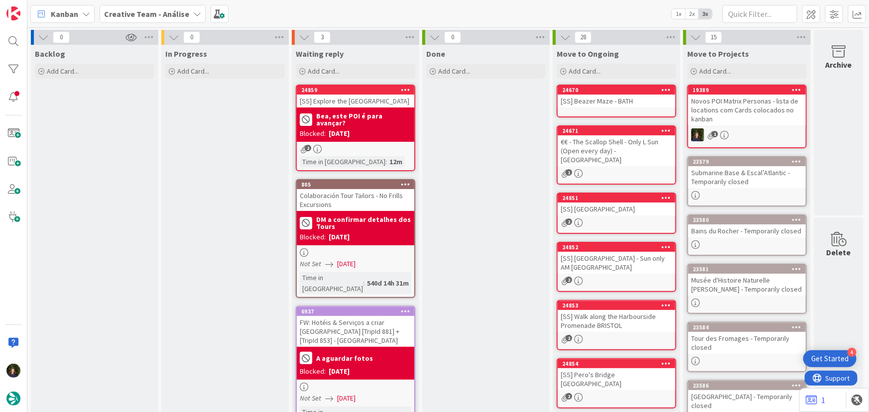
click at [136, 2] on div "Kanban Creative Team - Análise 1x 2x 3x" at bounding box center [447, 13] width 841 height 27
drag, startPoint x: 136, startPoint y: 12, endPoint x: 137, endPoint y: 22, distance: 10.0
click at [136, 13] on b "Creative Team - Análise" at bounding box center [146, 14] width 85 height 10
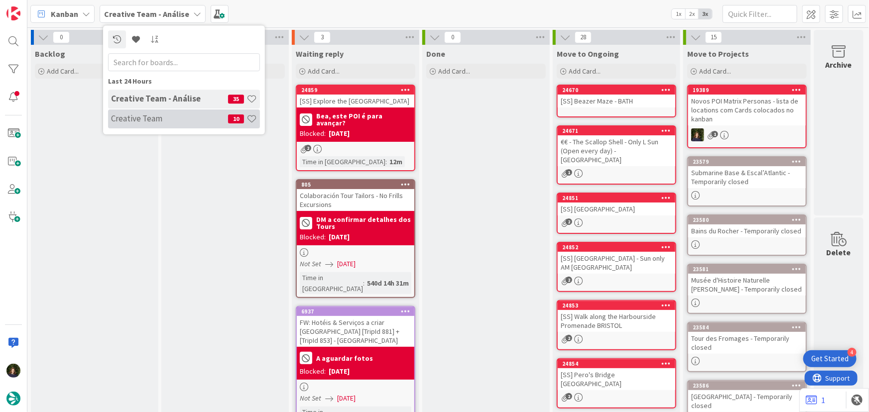
click at [154, 119] on h4 "Creative Team" at bounding box center [169, 118] width 117 height 10
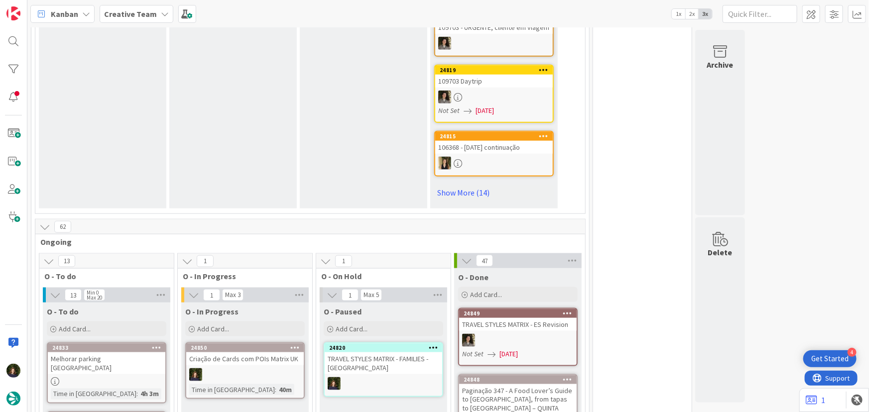
scroll to position [769, 0]
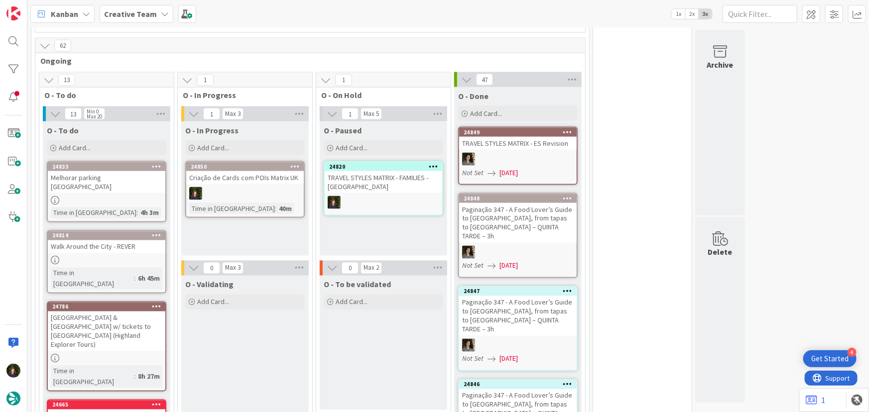
click at [227, 197] on div at bounding box center [244, 193] width 117 height 13
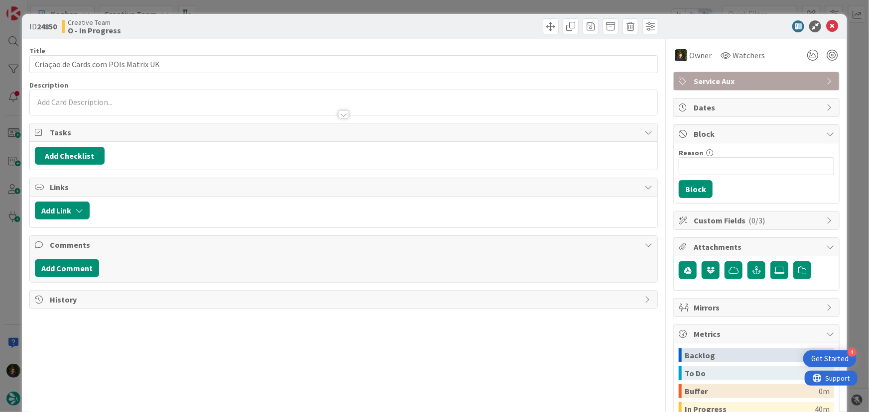
click at [748, 78] on span "Service Aux" at bounding box center [756, 81] width 127 height 12
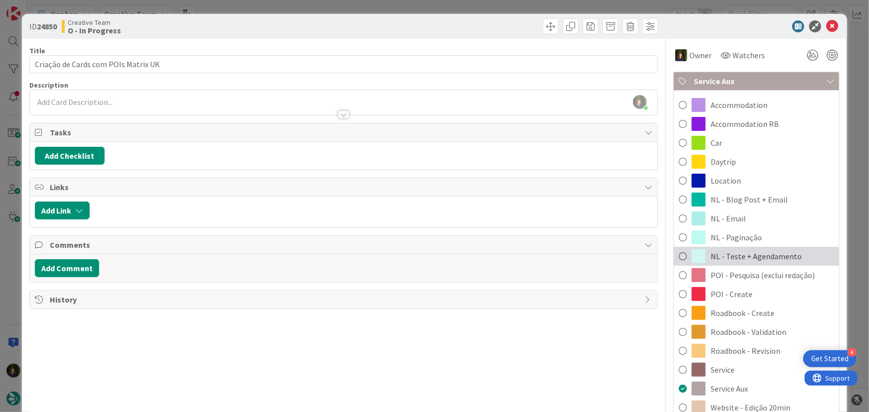
click at [743, 255] on span "NL - Teste + Agendamento" at bounding box center [755, 256] width 91 height 12
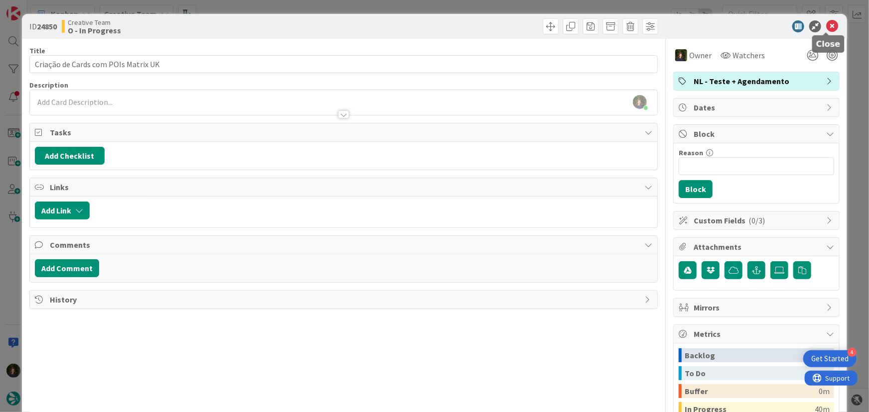
click at [826, 28] on icon at bounding box center [832, 26] width 12 height 12
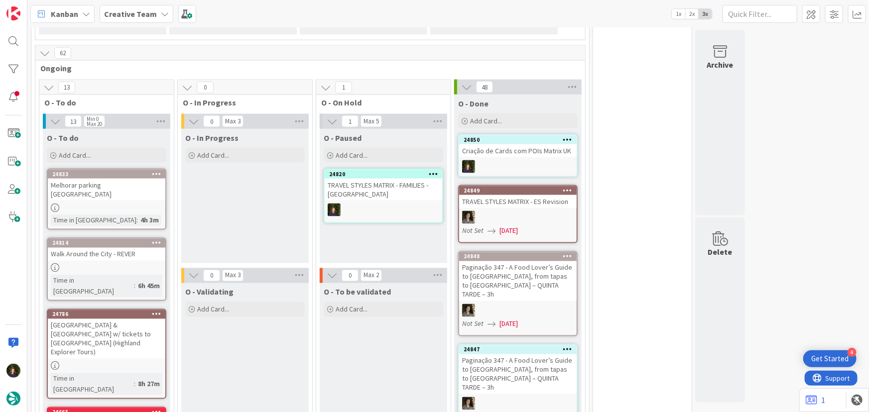
click at [76, 189] on div "Melhorar parking [GEOGRAPHIC_DATA]" at bounding box center [106, 190] width 117 height 22
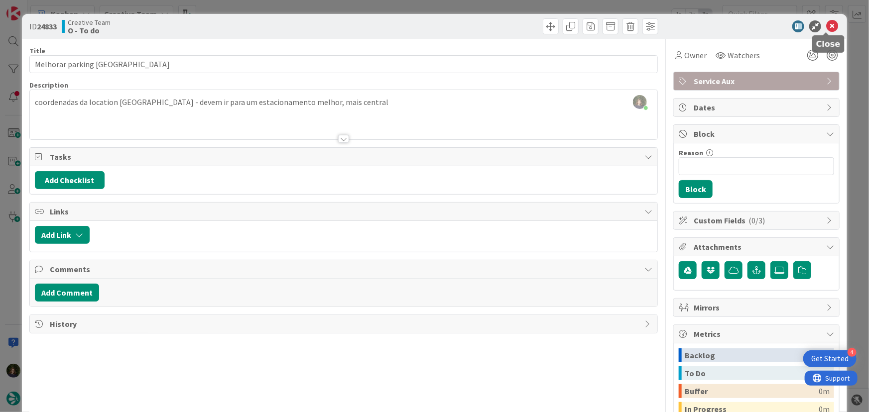
click at [826, 27] on icon at bounding box center [832, 26] width 12 height 12
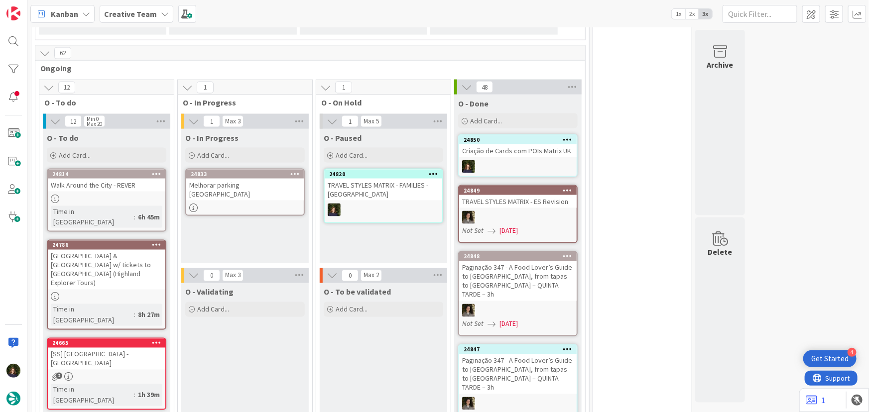
click at [231, 190] on div "24833 Melhorar parking [GEOGRAPHIC_DATA]" at bounding box center [244, 192] width 119 height 47
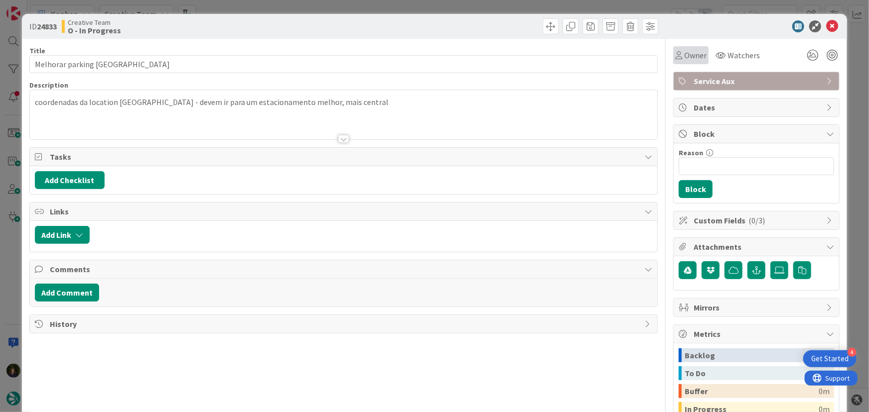
click at [690, 55] on span "Owner" at bounding box center [695, 55] width 22 height 12
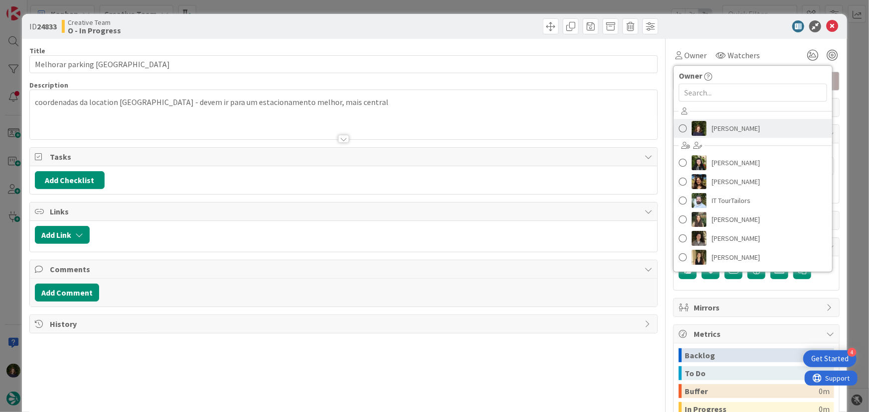
click at [725, 131] on span "[PERSON_NAME]" at bounding box center [735, 128] width 48 height 15
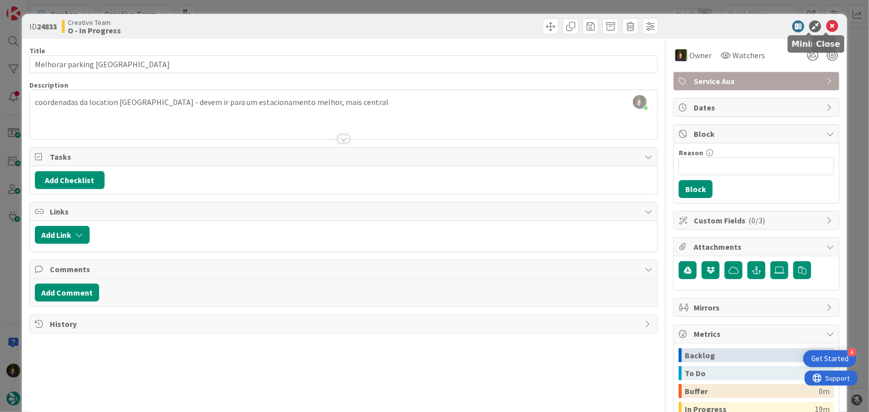
click at [828, 23] on icon at bounding box center [832, 26] width 12 height 12
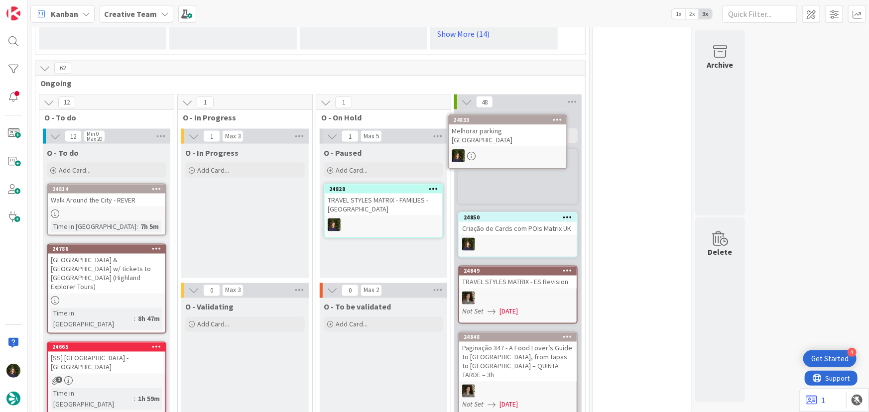
scroll to position [740, 0]
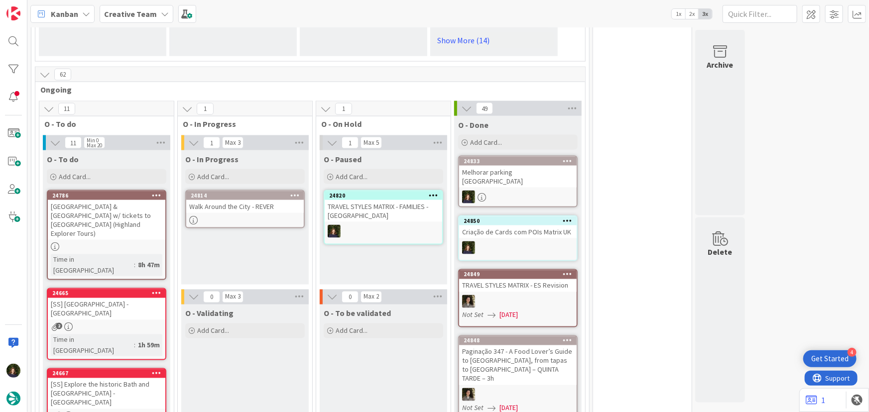
click at [246, 209] on div "Walk Around the City - REVER" at bounding box center [244, 206] width 117 height 13
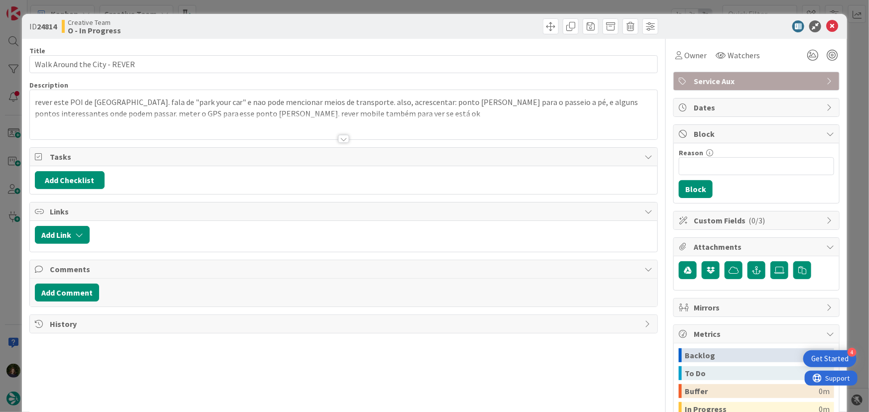
click at [342, 139] on div at bounding box center [343, 139] width 11 height 8
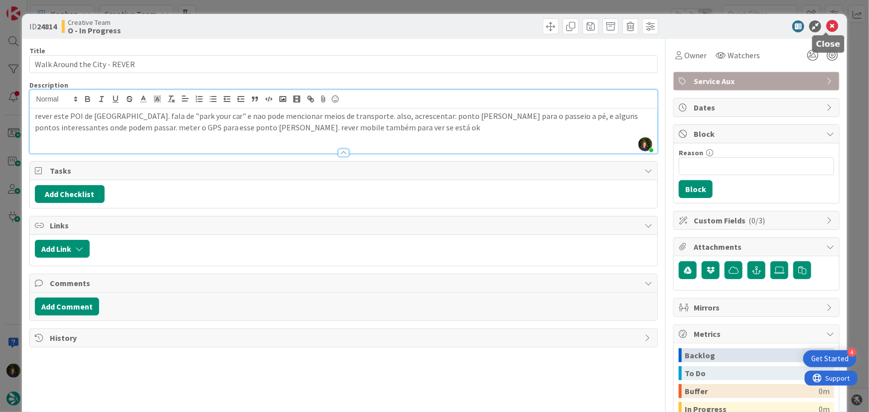
click at [828, 26] on icon at bounding box center [832, 26] width 12 height 12
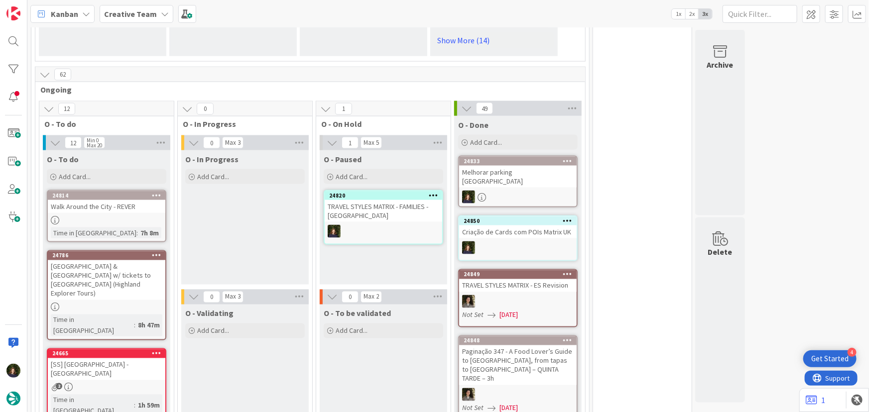
scroll to position [757, 0]
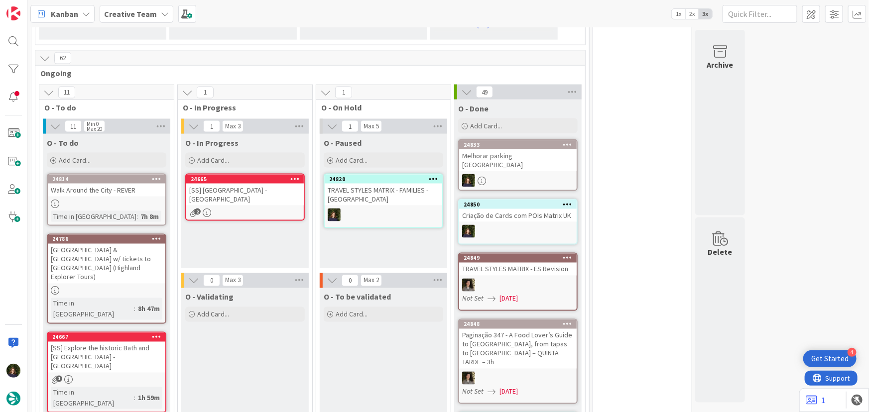
click at [235, 194] on div "24665 [SS] Queen Square - BATH 2" at bounding box center [244, 197] width 119 height 47
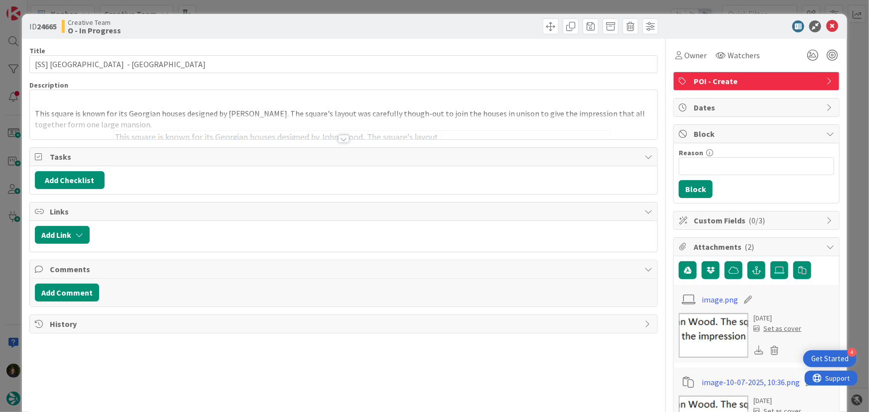
click at [339, 140] on div at bounding box center [343, 139] width 11 height 8
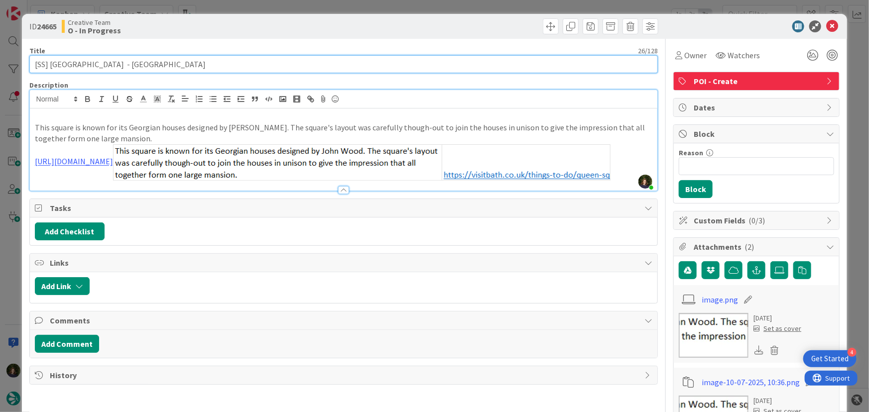
drag, startPoint x: 50, startPoint y: 66, endPoint x: 97, endPoint y: 64, distance: 46.9
click at [97, 64] on input "[SS] Queen Square - BATH" at bounding box center [343, 64] width 629 height 18
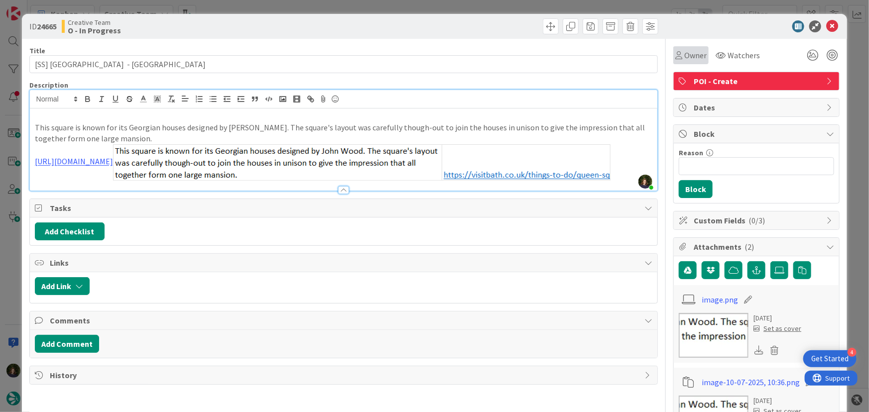
click at [692, 57] on span "Owner" at bounding box center [695, 55] width 22 height 12
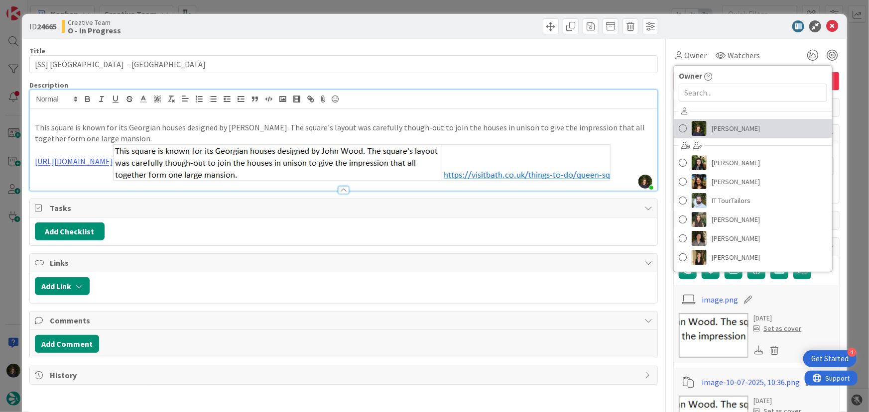
drag, startPoint x: 727, startPoint y: 125, endPoint x: 721, endPoint y: 125, distance: 6.0
click at [727, 125] on span "[PERSON_NAME]" at bounding box center [735, 128] width 48 height 15
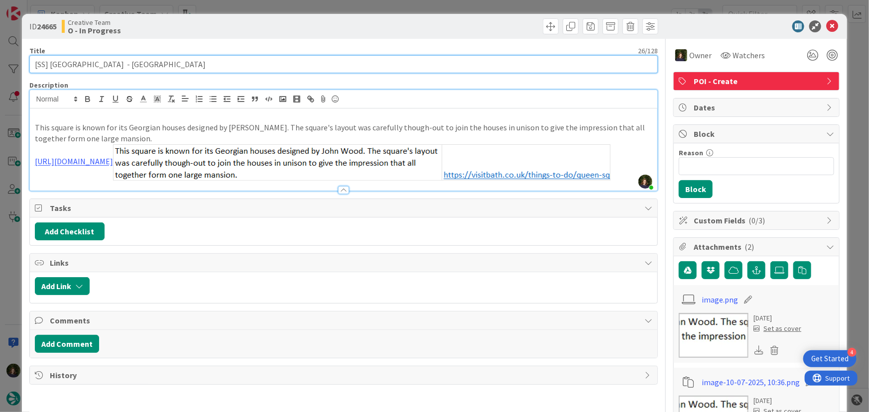
click at [93, 60] on input "[SS] Queen Square - BATH" at bounding box center [343, 64] width 629 height 18
paste input "Queen Square"
type input "[SS] Queen Square - BATH"
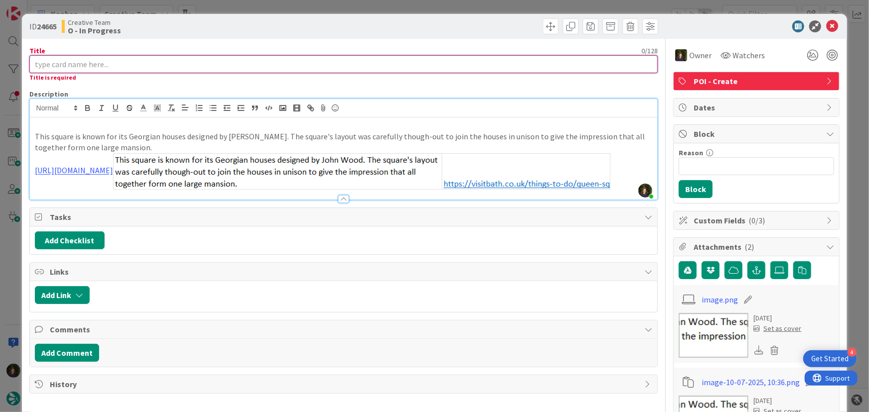
type input "[SS] Queen Square - BATH"
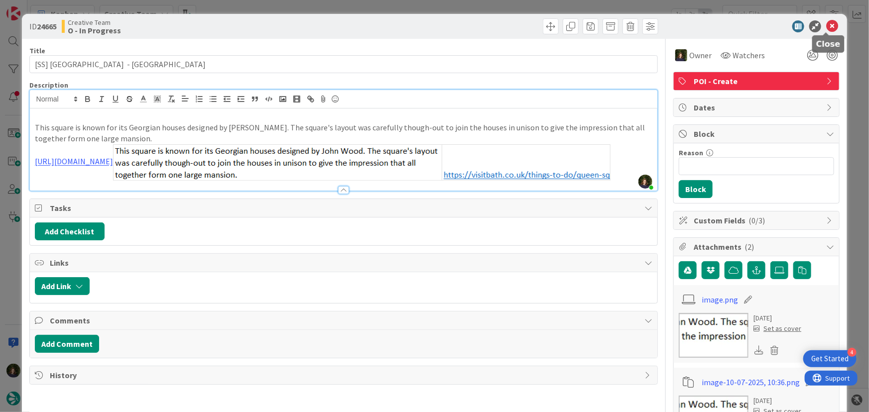
click at [826, 28] on icon at bounding box center [832, 26] width 12 height 12
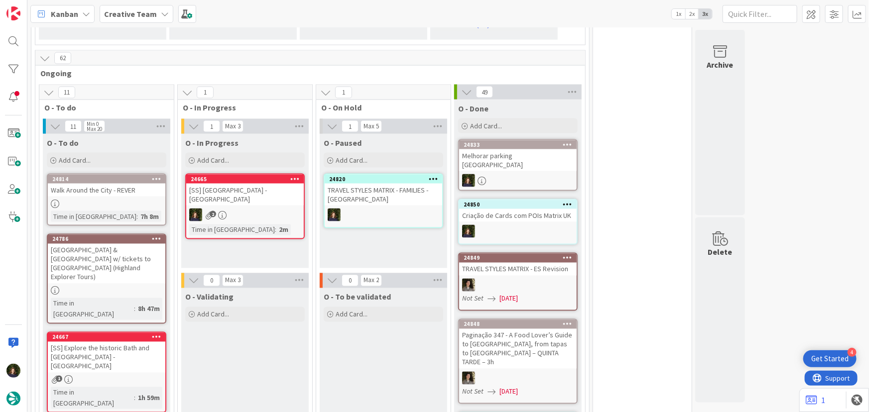
click at [111, 14] on b "Creative Team" at bounding box center [130, 14] width 53 height 10
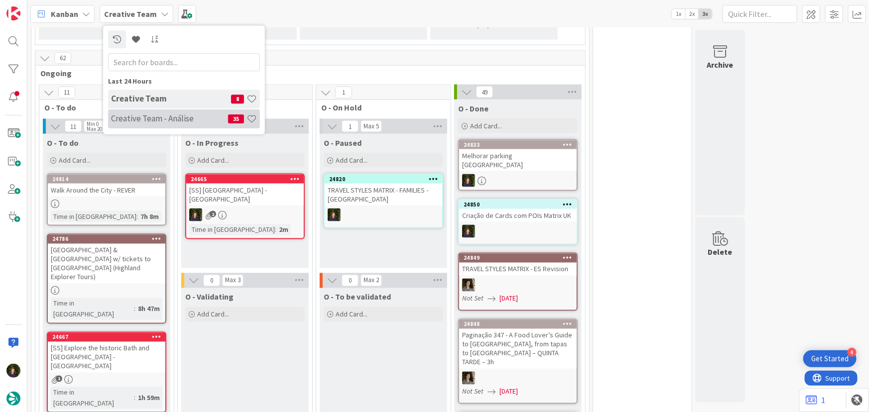
click at [141, 115] on h4 "Creative Team - Análise" at bounding box center [169, 118] width 117 height 10
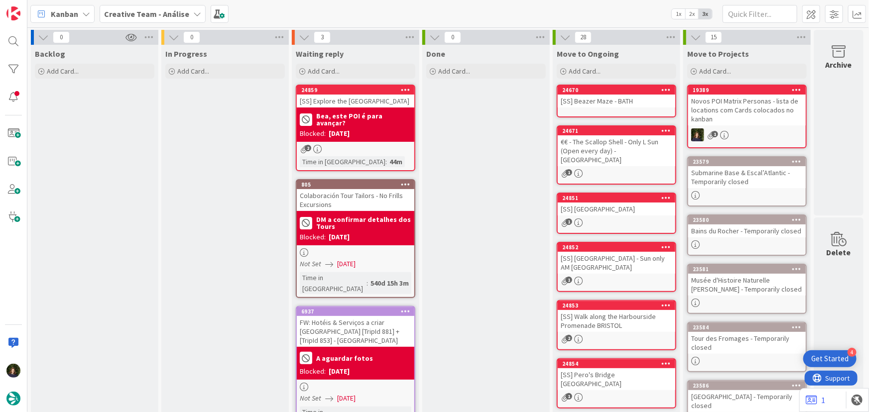
click at [169, 15] on b "Creative Team - Análise" at bounding box center [146, 14] width 85 height 10
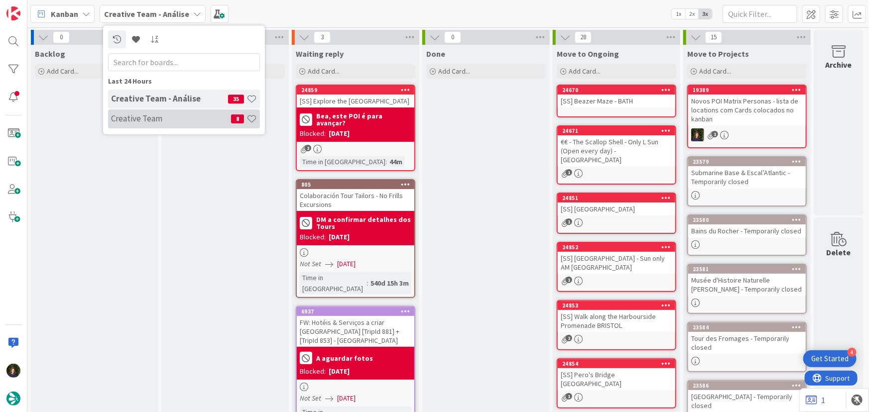
click at [166, 121] on h4 "Creative Team" at bounding box center [171, 118] width 120 height 10
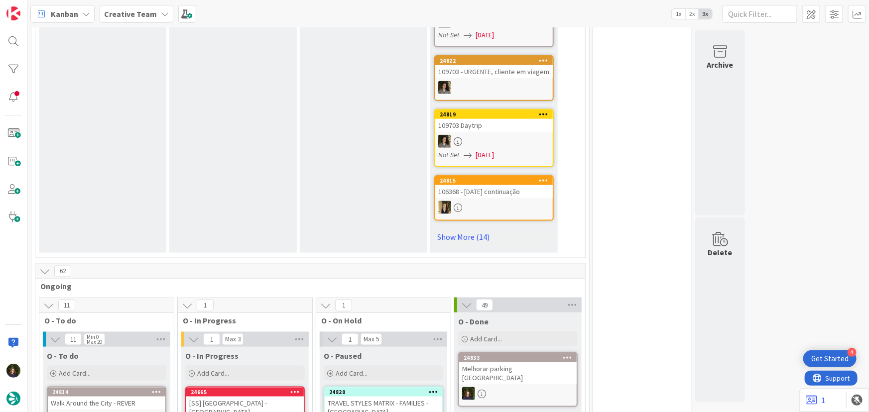
scroll to position [678, 0]
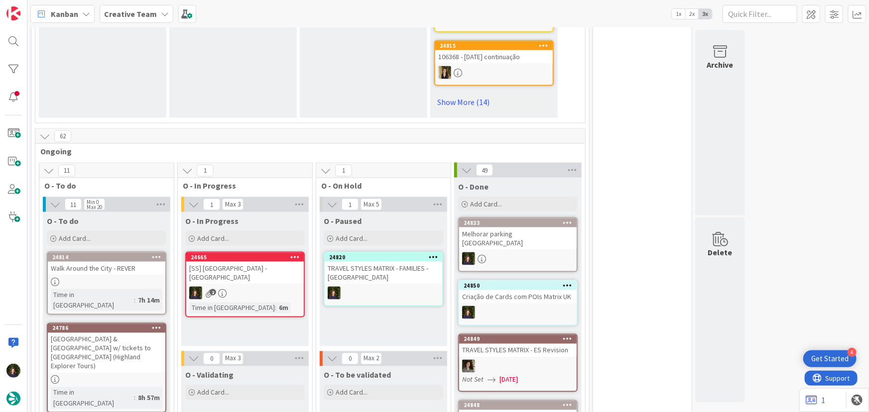
click at [241, 287] on div "2" at bounding box center [244, 293] width 117 height 13
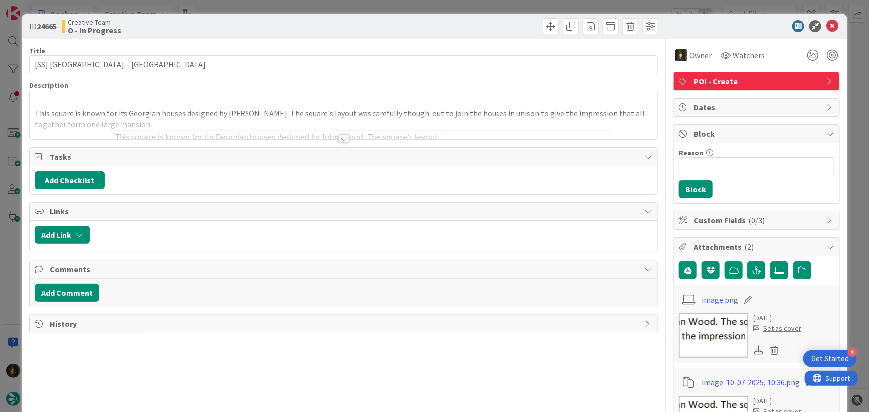
click at [340, 139] on div at bounding box center [343, 139] width 11 height 8
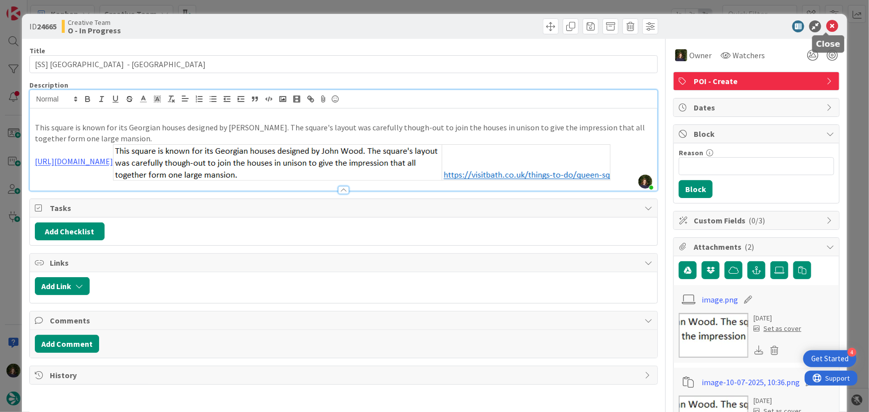
click at [826, 24] on icon at bounding box center [832, 26] width 12 height 12
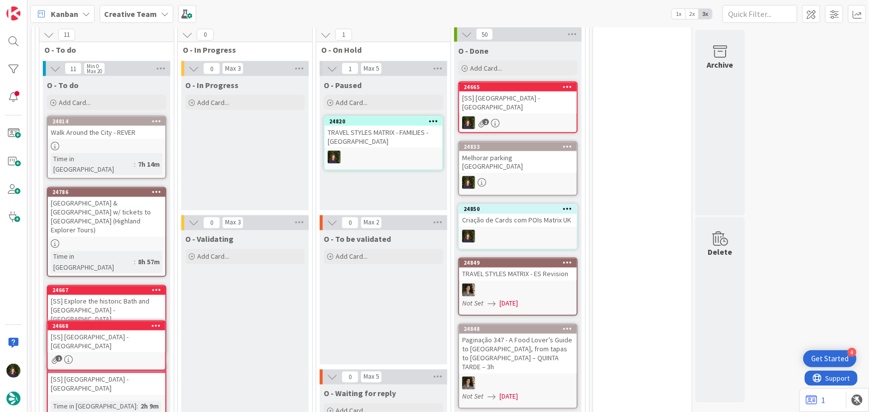
scroll to position [832, 0]
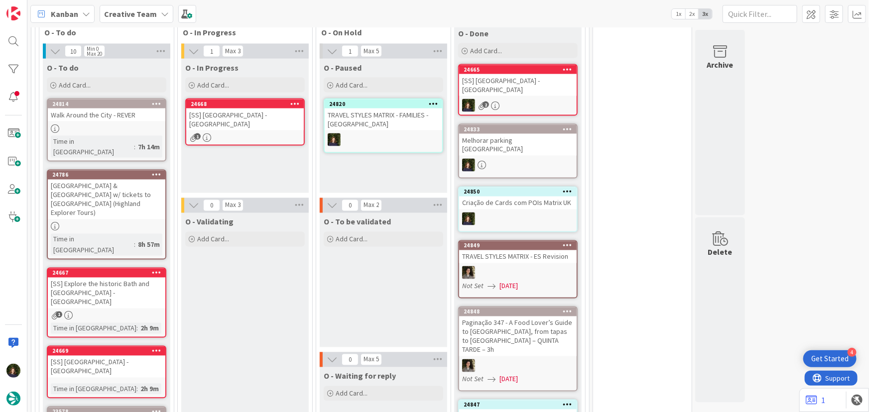
click at [242, 119] on div "24668 [SS] Sydney Gardens - BATH 1" at bounding box center [244, 122] width 119 height 47
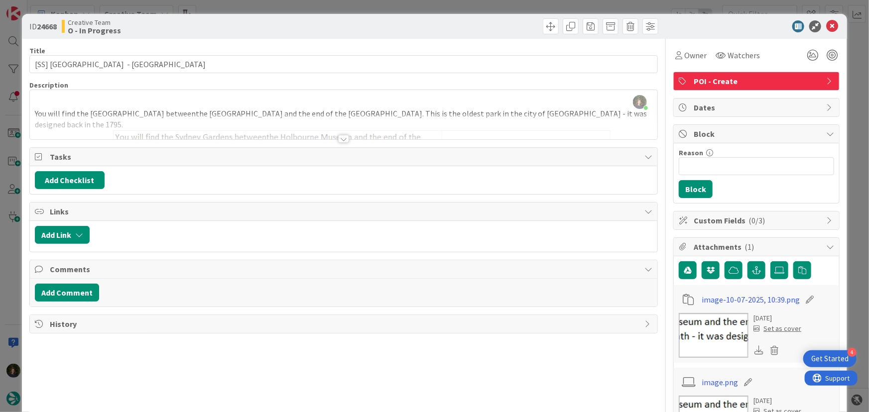
click at [339, 140] on div at bounding box center [343, 139] width 11 height 8
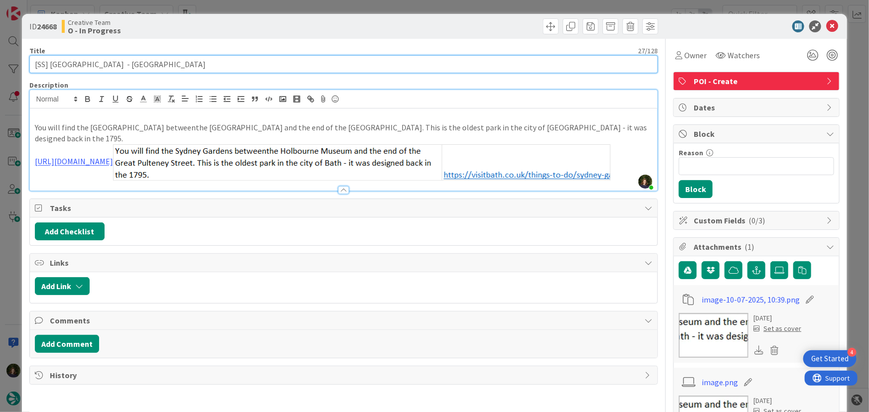
drag, startPoint x: 30, startPoint y: 63, endPoint x: 105, endPoint y: 64, distance: 75.2
click at [105, 64] on input "[SS] [GEOGRAPHIC_DATA] - [GEOGRAPHIC_DATA]" at bounding box center [343, 64] width 629 height 18
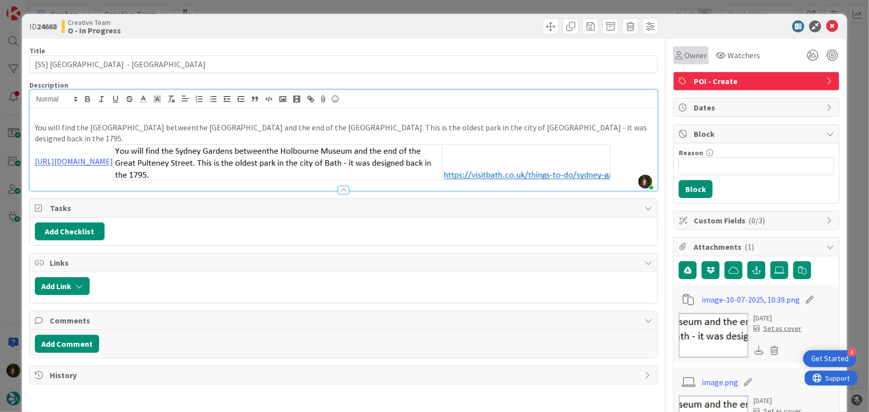
click at [684, 54] on span "Owner" at bounding box center [695, 55] width 22 height 12
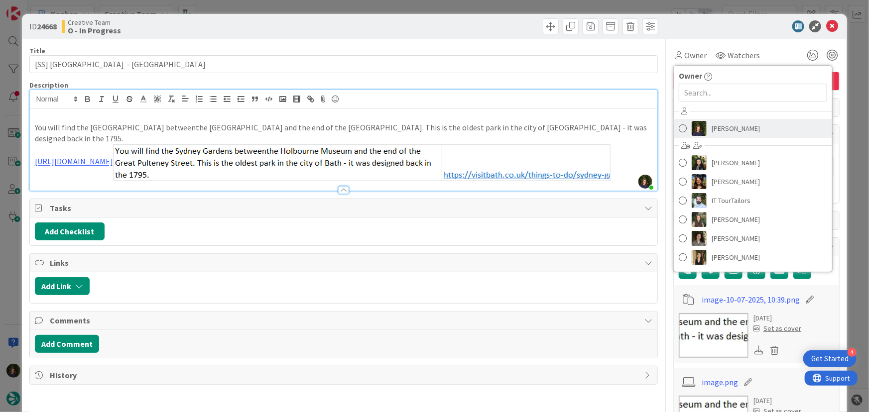
click at [716, 124] on span "[PERSON_NAME]" at bounding box center [735, 128] width 48 height 15
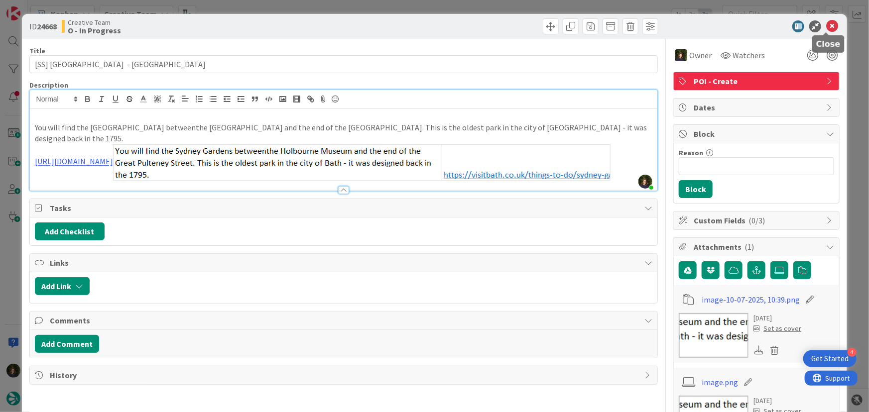
click at [826, 23] on icon at bounding box center [832, 26] width 12 height 12
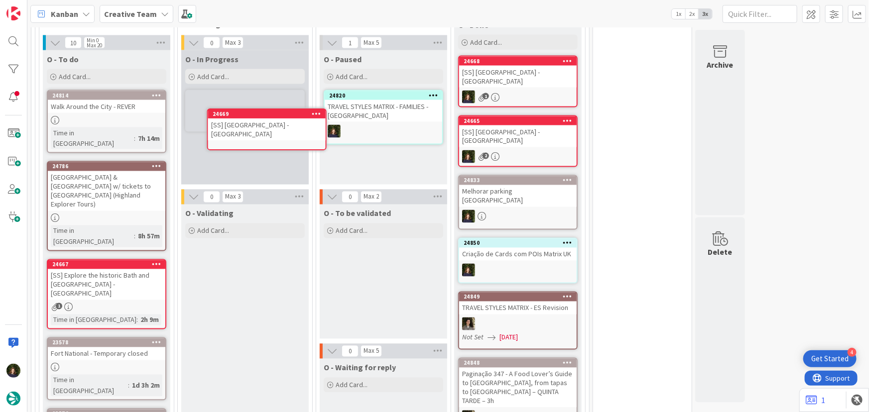
scroll to position [837, 0]
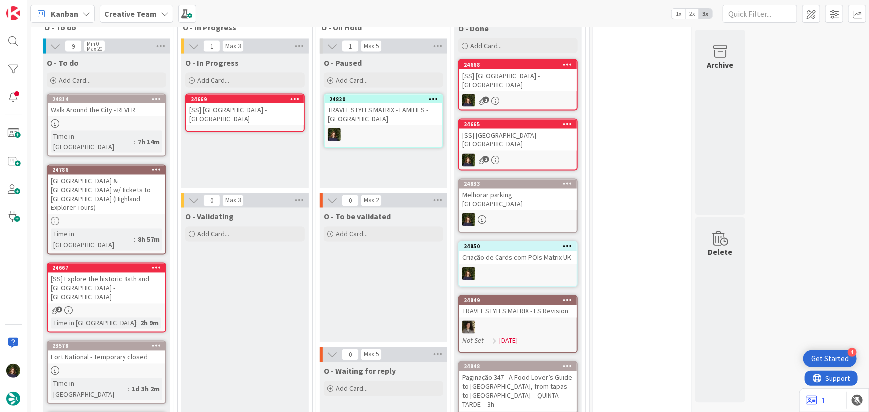
click at [233, 107] on div "[SS] [GEOGRAPHIC_DATA] - [GEOGRAPHIC_DATA]" at bounding box center [244, 115] width 117 height 22
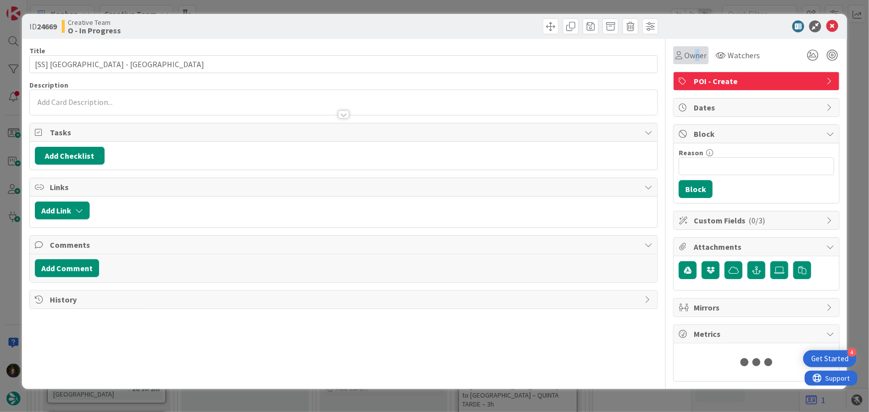
click at [692, 56] on span "Owner" at bounding box center [695, 55] width 22 height 12
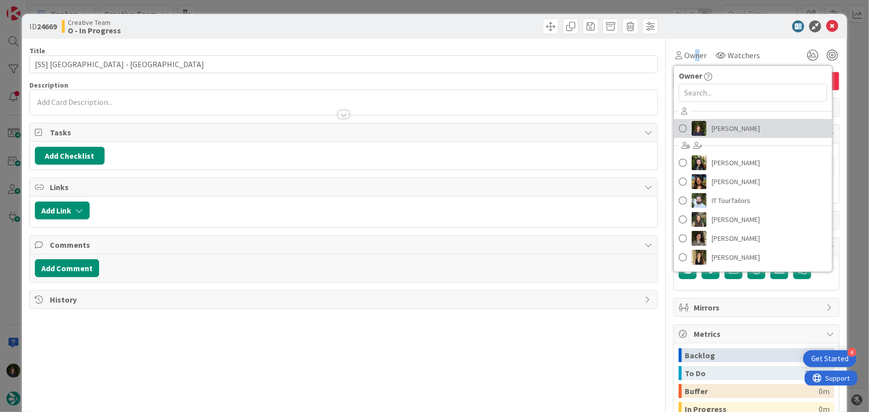
click at [728, 127] on span "[PERSON_NAME]" at bounding box center [735, 128] width 48 height 15
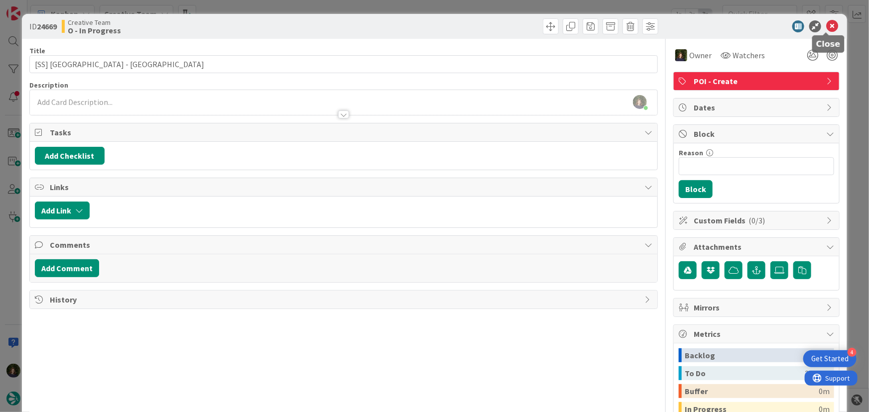
click at [827, 25] on icon at bounding box center [832, 26] width 12 height 12
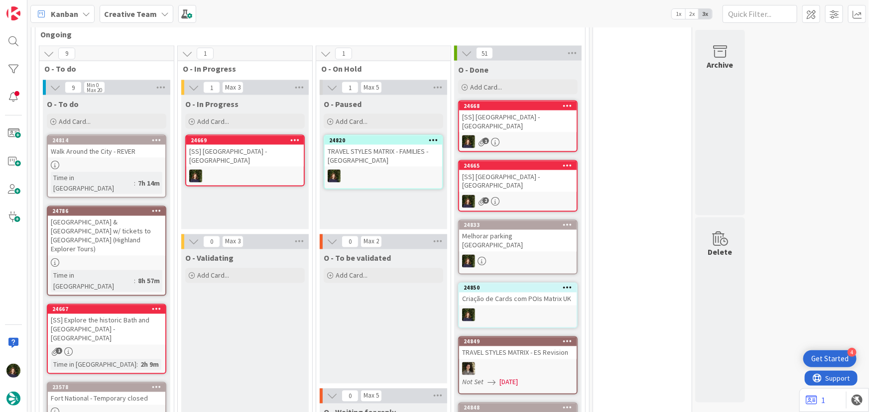
scroll to position [791, 0]
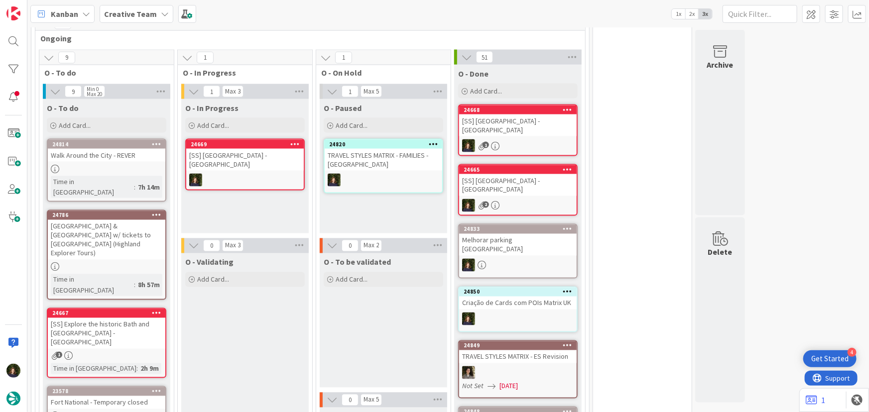
click at [216, 174] on div at bounding box center [244, 180] width 117 height 13
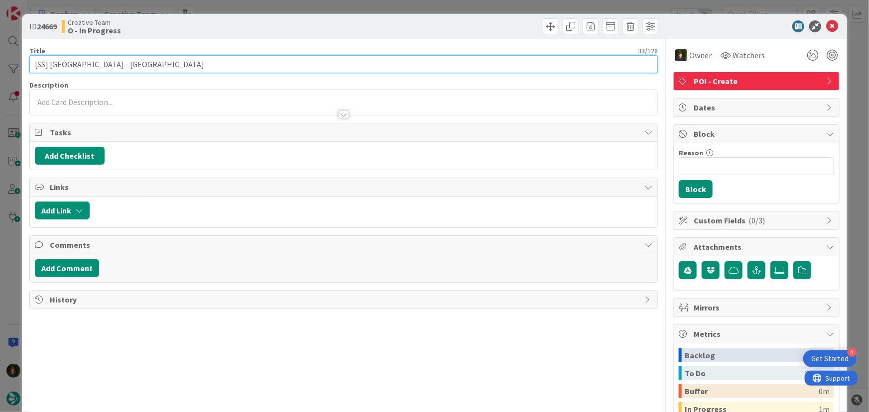
drag, startPoint x: 49, startPoint y: 62, endPoint x: 121, endPoint y: 64, distance: 72.2
click at [121, 64] on input "[SS] [GEOGRAPHIC_DATA] - [GEOGRAPHIC_DATA]" at bounding box center [343, 64] width 629 height 18
drag, startPoint x: 33, startPoint y: 64, endPoint x: 122, endPoint y: 64, distance: 88.6
click at [122, 64] on input "[SS] [GEOGRAPHIC_DATA] - [GEOGRAPHIC_DATA]" at bounding box center [343, 64] width 629 height 18
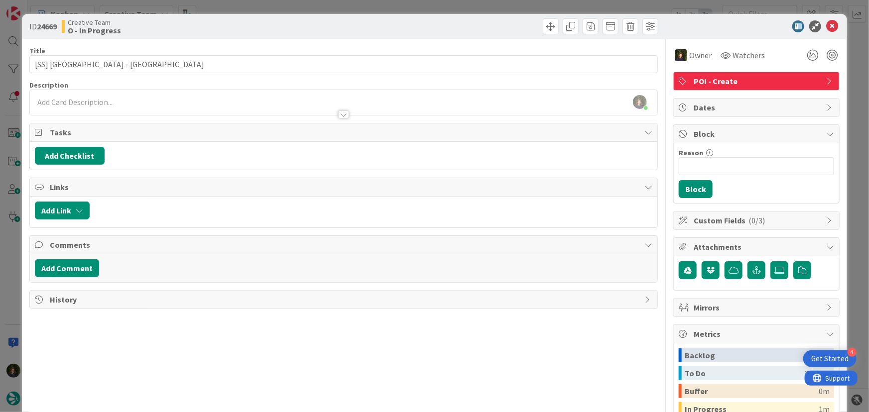
click at [346, 115] on div "Title 33 / 128 [SS] Great Pulteney Street - BATH Description Margarida Carvalho…" at bounding box center [343, 276] width 629 height 474
click at [341, 114] on div at bounding box center [343, 115] width 11 height 8
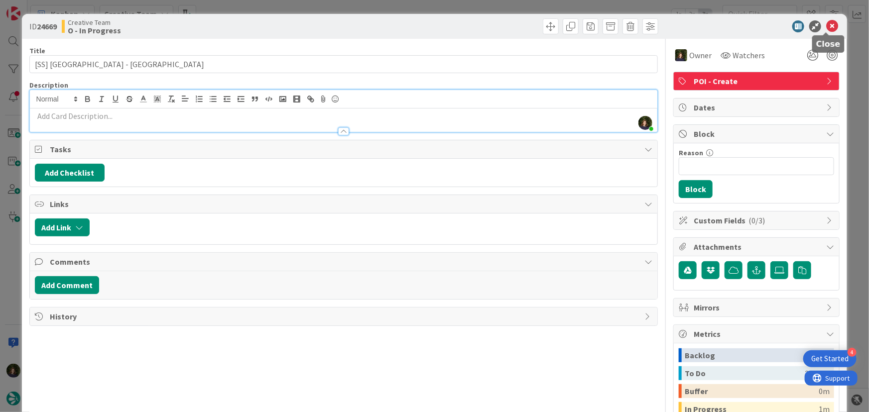
click at [827, 27] on icon at bounding box center [832, 26] width 12 height 12
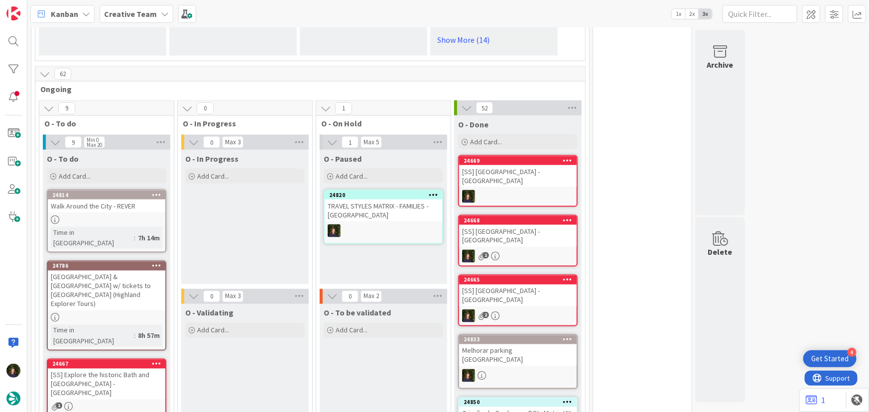
drag, startPoint x: 109, startPoint y: 12, endPoint x: 115, endPoint y: 25, distance: 14.5
click at [109, 12] on b "Creative Team" at bounding box center [130, 14] width 53 height 10
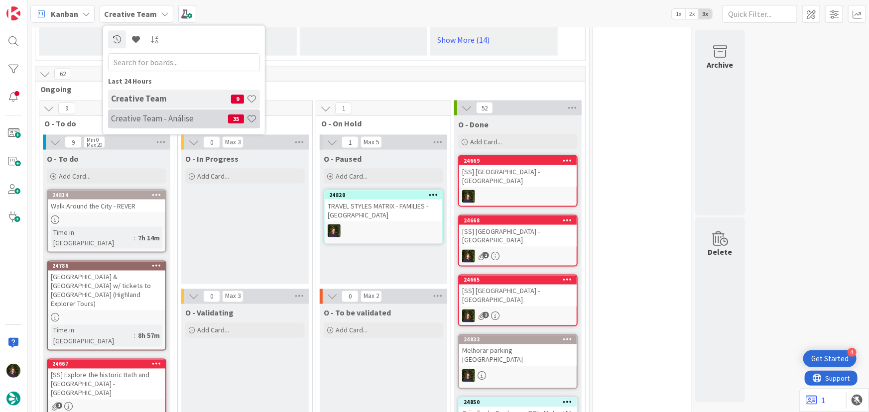
click at [143, 116] on h4 "Creative Team - Análise" at bounding box center [169, 118] width 117 height 10
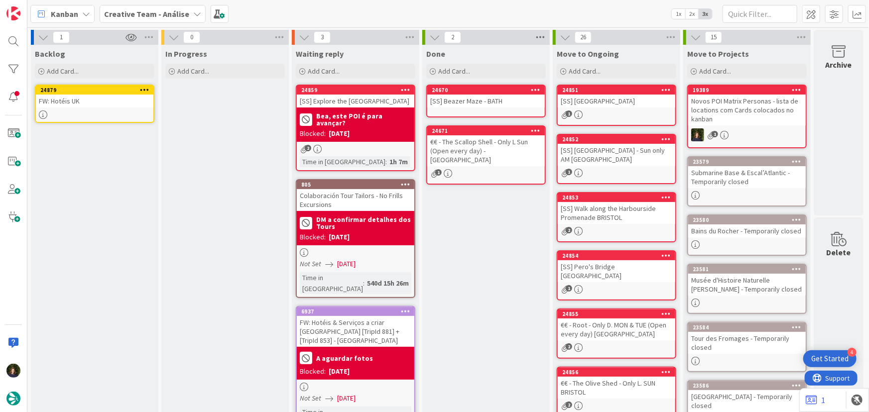
click at [538, 37] on icon at bounding box center [540, 37] width 13 height 15
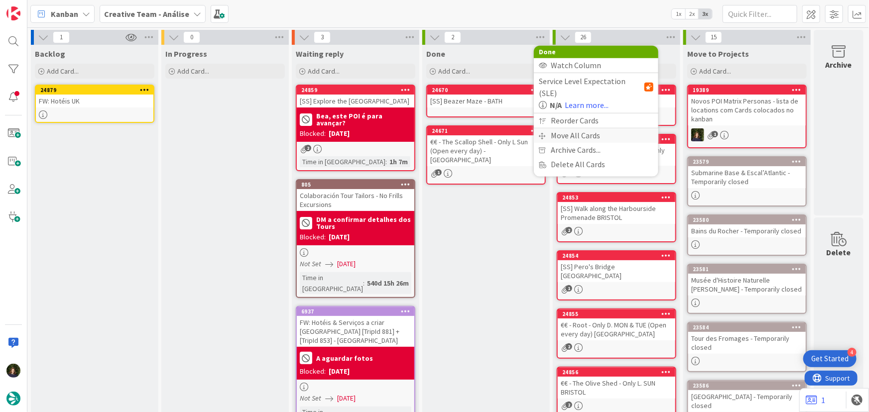
click at [564, 128] on div "Move All Cards" at bounding box center [596, 135] width 124 height 14
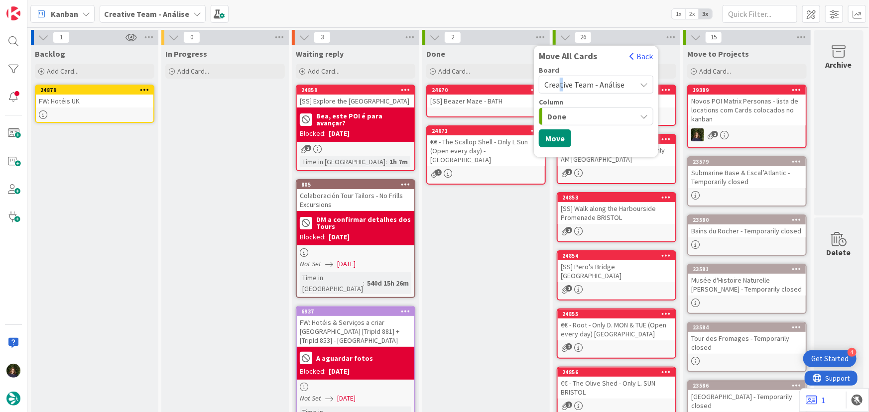
drag, startPoint x: 560, startPoint y: 84, endPoint x: 565, endPoint y: 88, distance: 6.1
click at [560, 85] on span "Creative Team - Análise" at bounding box center [584, 85] width 80 height 10
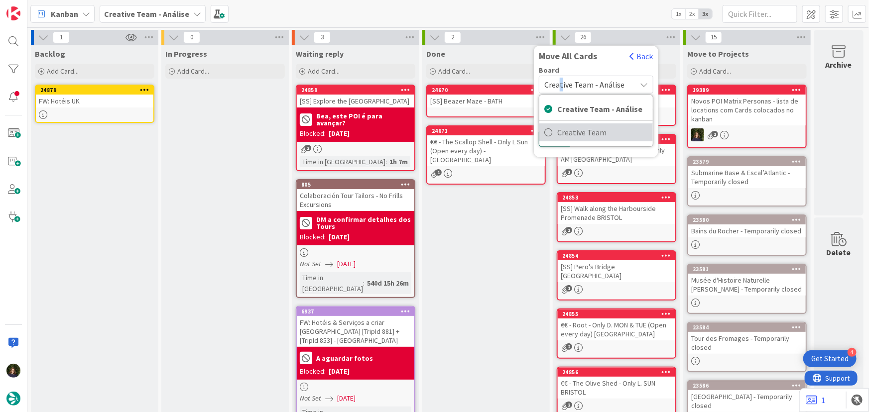
click at [598, 129] on span "Creative Team" at bounding box center [602, 132] width 91 height 15
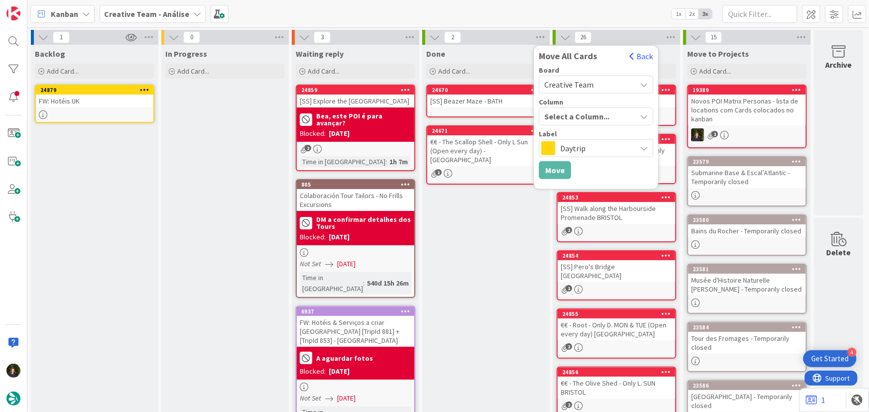
click at [554, 115] on span "Select a Column..." at bounding box center [576, 116] width 65 height 13
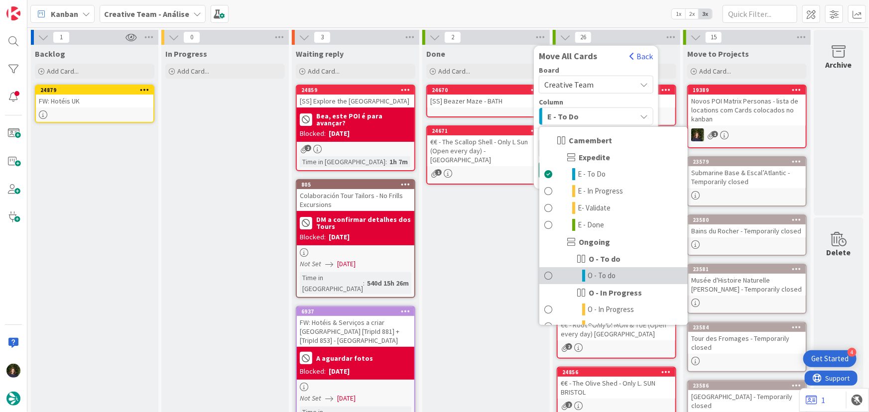
click at [594, 278] on span "O - To do" at bounding box center [601, 276] width 28 height 12
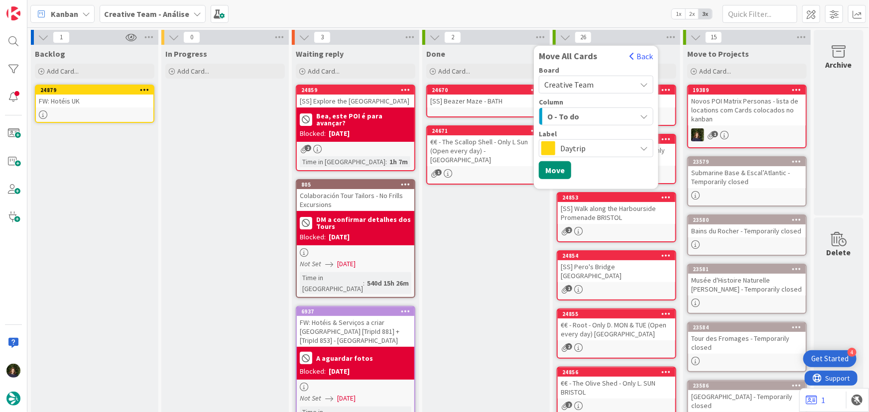
click at [556, 147] on div "Daytrip" at bounding box center [596, 148] width 114 height 18
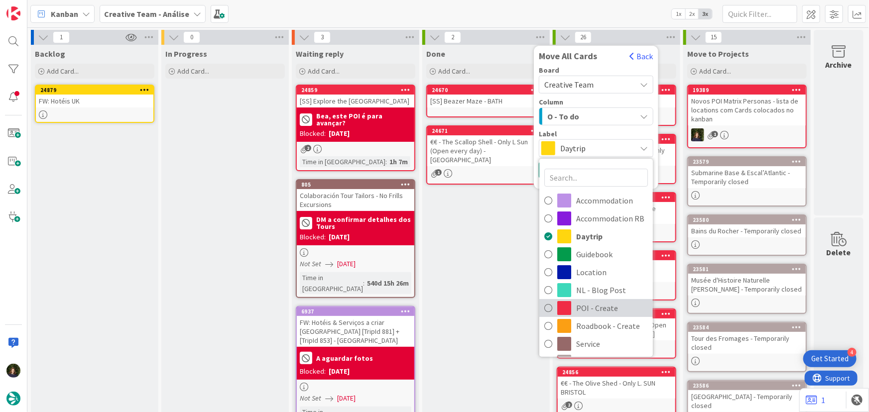
click at [599, 306] on span "POI - Create" at bounding box center [612, 308] width 72 height 15
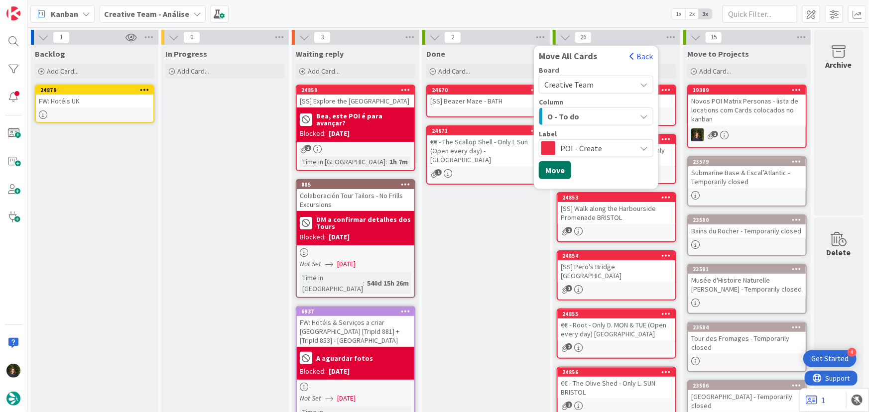
click at [552, 170] on button "Move" at bounding box center [555, 170] width 32 height 18
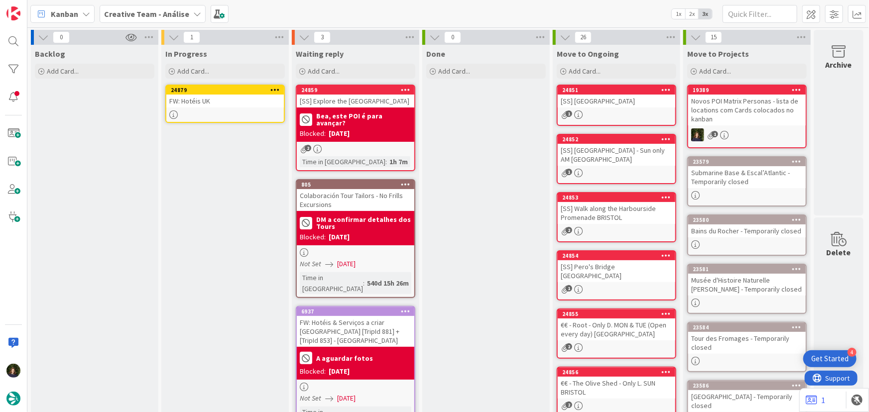
click at [274, 89] on icon at bounding box center [274, 89] width 9 height 7
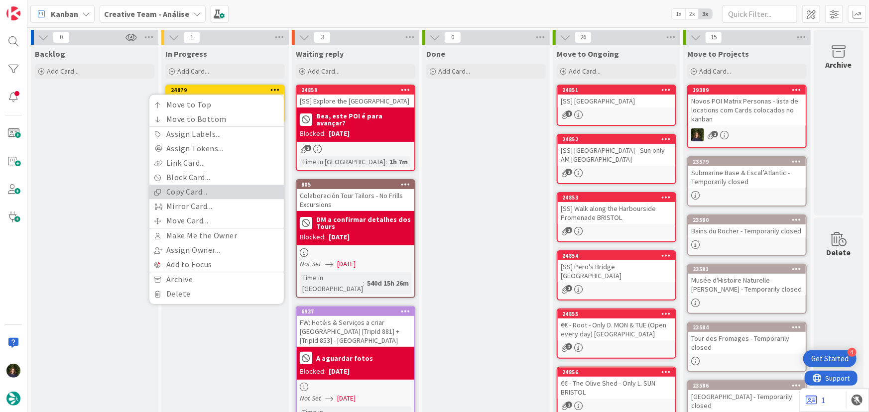
click at [229, 195] on link "Copy Card..." at bounding box center [216, 192] width 134 height 14
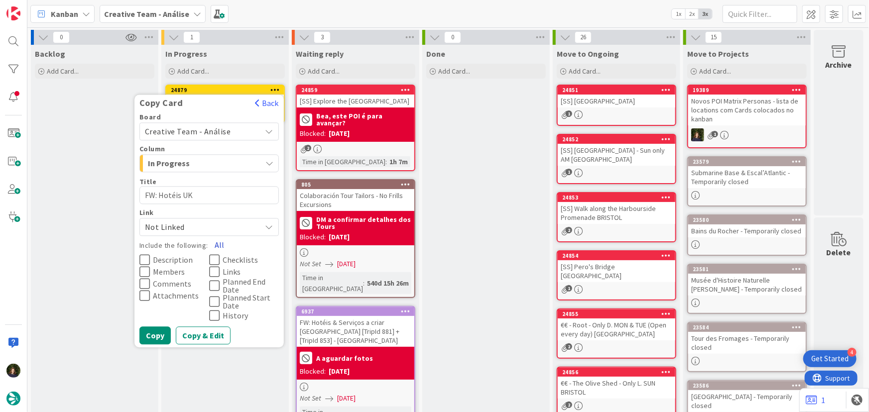
click at [223, 244] on button "All" at bounding box center [219, 245] width 22 height 18
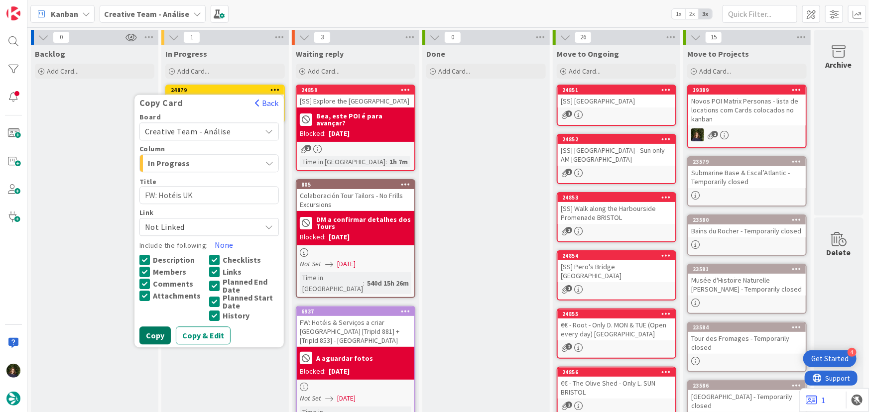
click at [156, 332] on button "Copy" at bounding box center [154, 336] width 31 height 18
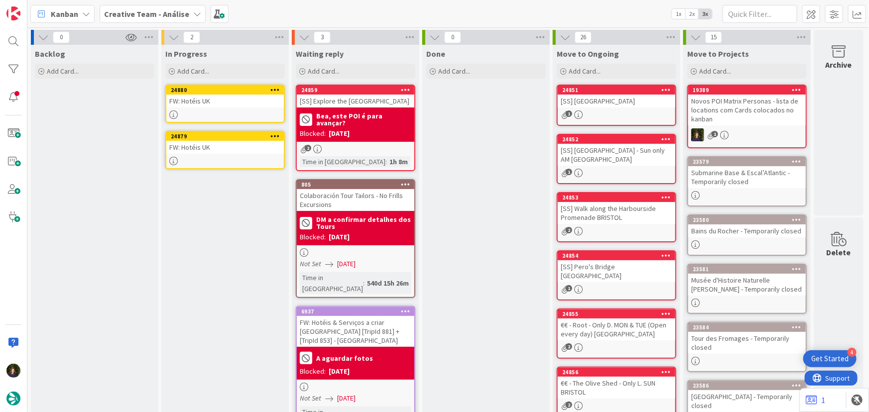
click at [223, 105] on div "FW: Hotéis UK" at bounding box center [224, 101] width 117 height 13
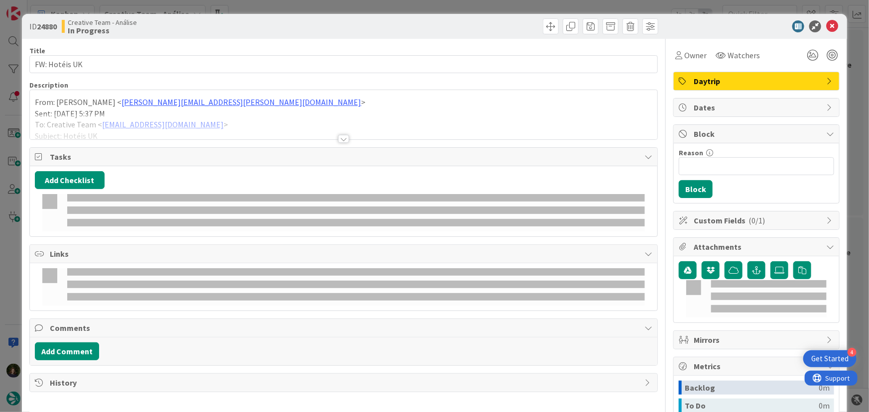
type textarea "x"
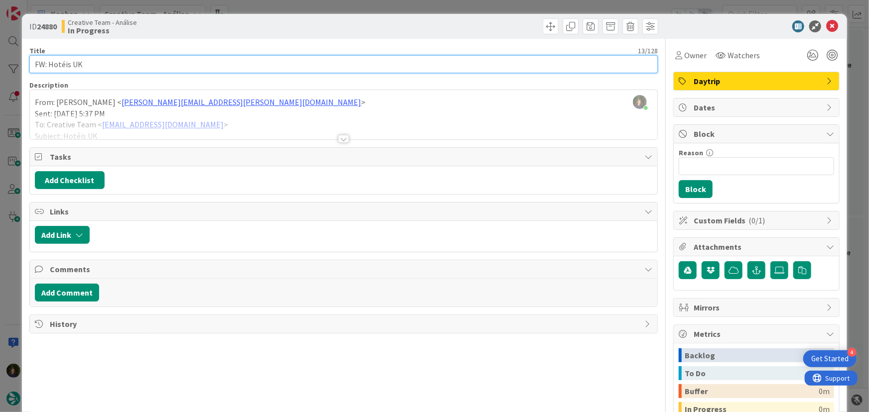
click at [160, 66] on input "FW: Hotéis UK" at bounding box center [343, 64] width 629 height 18
paste input "The Ro Hotel"
type input "FW: Hotéis UK - The Ro Hotel"
type textarea "x"
click at [198, 64] on input "FW: Hotéis UK - The Ro Hotel" at bounding box center [343, 64] width 629 height 18
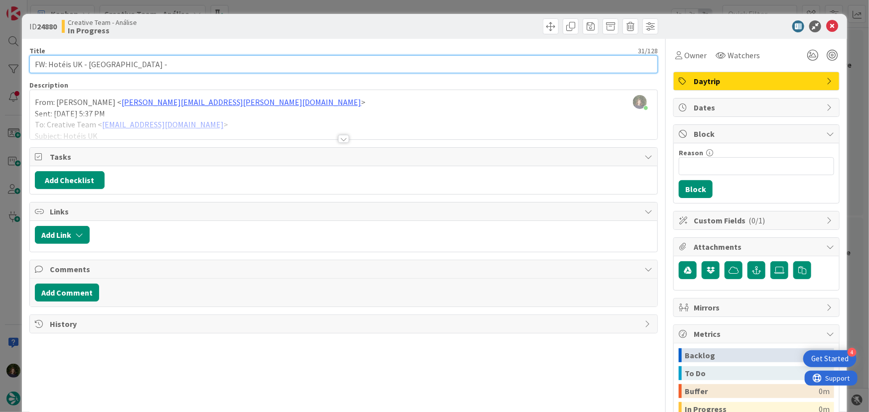
paste input "Windermere"
type input "FW: Hotéis UK - The Ro Hotel - Windermere"
type textarea "x"
type input "FW: Hotéis UK - The Ro Hotel - Windermere"
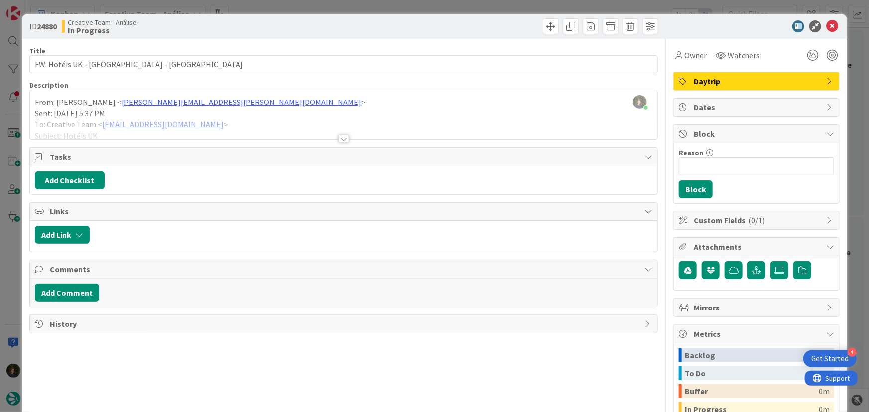
click at [716, 76] on span "Daytrip" at bounding box center [756, 81] width 127 height 12
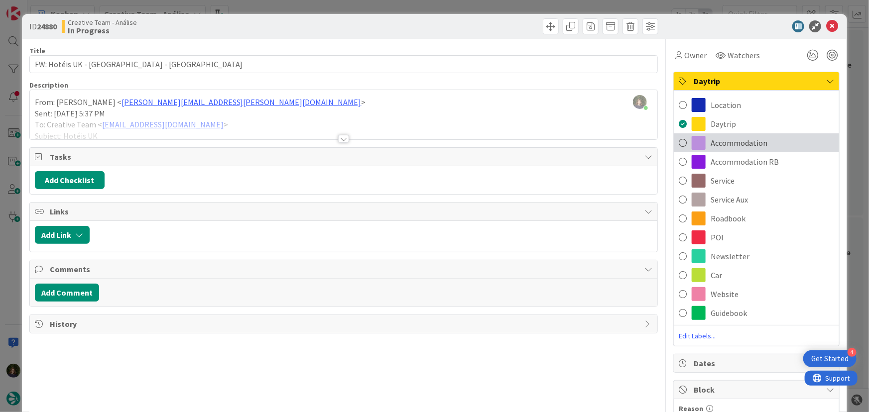
click at [724, 144] on span "Accommodation" at bounding box center [738, 143] width 57 height 12
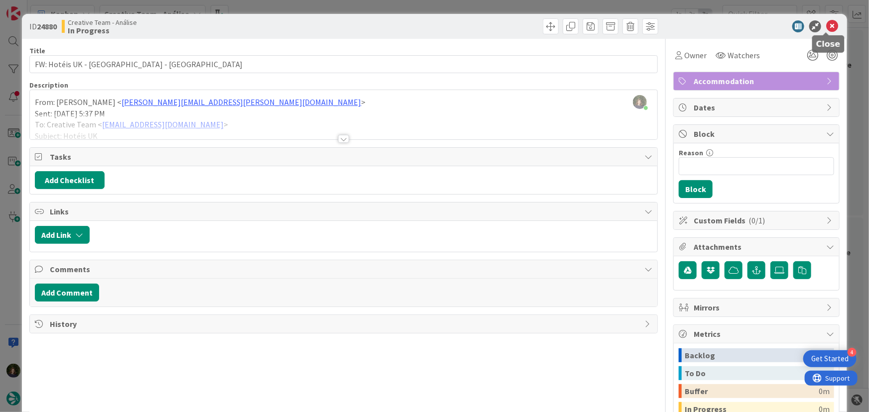
click at [826, 25] on icon at bounding box center [832, 26] width 12 height 12
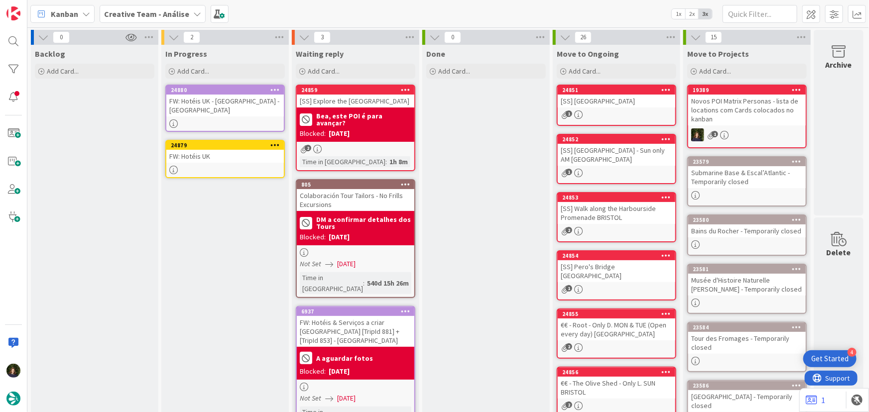
click at [206, 159] on div "FW: Hotéis UK" at bounding box center [224, 156] width 117 height 13
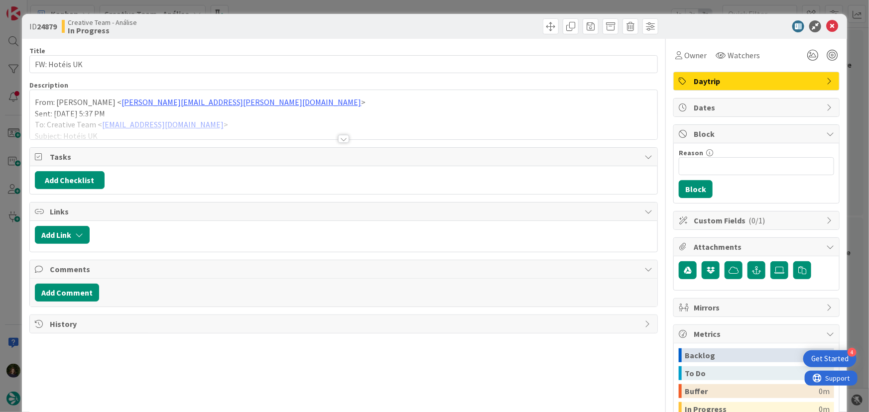
type textarea "x"
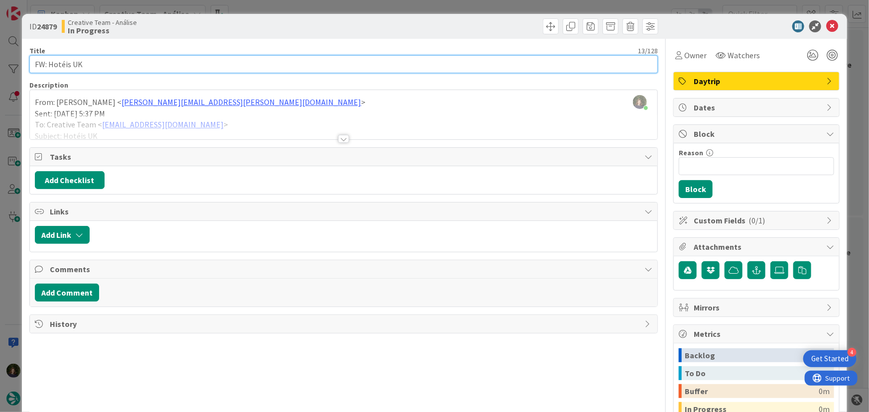
click at [106, 63] on input "FW: Hotéis UK" at bounding box center [343, 64] width 629 height 18
paste input "Haweswater hotel (fora do centro)"
type input "FW: Hotéis UK - Haweswater hotel (fora do centro)"
type textarea "x"
type input "FW: Hotéis UK - Haweswater hotel (fora do centro) -"
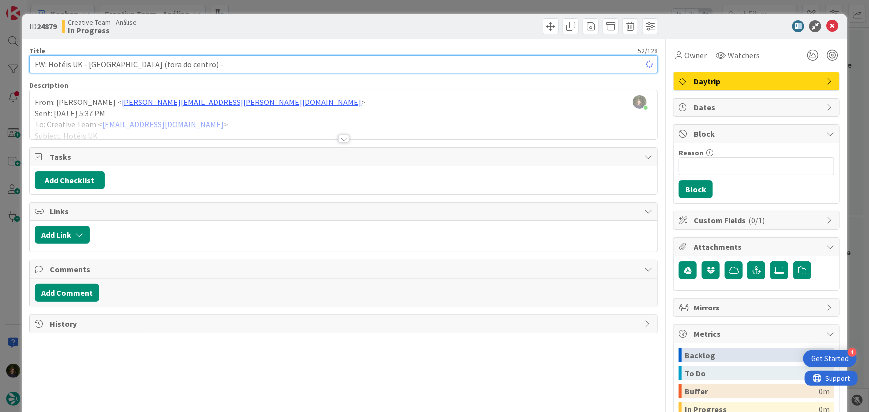
type textarea "x"
type input "FW: Hotéis UK - Haweswater hotel (fora do centro) - Sha"
type textarea "x"
type input "FW: Hotéis UK - Haweswater hotel (fora do centro) - Shaop"
type textarea "x"
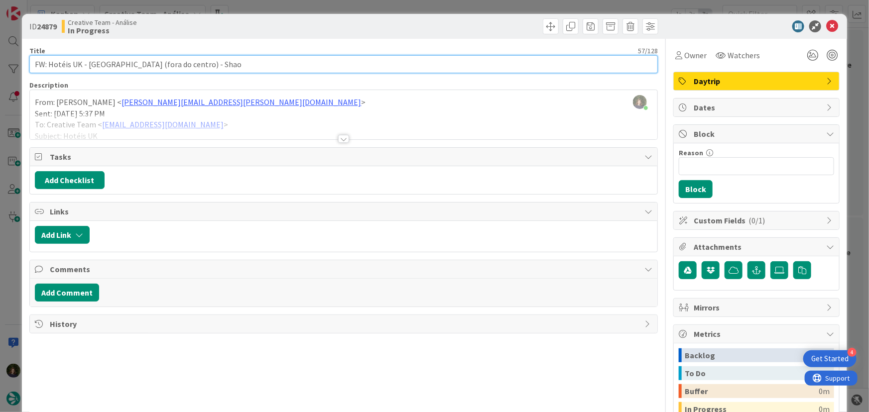
type input "FW: Hotéis UK - Haweswater hotel (fora do centro) - Sha"
type textarea "x"
type input "FW: Hotéis UK - Haweswater hotel (fora do centro) - Shap"
type textarea "x"
type input "FW: Hotéis UK - Haweswater hotel (fora do centro) - Shap"
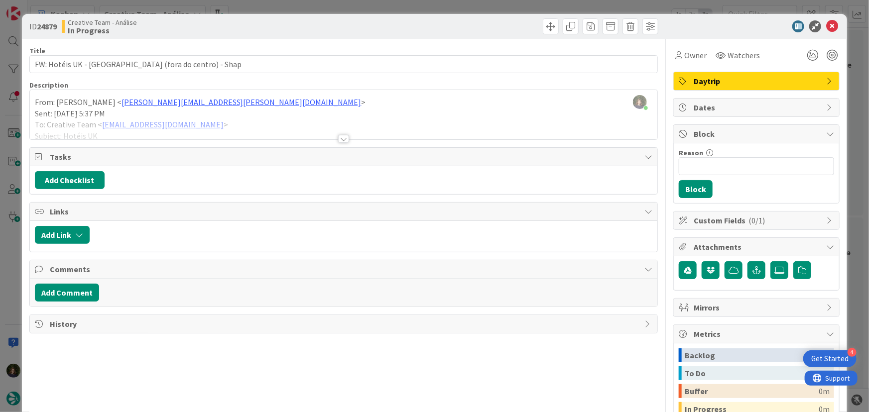
click at [707, 87] on span "Daytrip" at bounding box center [756, 81] width 127 height 12
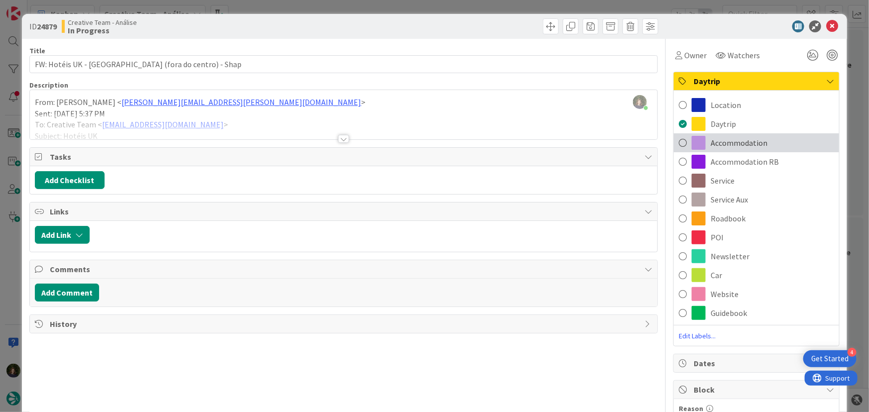
click at [727, 145] on span "Accommodation" at bounding box center [738, 143] width 57 height 12
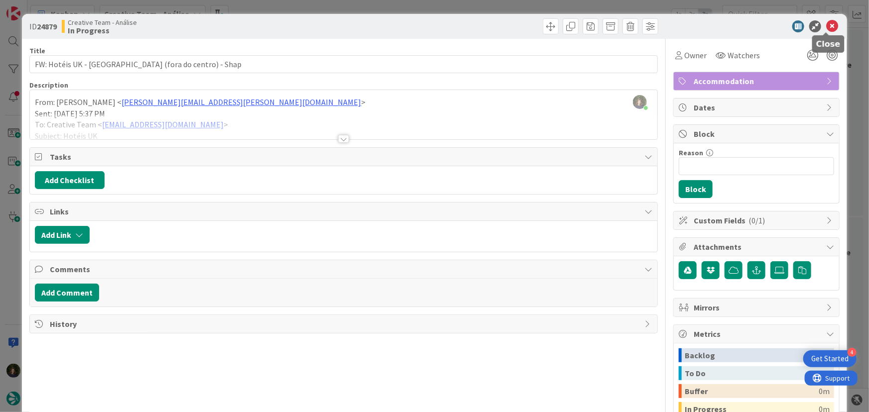
click at [826, 27] on icon at bounding box center [832, 26] width 12 height 12
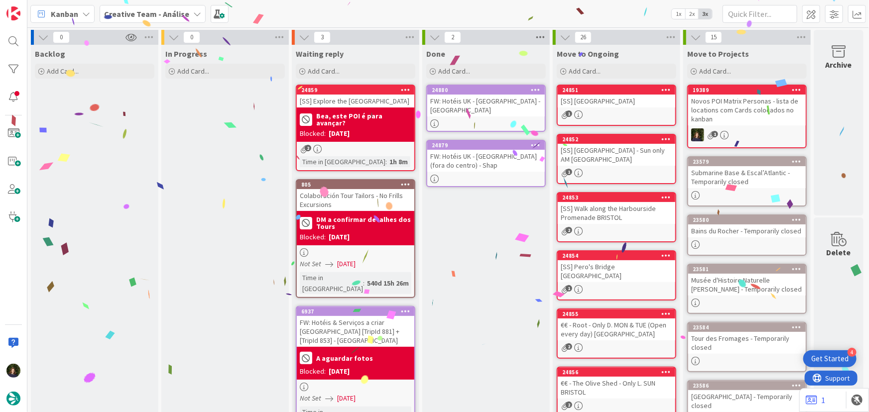
click at [545, 38] on icon at bounding box center [540, 37] width 13 height 15
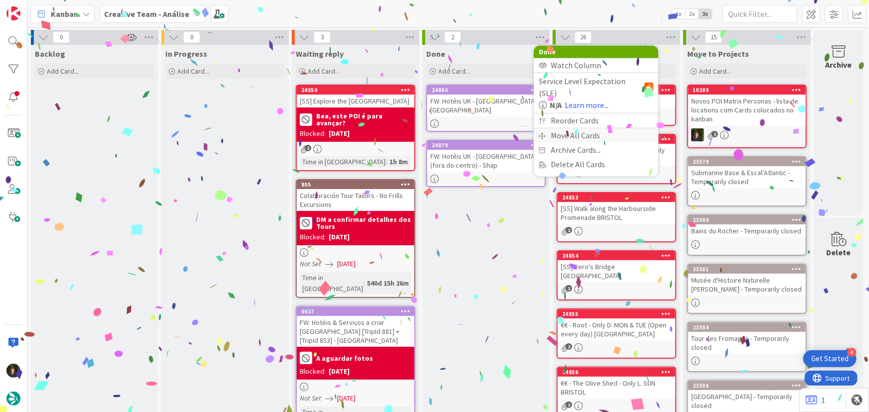
click at [577, 128] on div "Move All Cards" at bounding box center [596, 135] width 124 height 14
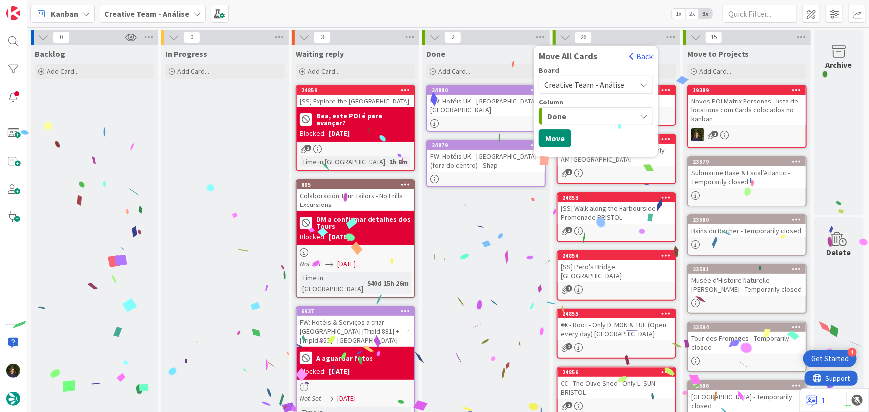
click at [587, 80] on span "Creative Team - Análise" at bounding box center [584, 85] width 80 height 10
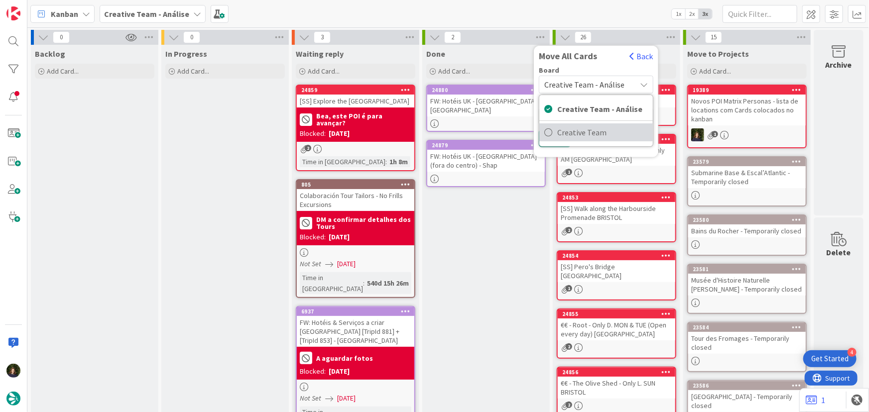
click at [593, 131] on span "Creative Team" at bounding box center [602, 132] width 91 height 15
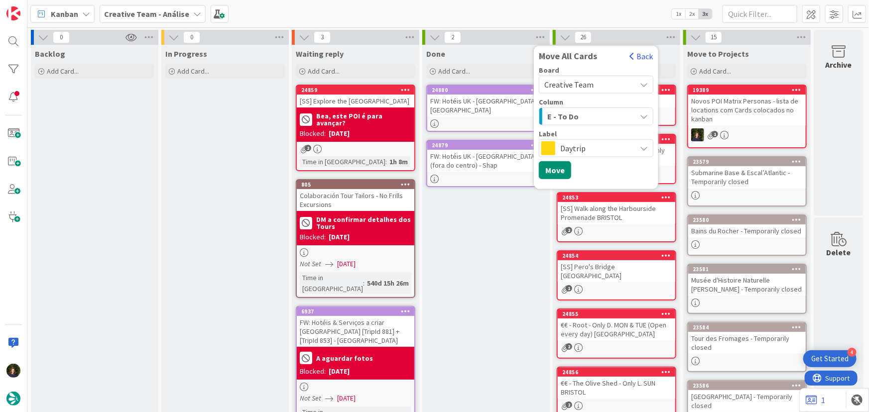
click at [574, 112] on span "E - To Do" at bounding box center [562, 116] width 31 height 13
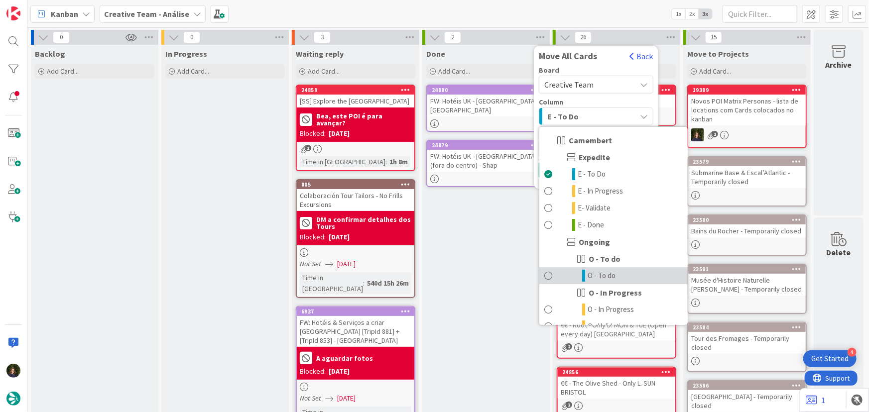
click at [601, 279] on span "O - To do" at bounding box center [601, 276] width 28 height 12
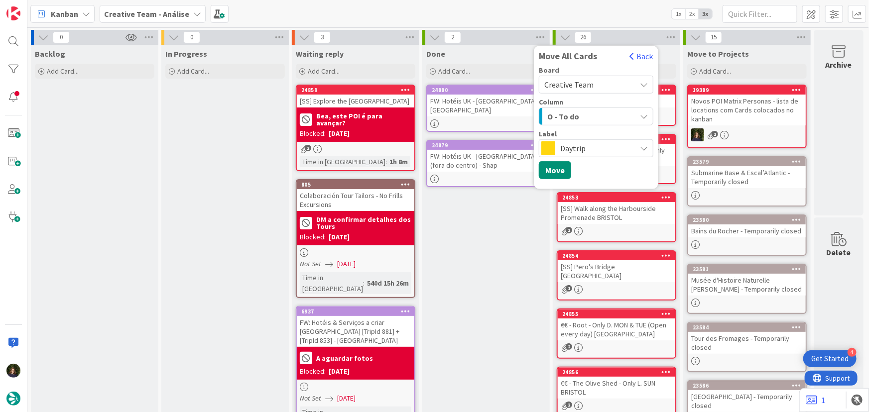
click at [571, 146] on span "Daytrip" at bounding box center [595, 148] width 71 height 14
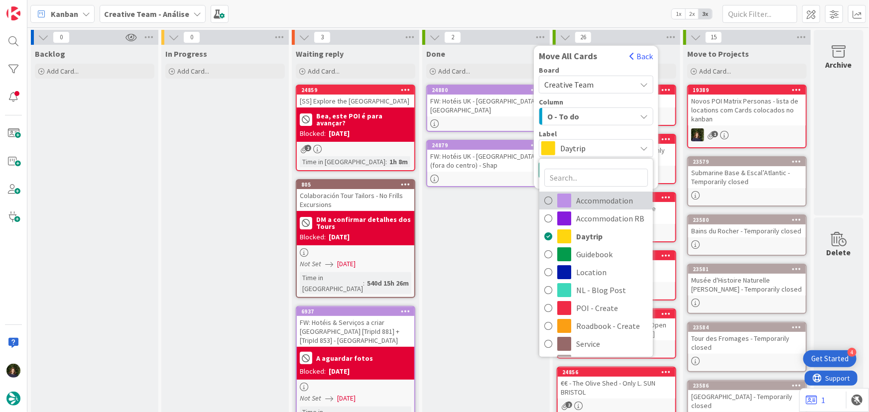
click at [597, 197] on span "Accommodation" at bounding box center [612, 200] width 72 height 15
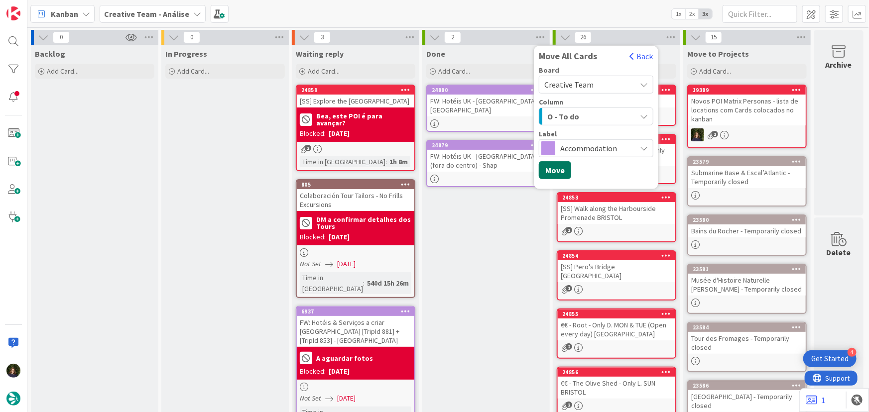
click at [560, 171] on button "Move" at bounding box center [555, 170] width 32 height 18
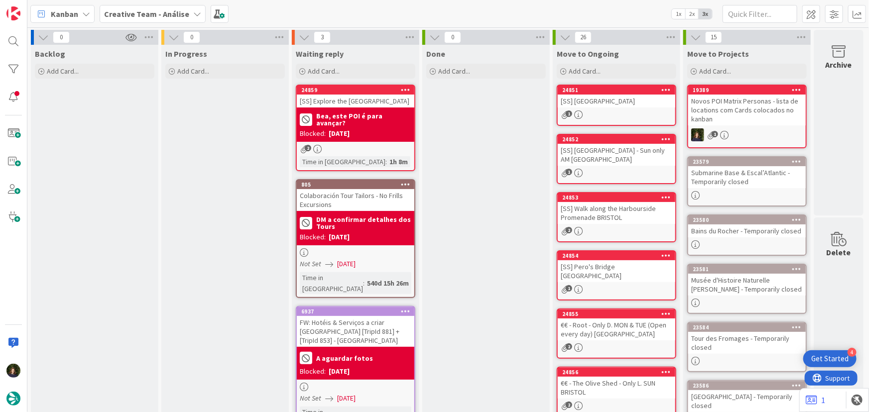
click at [164, 13] on b "Creative Team - Análise" at bounding box center [146, 14] width 85 height 10
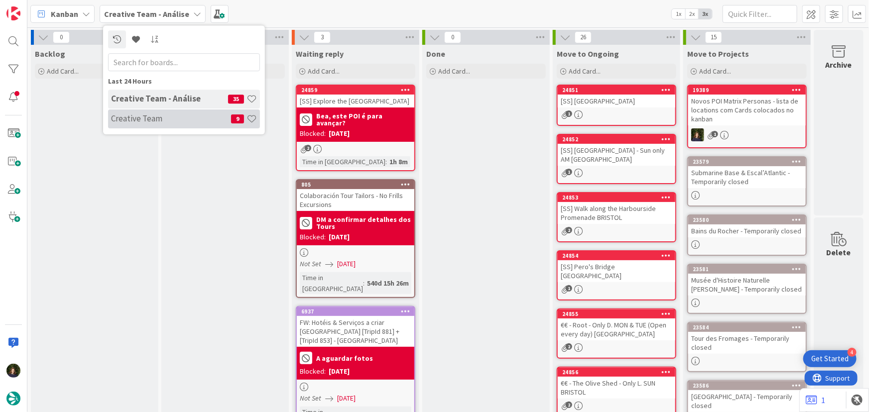
click at [154, 120] on h4 "Creative Team" at bounding box center [171, 118] width 120 height 10
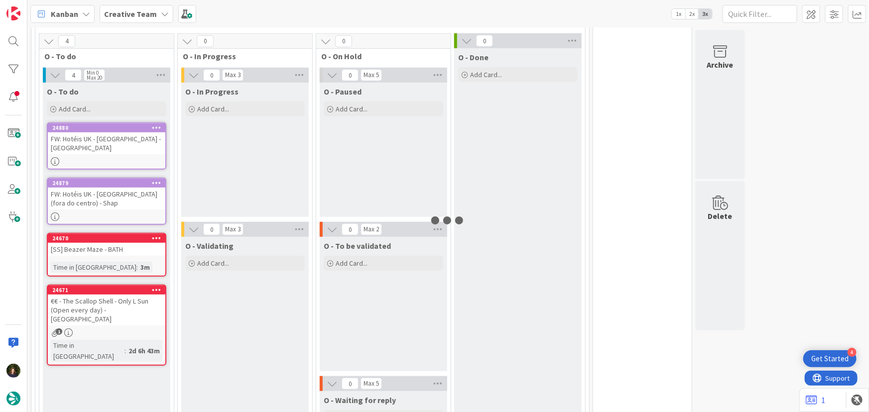
scroll to position [806, 0]
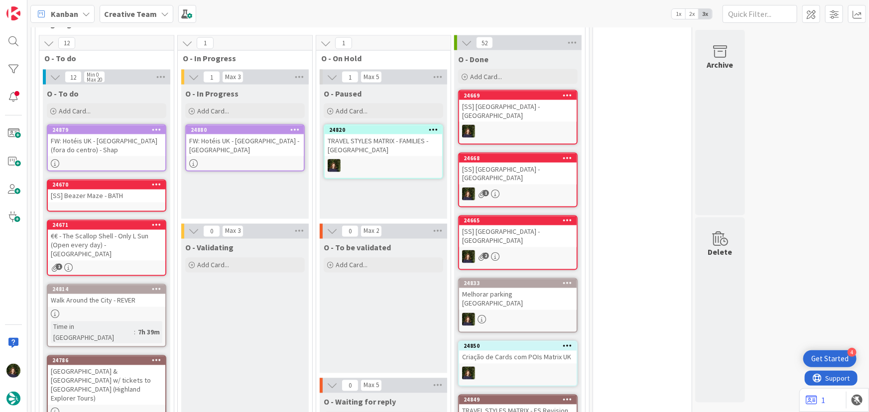
click at [238, 147] on div "FW: Hotéis UK - The Ro Hotel - Windermere" at bounding box center [244, 145] width 117 height 22
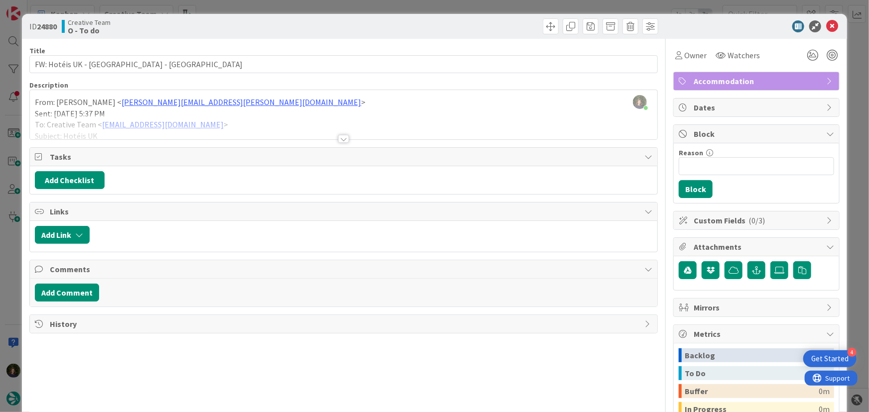
click at [337, 133] on div at bounding box center [344, 126] width 628 height 25
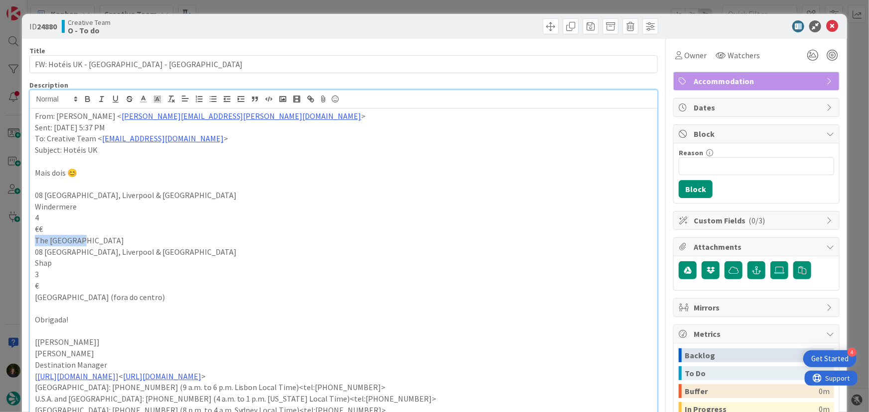
drag, startPoint x: 32, startPoint y: 239, endPoint x: 77, endPoint y: 238, distance: 44.3
click at [77, 238] on div "From: Rita Bernardo < rita.bernardo@tourtailors.com > Sent: Thursday, 9 October…" at bounding box center [344, 313] width 628 height 408
copy p "The Ro Hotel"
click at [687, 54] on span "Owner" at bounding box center [695, 55] width 22 height 12
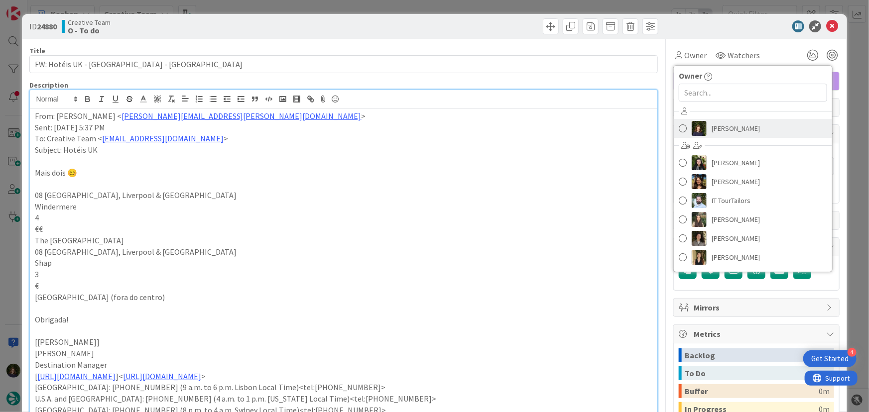
click at [720, 124] on span "[PERSON_NAME]" at bounding box center [735, 128] width 48 height 15
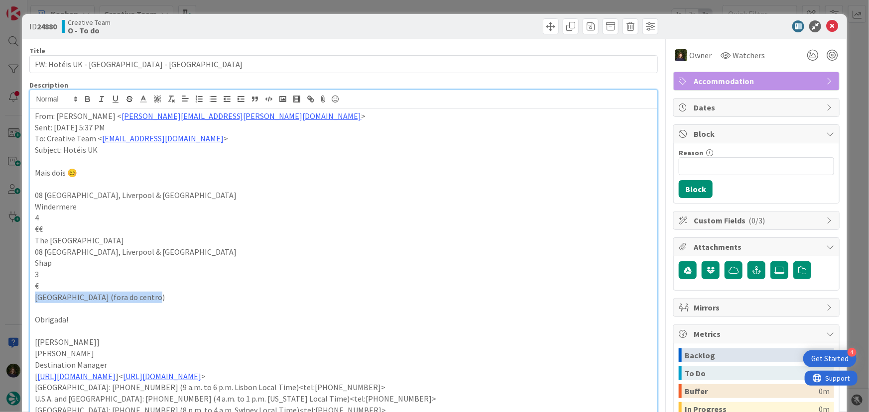
drag, startPoint x: 31, startPoint y: 295, endPoint x: 153, endPoint y: 299, distance: 122.0
click at [153, 299] on div "From: Rita Bernardo < rita.bernardo@tourtailors.com > Sent: Thursday, 9 October…" at bounding box center [344, 313] width 628 height 408
copy p "Haweswater hotel (fora do centro)"
click at [216, 280] on p "€" at bounding box center [344, 285] width 618 height 11
drag, startPoint x: 66, startPoint y: 263, endPoint x: 31, endPoint y: 264, distance: 35.4
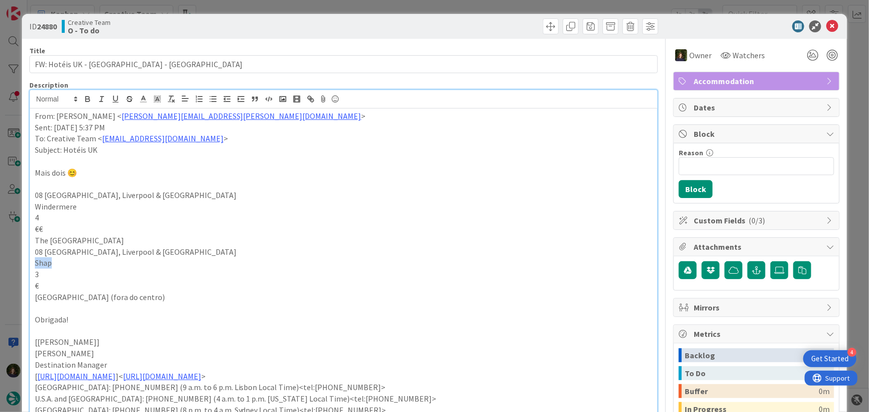
click at [31, 264] on div "From: Rita Bernardo < rita.bernardo@tourtailors.com > Sent: Thursday, 9 October…" at bounding box center [344, 313] width 628 height 408
copy p "Shap"
click at [826, 29] on icon at bounding box center [832, 26] width 12 height 12
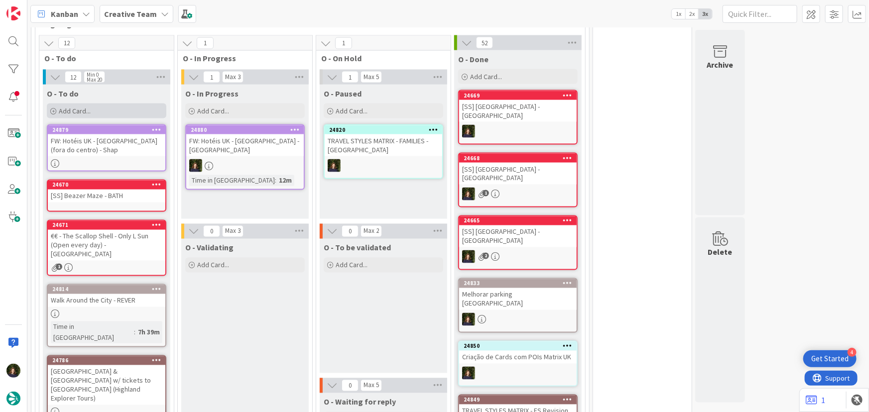
click at [78, 111] on span "Add Card..." at bounding box center [75, 111] width 32 height 9
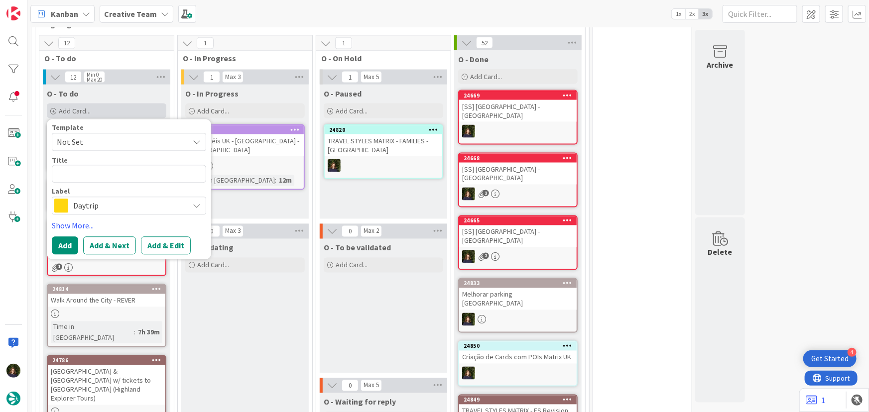
type textarea "x"
type textarea "S"
type textarea "x"
type textarea "Sh"
type textarea "x"
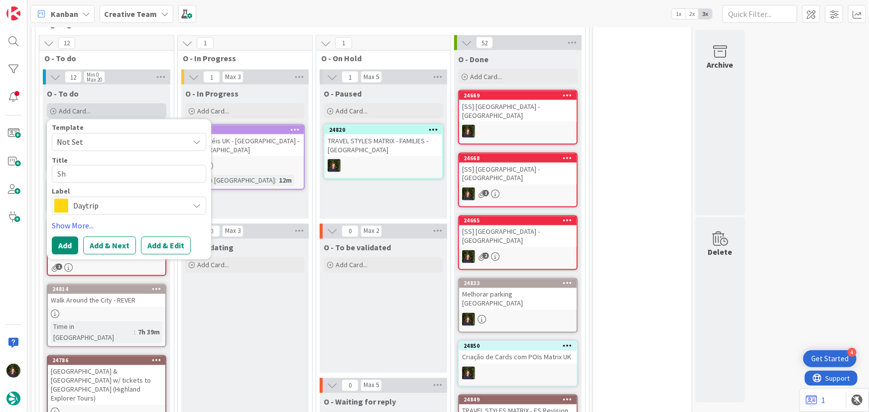
type textarea "Sha"
type textarea "x"
type textarea "Shap"
type textarea "x"
type textarea "Shap"
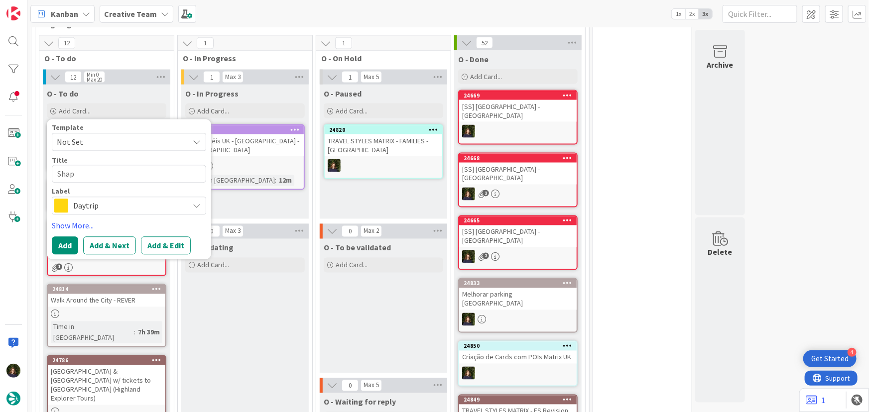
click at [87, 201] on span "Daytrip" at bounding box center [128, 206] width 111 height 14
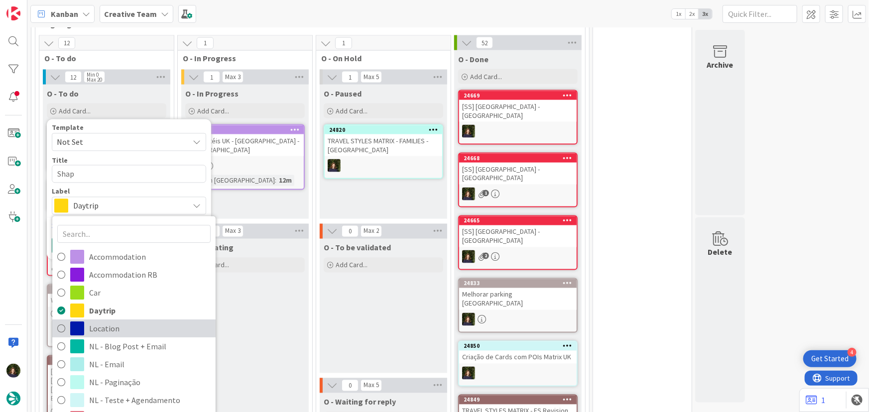
click at [110, 325] on span "Location" at bounding box center [149, 329] width 121 height 15
type textarea "x"
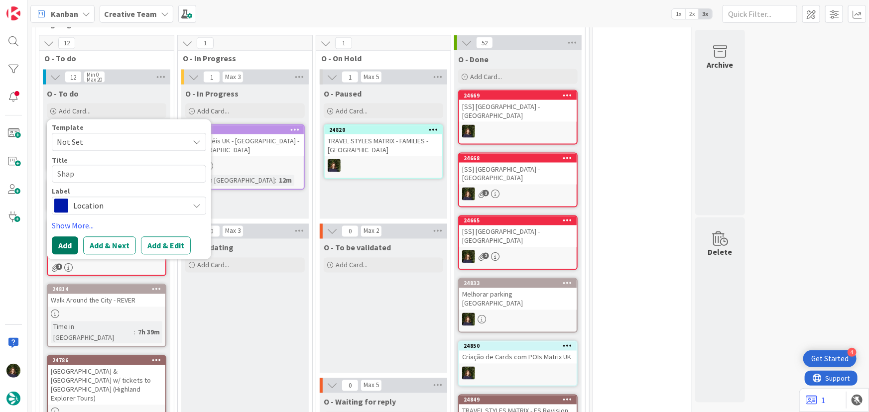
click at [61, 244] on button "Add" at bounding box center [65, 246] width 26 height 18
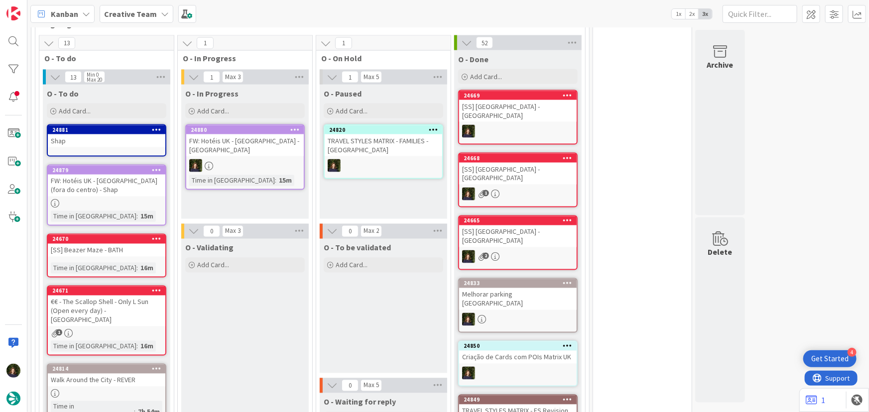
click at [86, 134] on div "Shap" at bounding box center [106, 140] width 117 height 13
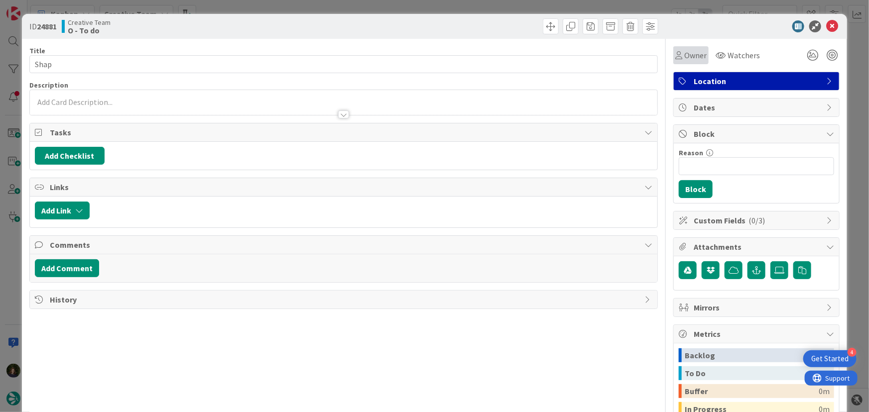
click at [684, 56] on span "Owner" at bounding box center [695, 55] width 22 height 12
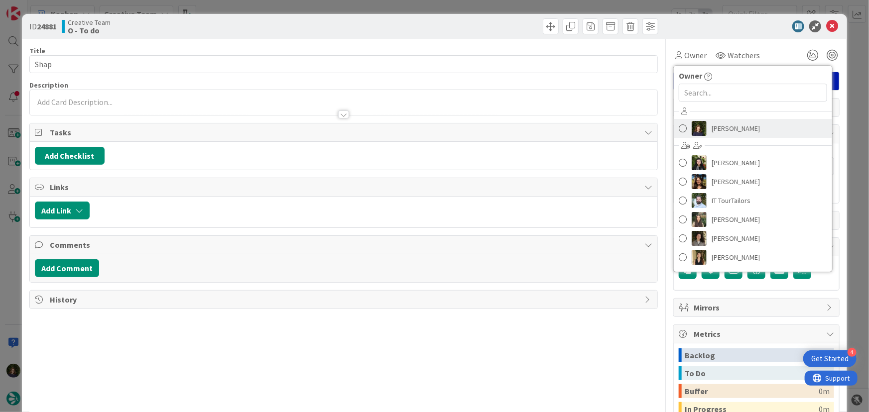
click at [732, 121] on span "[PERSON_NAME]" at bounding box center [735, 128] width 48 height 15
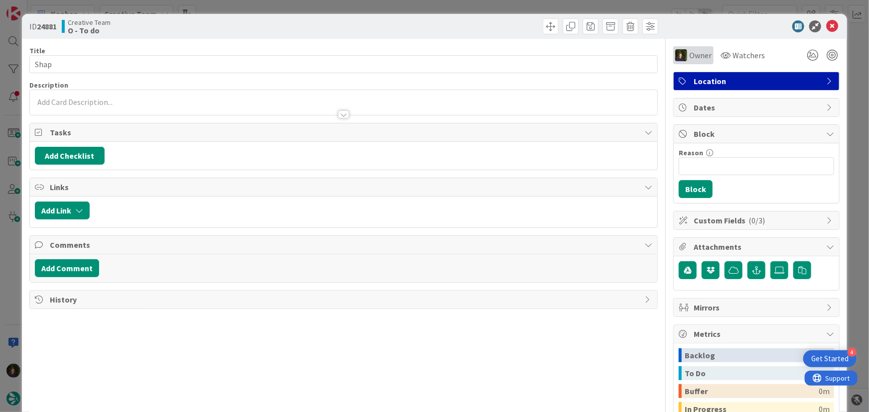
click at [692, 55] on span "Owner" at bounding box center [700, 55] width 22 height 12
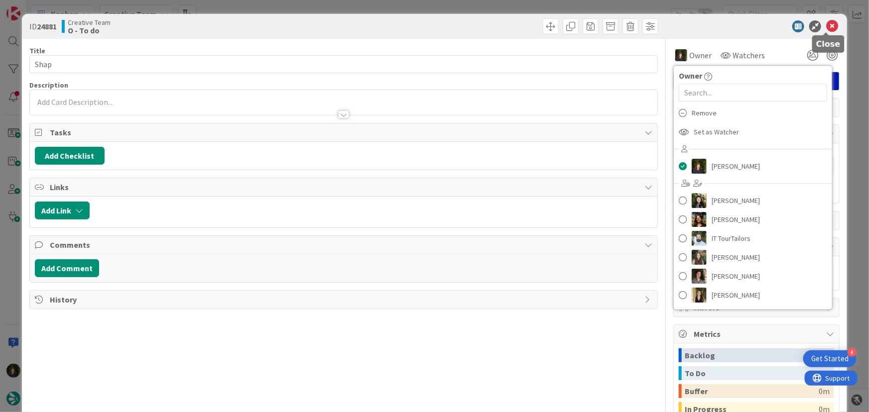
click at [826, 25] on icon at bounding box center [832, 26] width 12 height 12
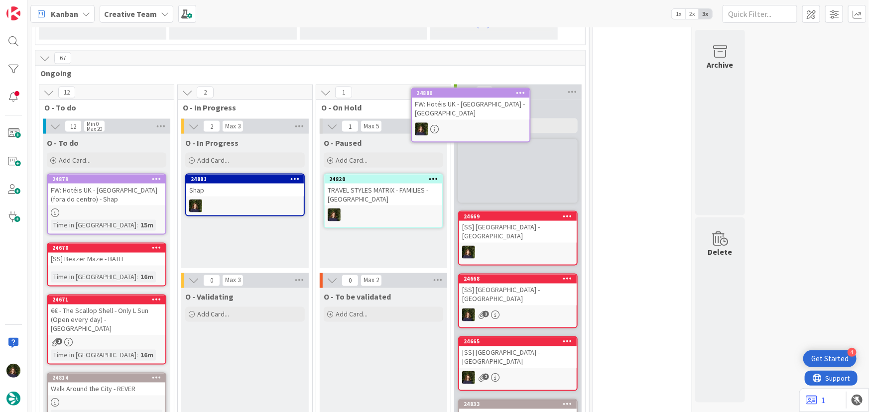
scroll to position [750, 0]
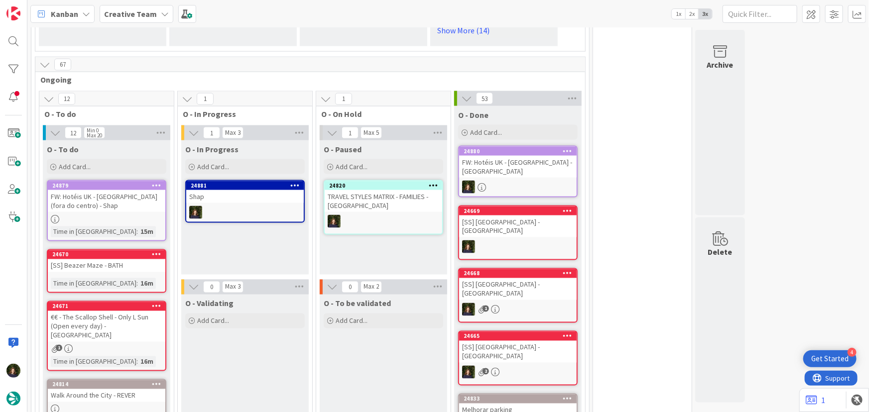
click at [208, 206] on div at bounding box center [244, 212] width 117 height 13
